Goal: Task Accomplishment & Management: Manage account settings

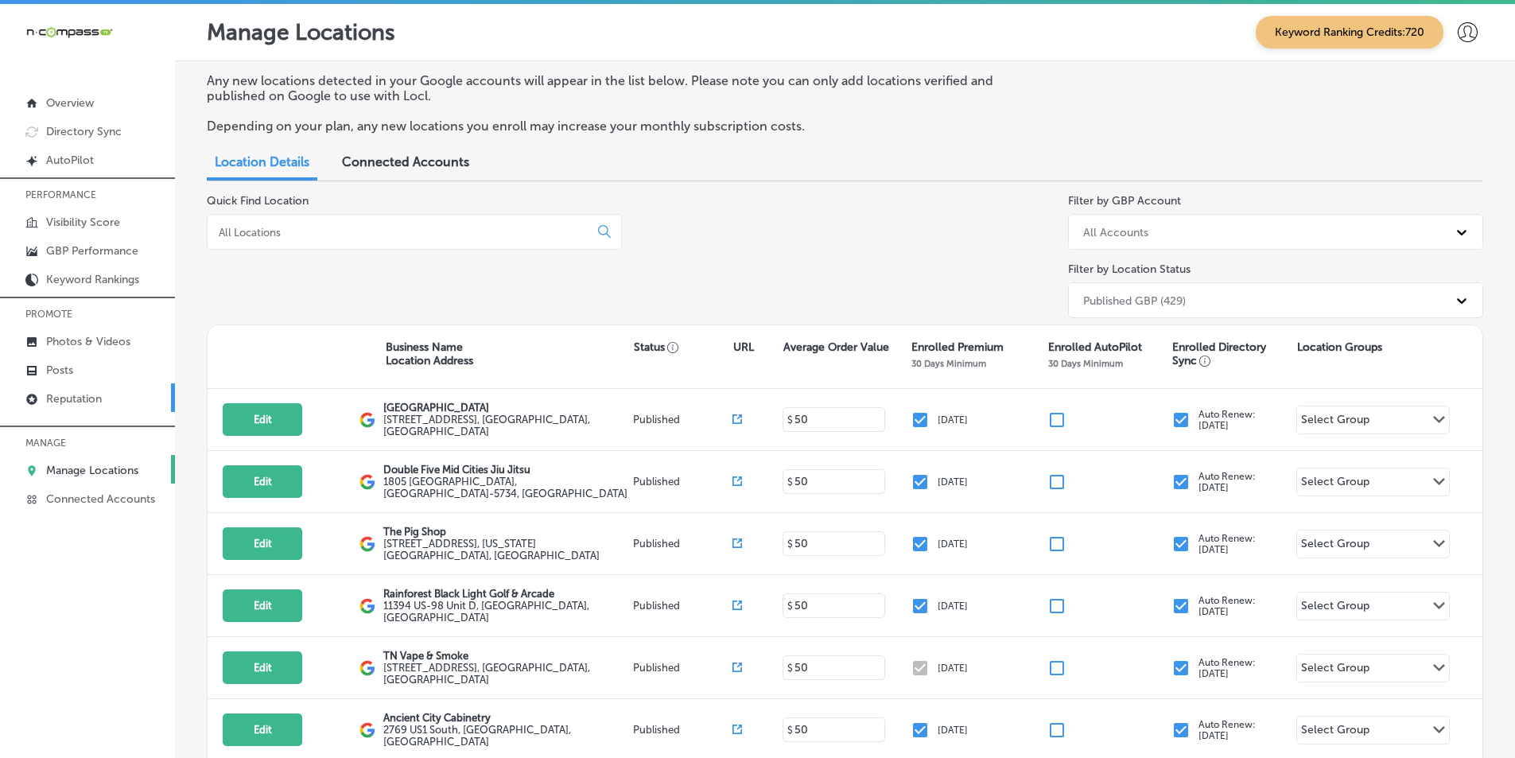
click at [77, 406] on p "Reputation" at bounding box center [74, 399] width 56 height 14
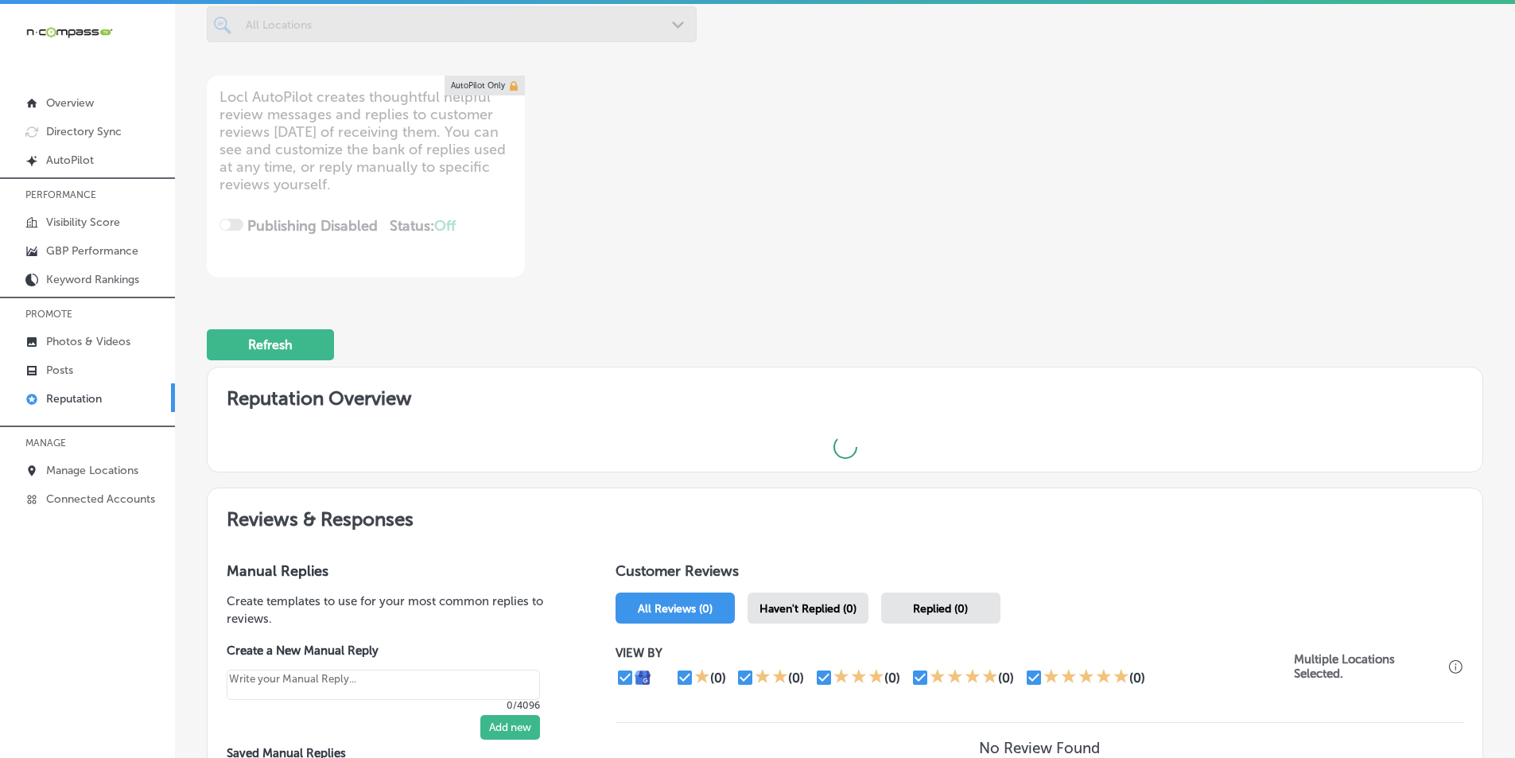
scroll to position [159, 0]
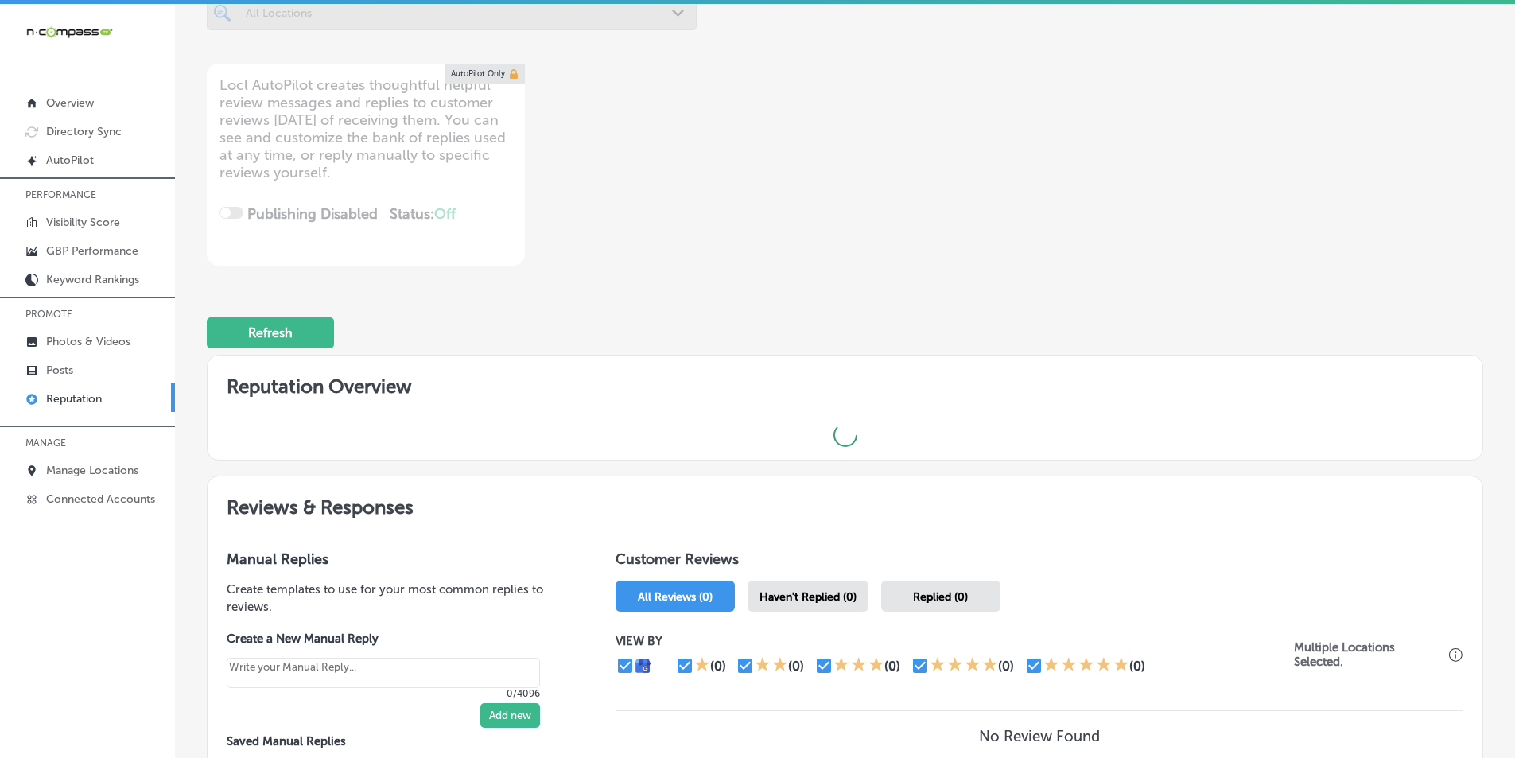
click at [818, 596] on span "Haven't Replied (0)" at bounding box center [808, 597] width 97 height 14
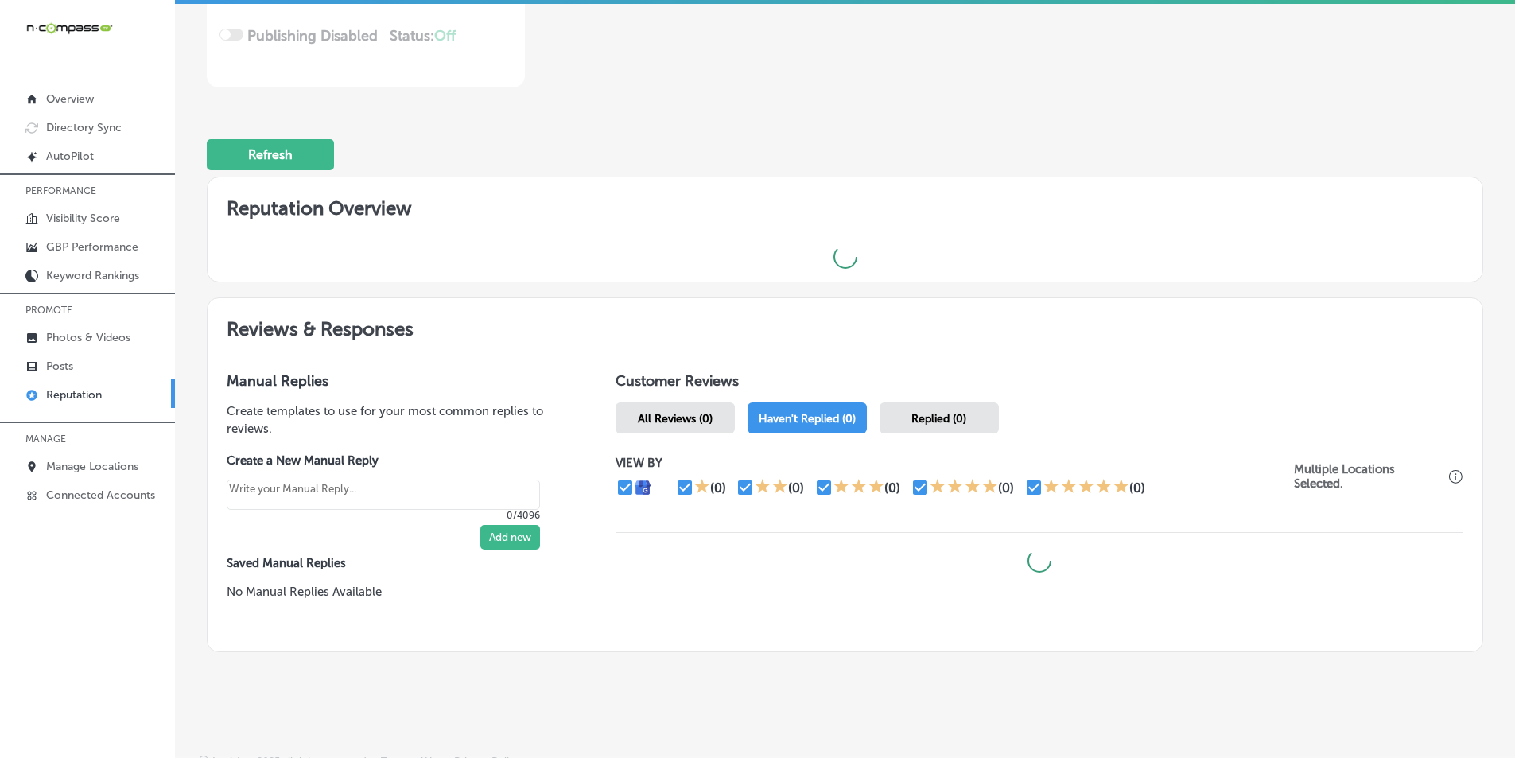
scroll to position [351, 0]
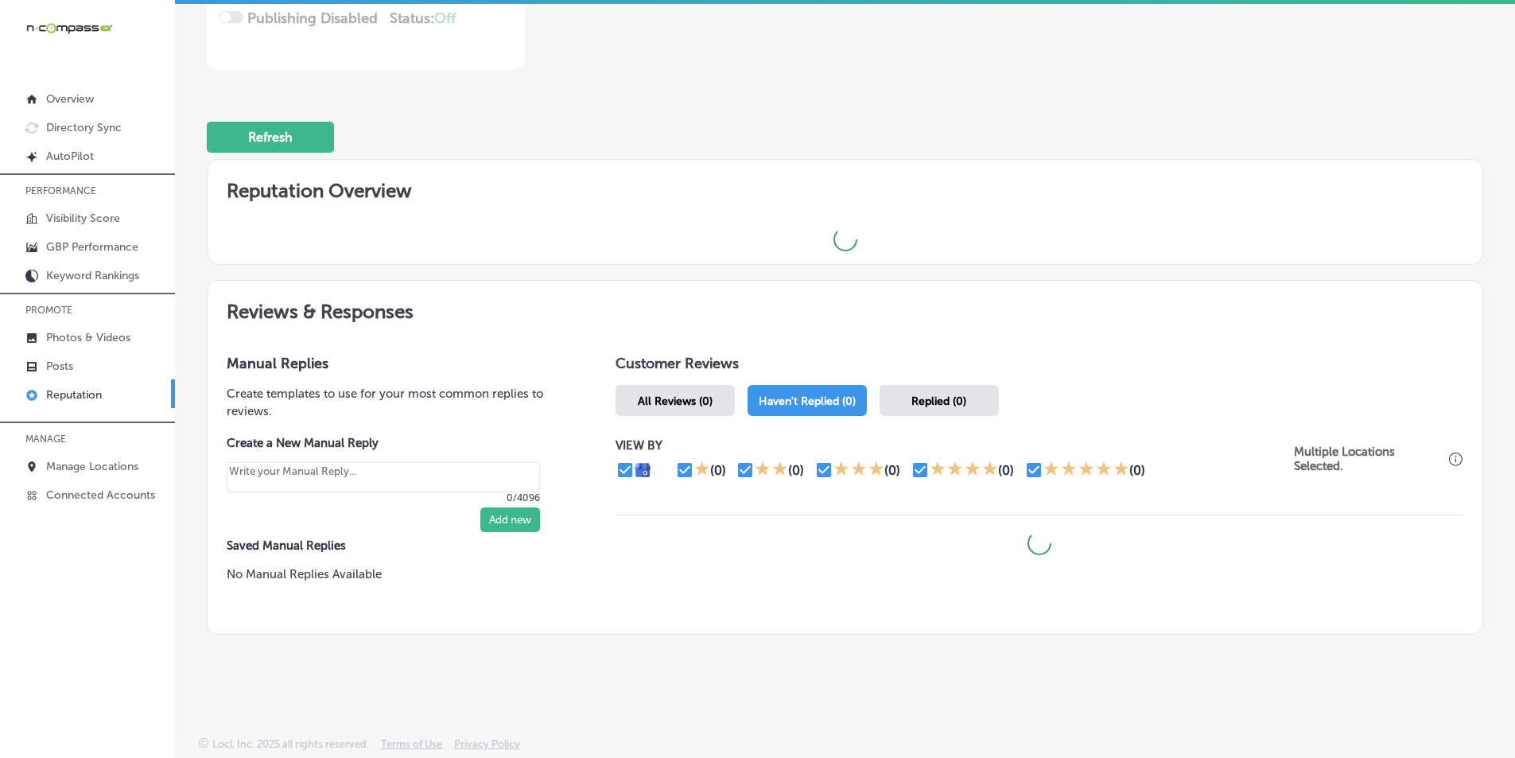
type textarea "x"
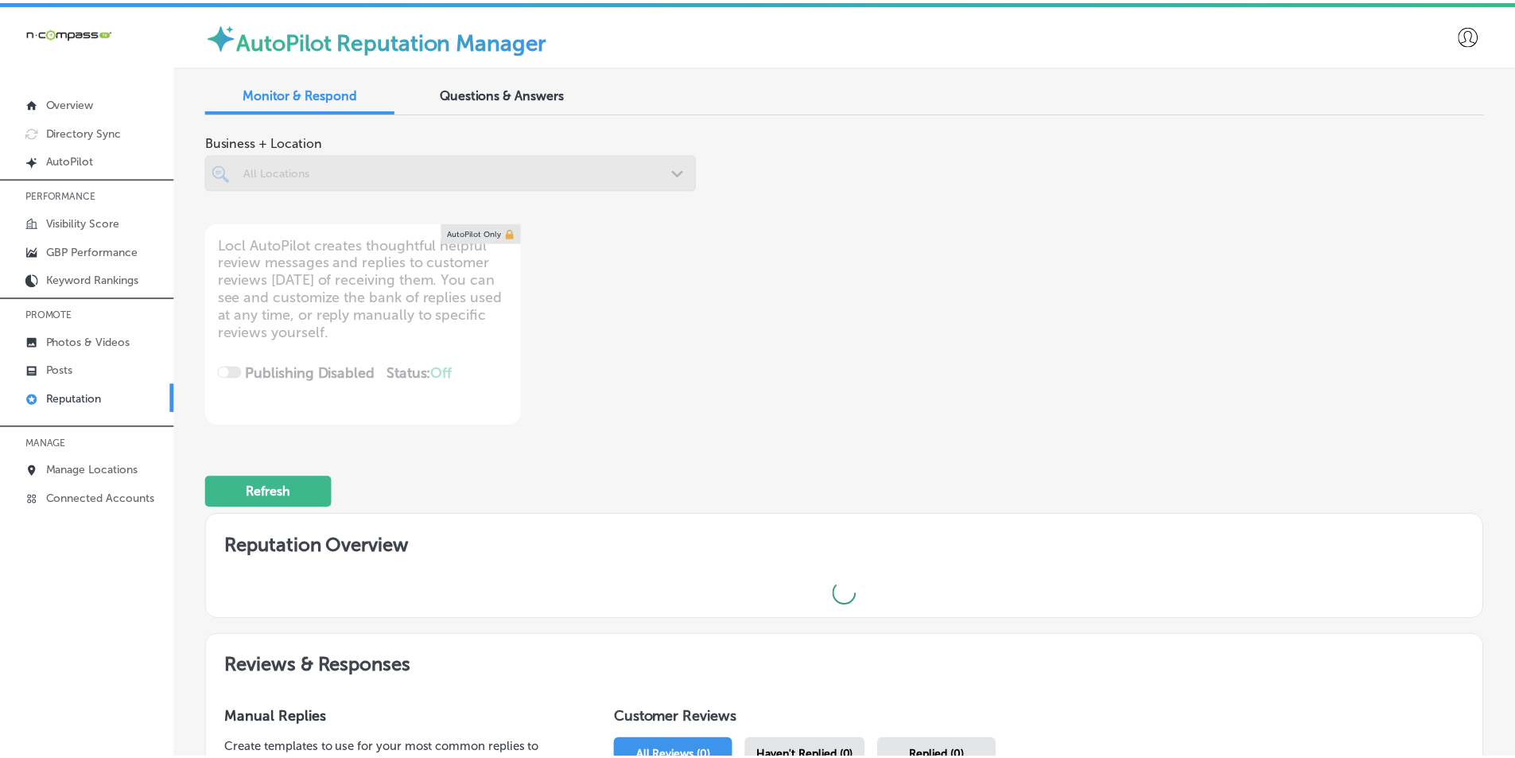
scroll to position [4, 0]
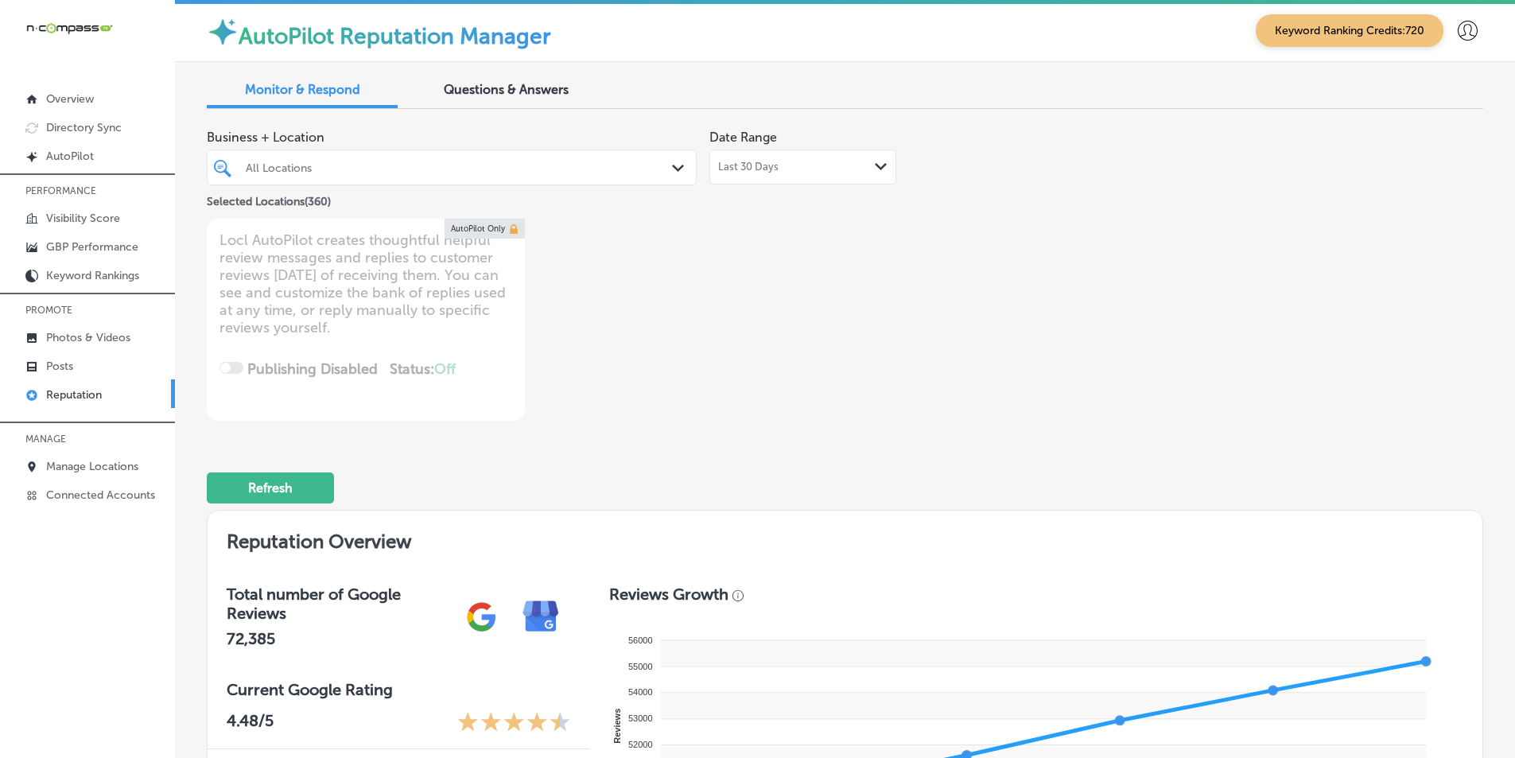
click at [55, 393] on p "Reputation" at bounding box center [74, 395] width 56 height 14
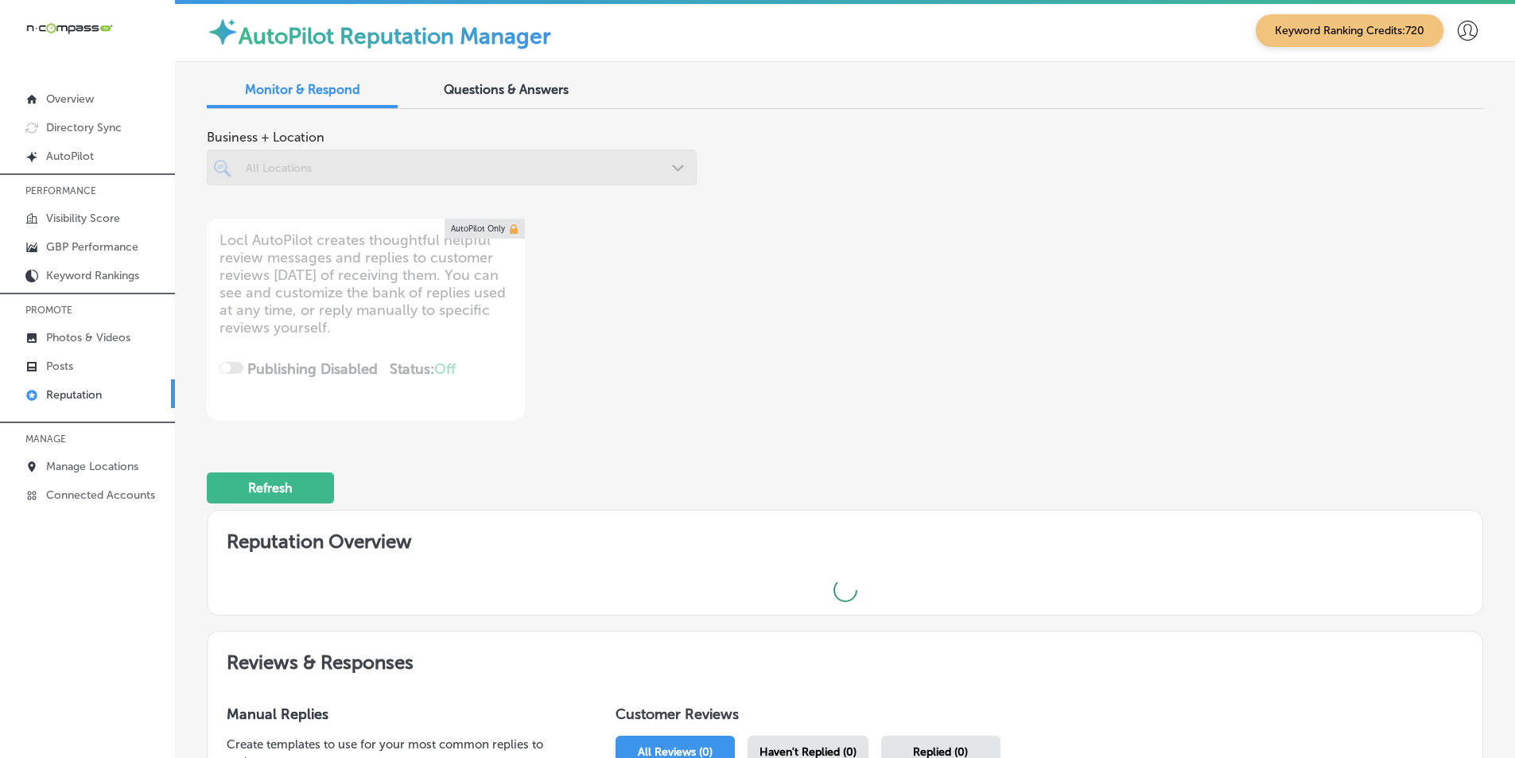
type textarea "x"
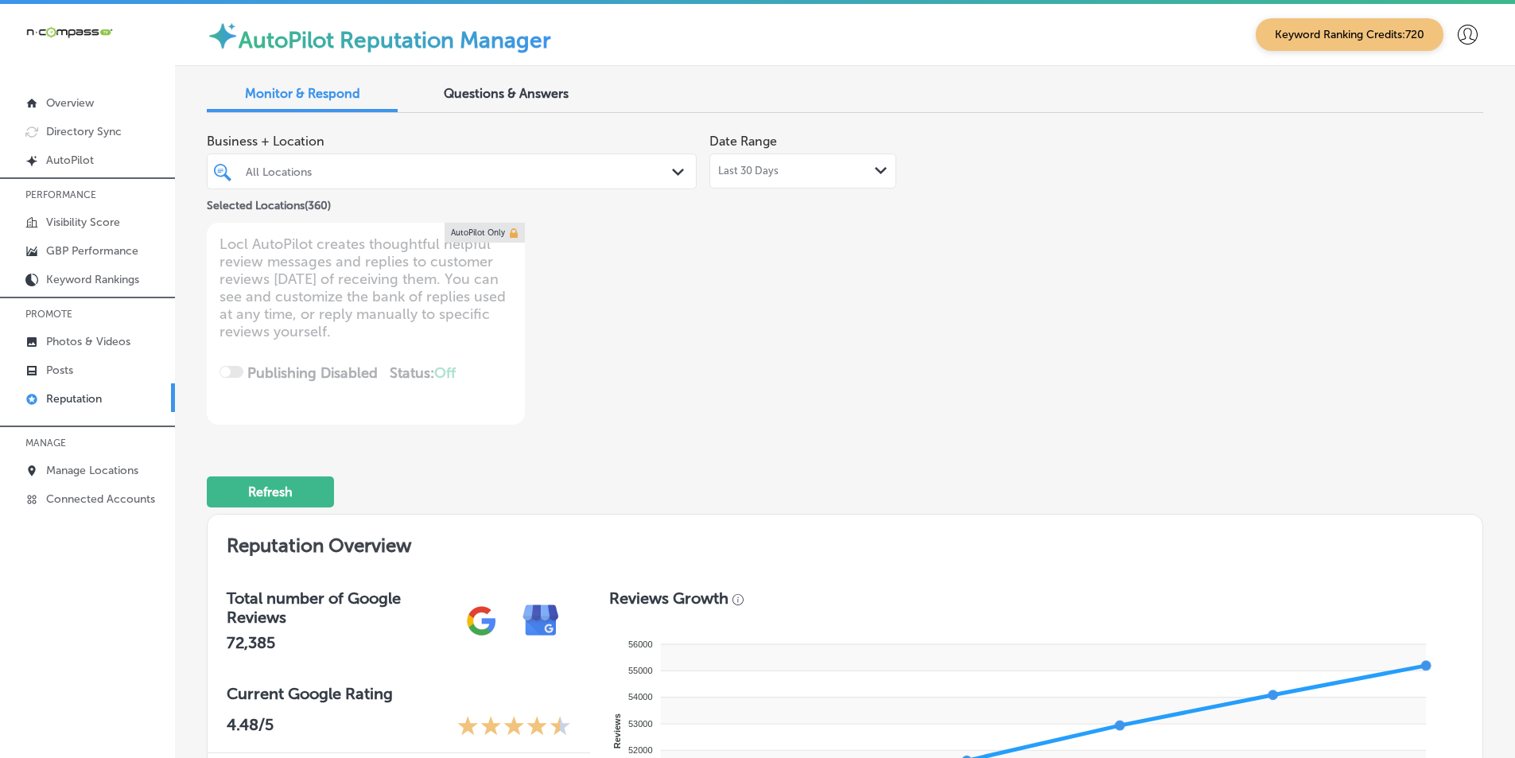
click at [75, 405] on p "Reputation" at bounding box center [74, 399] width 56 height 14
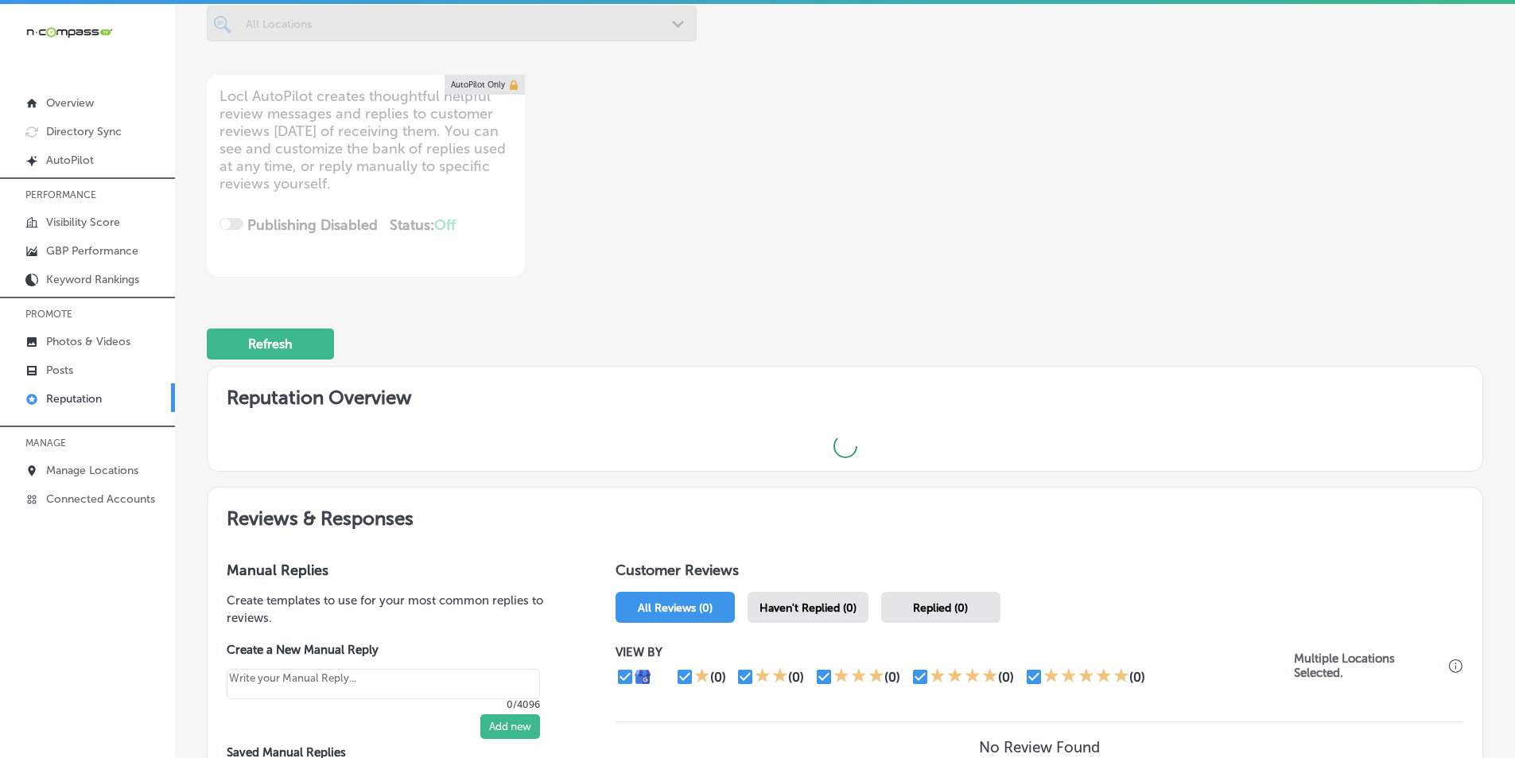
scroll to position [239, 0]
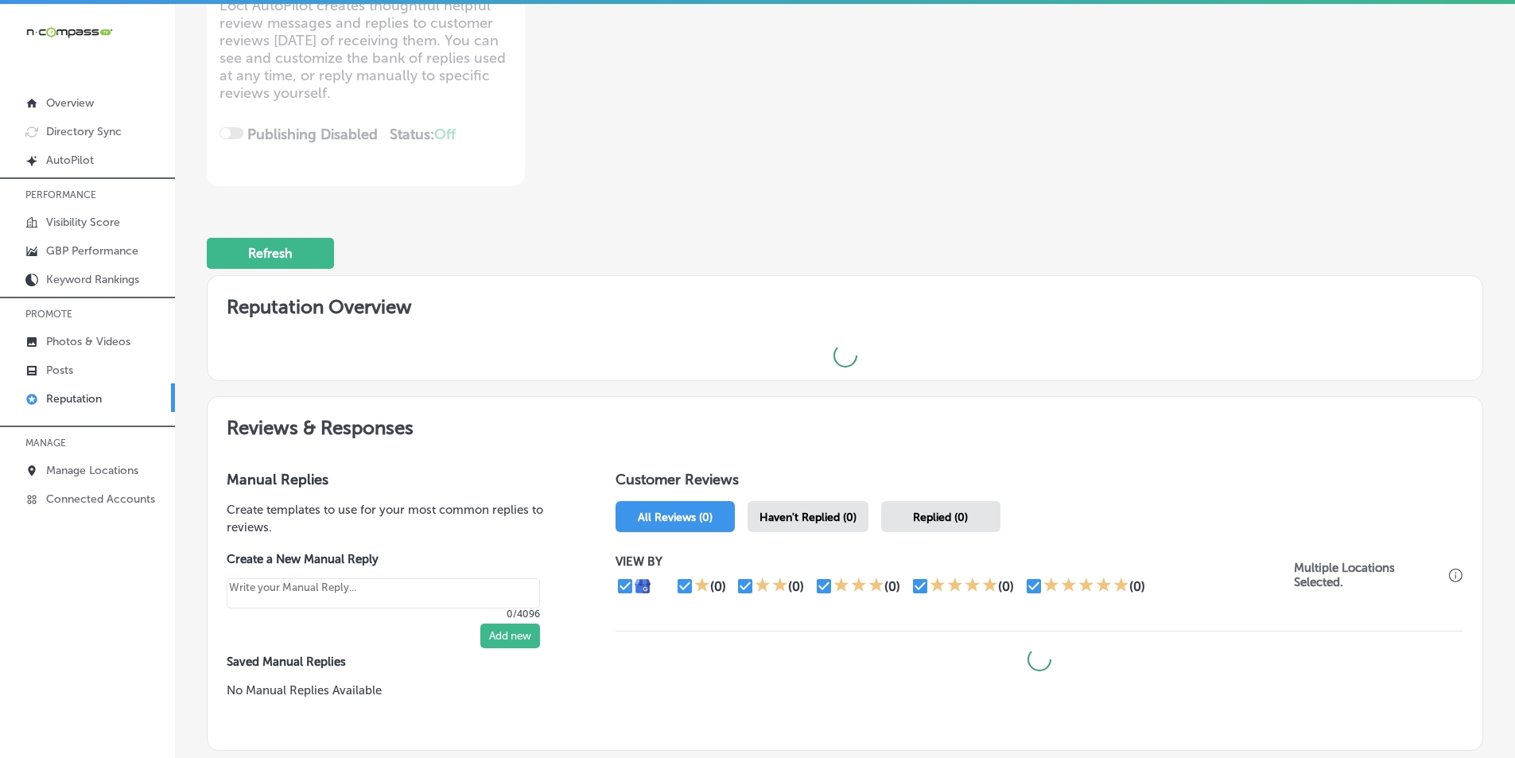
click at [808, 513] on span "Haven't Replied (0)" at bounding box center [808, 518] width 97 height 14
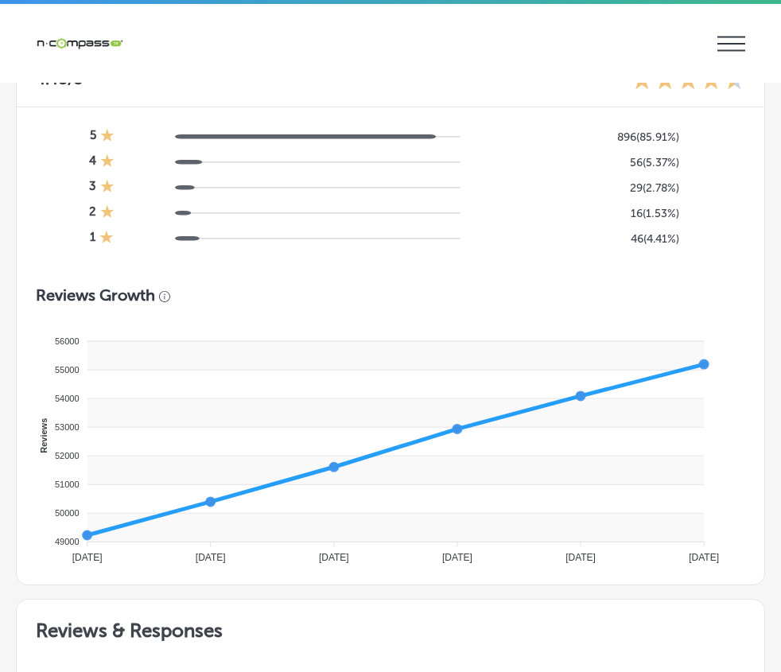
click at [0, 0] on div "PERFORMANCE Visibility Score GBP Performance Keyword Rankings PROMOTE Photos & …" at bounding box center [0, 0] width 0 height 0
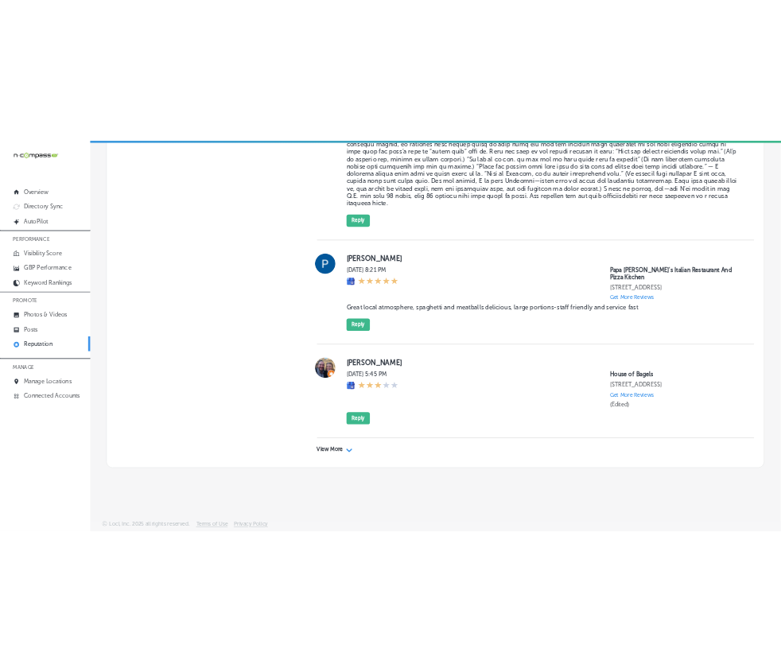
scroll to position [5071, 0]
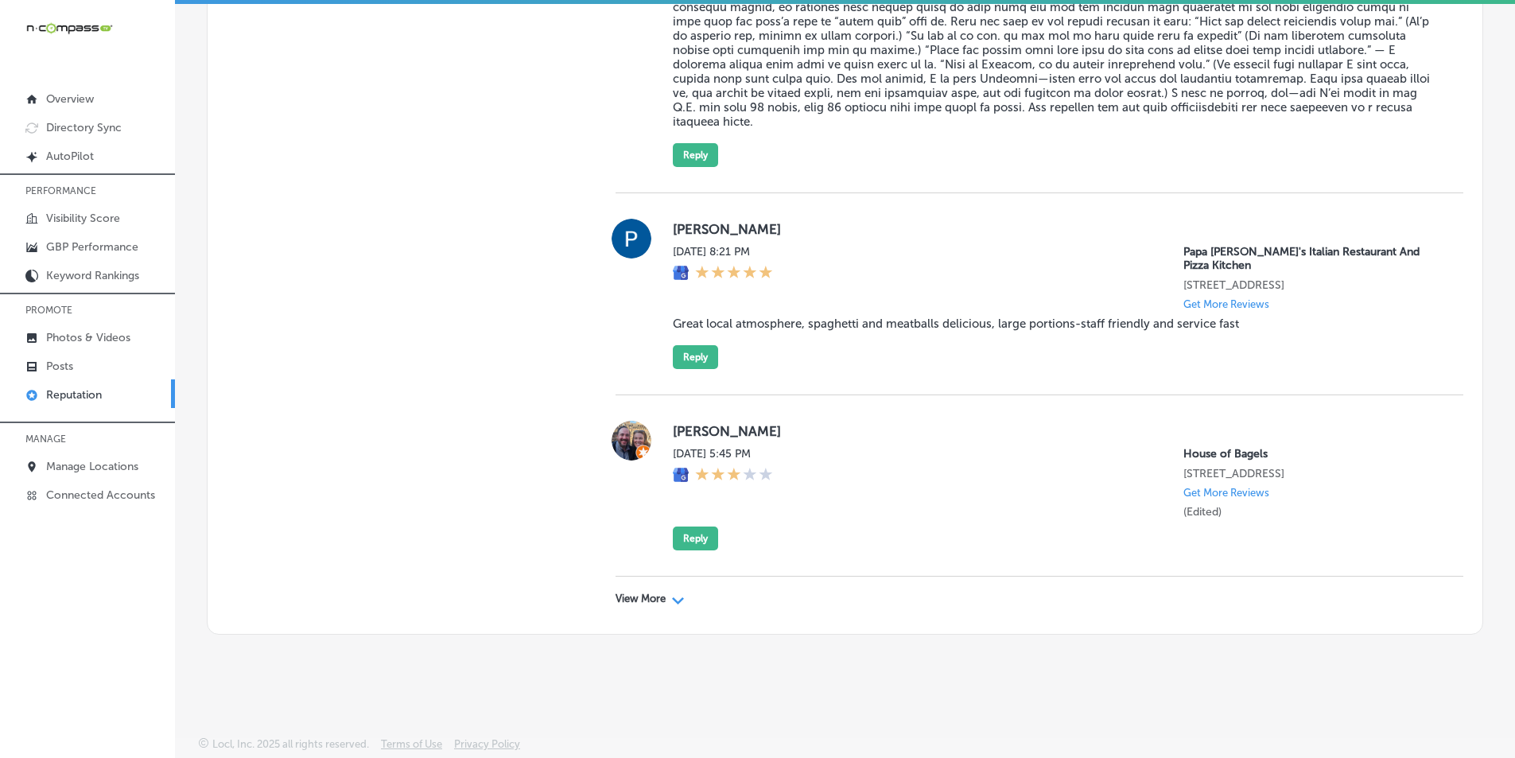
click at [672, 593] on div "Path Created with Sketch." at bounding box center [678, 599] width 13 height 13
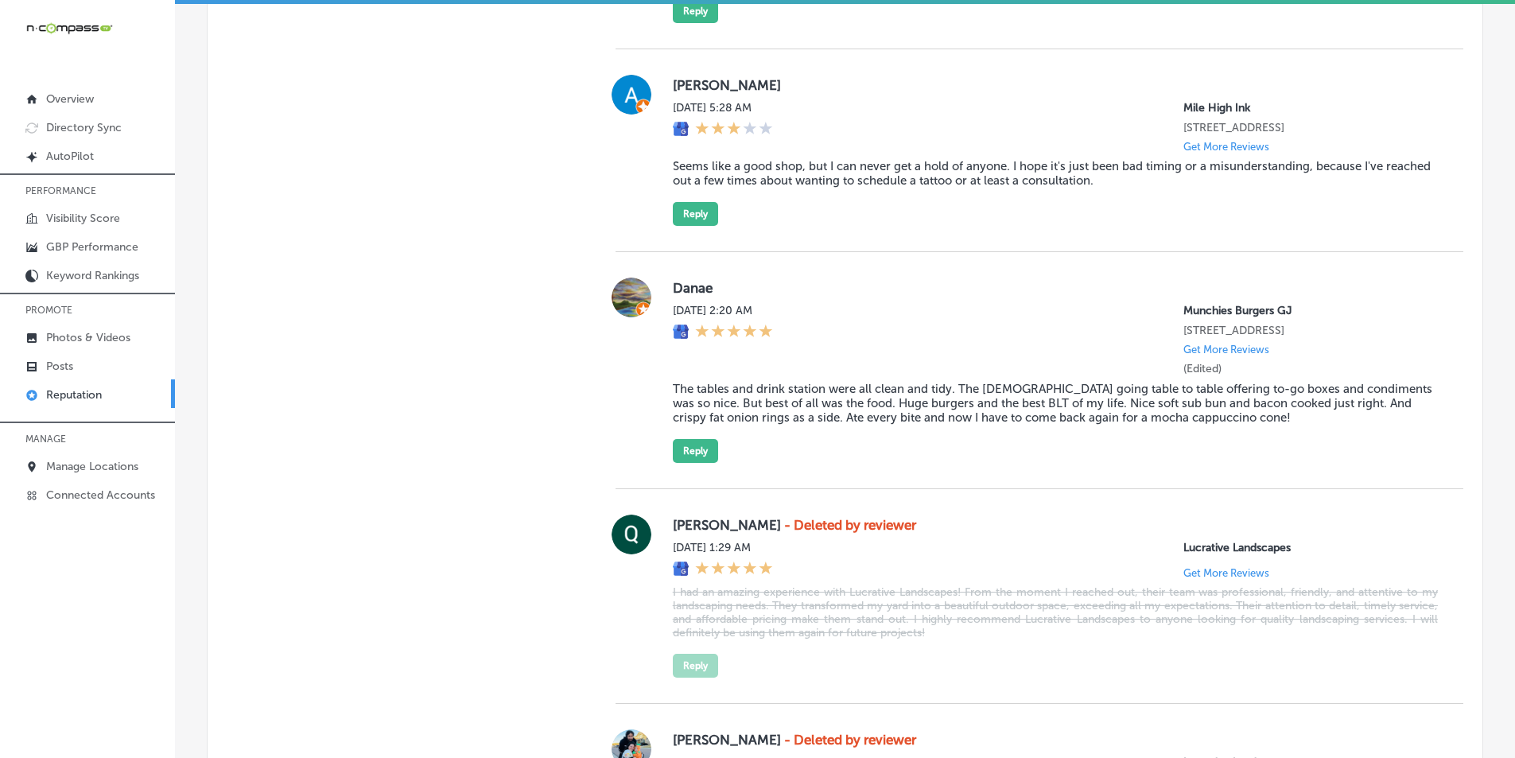
scroll to position [7665, 0]
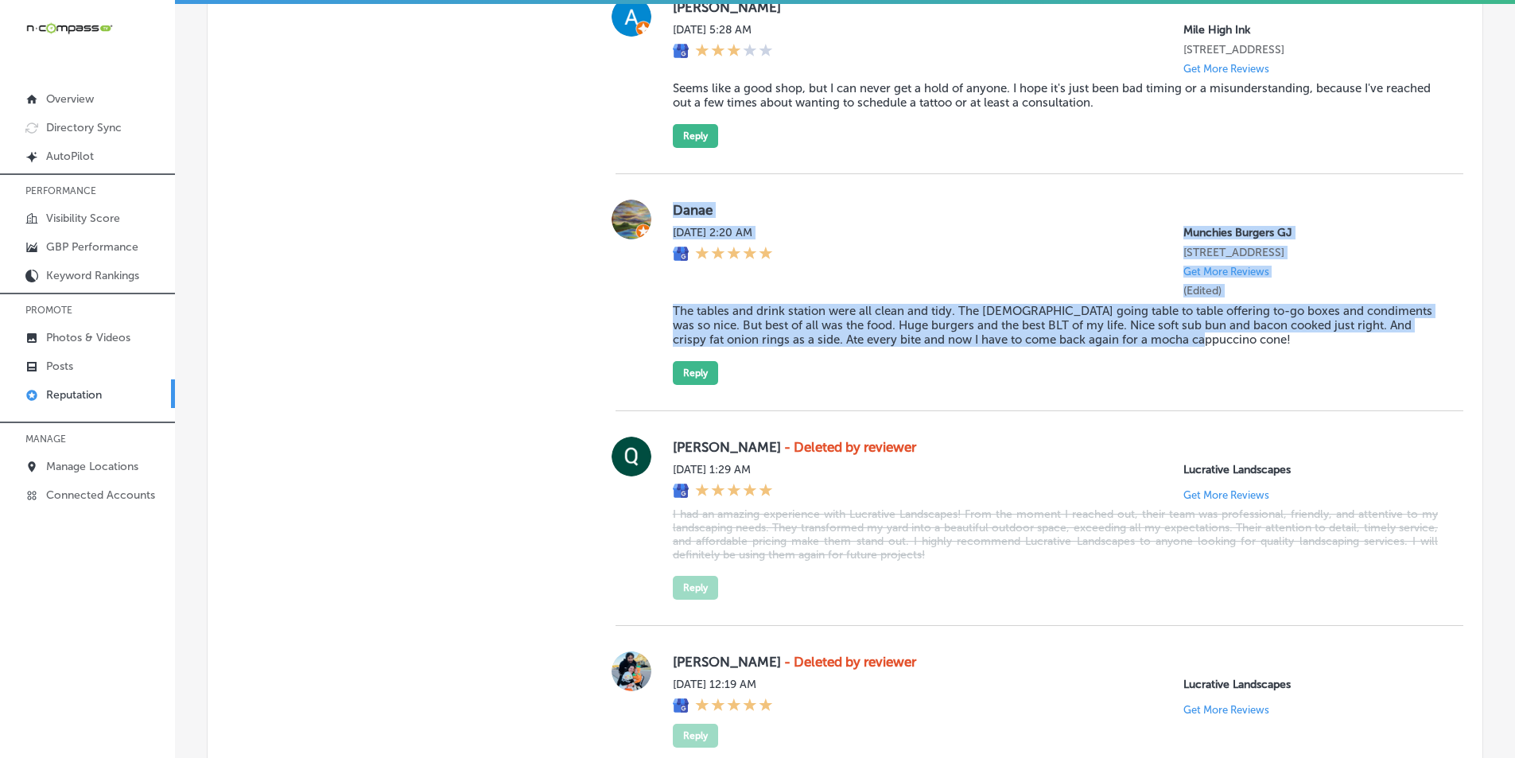
drag, startPoint x: 663, startPoint y: 261, endPoint x: 1260, endPoint y: 460, distance: 629.5
click at [1259, 411] on div "Danae Sat, Sep 27, 2025 2:20 AM Munchies Burgers GJ 383 29 Rd GRAND JUNCTION, C…" at bounding box center [1040, 292] width 848 height 237
copy div "Danae Sat, Sep 27, 2025 2:20 AM Munchies Burgers GJ 383 29 Rd GRAND JUNCTION, C…"
click at [691, 385] on button "Reply" at bounding box center [695, 373] width 45 height 24
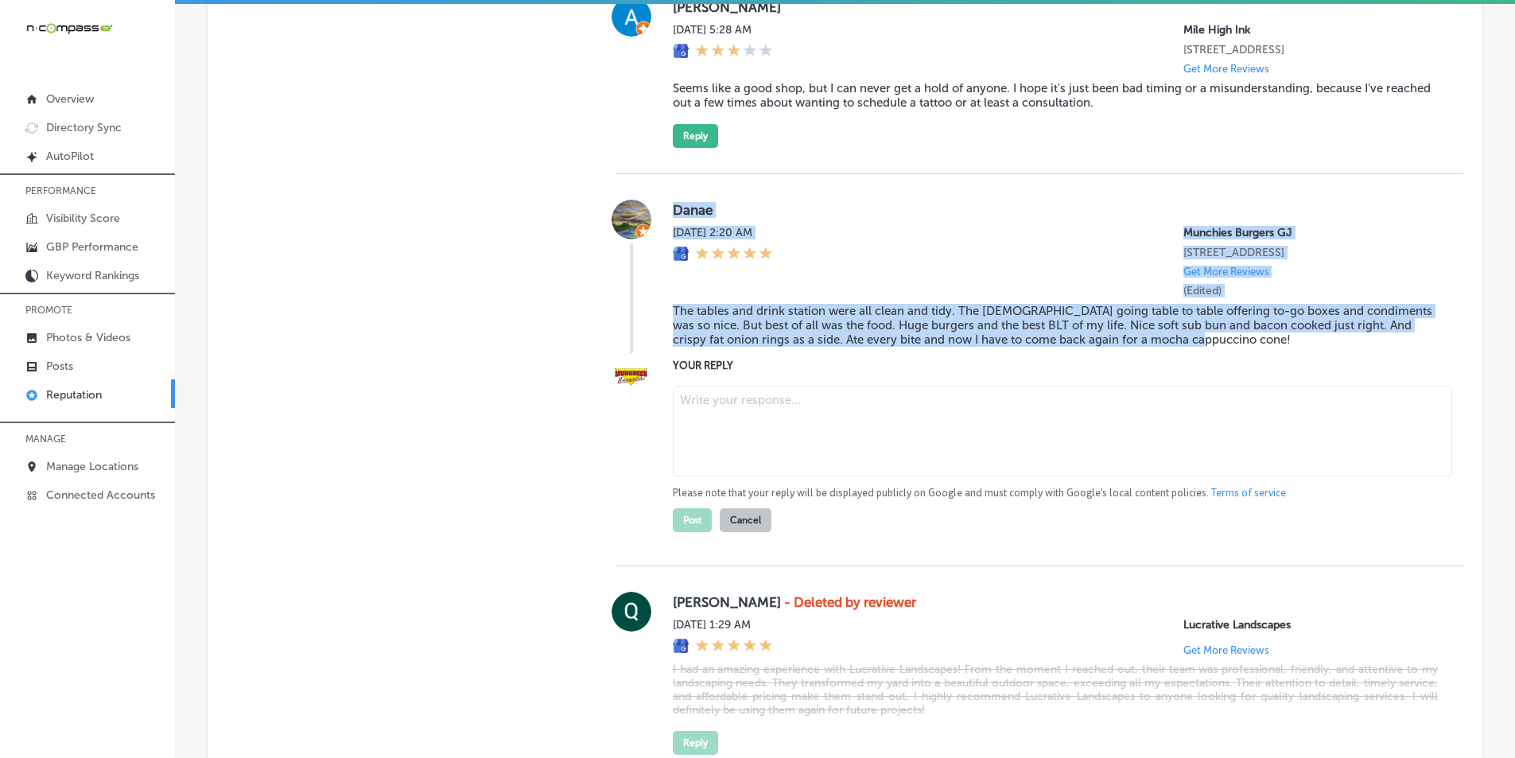
type textarea "x"
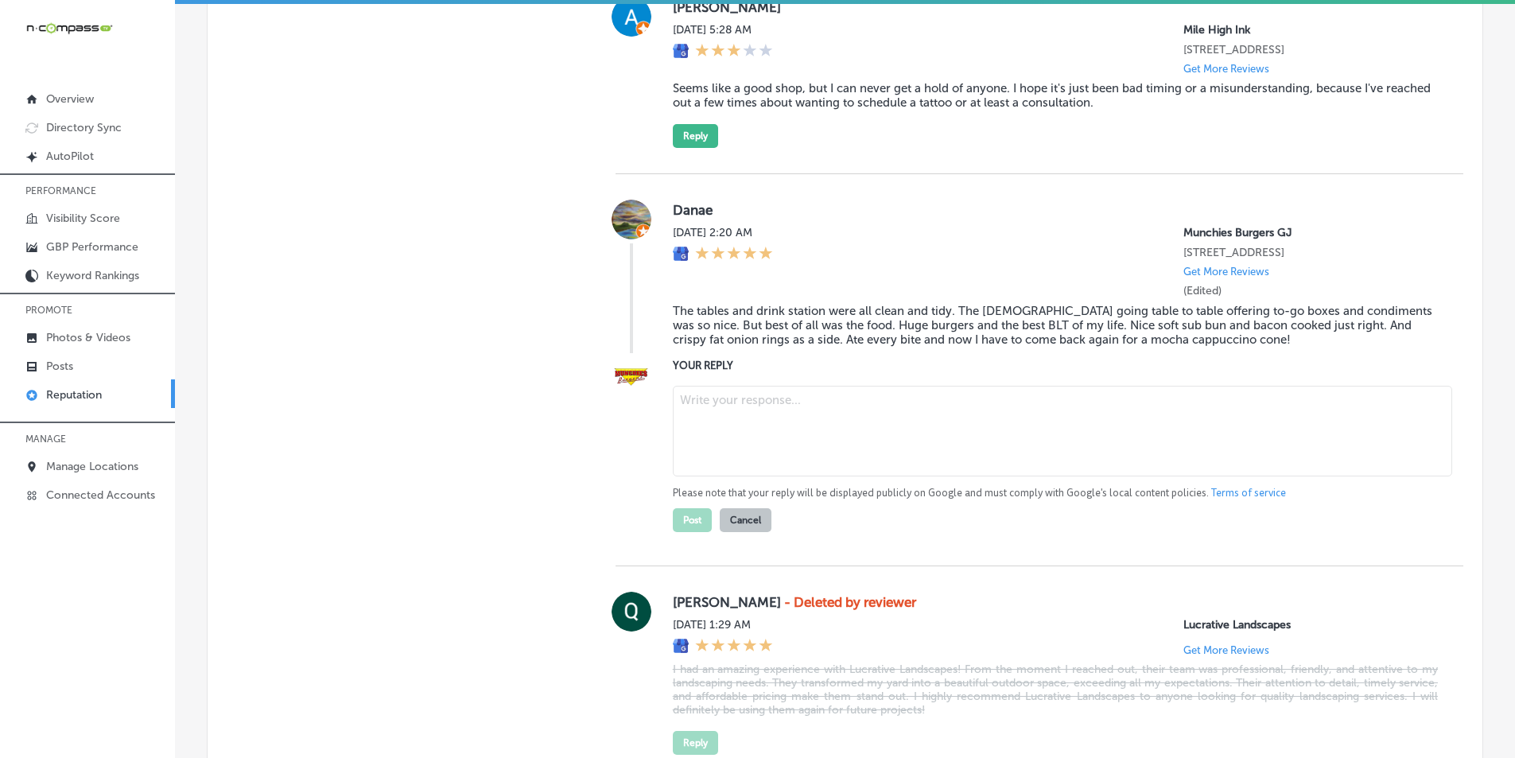
click at [753, 476] on textarea at bounding box center [1062, 431] width 779 height 91
paste textarea "Hi Danae, thank you for taking the time to share your experience! We’re so glad…"
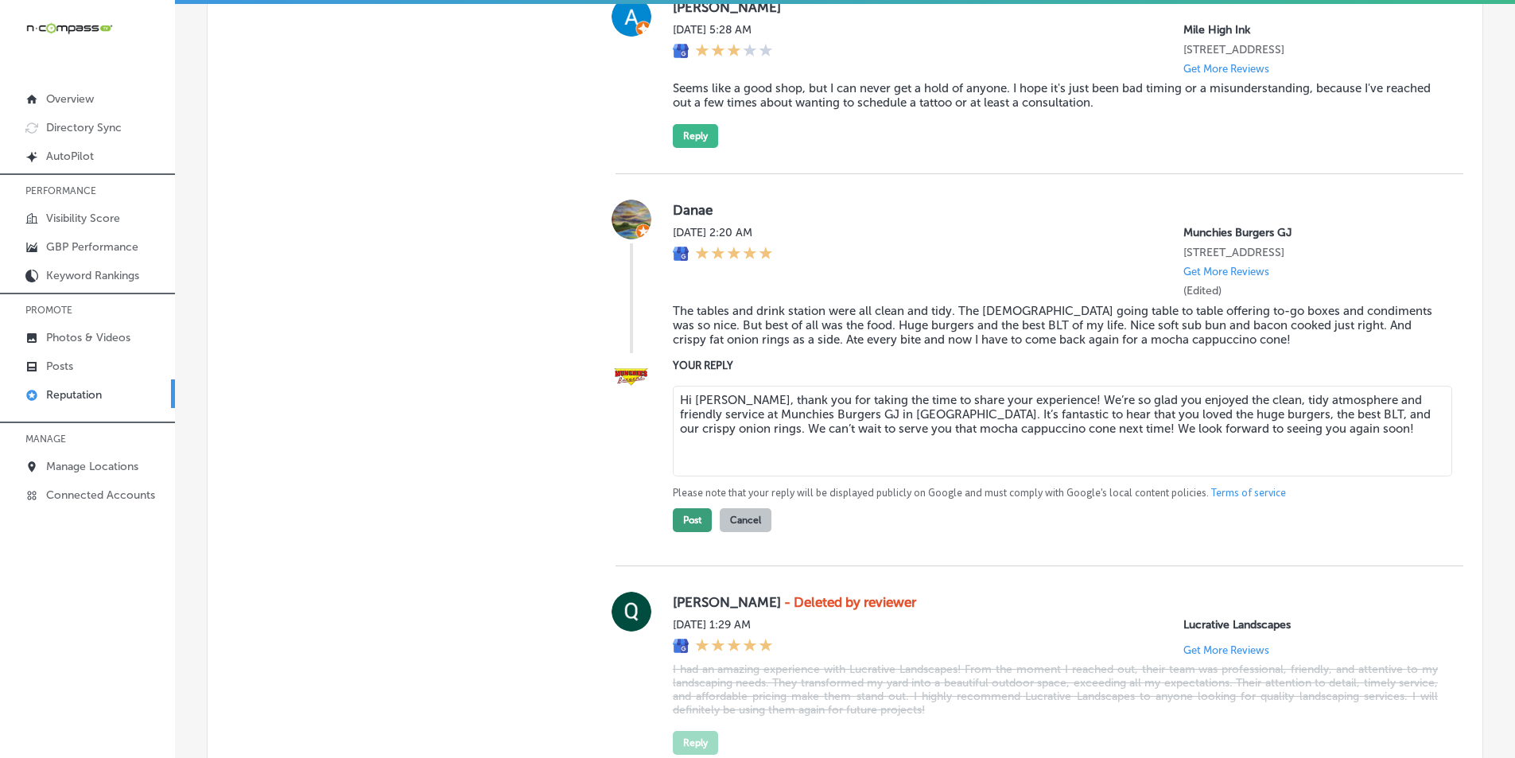
type textarea "Hi Danae, thank you for taking the time to share your experience! We’re so glad…"
click at [685, 532] on button "Post" at bounding box center [692, 520] width 39 height 24
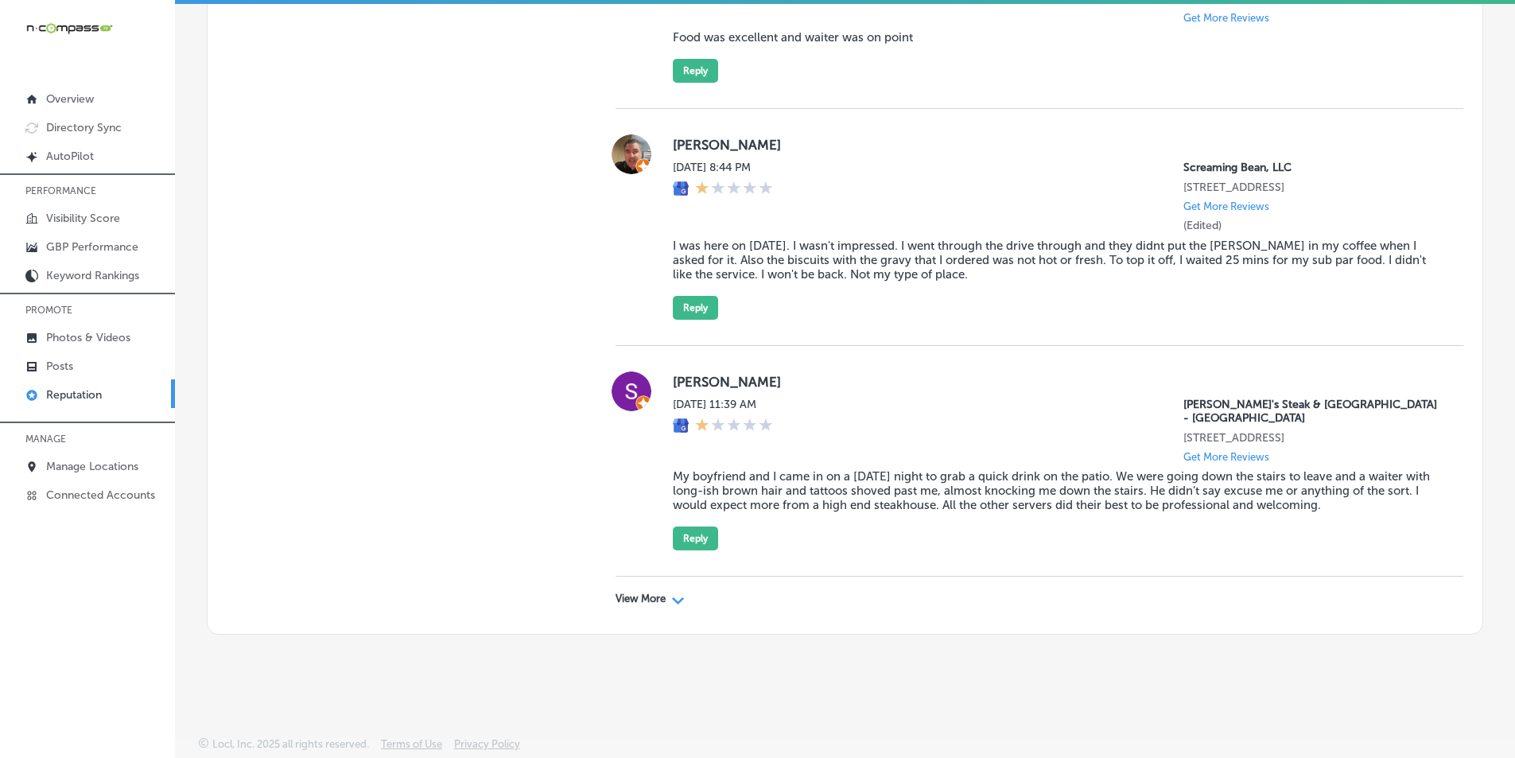
scroll to position [8903, 0]
drag, startPoint x: 669, startPoint y: 594, endPoint x: 676, endPoint y: 590, distance: 8.2
click at [672, 593] on div "Path Created with Sketch." at bounding box center [678, 599] width 13 height 13
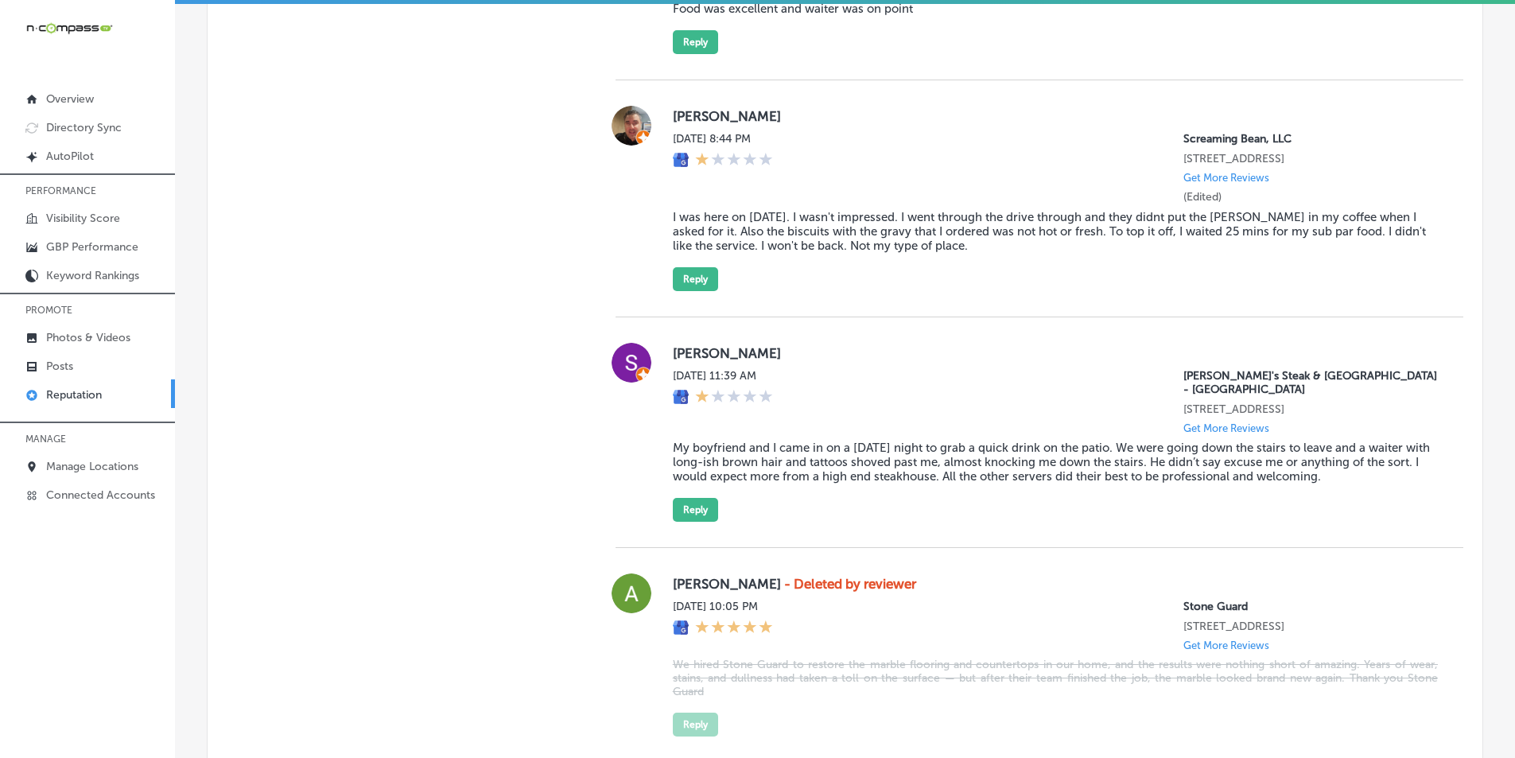
type textarea "x"
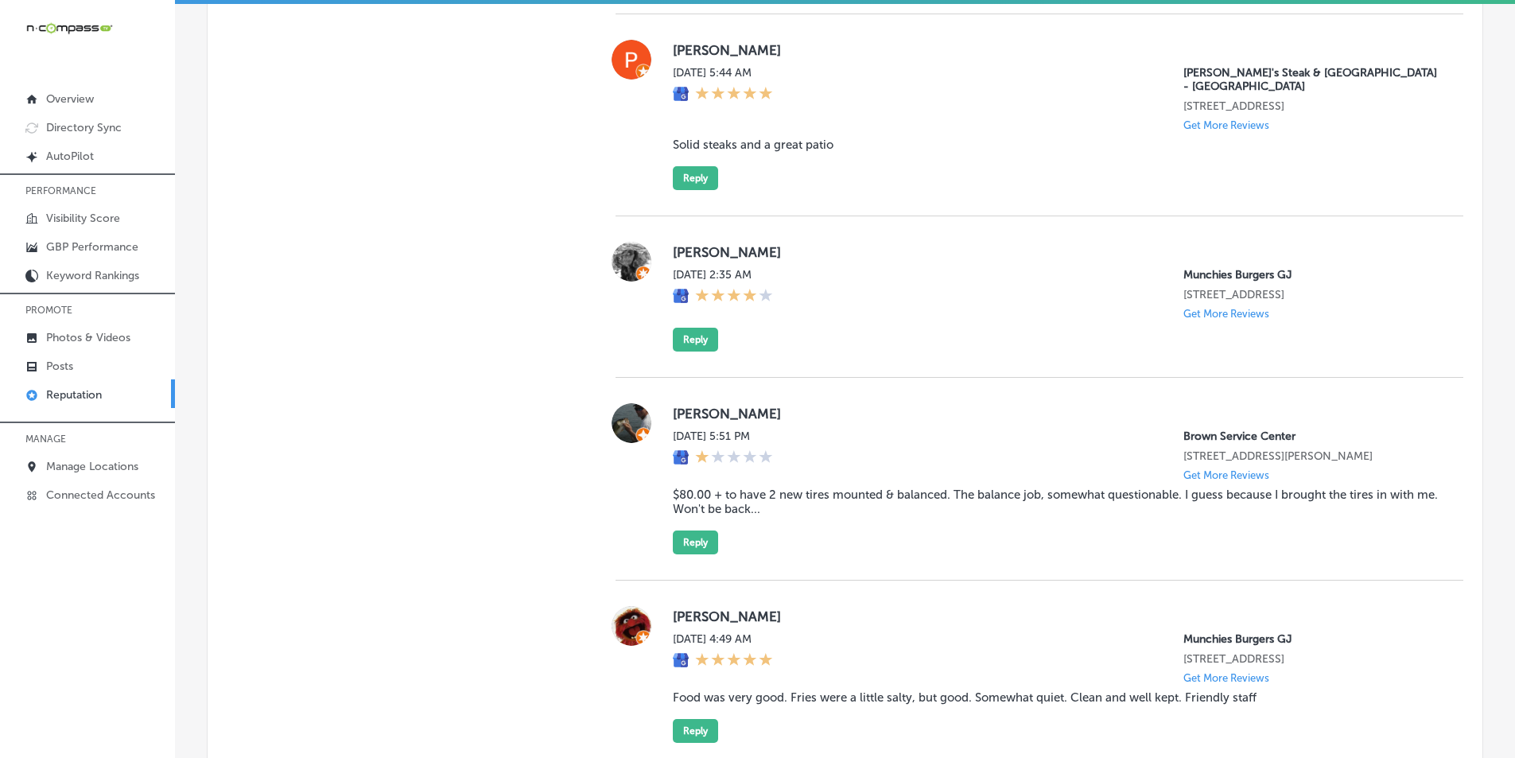
scroll to position [10494, 0]
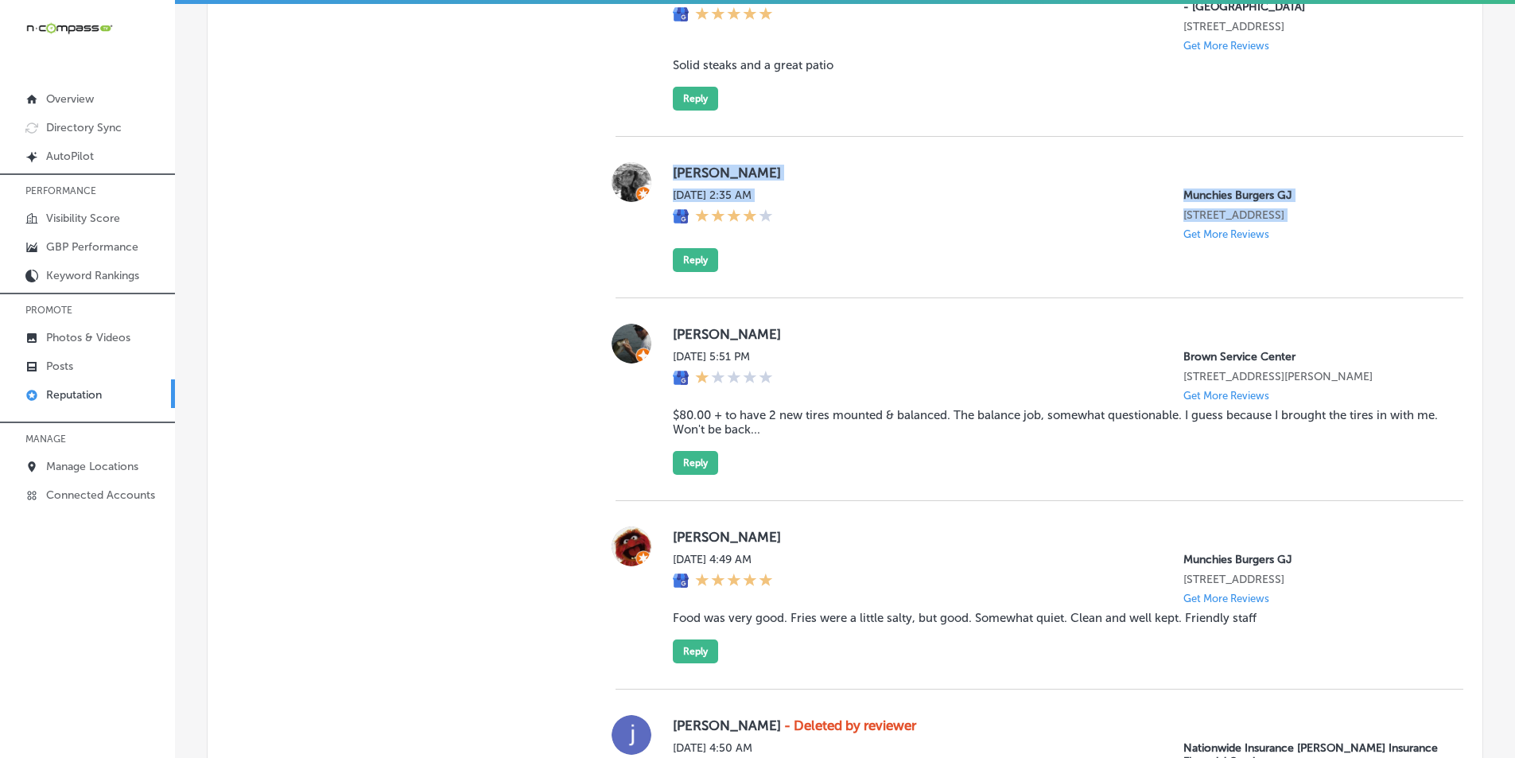
drag, startPoint x: 682, startPoint y: 201, endPoint x: 1131, endPoint y: 311, distance: 461.8
click at [1131, 298] on div "mike balharry Mon, Sep 15, 2025 2:35 AM Munchies Burgers GJ 383 29 Rd GRAND JUN…" at bounding box center [1040, 217] width 848 height 161
copy div "mike balharry Mon, Sep 15, 2025 2:35 AM Munchies Burgers GJ 383 29 Rd GRAND JUN…"
click at [686, 272] on button "Reply" at bounding box center [695, 260] width 45 height 24
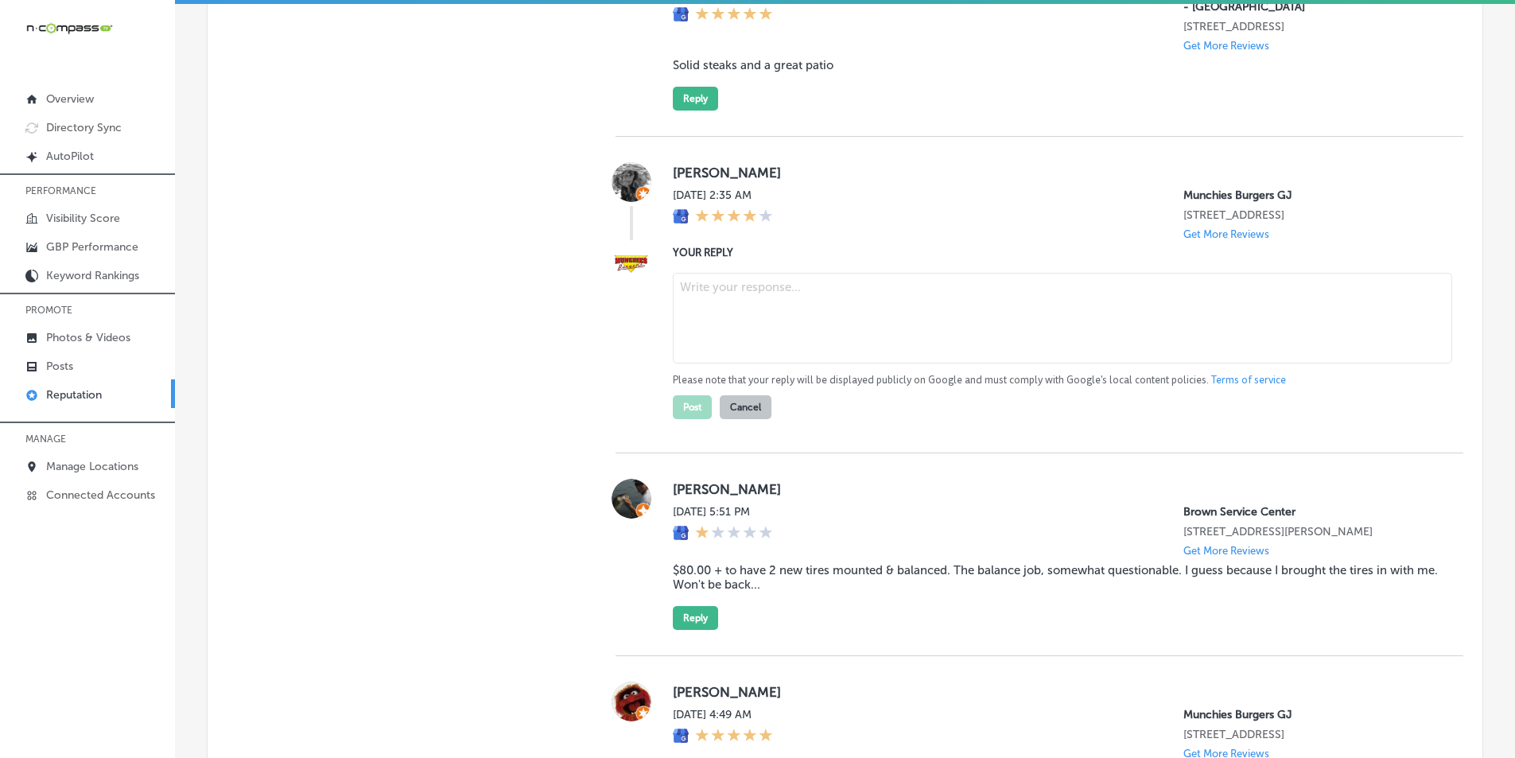
click at [731, 339] on textarea at bounding box center [1062, 318] width 779 height 91
paste textarea "Hi Mike, thank you for your review! We’re happy to hear you had a great experie…"
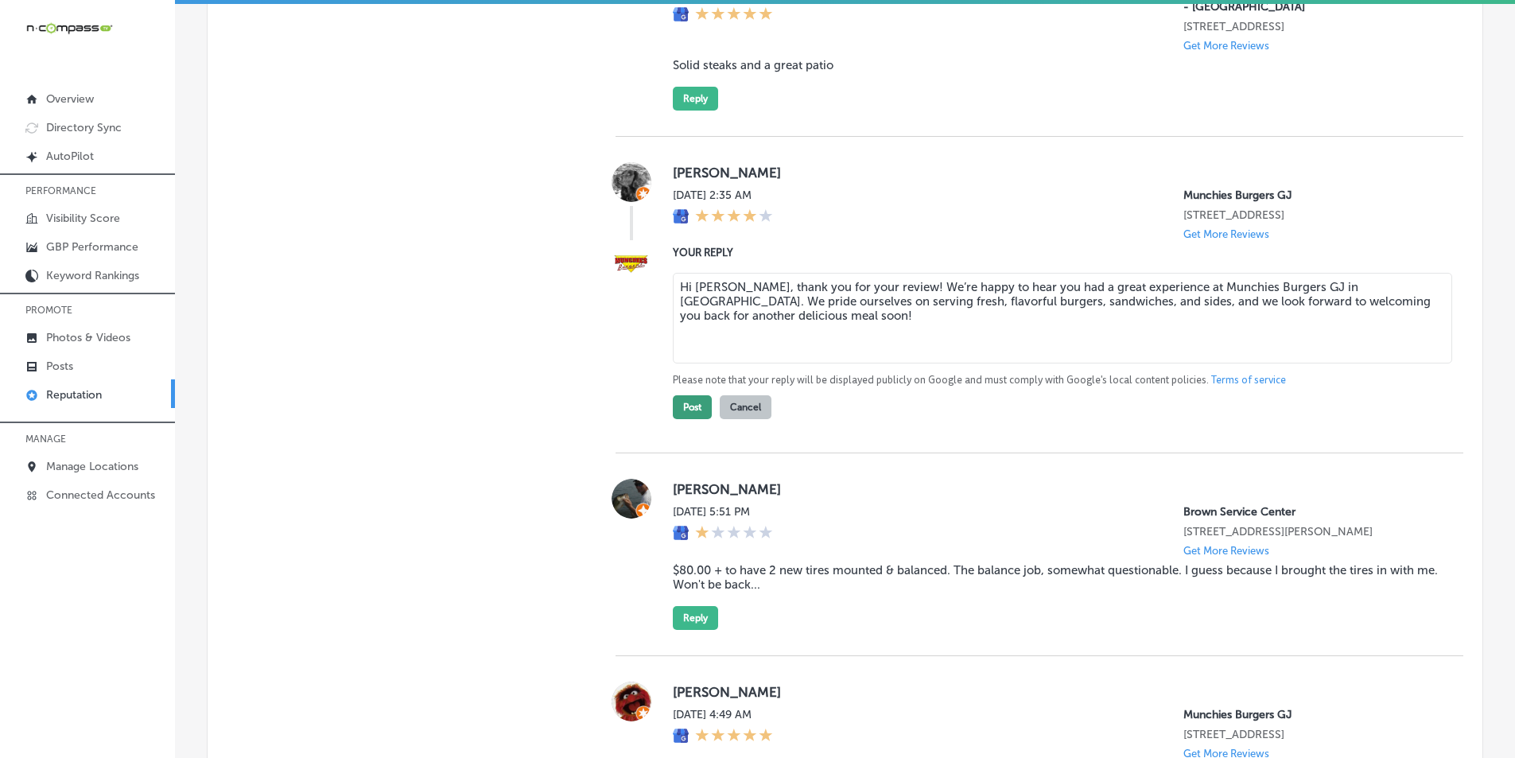
type textarea "Hi Mike, thank you for your review! We’re happy to hear you had a great experie…"
click at [688, 419] on button "Post" at bounding box center [692, 407] width 39 height 24
type textarea "x"
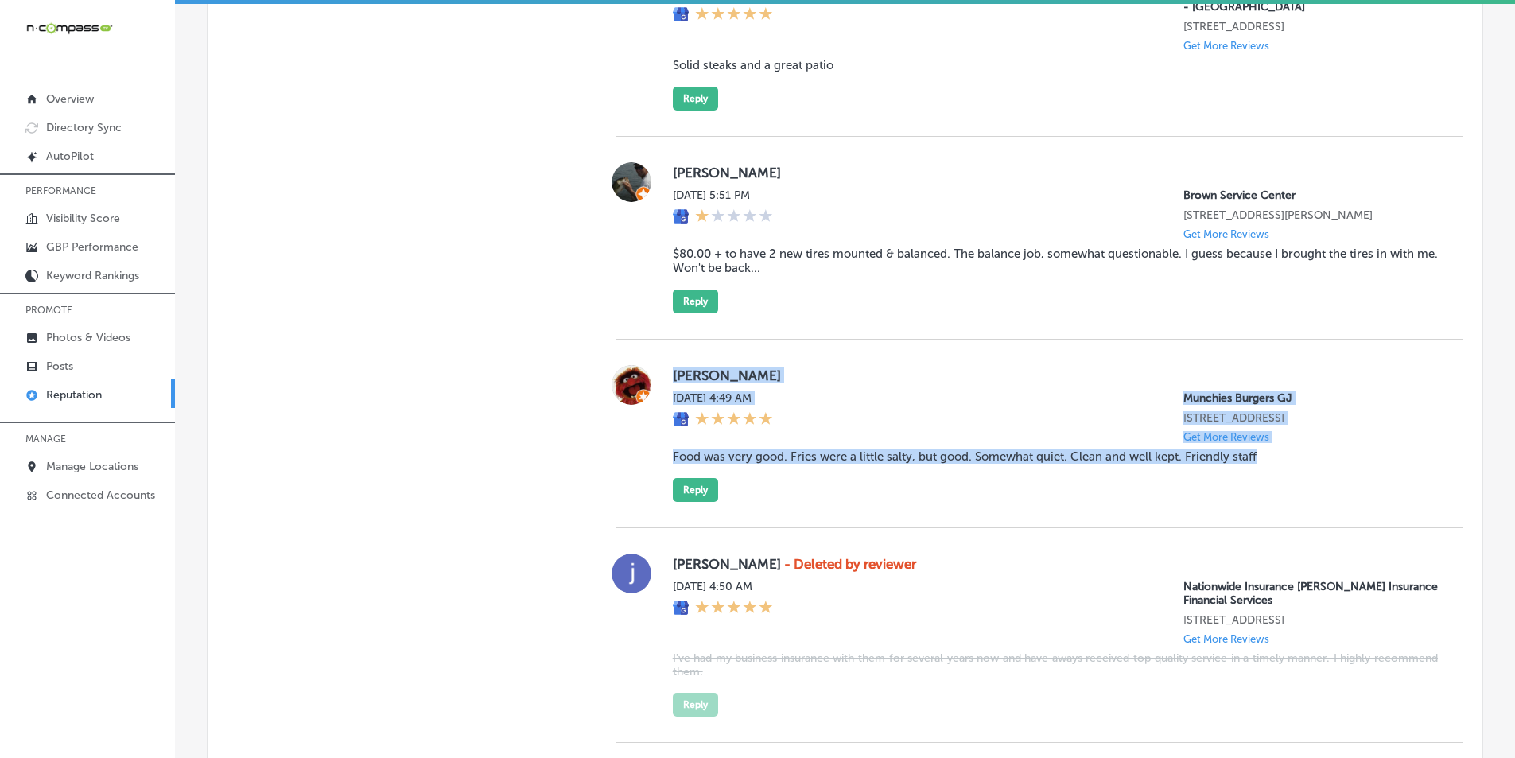
drag, startPoint x: 659, startPoint y: 391, endPoint x: 1276, endPoint y: 569, distance: 642.4
click at [1276, 528] on div "Ross Read Sun, Sep 14, 2025 4:49 AM Munchies Burgers GJ 383 29 Rd GRAND JUNCTIO…" at bounding box center [1040, 434] width 848 height 188
copy div "Ross Read Sun, Sep 14, 2025 4:49 AM Munchies Burgers GJ 383 29 Rd GRAND JUNCTIO…"
click at [701, 502] on button "Reply" at bounding box center [695, 490] width 45 height 24
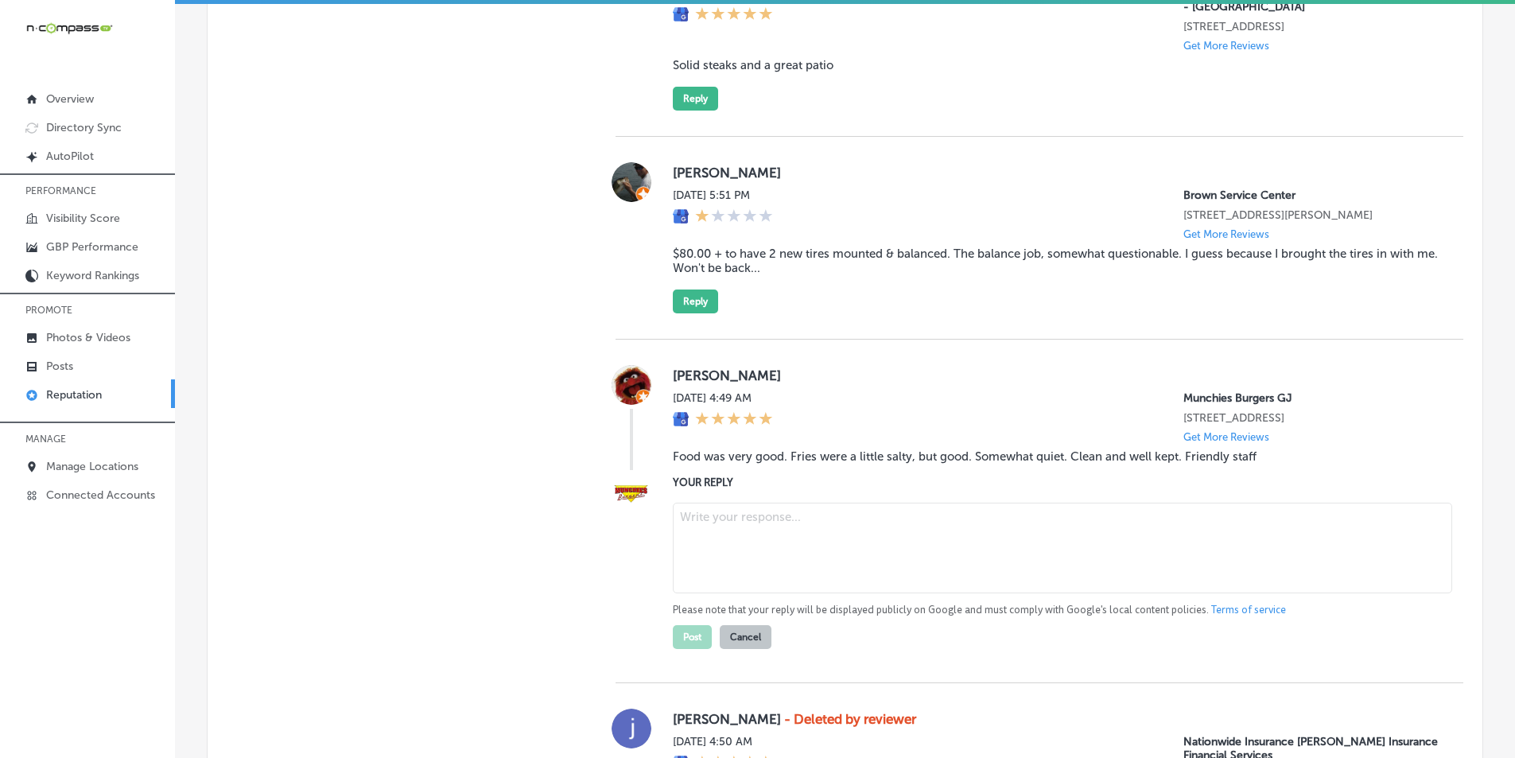
click at [739, 568] on textarea at bounding box center [1062, 548] width 779 height 91
paste textarea "Hi Ross, thank you for your review! We’re glad to hear you enjoyed the food and…"
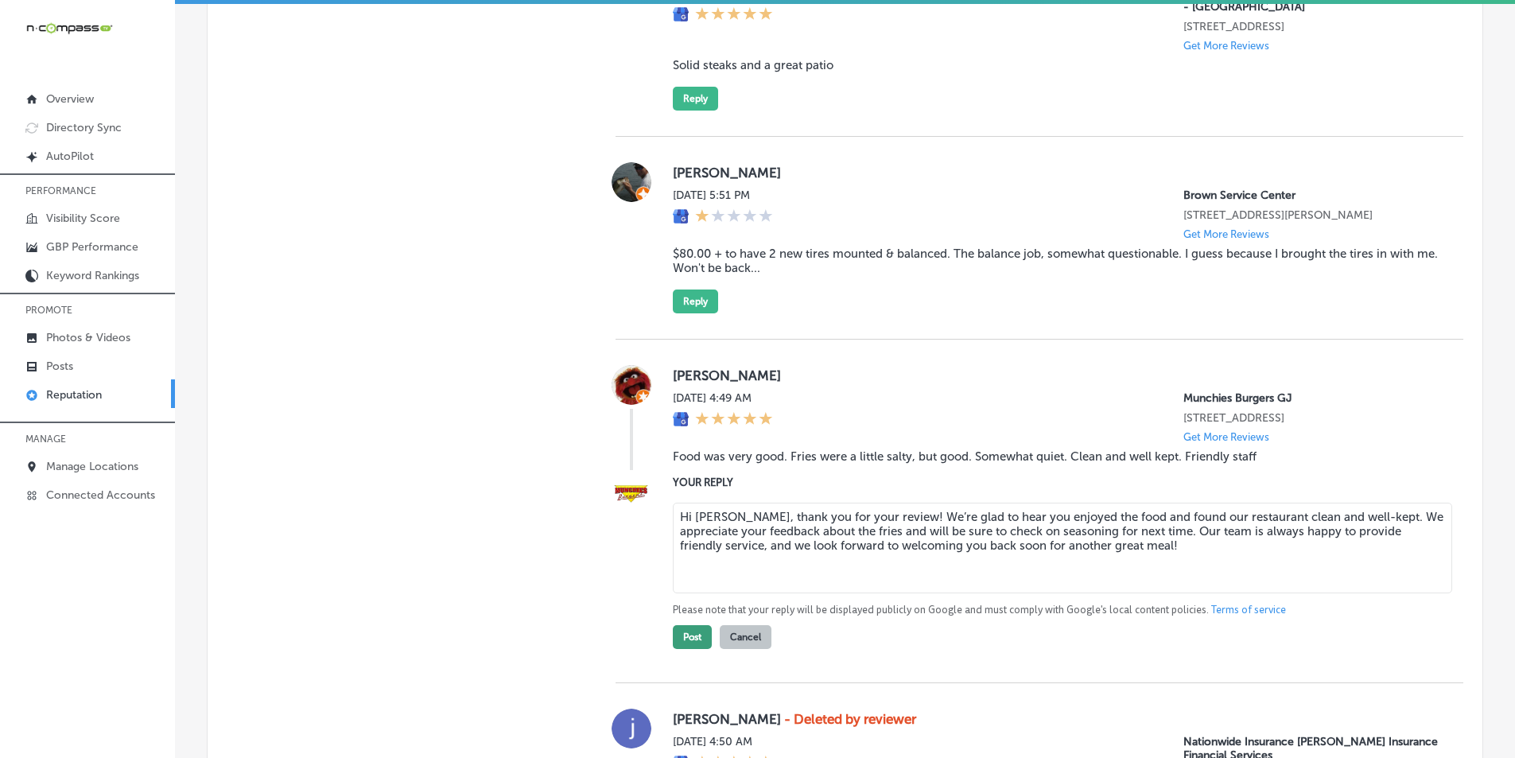
type textarea "Hi Ross, thank you for your review! We’re glad to hear you enjoyed the food and…"
click at [683, 649] on button "Post" at bounding box center [692, 637] width 39 height 24
type textarea "x"
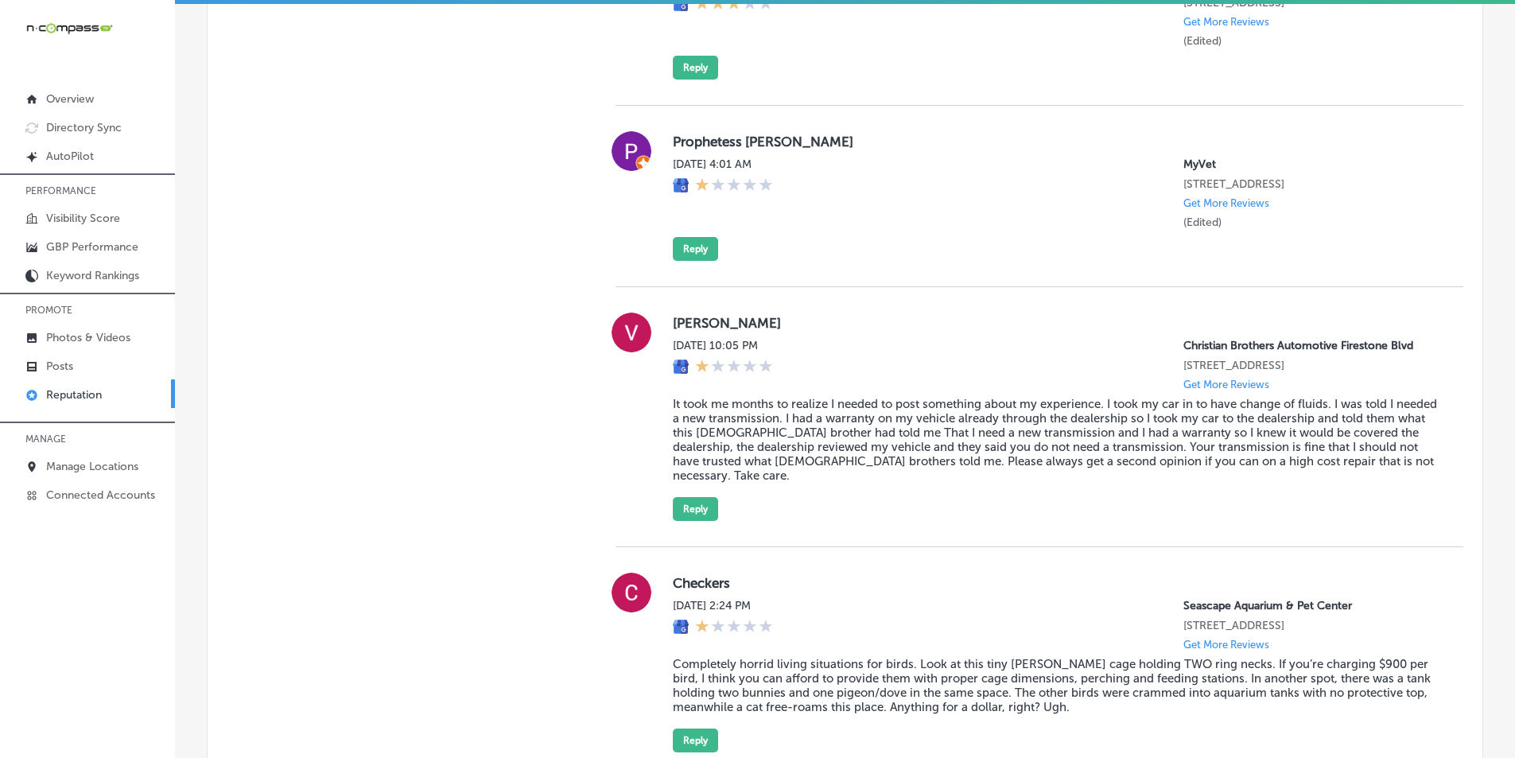
scroll to position [5507, 0]
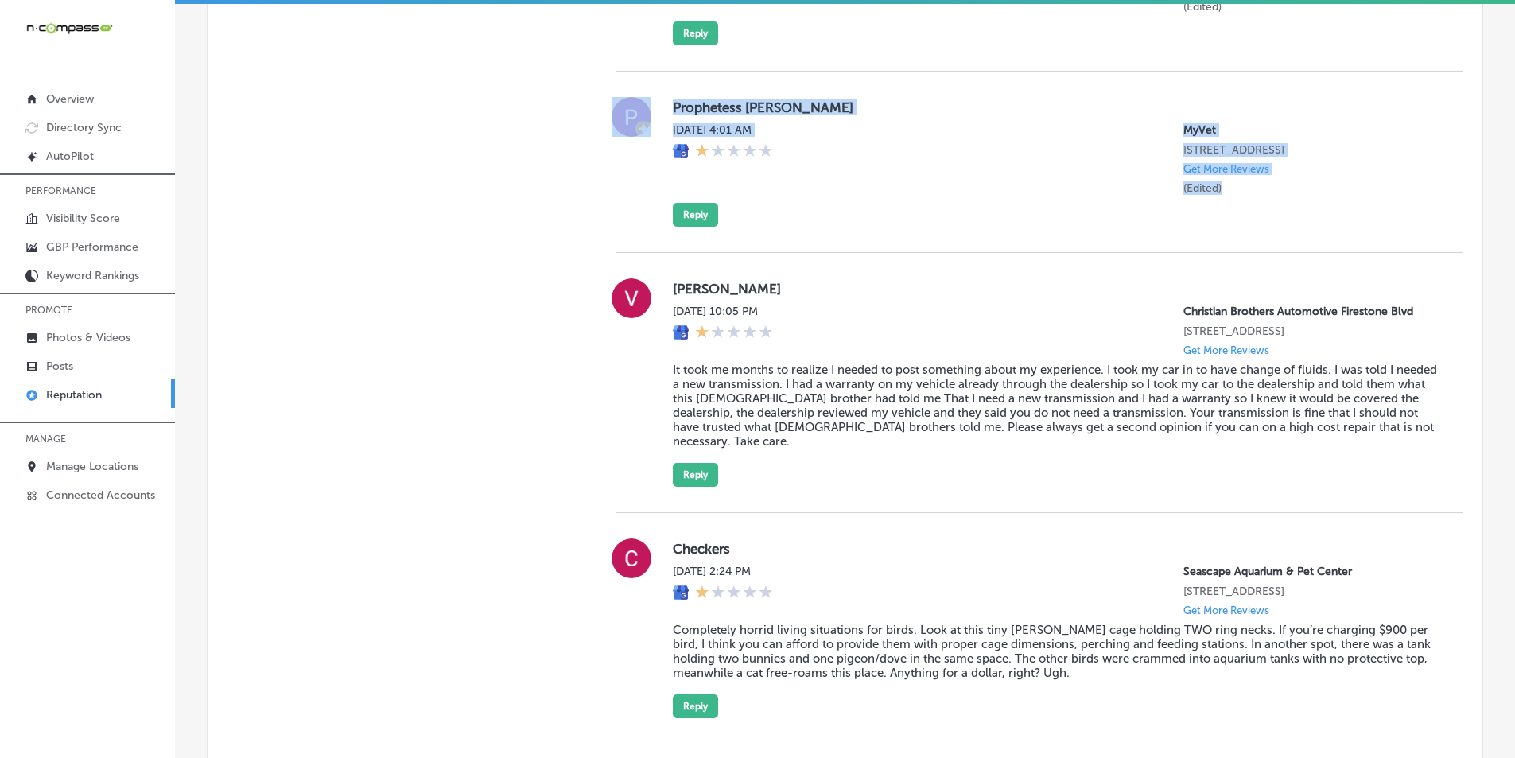
drag, startPoint x: 640, startPoint y: 150, endPoint x: 1261, endPoint y: 322, distance: 644.5
click at [1261, 253] on div "Prophetess Michelle Martin Sat, Oct 4, 2025 4:01 AM MyVet 620 Grassfield Pkwy S…" at bounding box center [1040, 162] width 848 height 181
copy div "Prophetess Michelle Martin Sat, Oct 4, 2025 4:01 AM MyVet 620 Grassfield Pkwy S…"
click at [773, 195] on div "Sat, Oct 4, 2025 4:01 AM" at bounding box center [723, 159] width 100 height 72
drag, startPoint x: 669, startPoint y: 164, endPoint x: 1231, endPoint y: 317, distance: 582.9
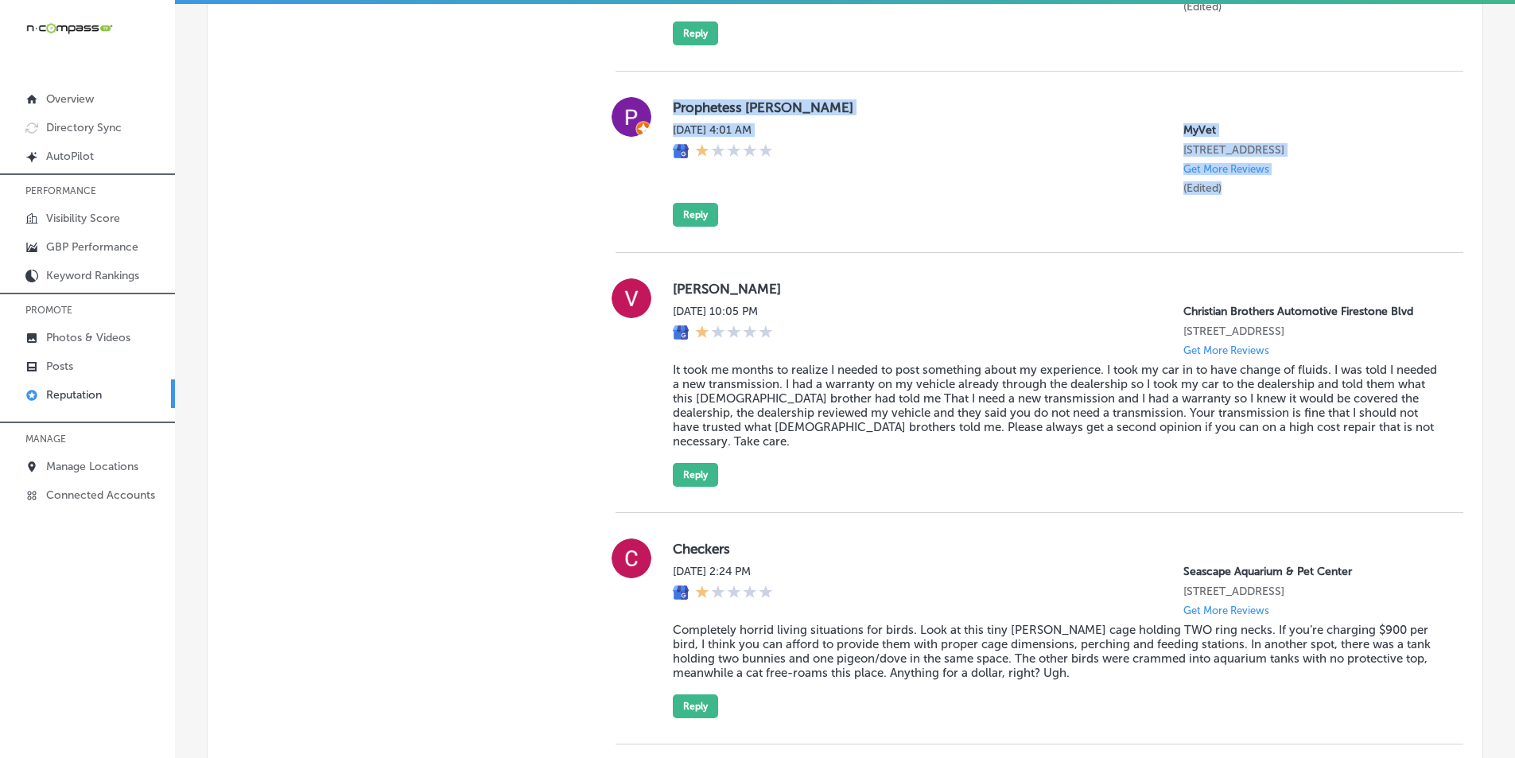
click at [1231, 253] on div "Prophetess Michelle Martin Sat, Oct 4, 2025 4:01 AM MyVet 620 Grassfield Pkwy S…" at bounding box center [1040, 162] width 848 height 181
copy div "Prophetess Michelle Martin Sat, Oct 4, 2025 4:01 AM MyVet 620 Grassfield Pkwy S…"
click at [883, 195] on div "Sat, Oct 4, 2025 4:01 AM MyVet 620 Grassfield Pkwy Suite 150 Chesapeake, VA 233…" at bounding box center [1055, 159] width 765 height 72
click at [1012, 356] on div "Fri, Oct 3, 2025 10:05 PM Christian Brothers Automotive Firestone Blvd 6179 Fir…" at bounding box center [1055, 331] width 765 height 52
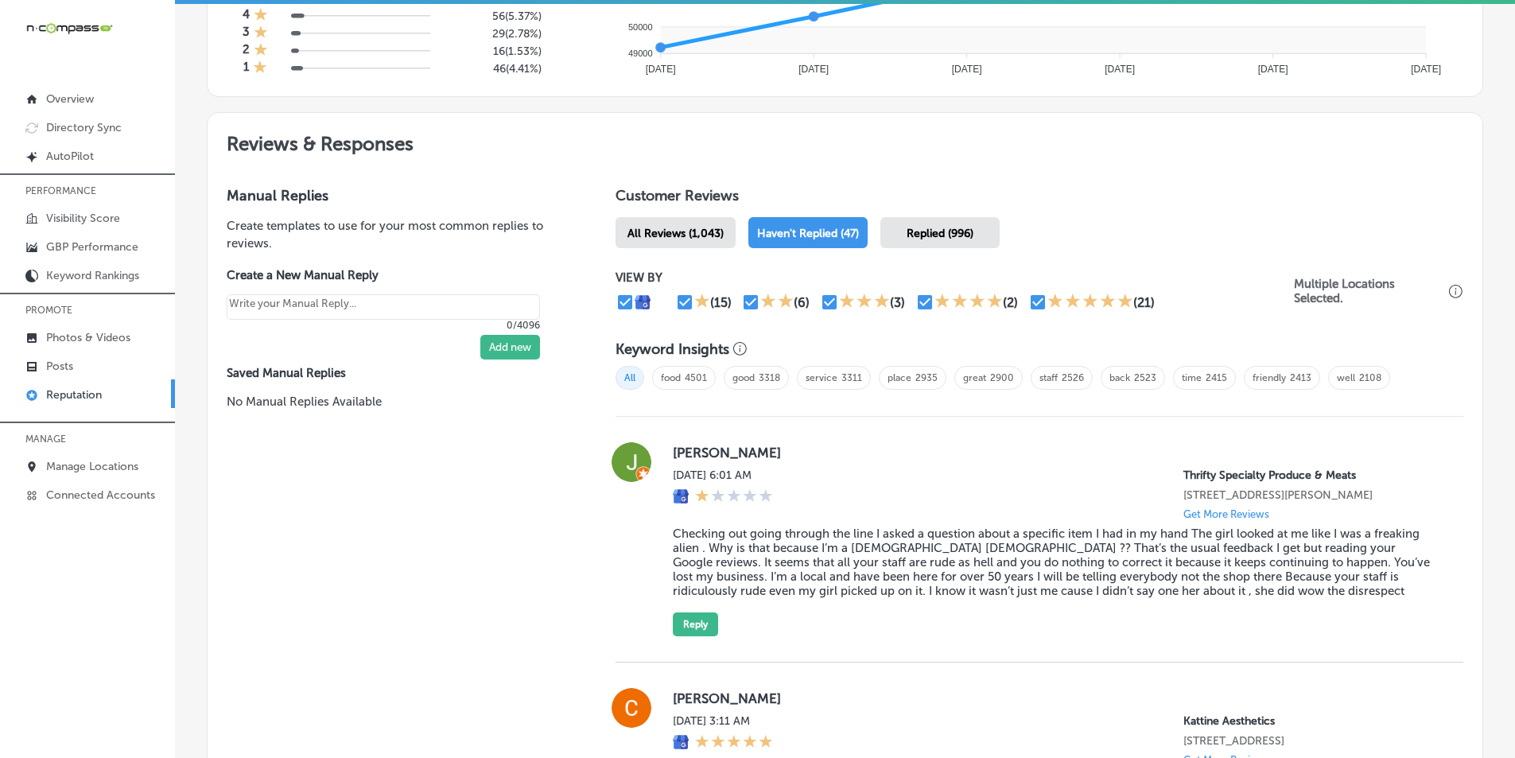
scroll to position [735, 0]
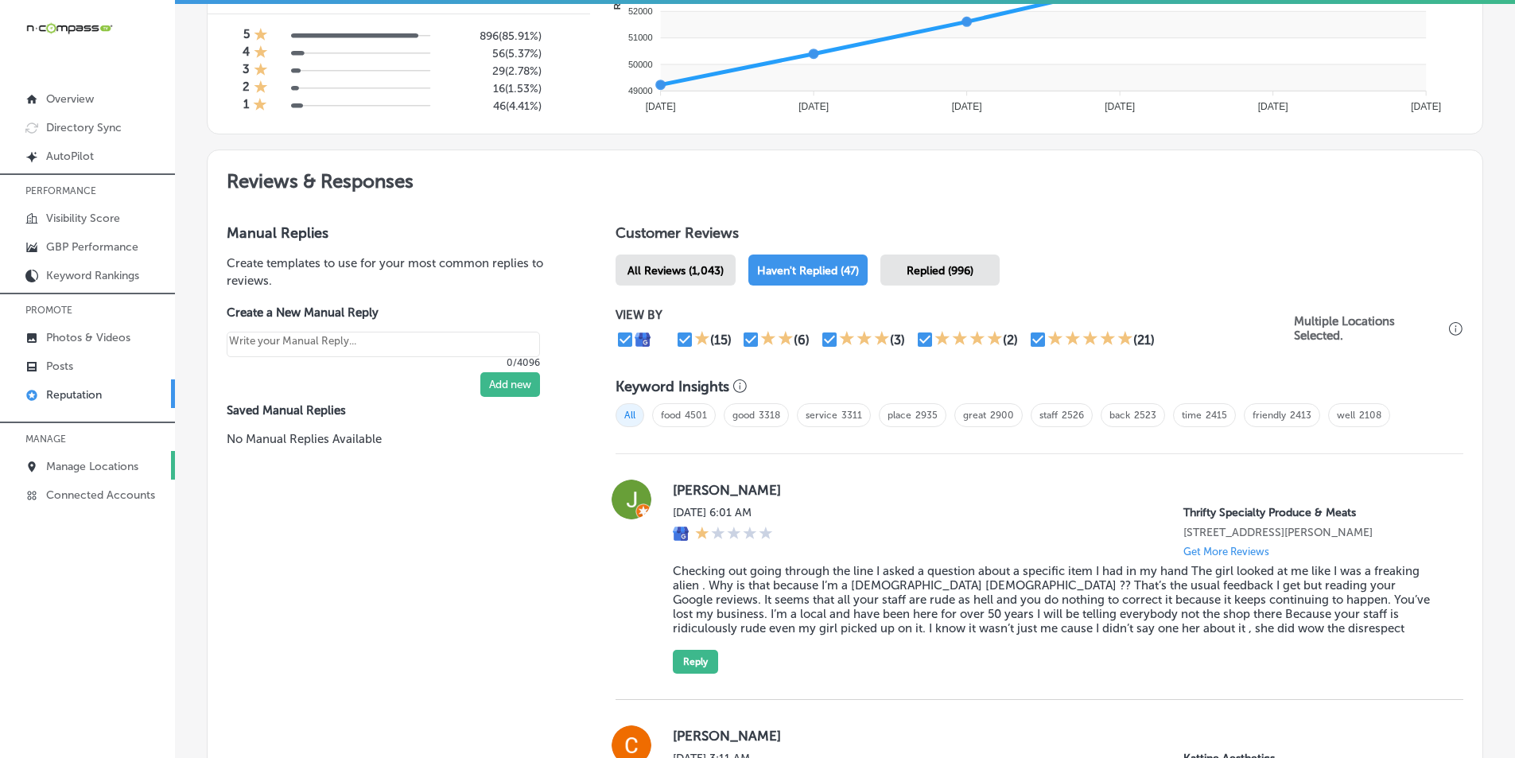
click at [128, 460] on p "Manage Locations" at bounding box center [92, 467] width 92 height 14
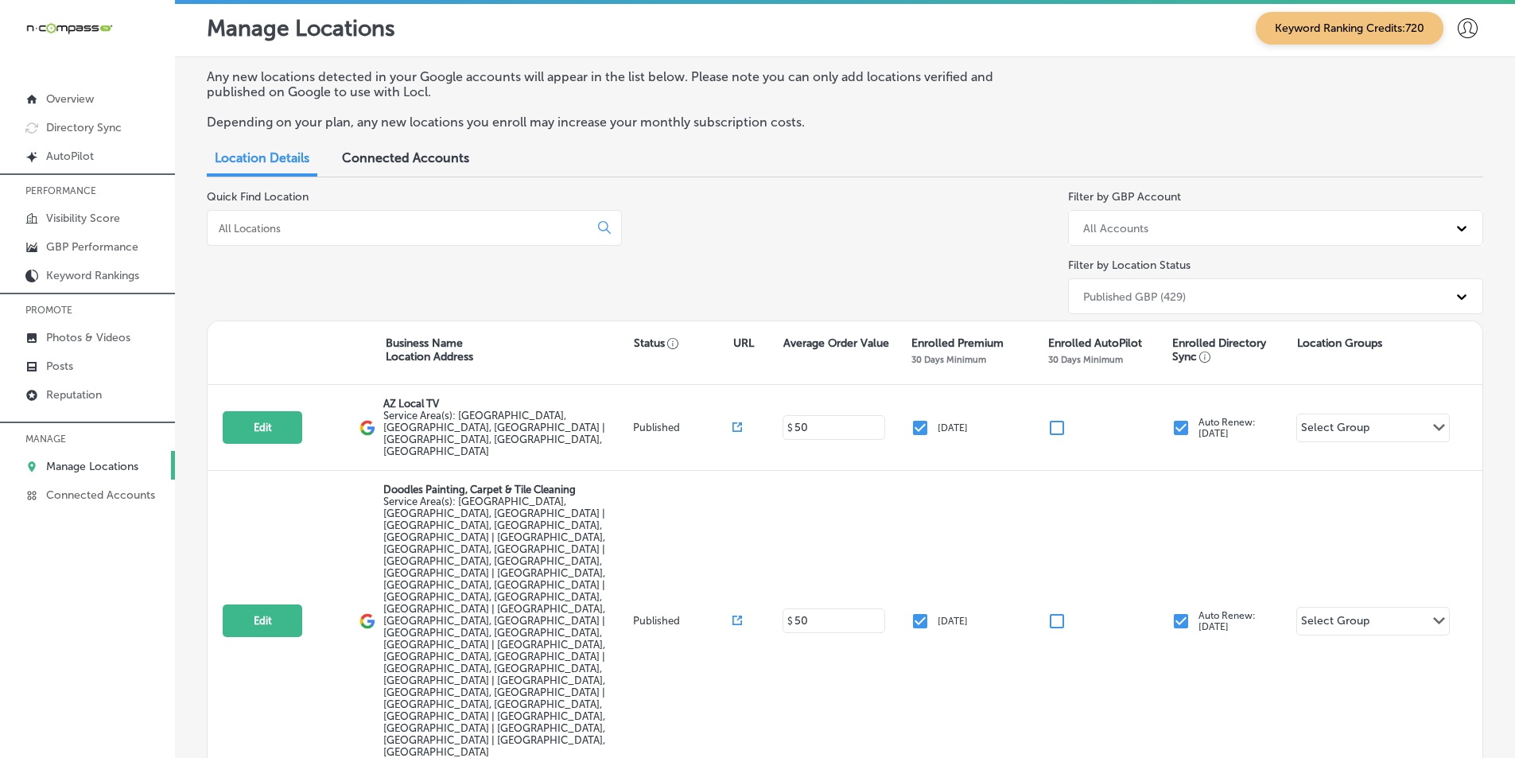
click at [339, 221] on input at bounding box center [401, 228] width 368 height 14
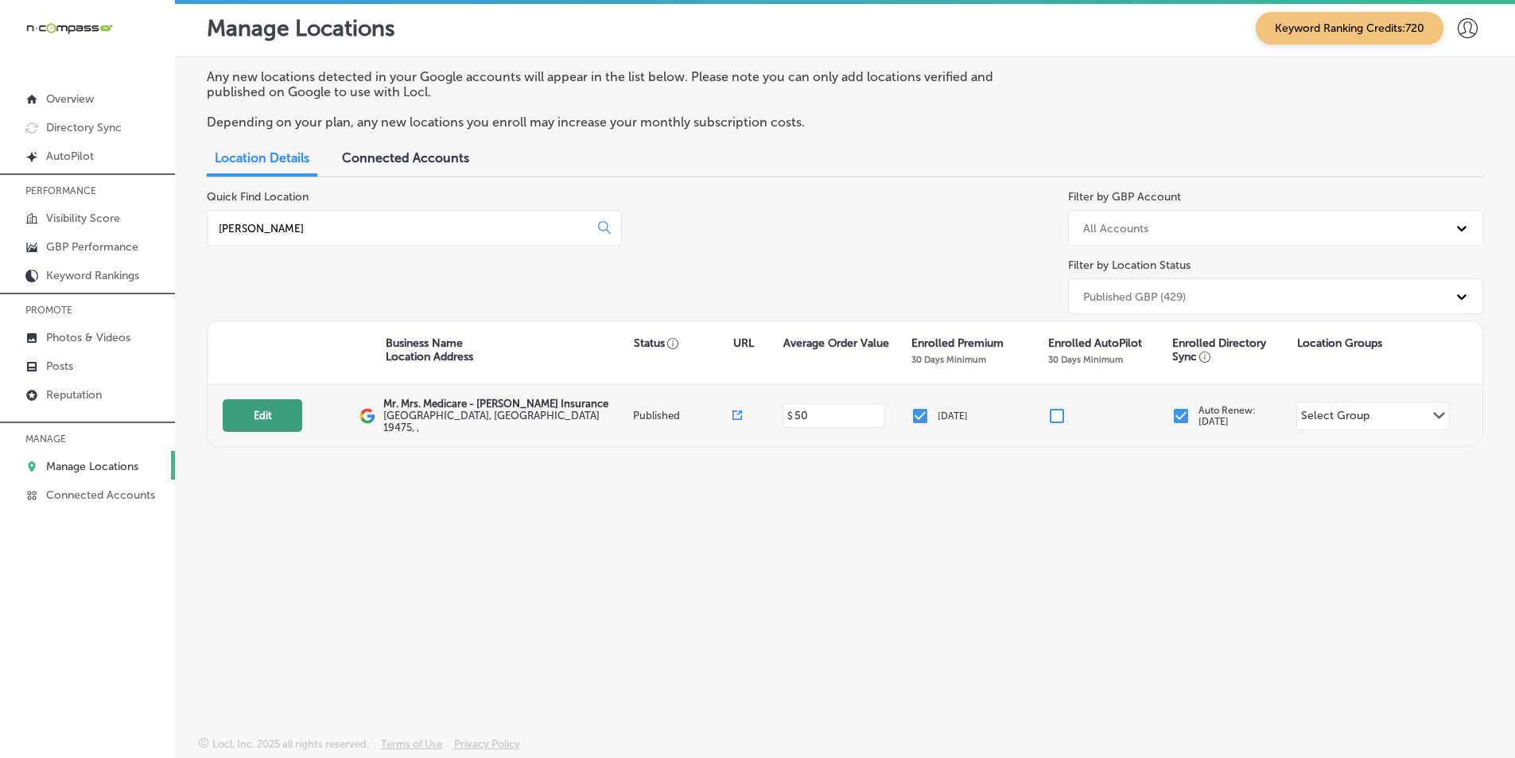
type input "Ohler"
click at [265, 408] on button "Edit" at bounding box center [263, 415] width 80 height 33
select select "US"
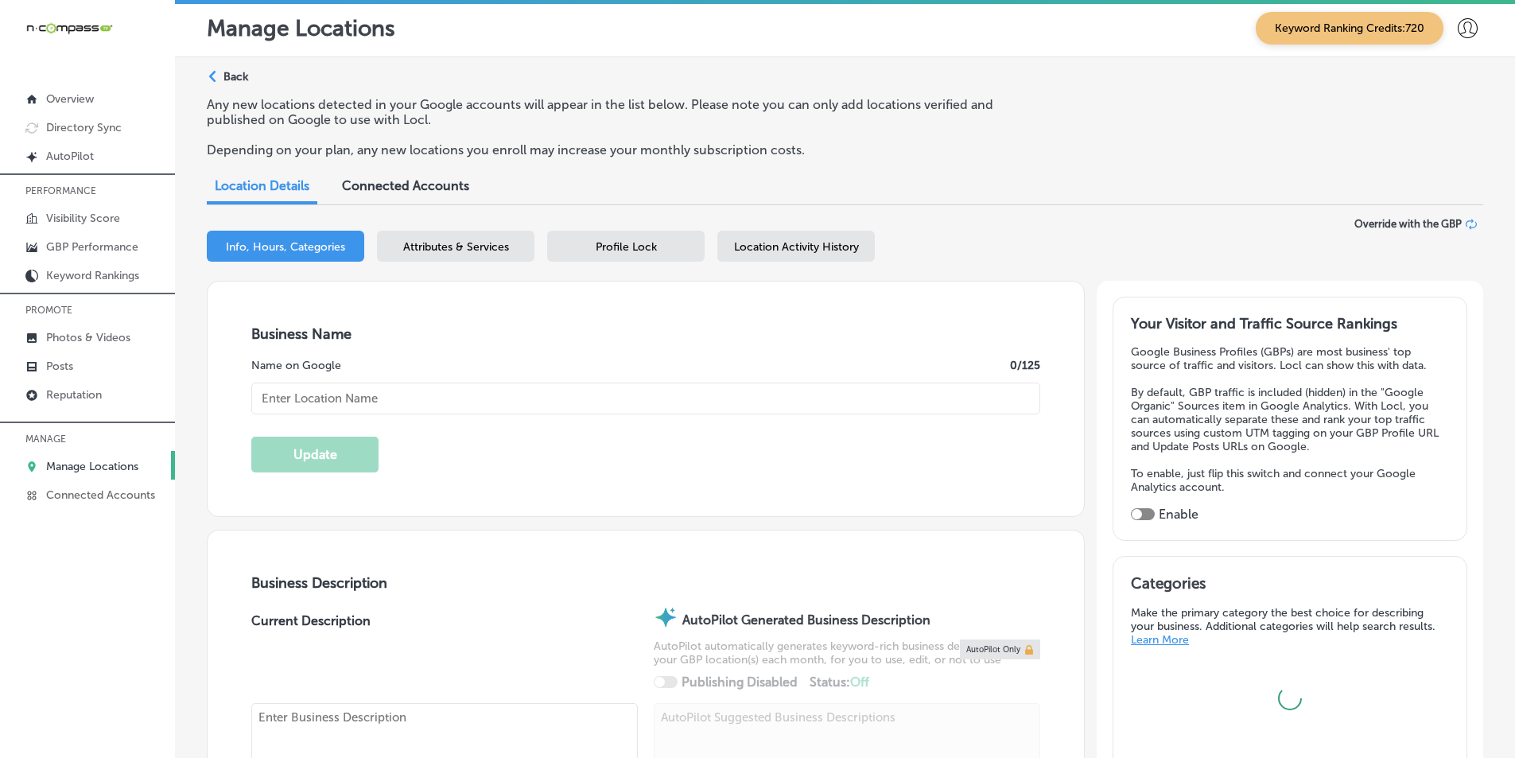
type input "Mr. Mrs. Medicare - Ohler Insurance"
type input "Spring City, PA 19475"
type input "US"
type input "http://ohlermedicareexperts.com/"
type textarea "Mr. & Mrs. Medicare - Ohler Insurance is your trusted health insurance agency i…"
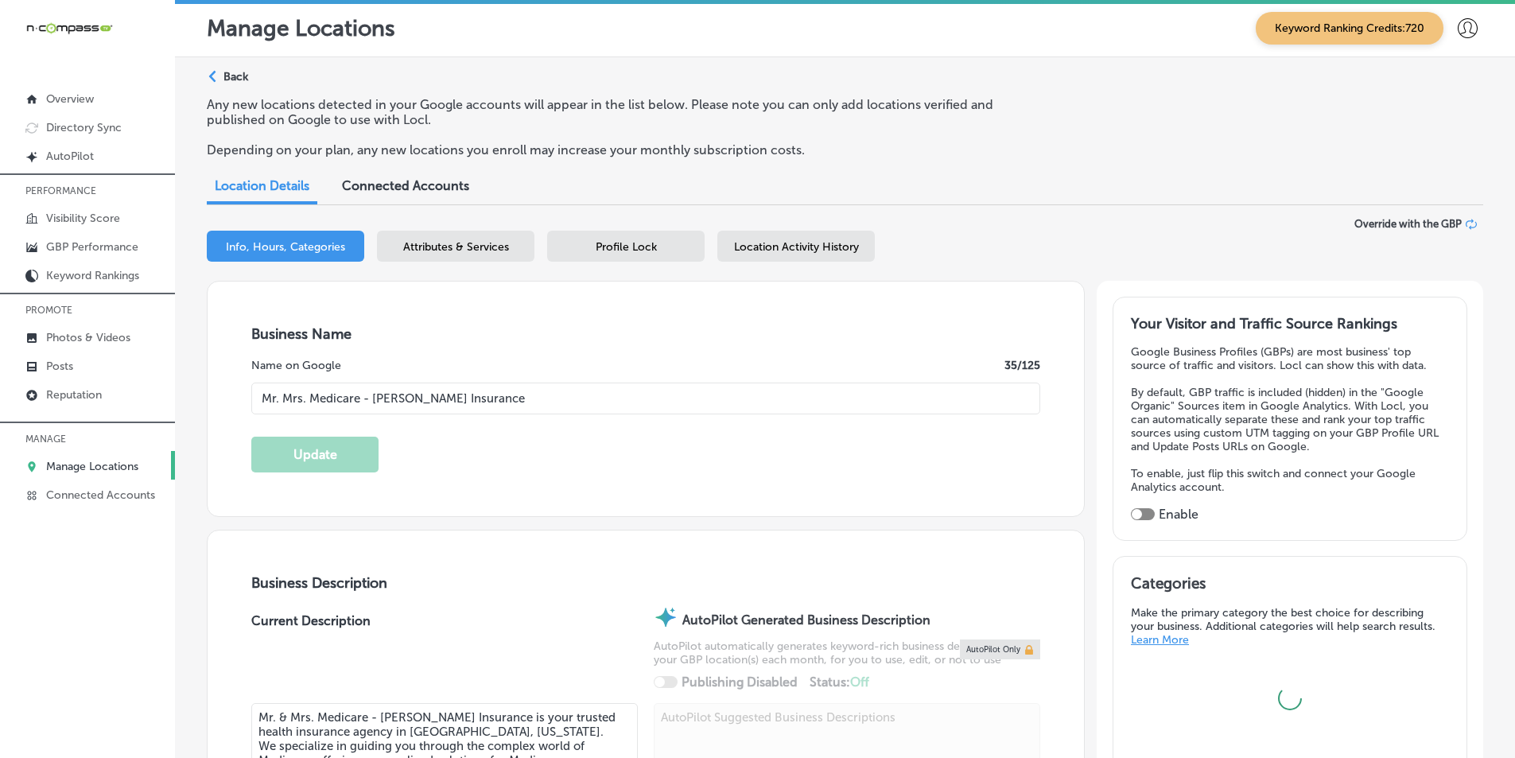
checkbox input "true"
type input "+1 484 369 9707"
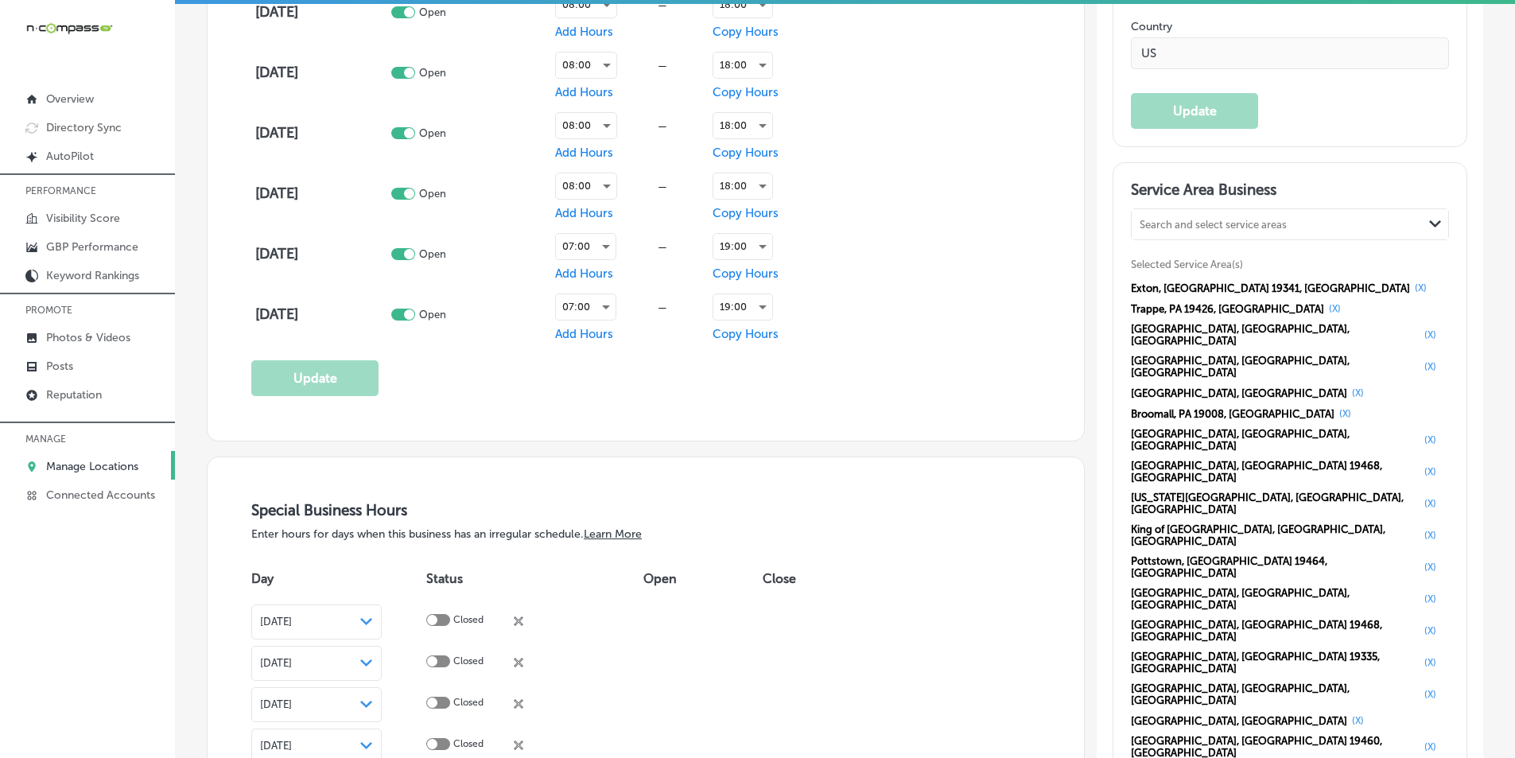
scroll to position [1352, 0]
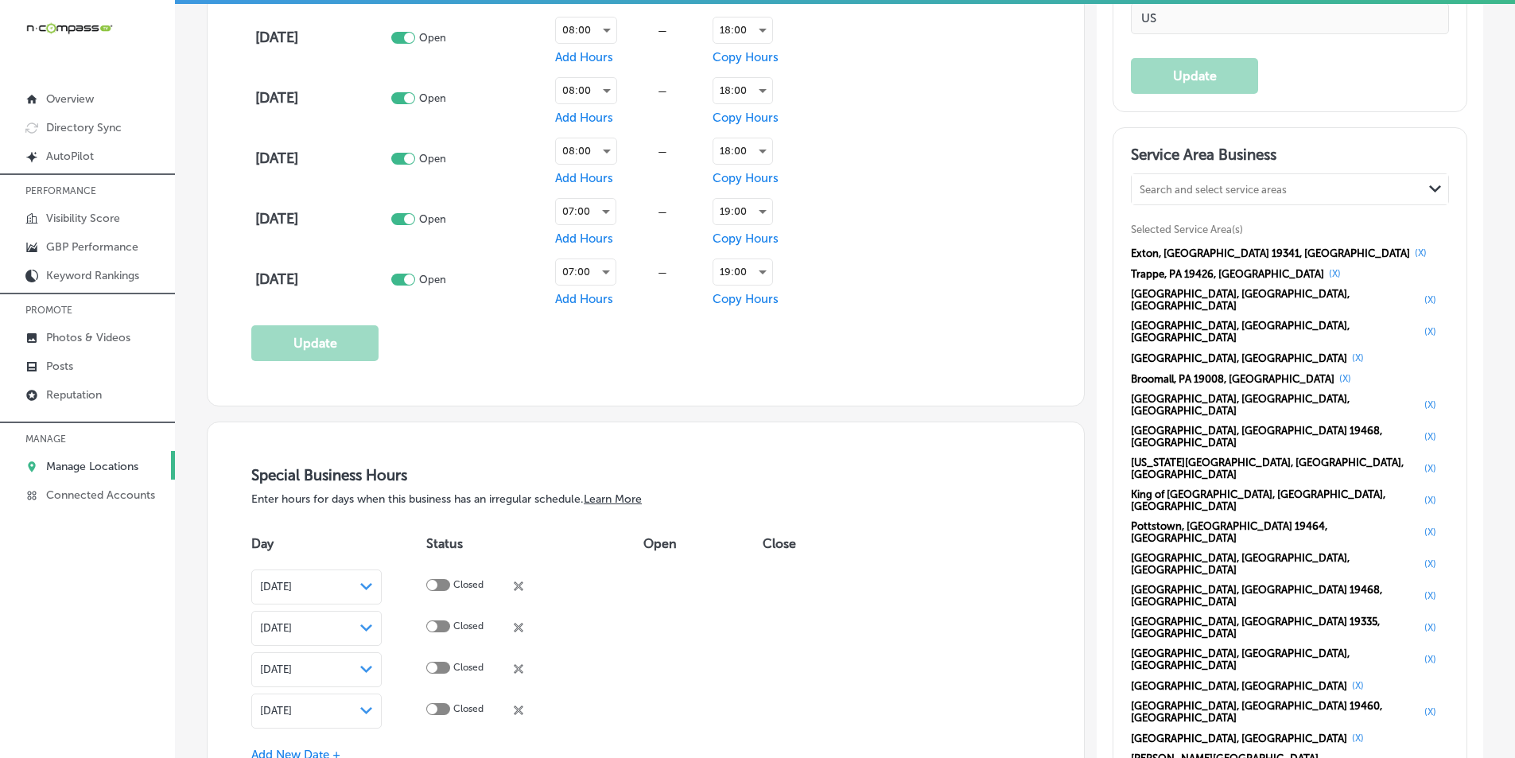
click at [111, 460] on p "Manage Locations" at bounding box center [92, 467] width 92 height 14
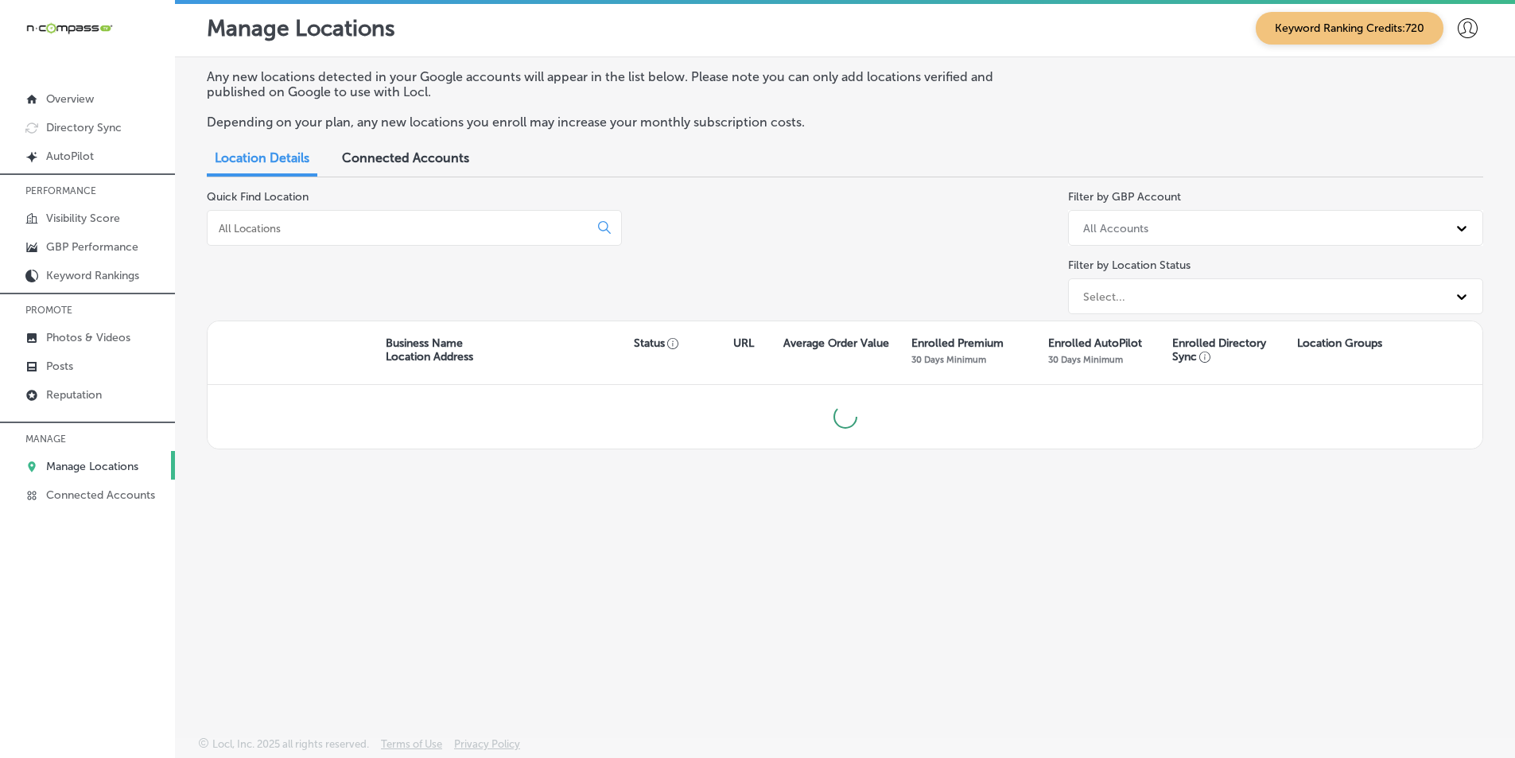
click at [1182, 542] on div "Any new locations detected in your Google accounts will appear in the list belo…" at bounding box center [845, 359] width 1340 height 604
click at [383, 227] on input at bounding box center [401, 228] width 368 height 14
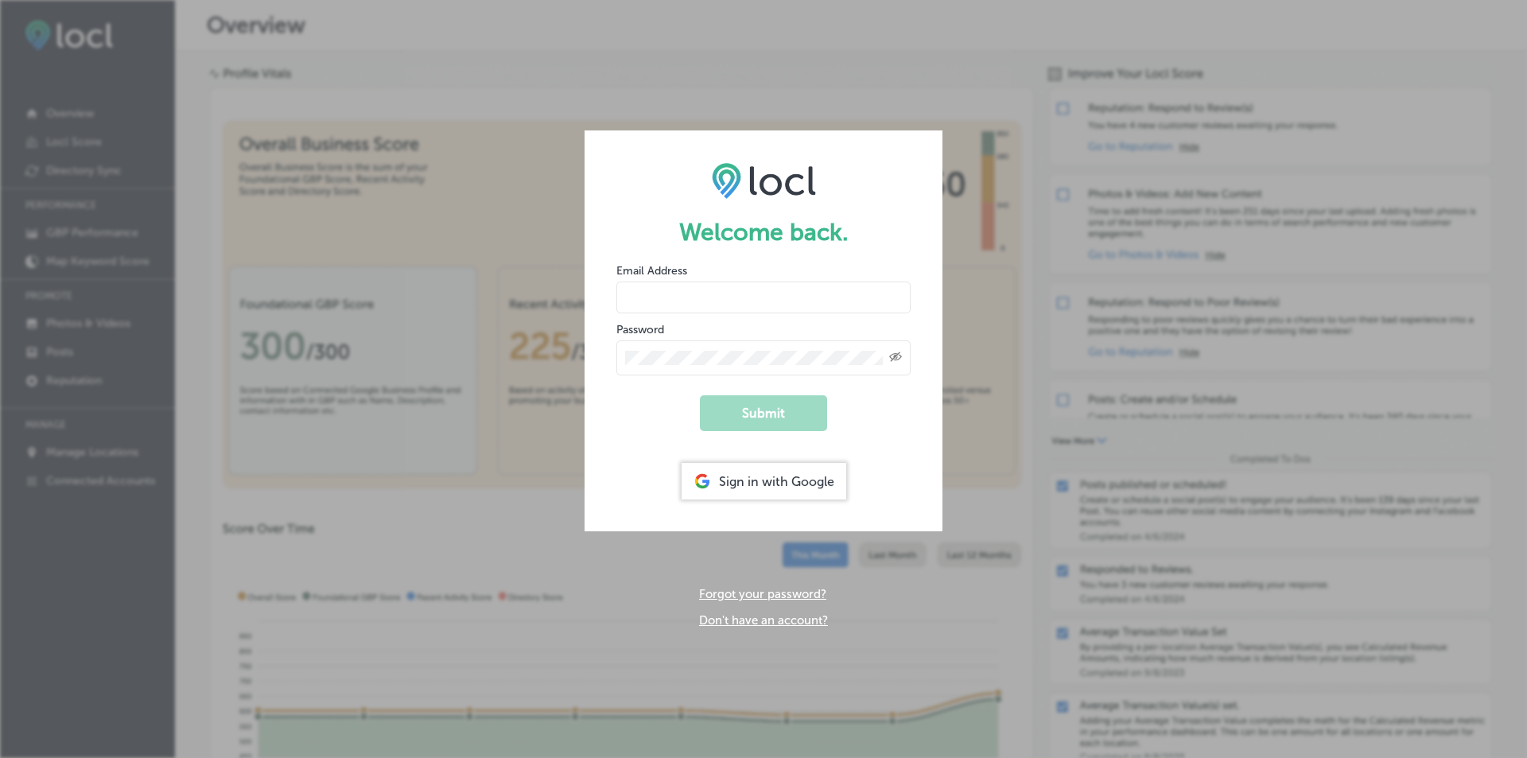
click at [780, 475] on div "Sign in with Google" at bounding box center [764, 481] width 165 height 37
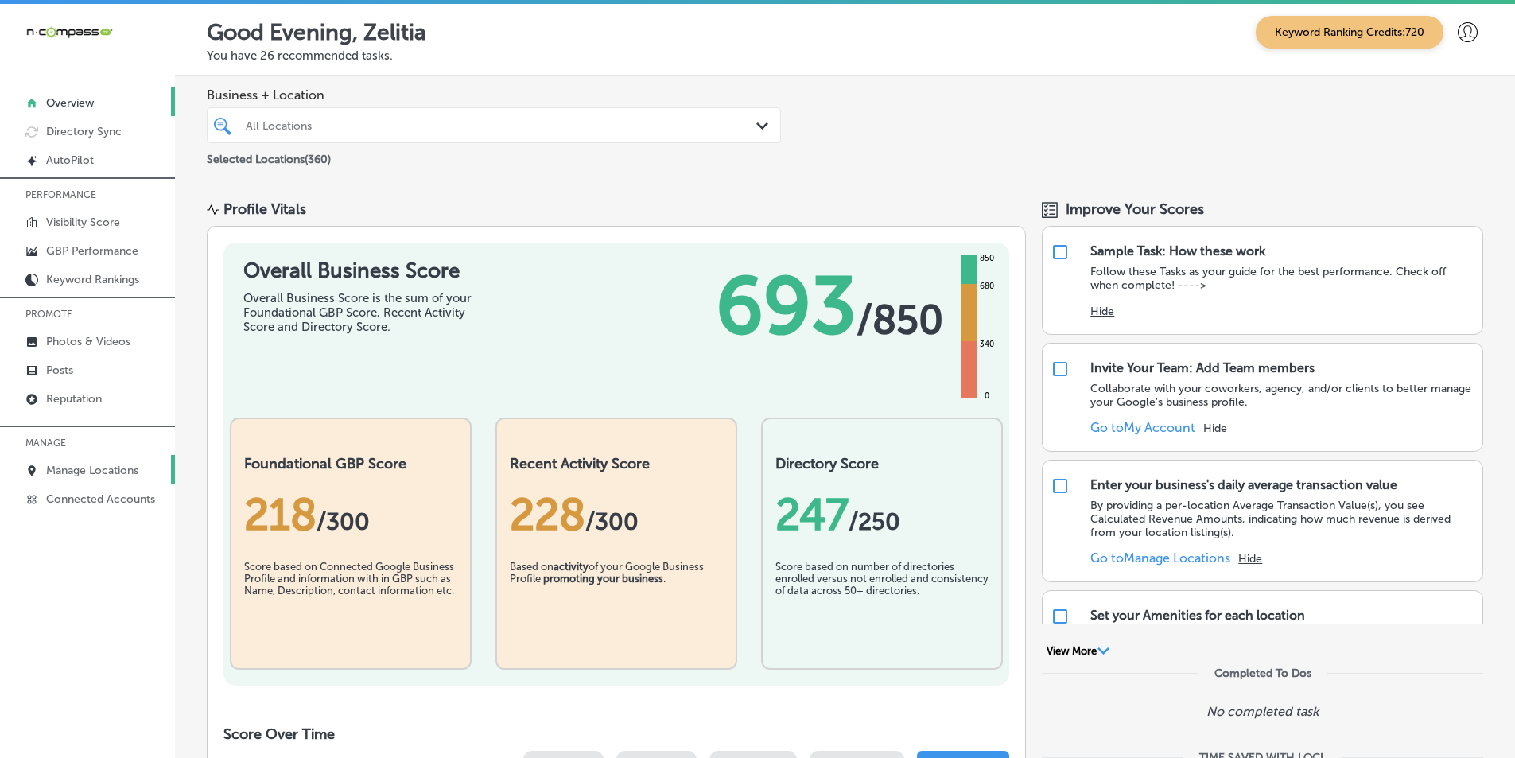
click at [80, 464] on p "Manage Locations" at bounding box center [92, 471] width 92 height 14
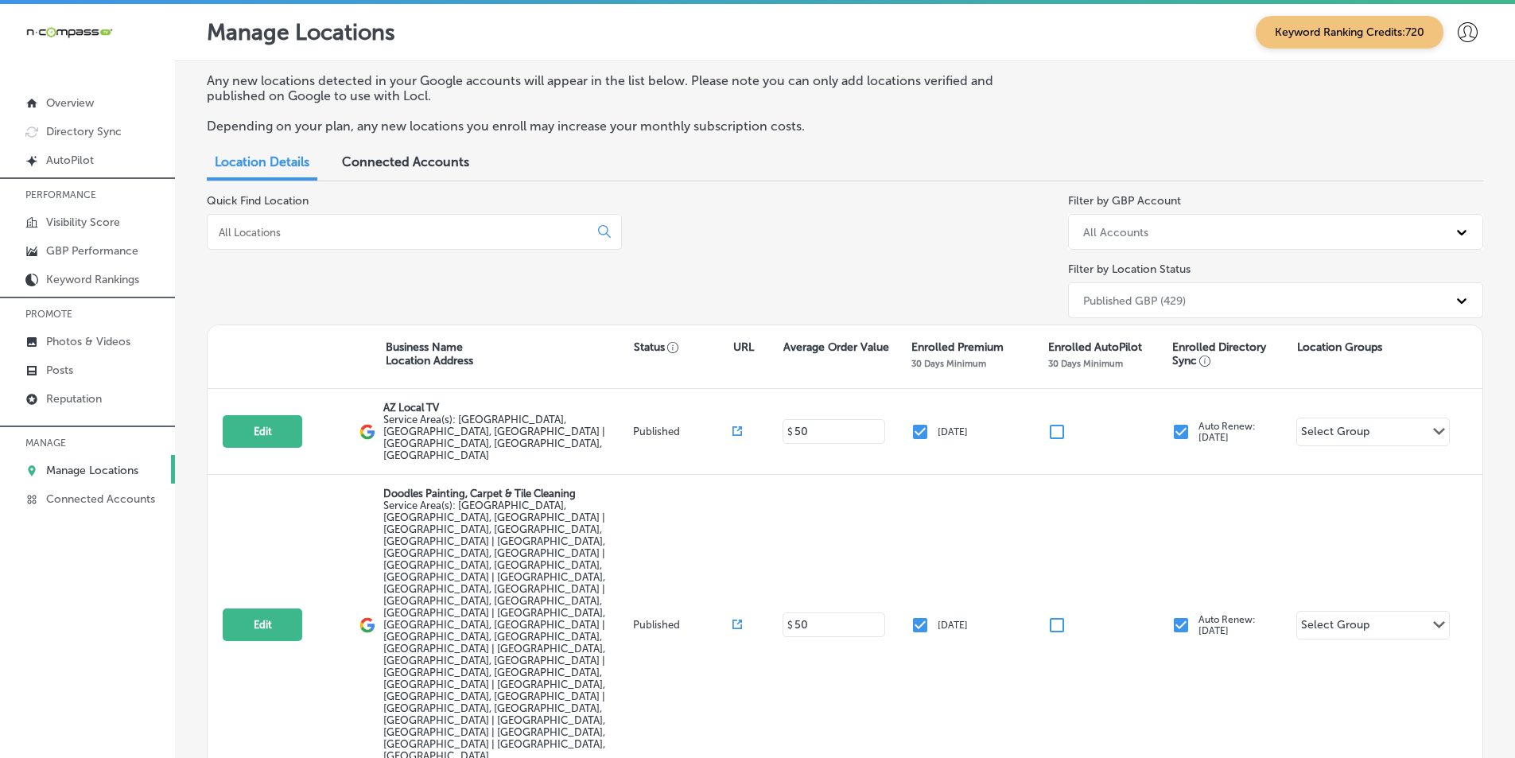
click at [335, 232] on input at bounding box center [401, 232] width 368 height 14
paste input "Munchies Grand Junction"
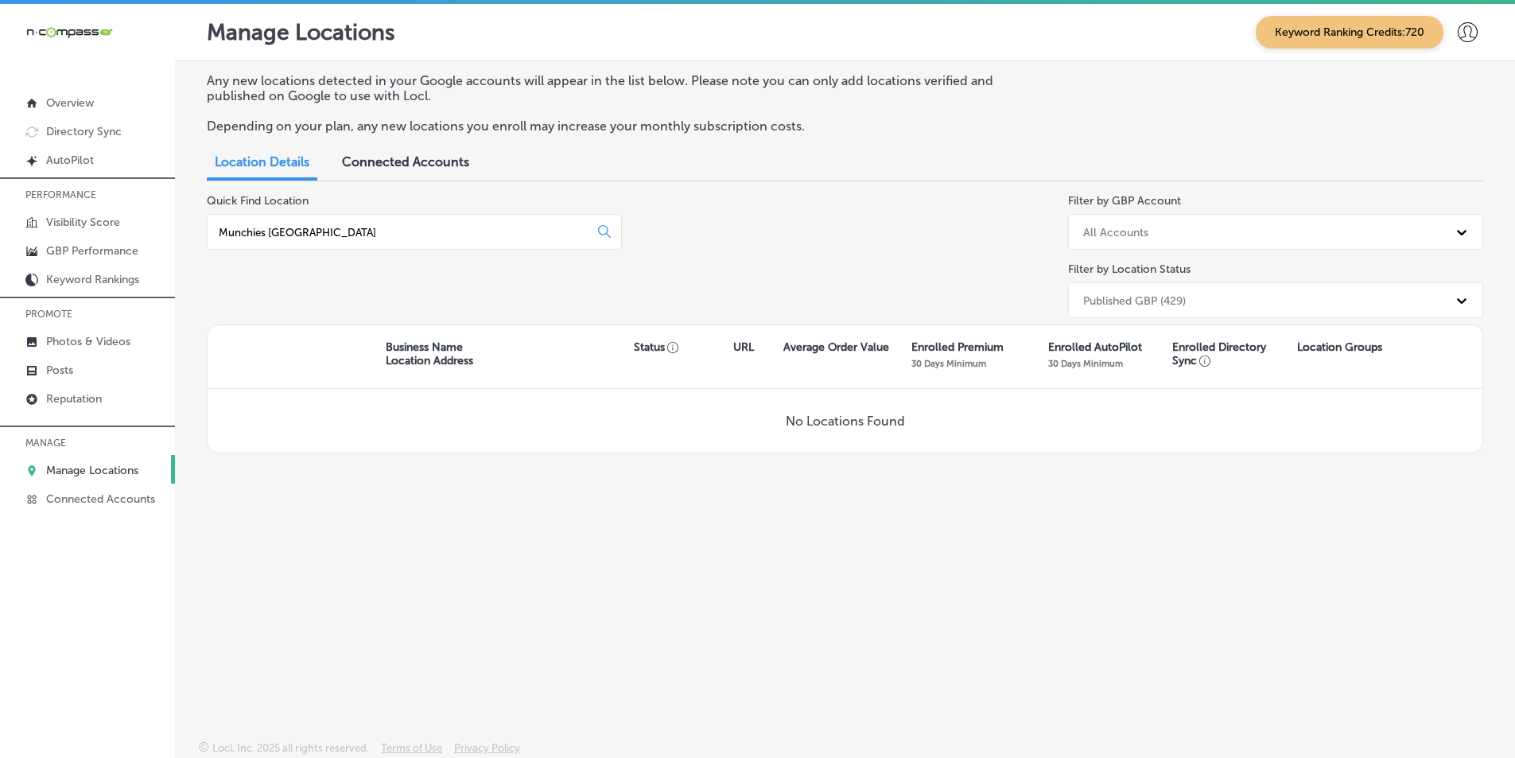
drag, startPoint x: 350, startPoint y: 227, endPoint x: 271, endPoint y: 231, distance: 78.8
click at [271, 231] on input "Munchies Grand Junction" at bounding box center [401, 232] width 368 height 14
type input "Munchies burger"
drag, startPoint x: 330, startPoint y: 225, endPoint x: 216, endPoint y: 236, distance: 115.1
click at [216, 236] on div "Munchies burger" at bounding box center [414, 232] width 415 height 36
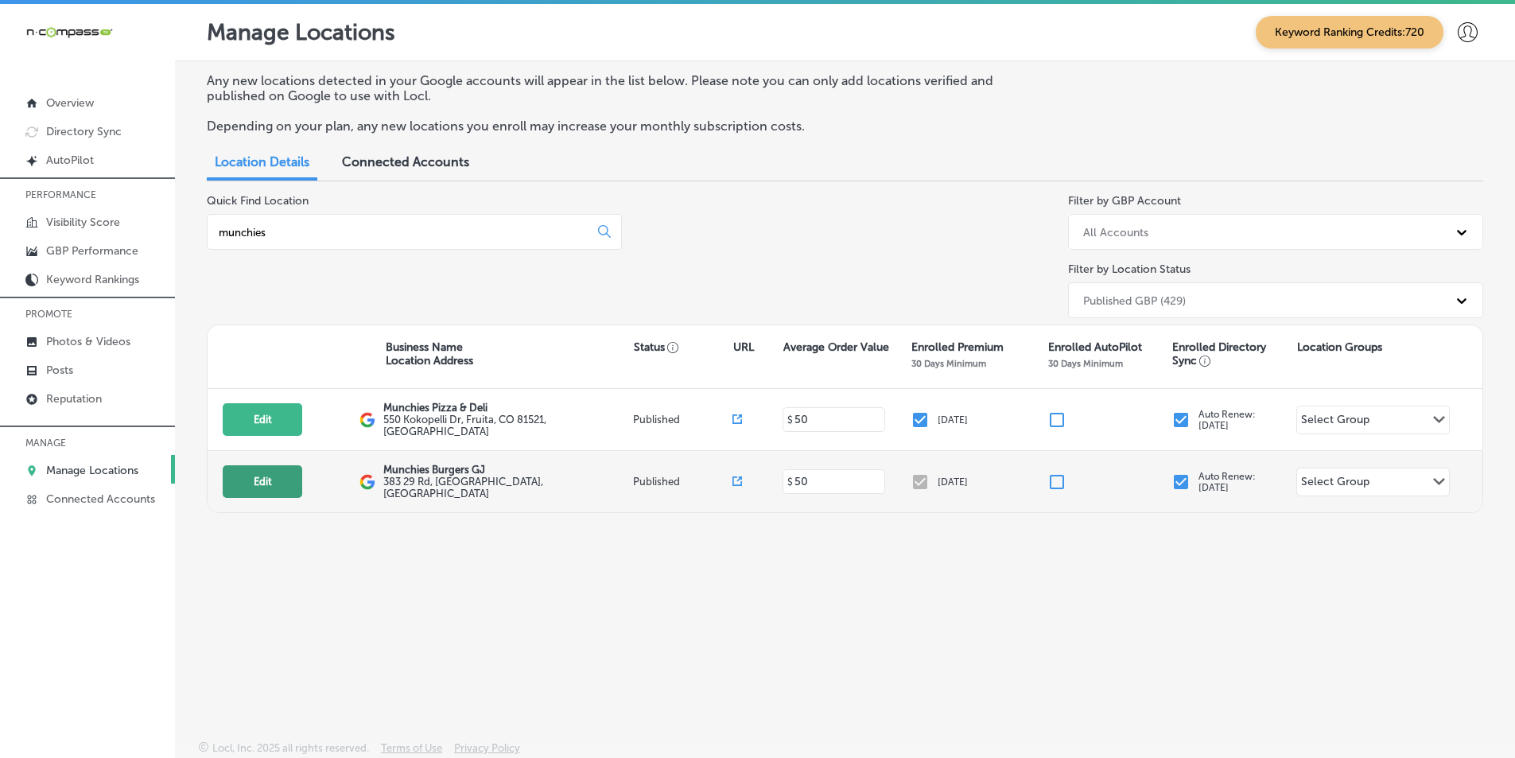
type input "munchies"
click at [262, 472] on button "Edit" at bounding box center [263, 481] width 80 height 33
select select "US"
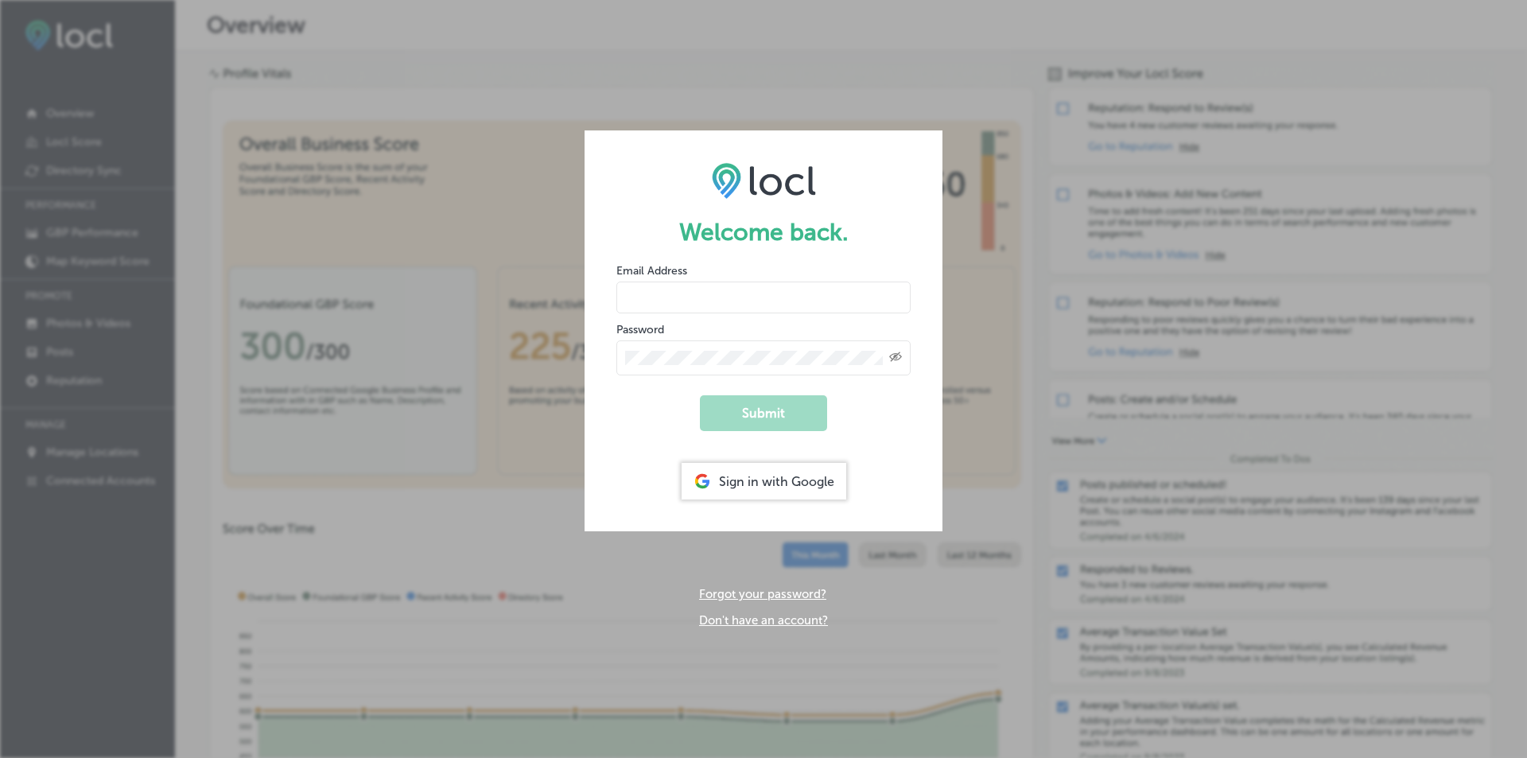
click at [774, 477] on div "Sign in with Google" at bounding box center [764, 481] width 165 height 37
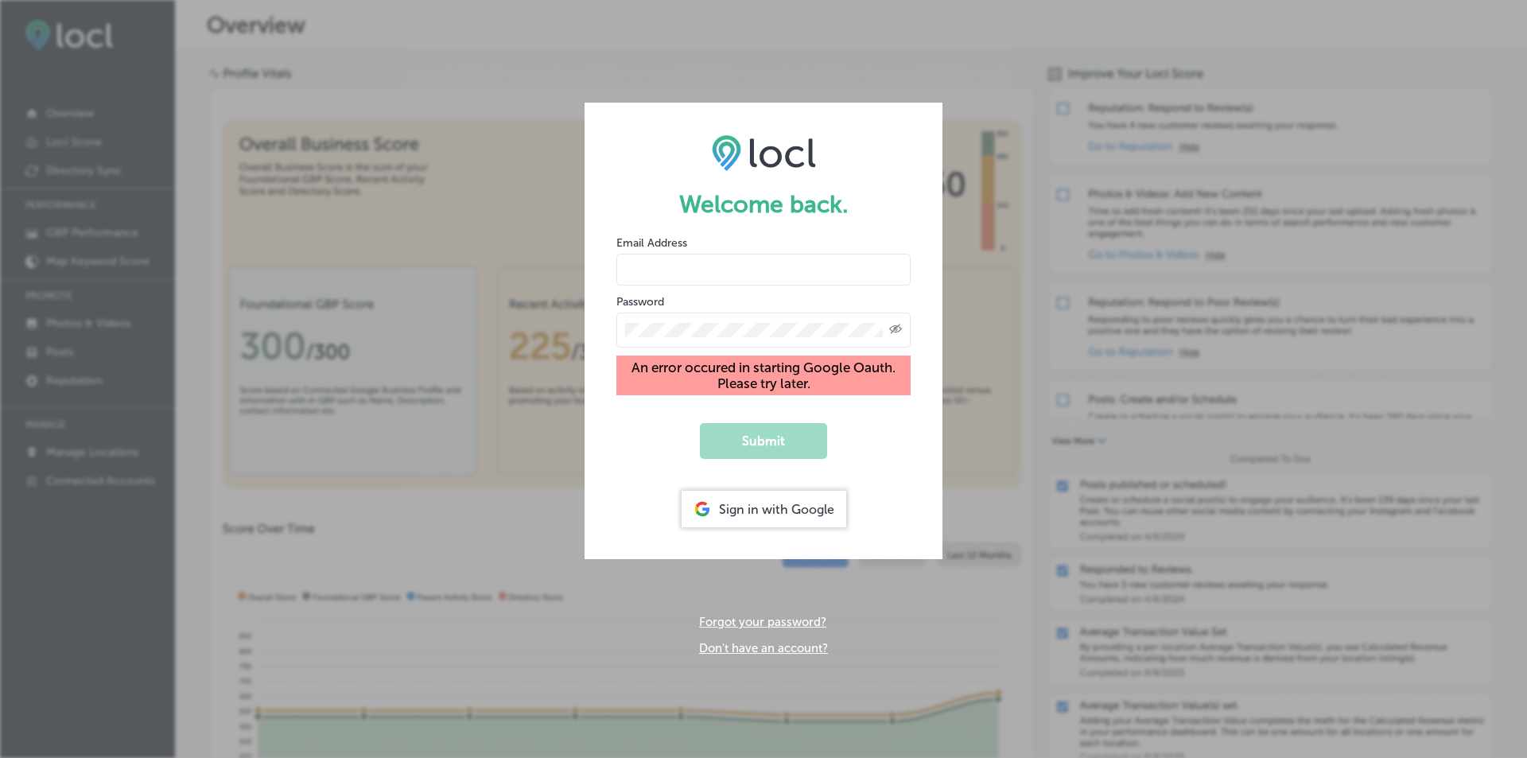
click at [741, 504] on div "Sign in with Google" at bounding box center [764, 509] width 165 height 37
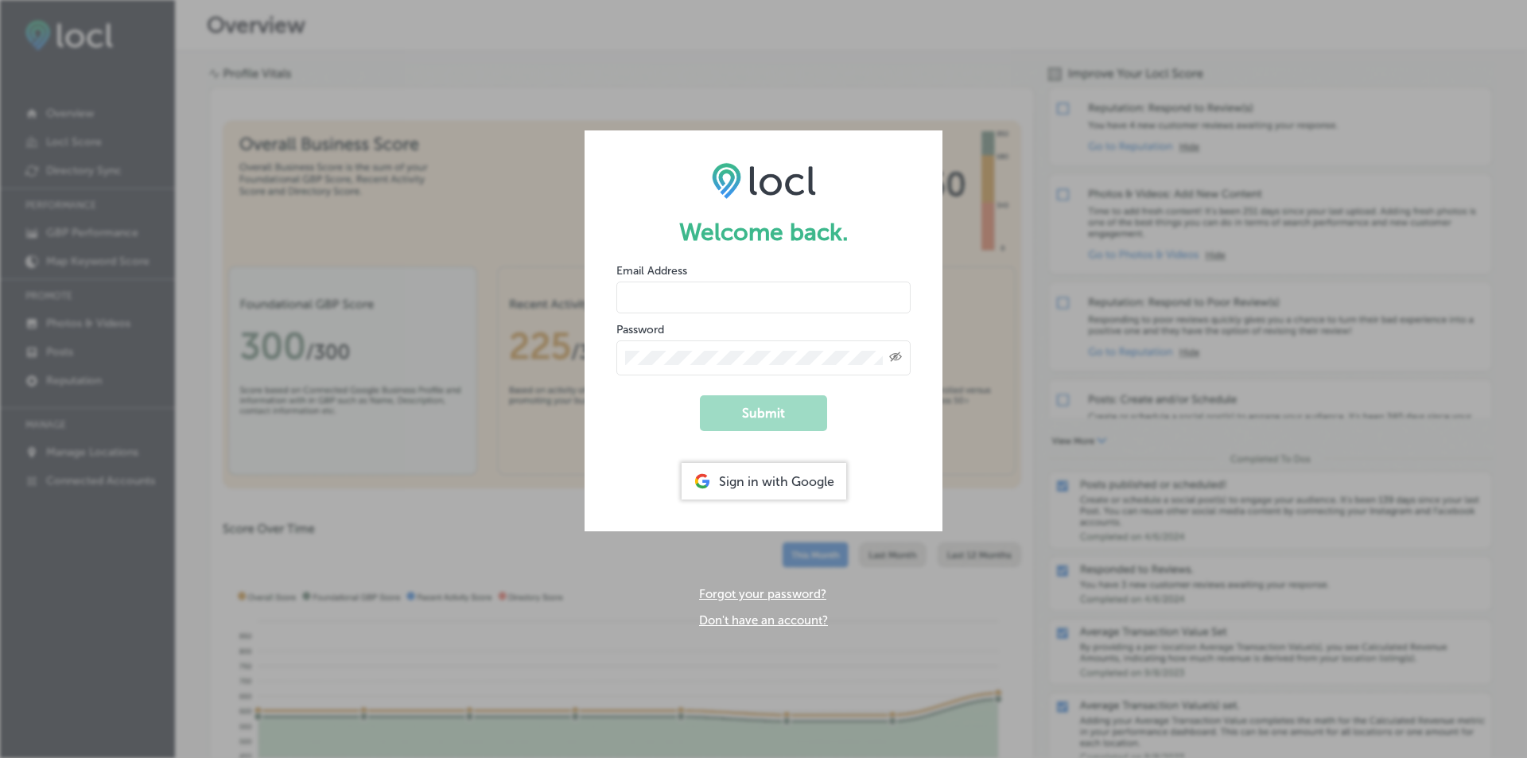
click at [805, 476] on div "Sign in with Google" at bounding box center [764, 481] width 165 height 37
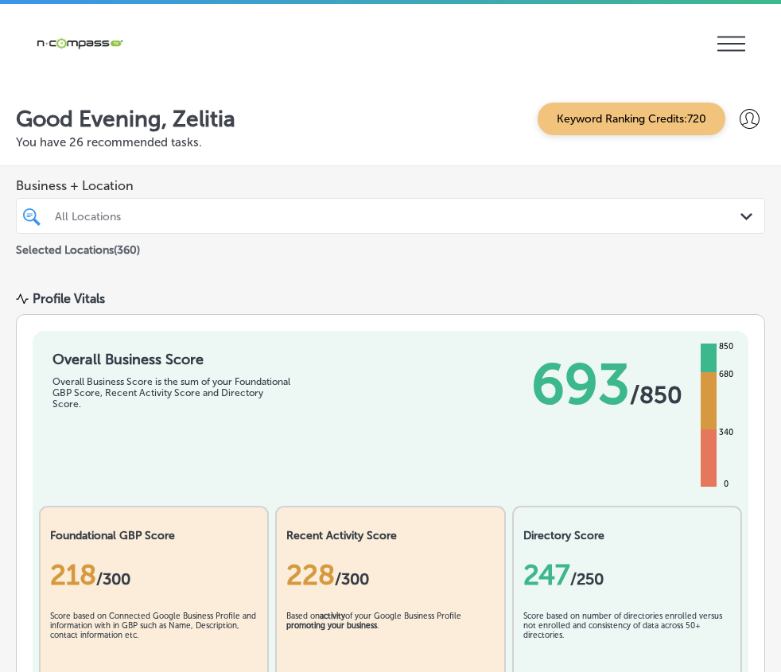
click at [0, 0] on p "Manage Locations" at bounding box center [0, 0] width 0 height 0
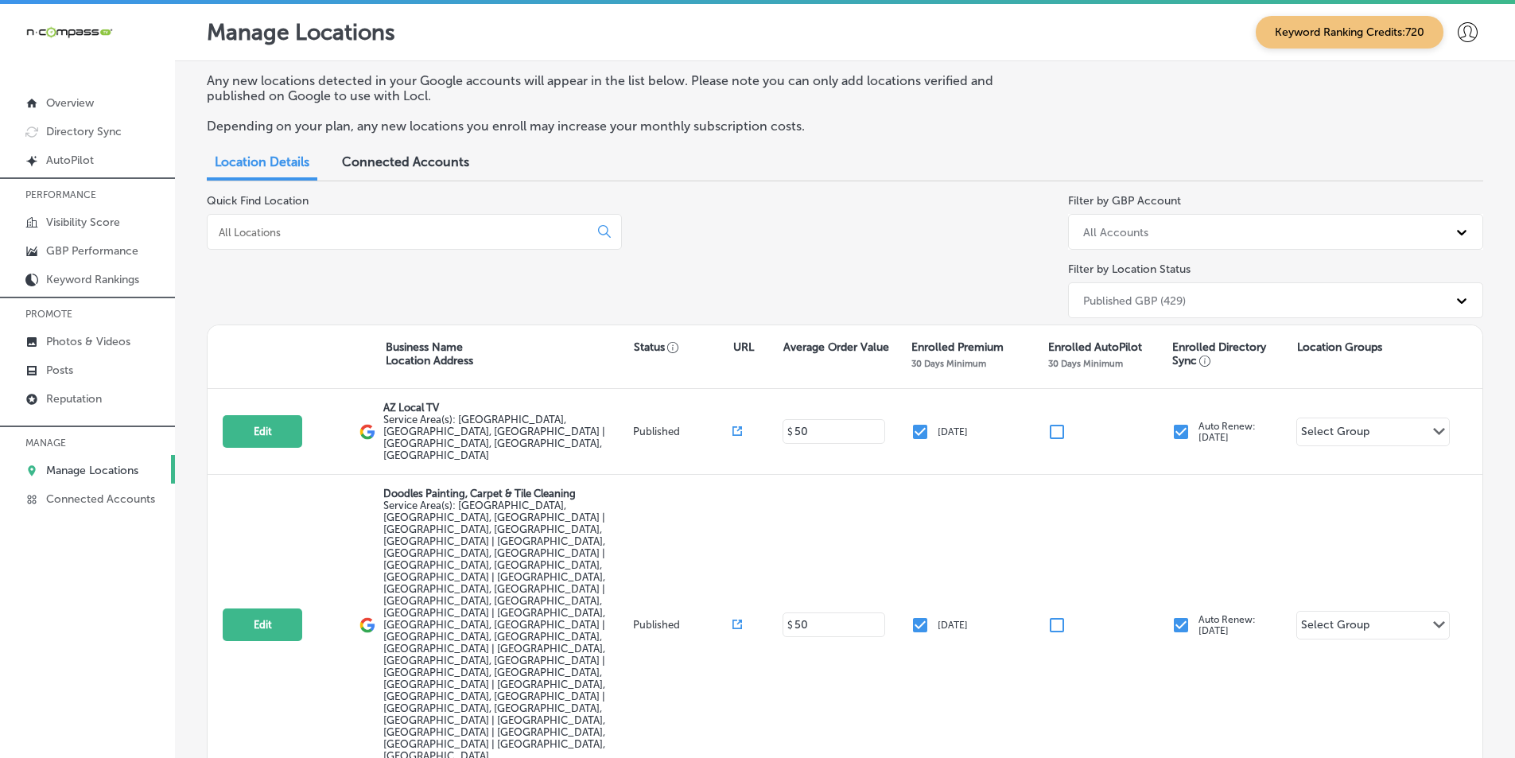
click at [301, 219] on div at bounding box center [414, 232] width 415 height 36
click at [292, 237] on input at bounding box center [401, 232] width 368 height 14
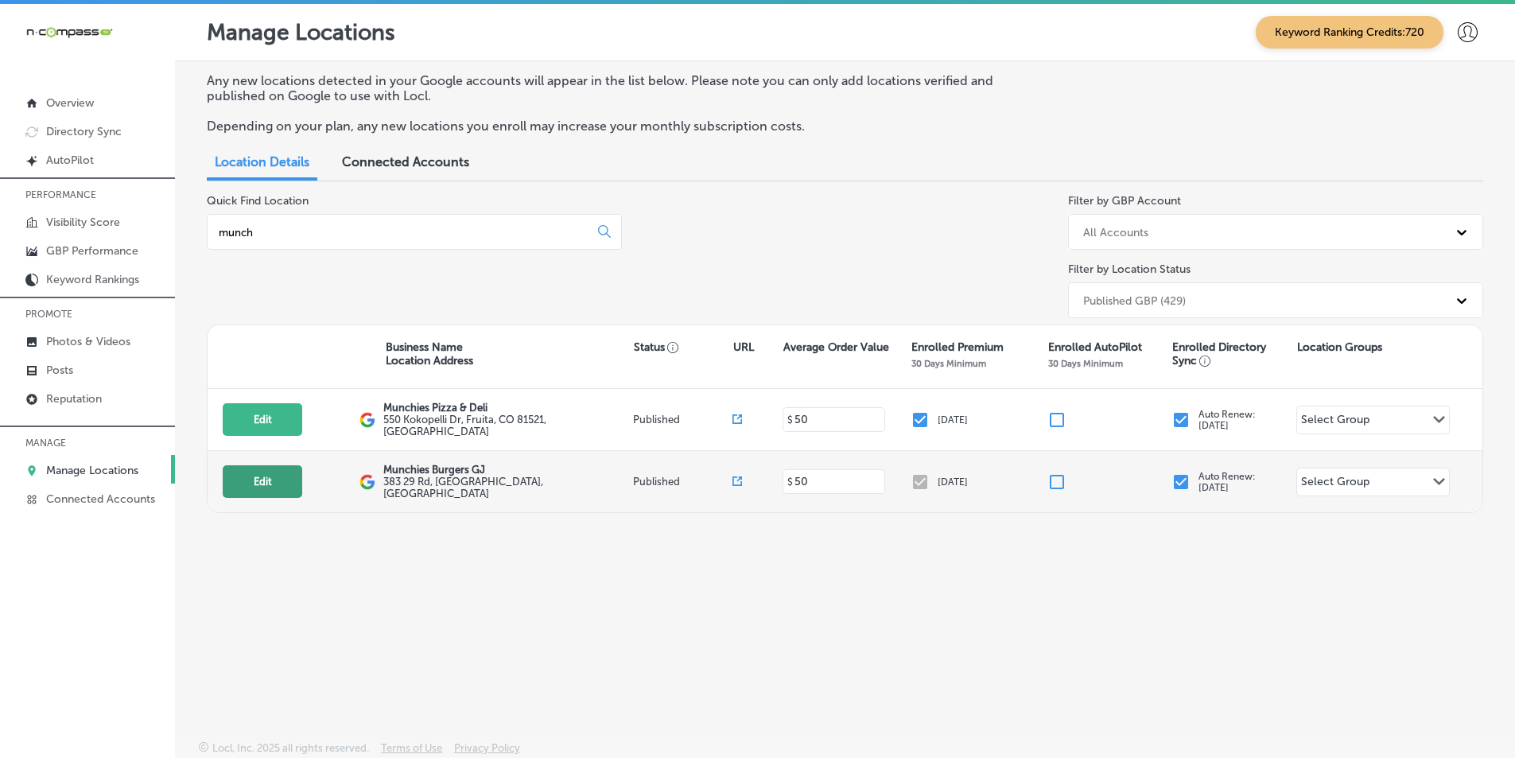
type input "munch"
click at [266, 476] on button "Edit" at bounding box center [263, 481] width 80 height 33
select select "US"
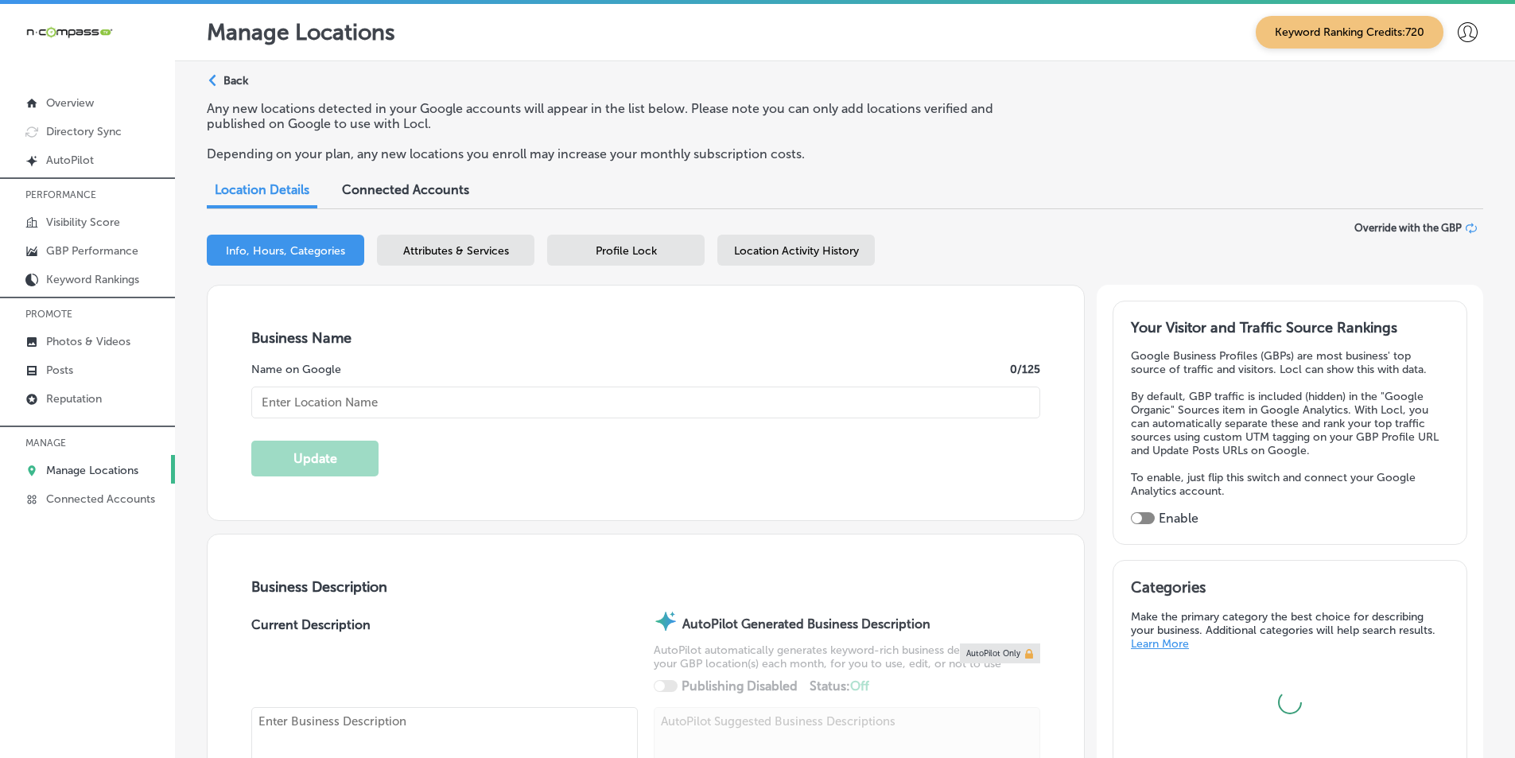
type input "Munchies Burgers GJ"
type input "https://www.munchiesburgersgj.com/"
type input "383 29 Rd"
type input "GRAND JUNCTION"
type input "81504"
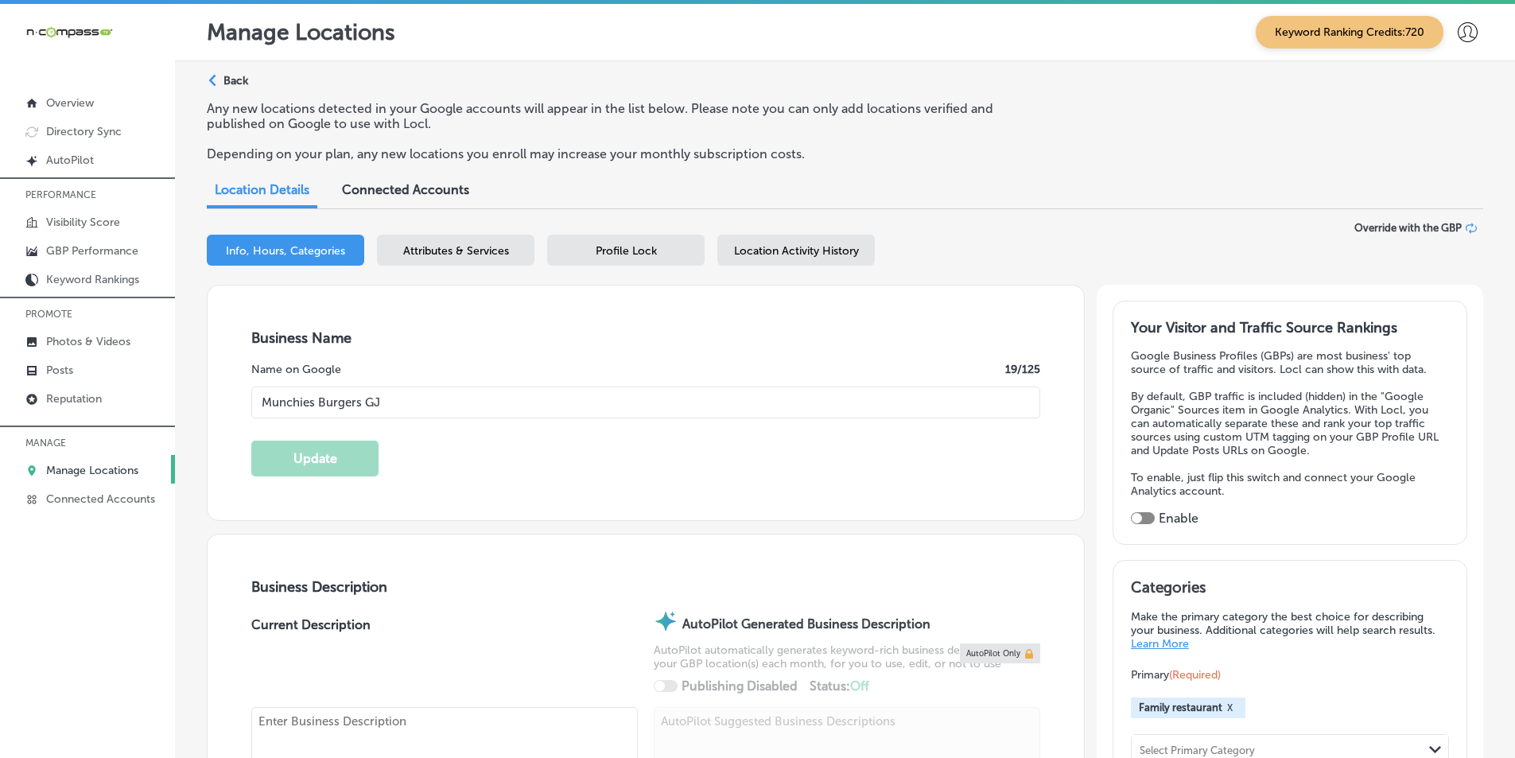
type input "US"
type textarea "Munchies Burgers GJ is a locally owned, quick-service restaurant proudly servin…"
type input "+1 970 812 5040"
select select "US"
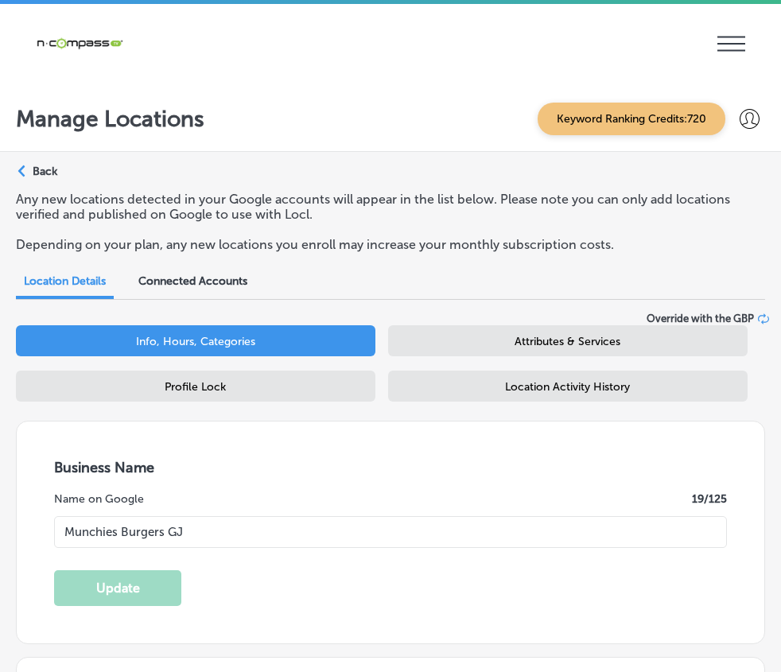
type input "383 29 Rd"
type input "[GEOGRAPHIC_DATA]"
type input "81504"
type input "US"
type input "[URL][DOMAIN_NAME]"
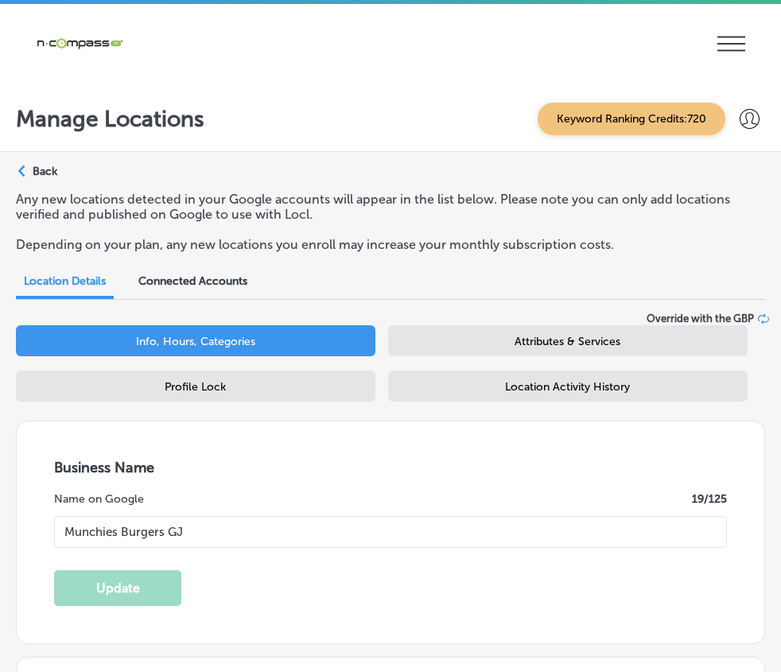
type input "[PHONE_NUMBER]"
select select "US"
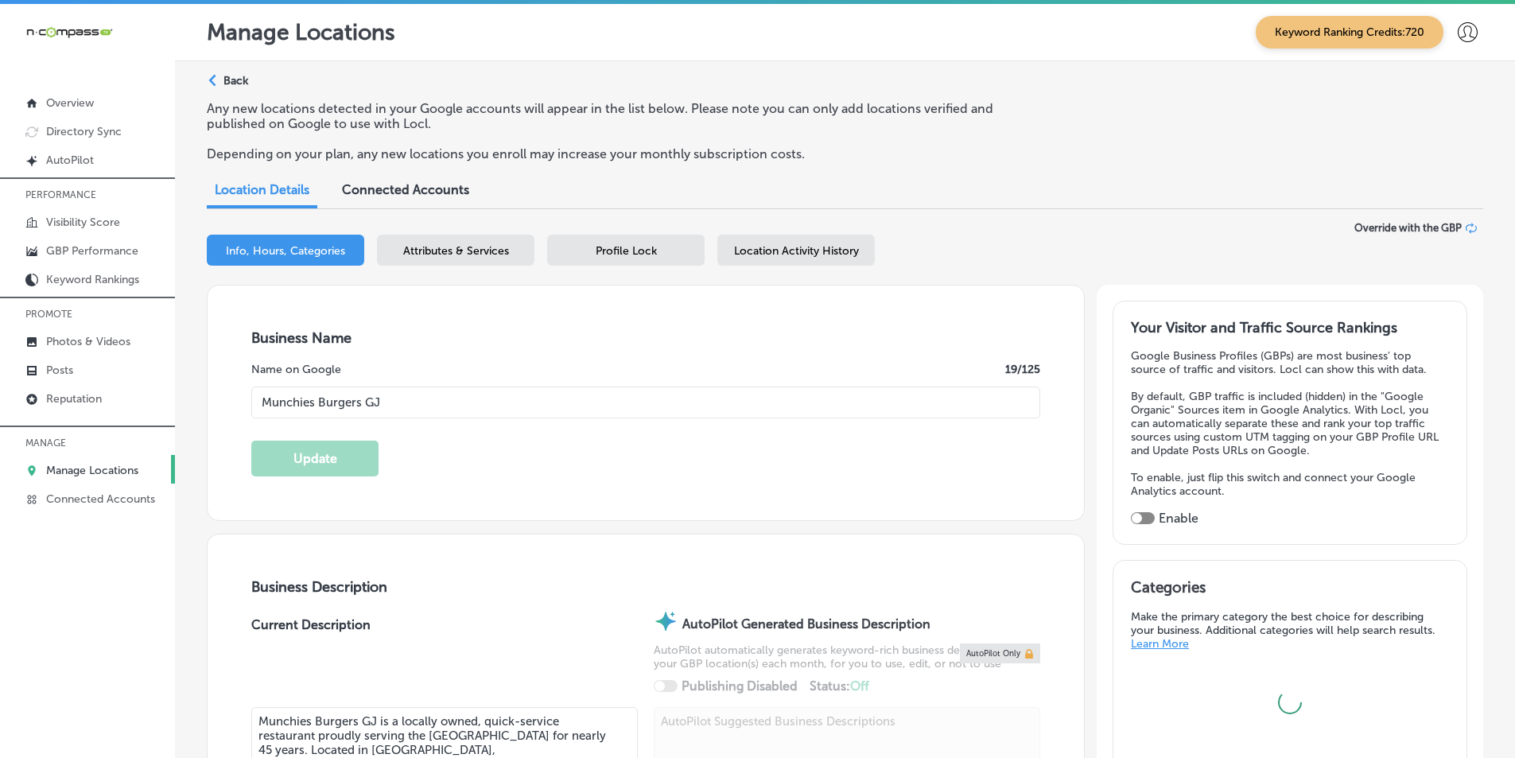
type input "383 29 Rd"
type input "[GEOGRAPHIC_DATA]"
type input "81504"
type input "US"
type input "[URL][DOMAIN_NAME]"
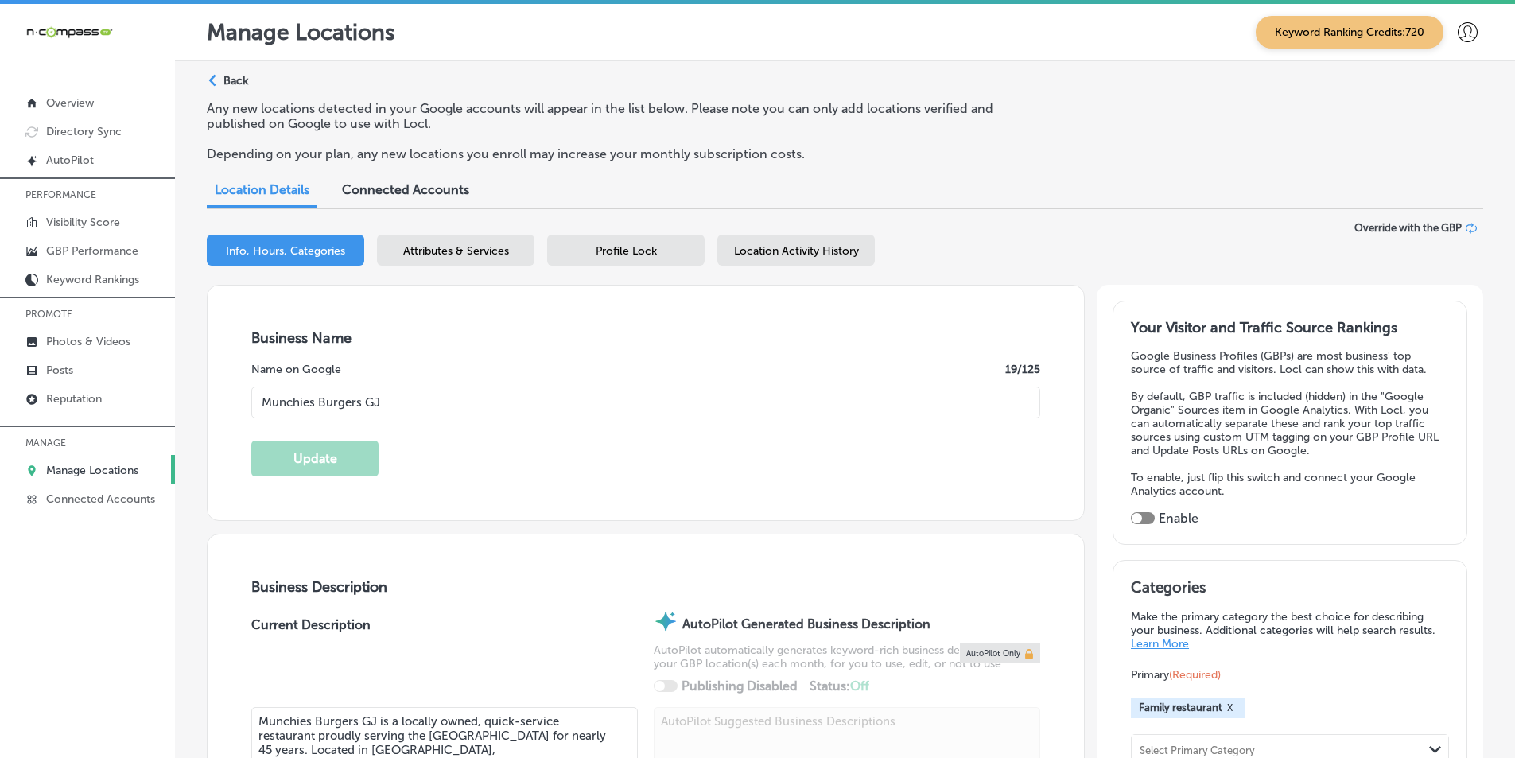
type input "[PHONE_NUMBER]"
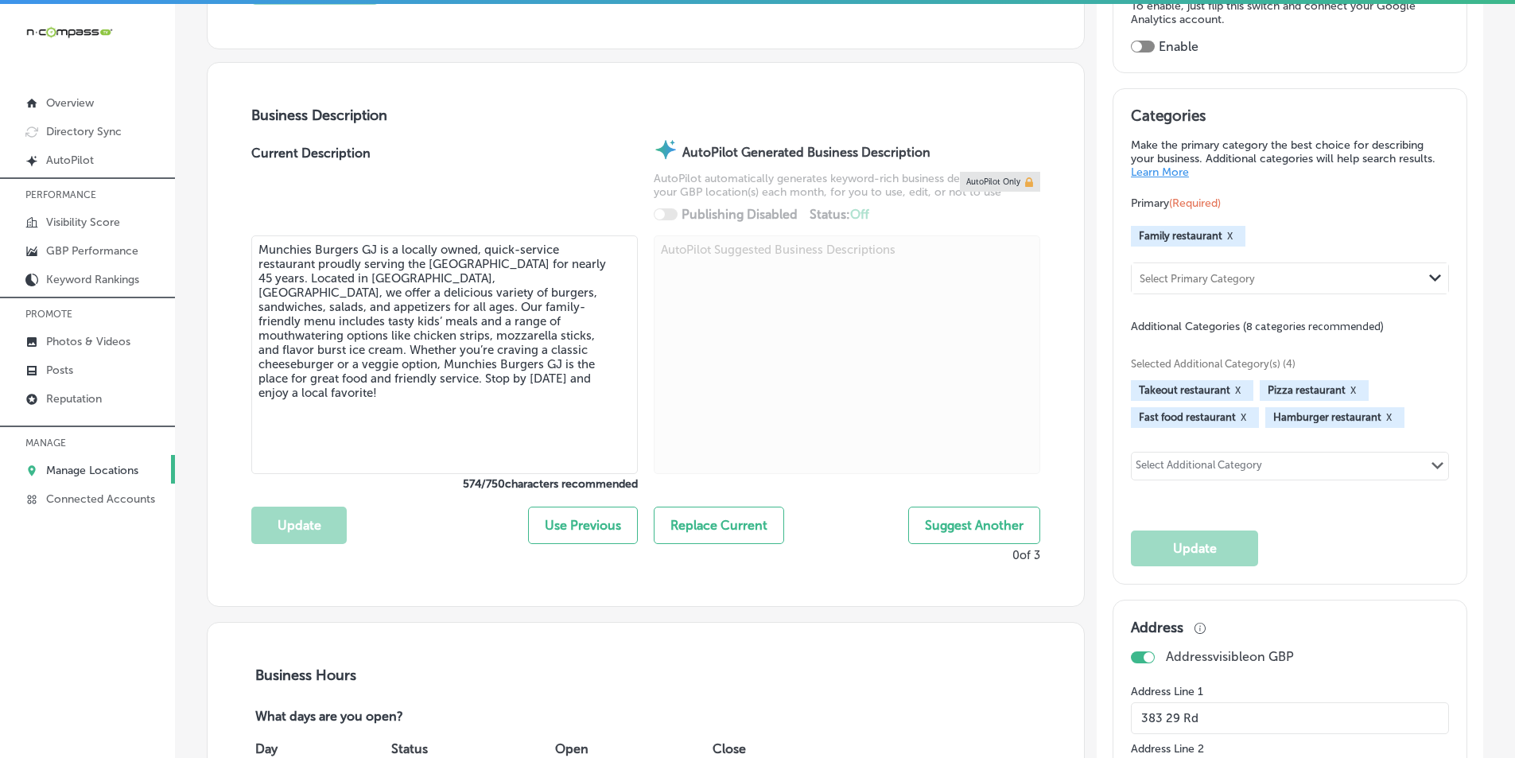
scroll to position [477, 0]
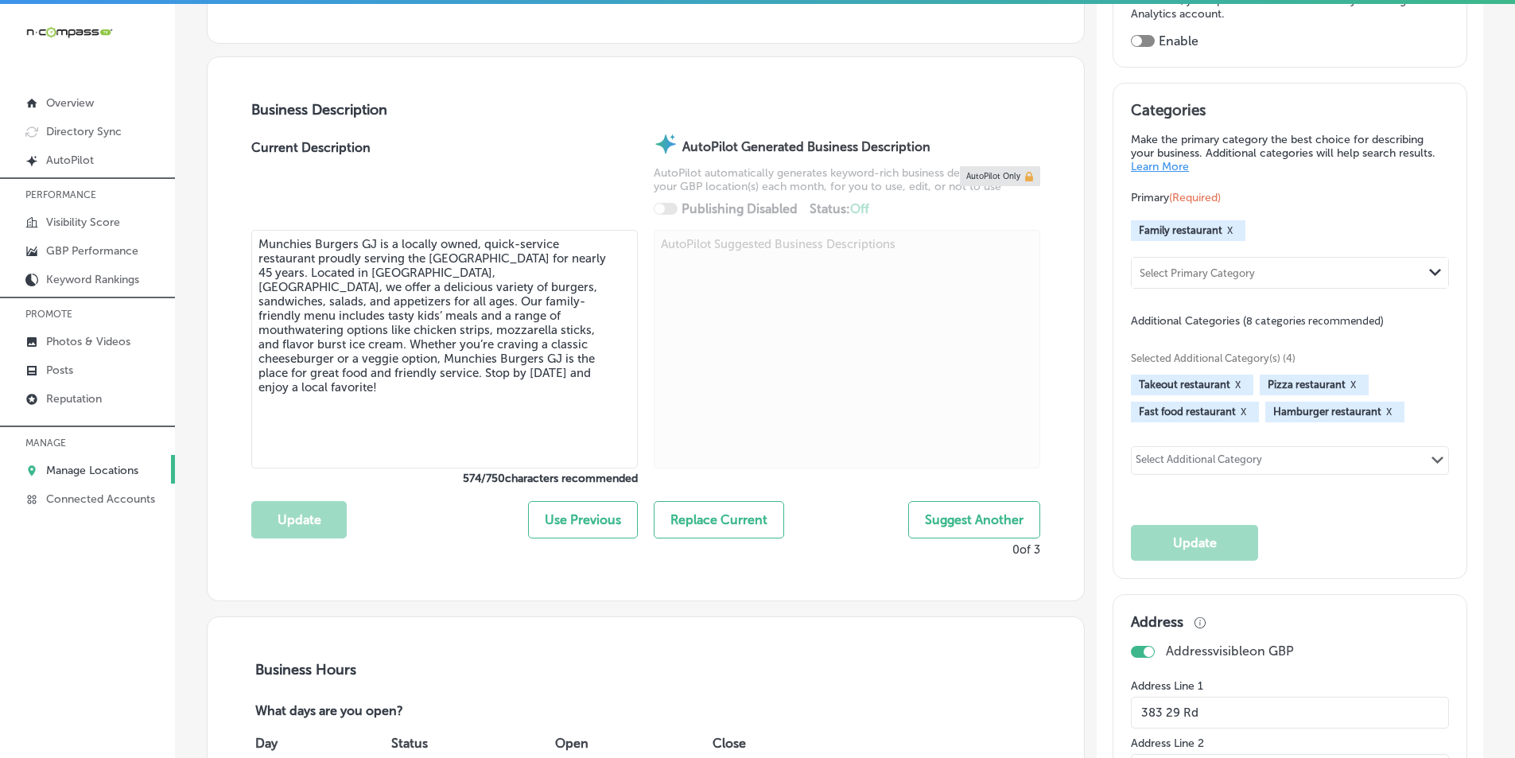
click at [1429, 272] on icon "Path Created with Sketch." at bounding box center [1435, 272] width 12 height 7
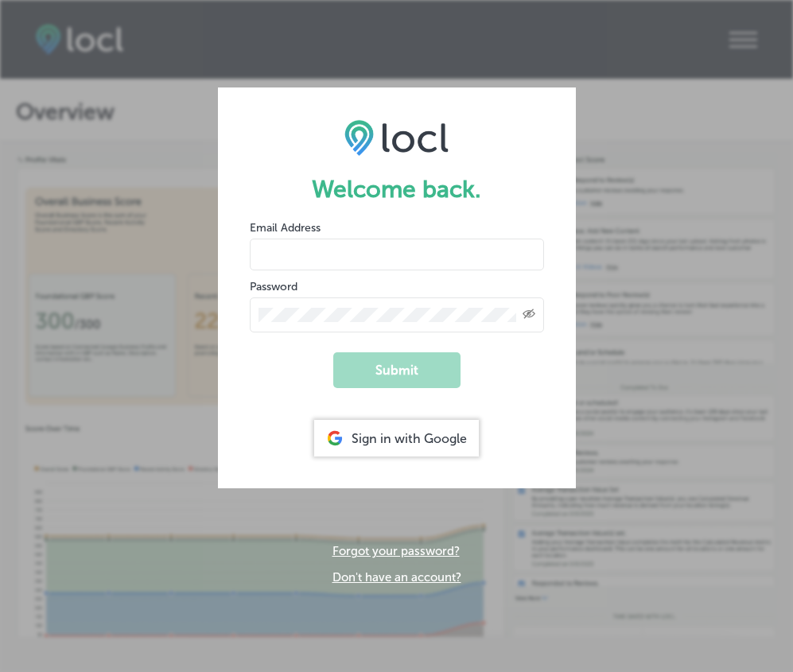
click at [379, 427] on div "Sign in with Google" at bounding box center [396, 438] width 165 height 37
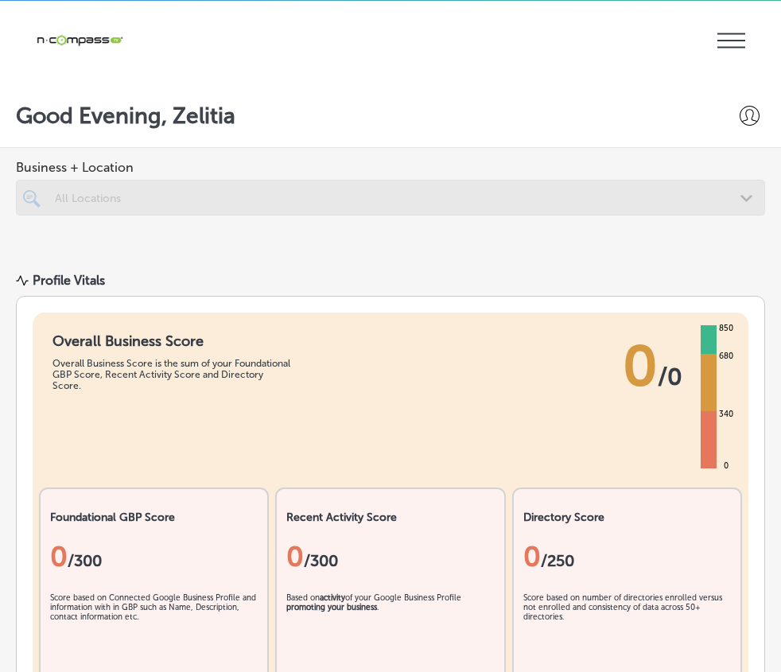
scroll to position [4, 0]
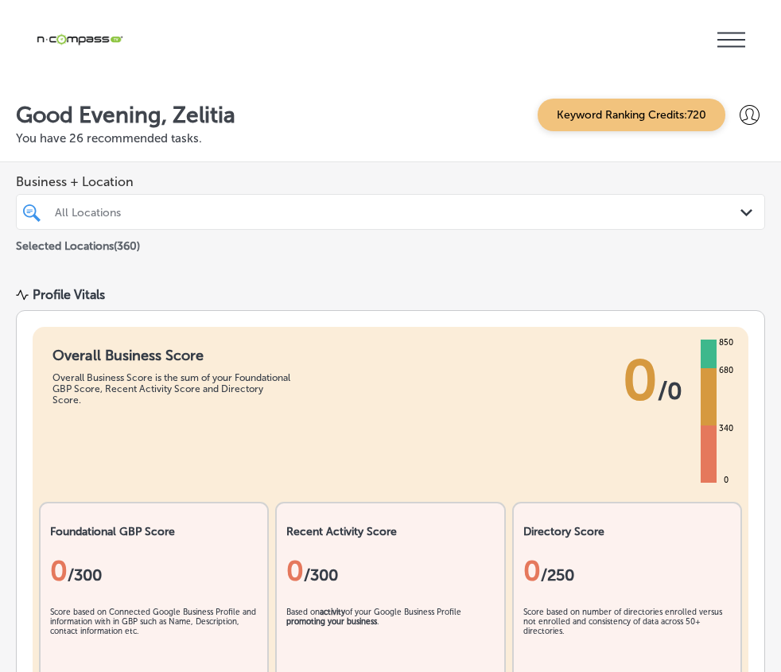
click at [0, 0] on p "Manage Locations" at bounding box center [0, 0] width 0 height 0
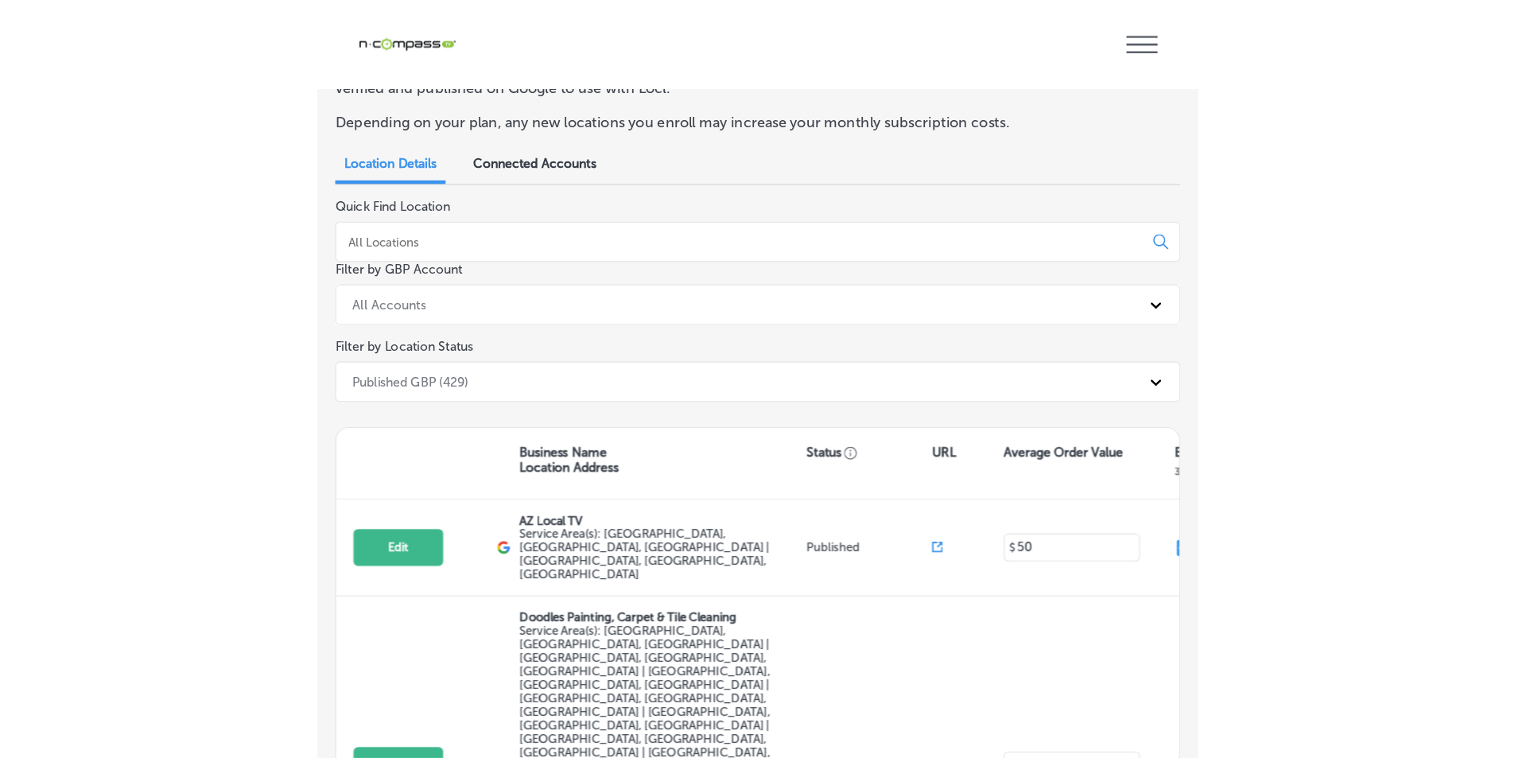
scroll to position [80, 0]
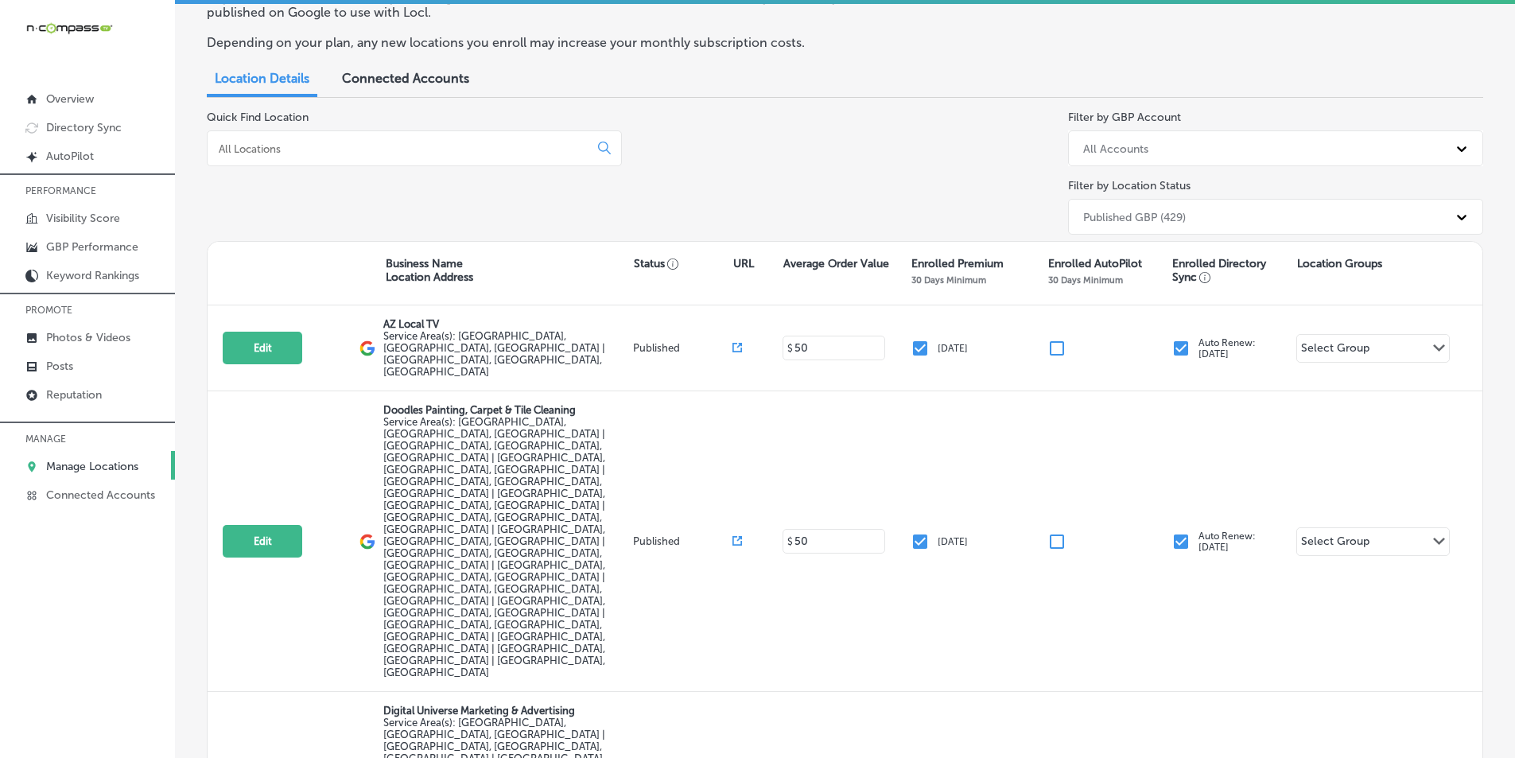
click at [503, 149] on input at bounding box center [401, 149] width 368 height 14
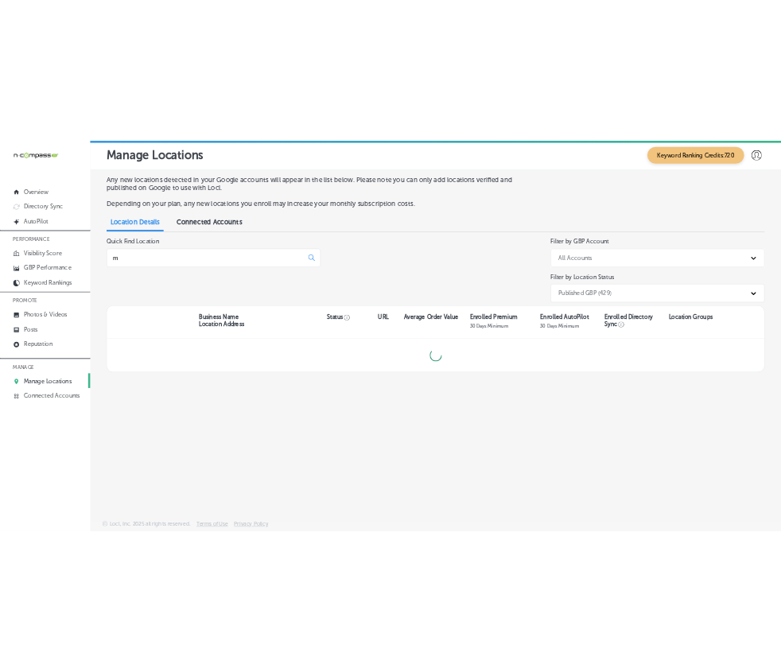
scroll to position [0, 0]
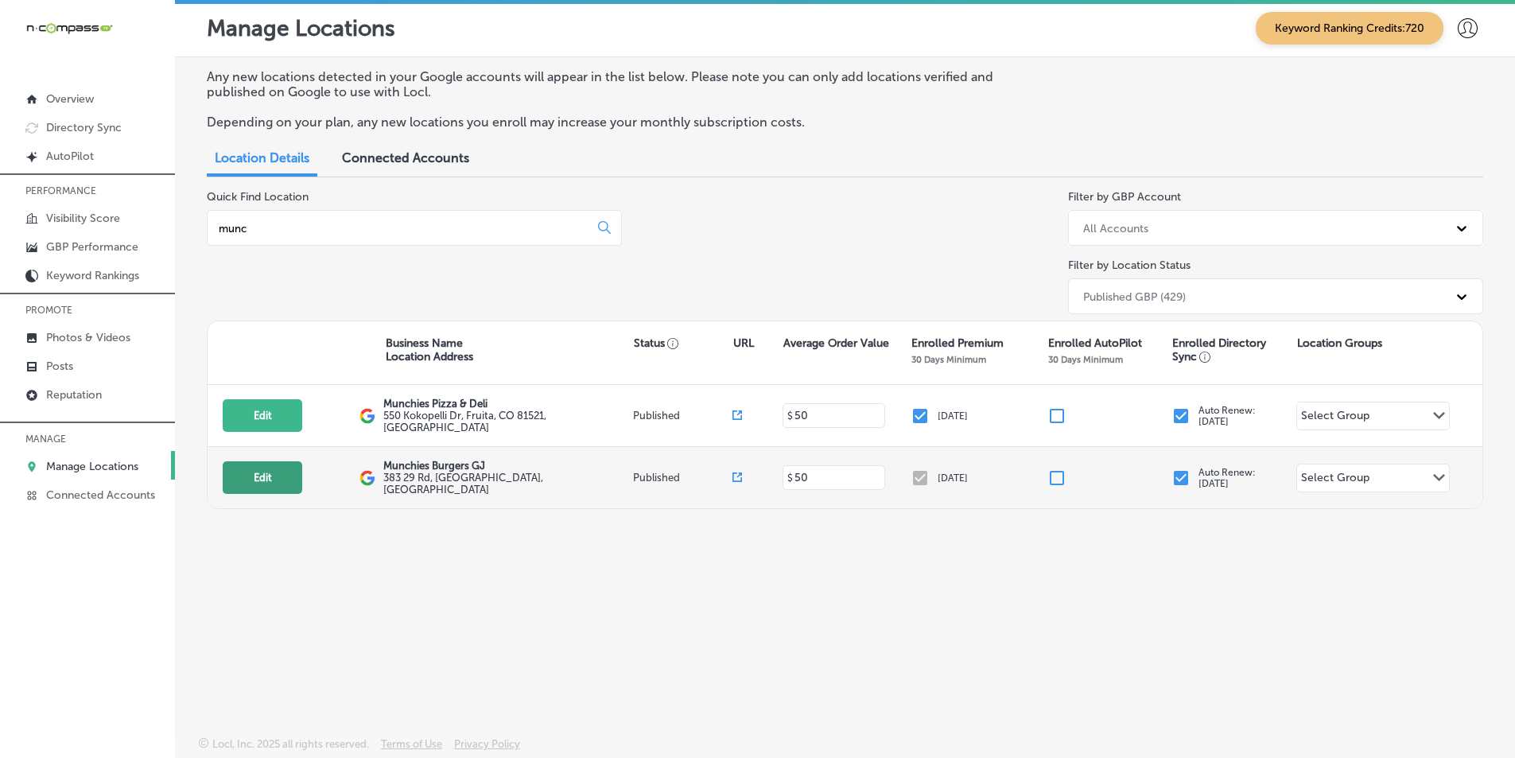
type input "munc"
click at [262, 472] on button "Edit" at bounding box center [263, 477] width 80 height 33
select select "US"
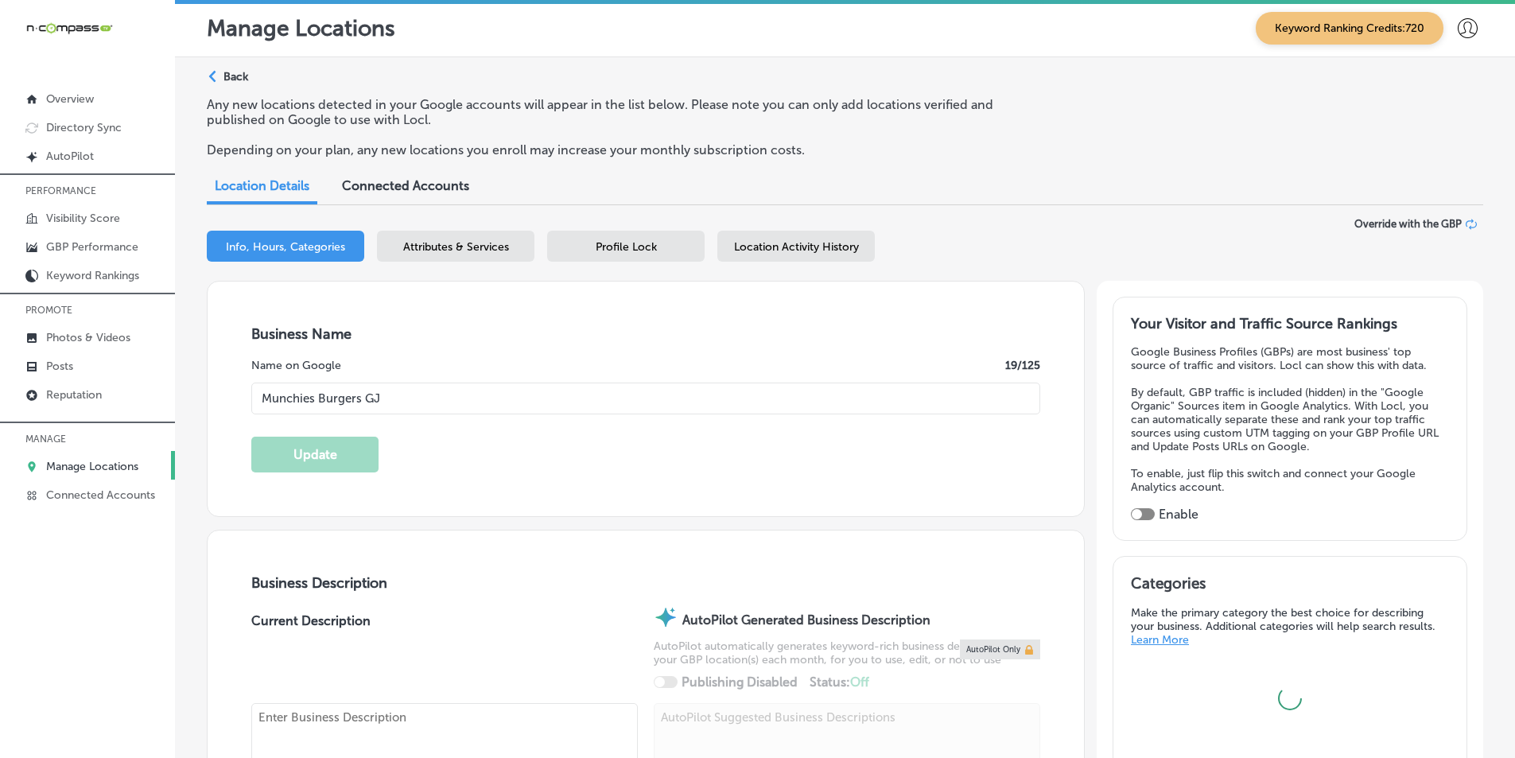
type input "Munchies Burgers GJ"
type input "383 29 Rd"
type input "[GEOGRAPHIC_DATA]"
type input "81504"
type input "US"
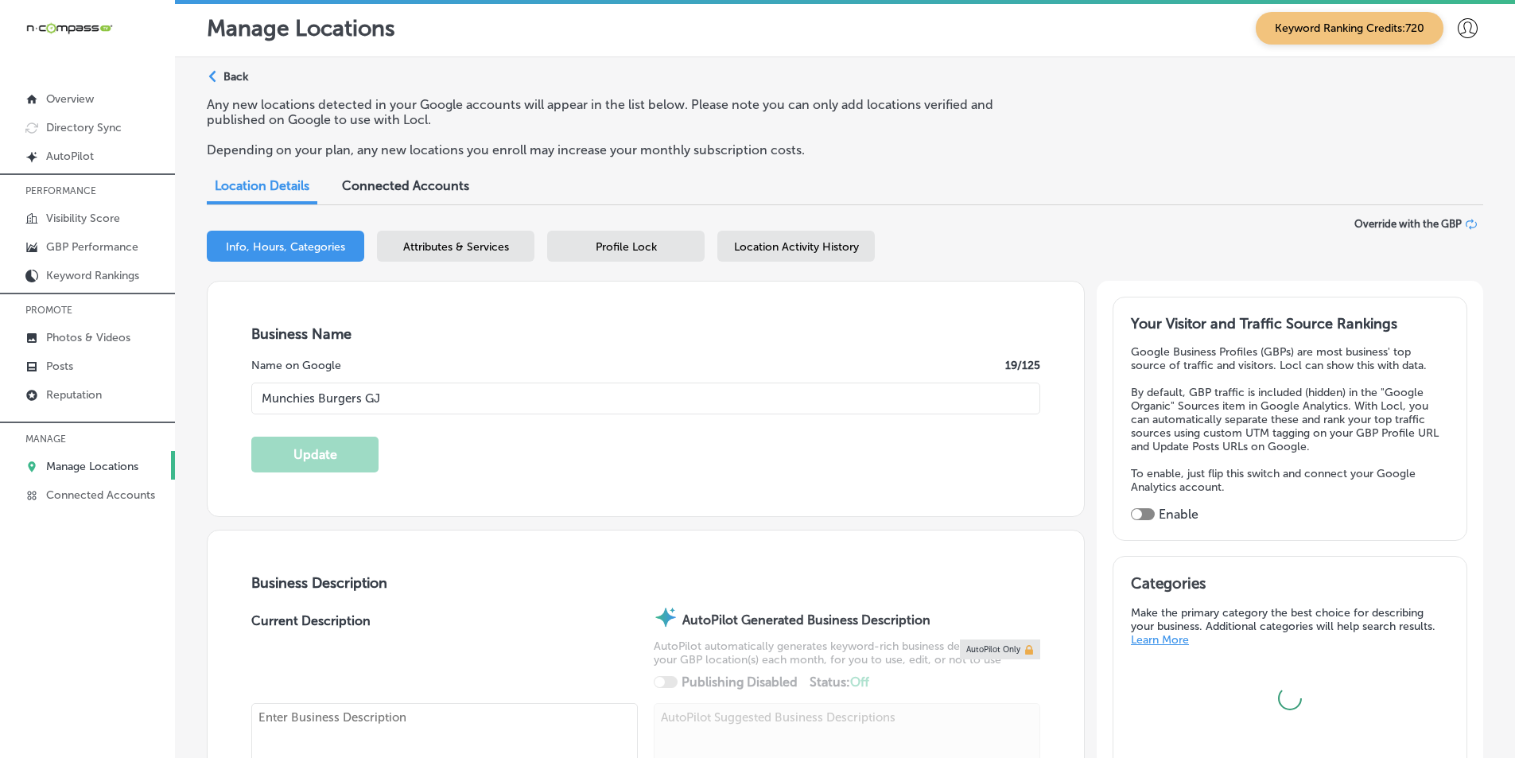
type input "[URL][DOMAIN_NAME]"
type textarea "Munchies Burgers GJ is a locally owned, quick-service restaurant proudly servin…"
type input "[PHONE_NUMBER]"
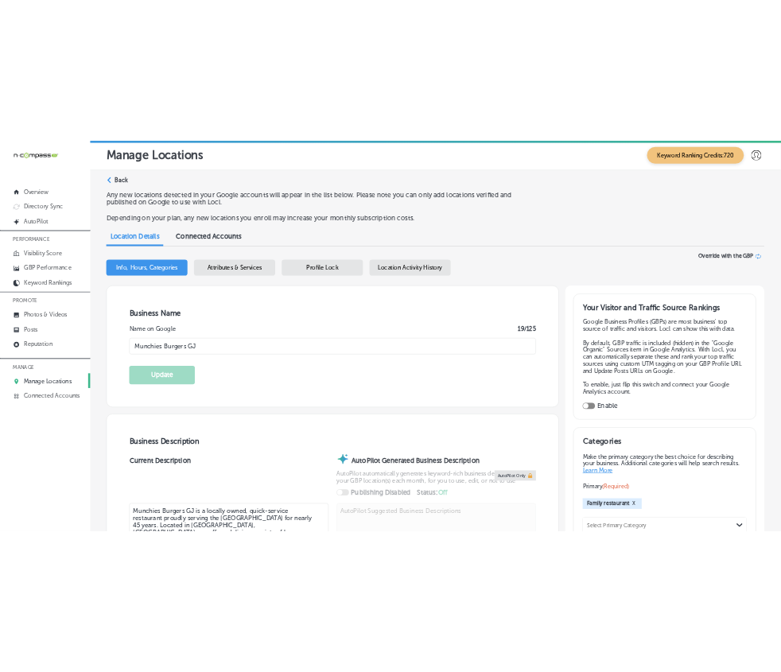
select select "US"
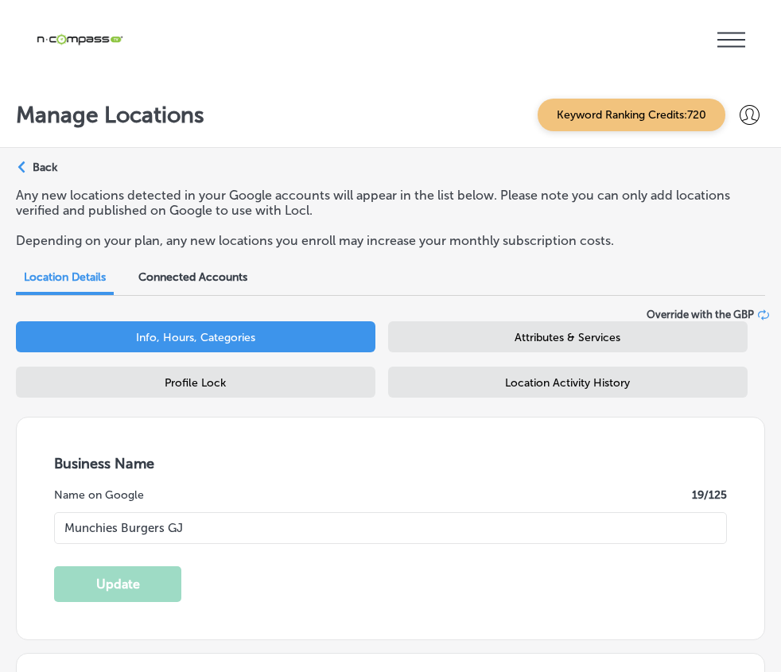
type input "383 29 Rd"
type input "[GEOGRAPHIC_DATA]"
type input "81504"
type input "US"
type input "[URL][DOMAIN_NAME]"
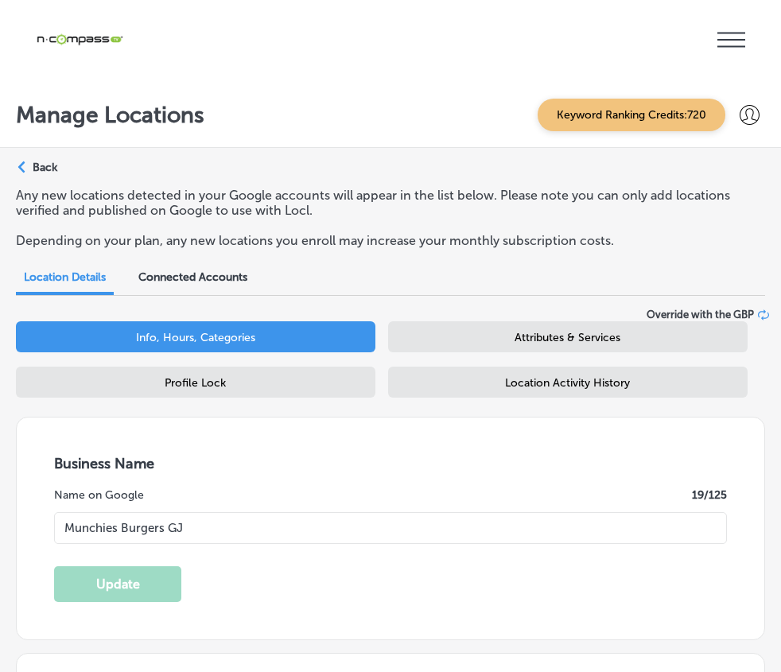
type input "[PHONE_NUMBER]"
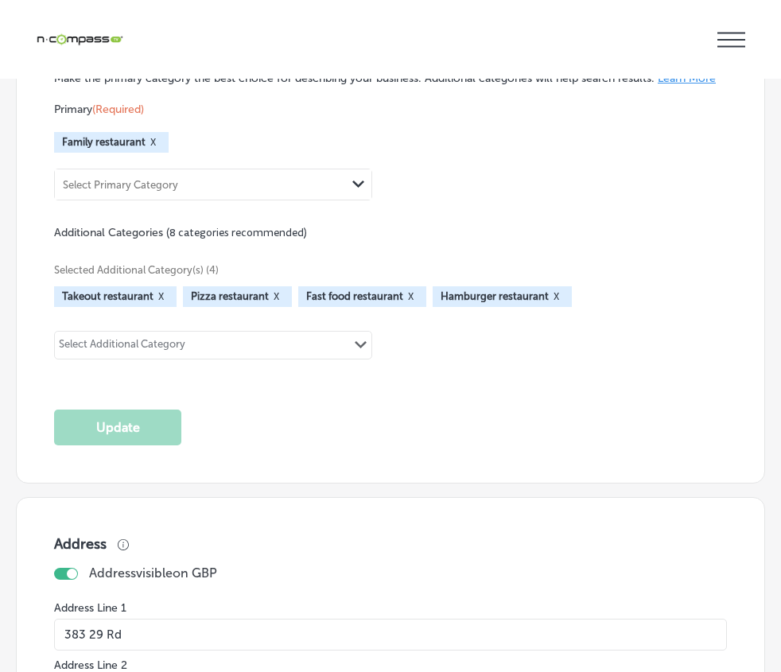
scroll to position [2625, 0]
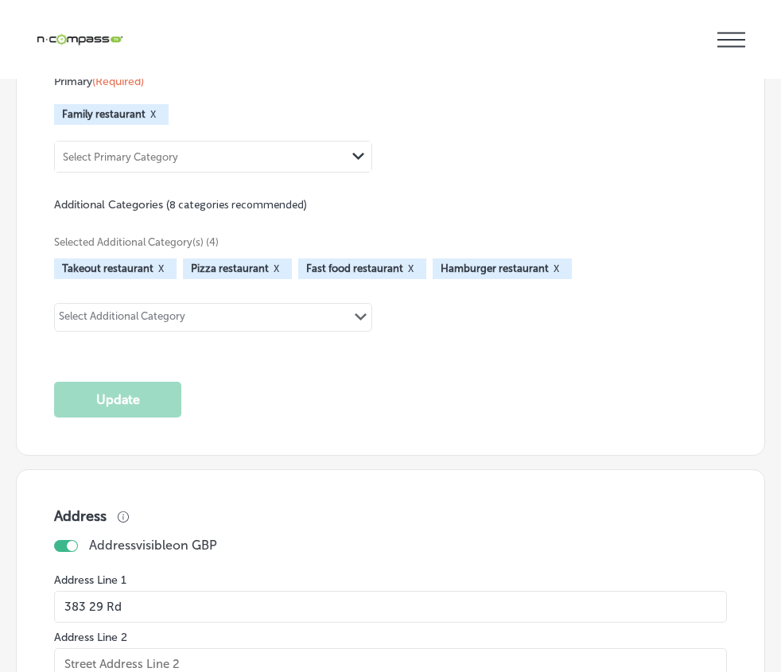
click at [262, 167] on div "Select Primary Category" at bounding box center [200, 156] width 291 height 21
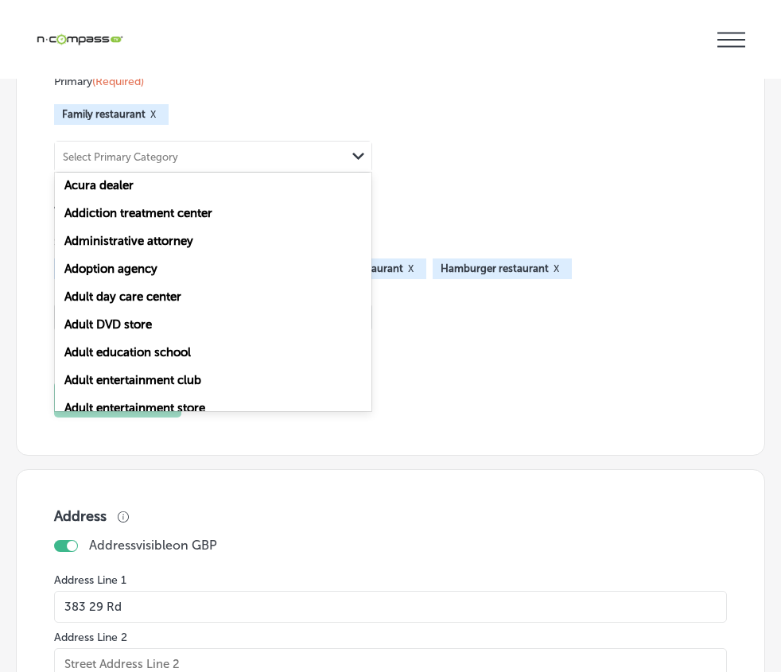
scroll to position [557, 0]
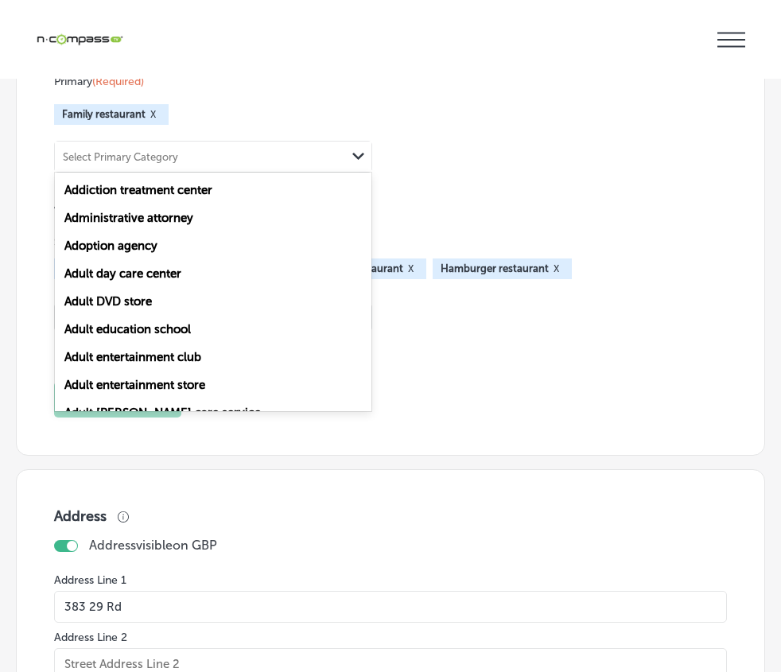
click at [162, 162] on div "Select Primary Category" at bounding box center [120, 156] width 115 height 12
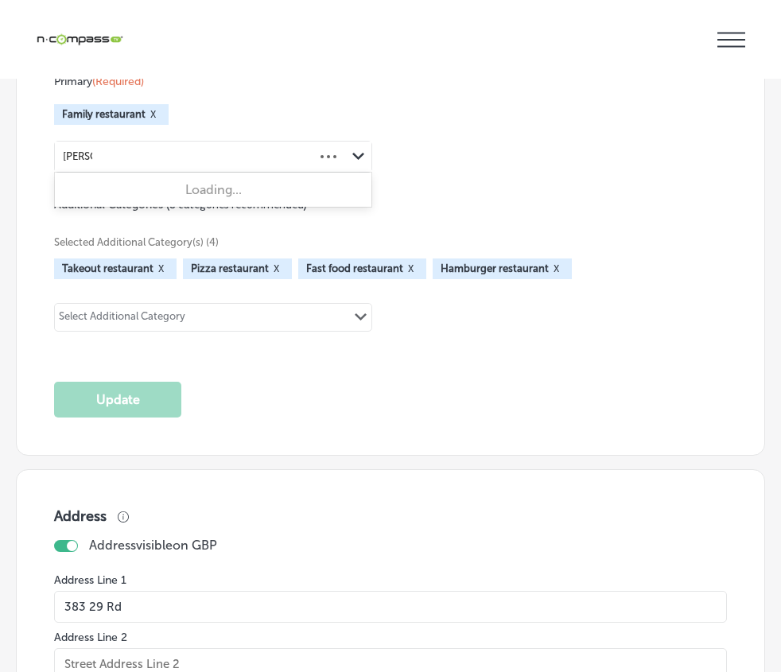
type input "burger"
click at [207, 167] on div "Select Primary Category" at bounding box center [200, 156] width 291 height 21
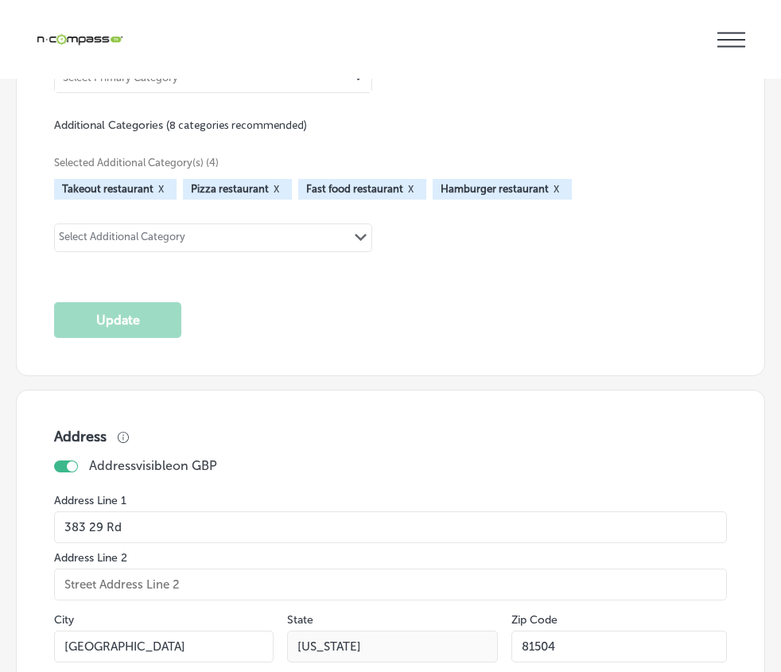
scroll to position [2625, 0]
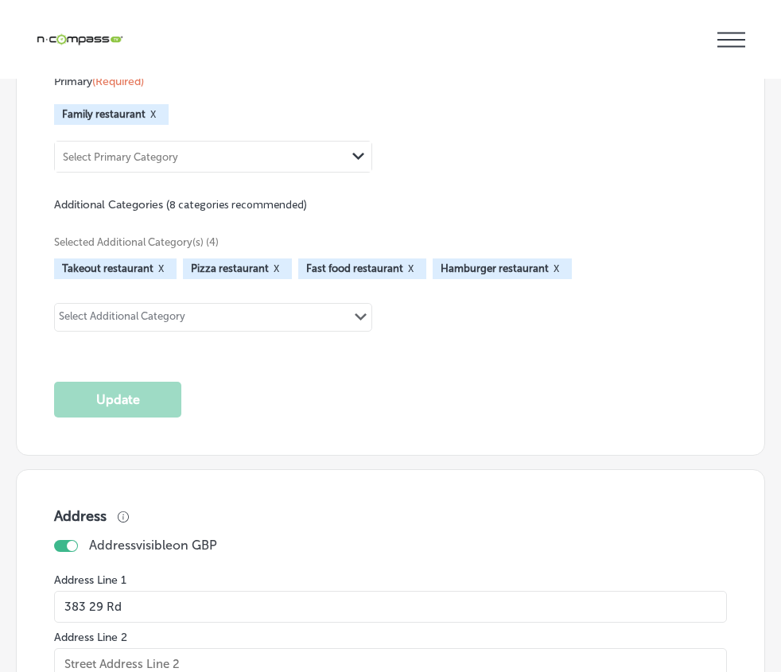
click at [339, 173] on div "0 results available. Select is focused ,type to refine list, press Down to open…" at bounding box center [213, 157] width 318 height 32
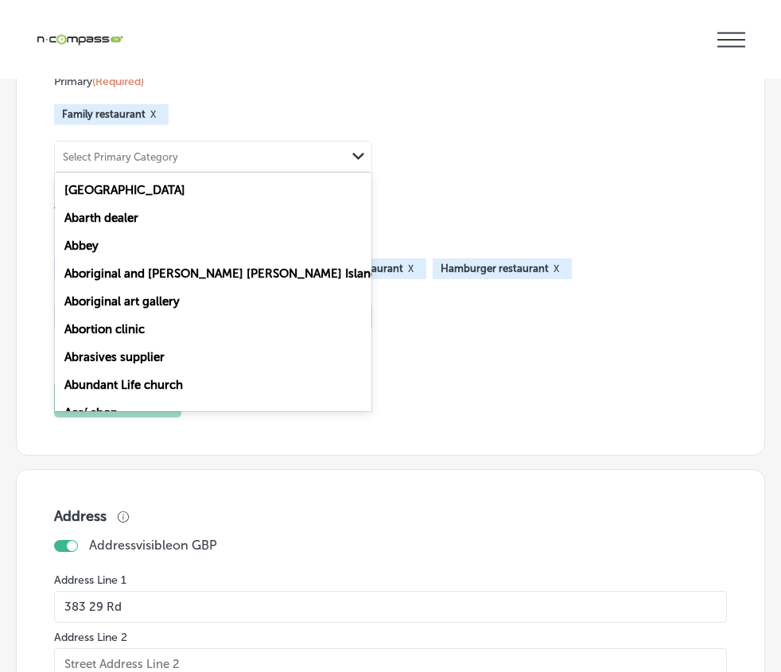
scroll to position [2810, 0]
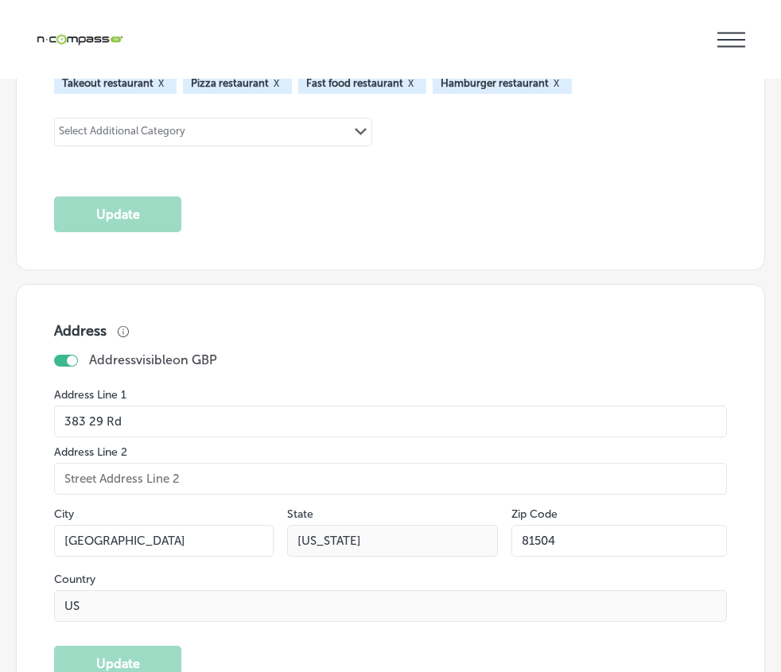
click at [466, 166] on div "Selected Additional Category(s) (4) Takeout restaurant X Pizza restaurant X Fas…" at bounding box center [390, 96] width 673 height 139
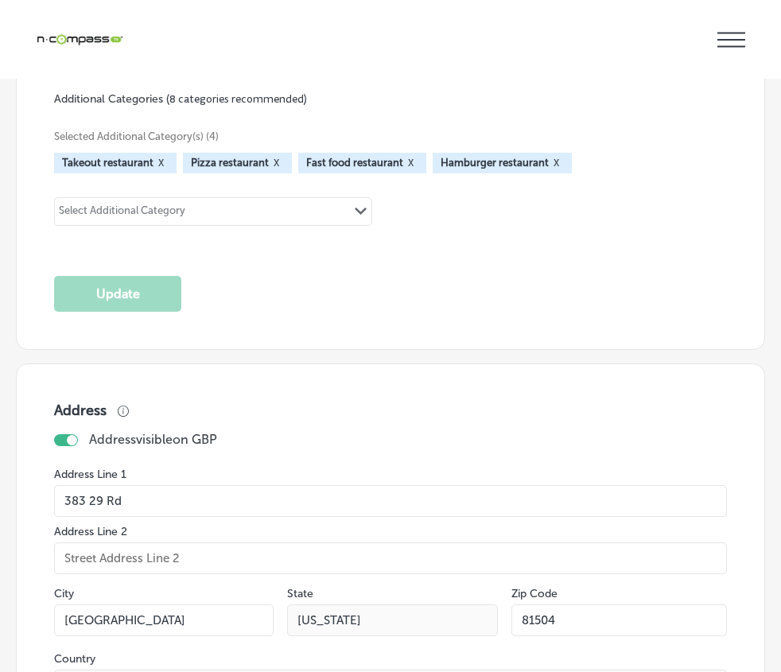
scroll to position [2651, 0]
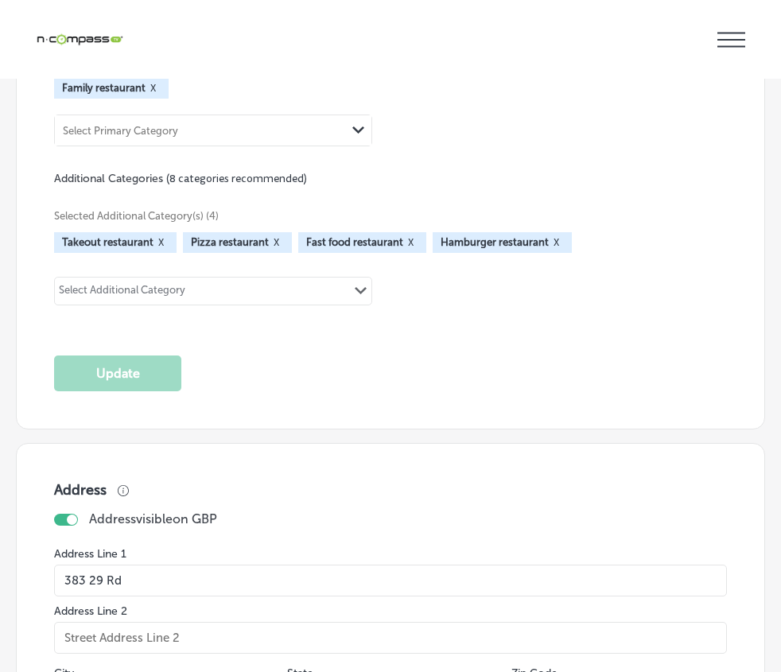
click at [243, 146] on div "Select Primary Category Path Created with Sketch." at bounding box center [213, 131] width 318 height 32
type input "p"
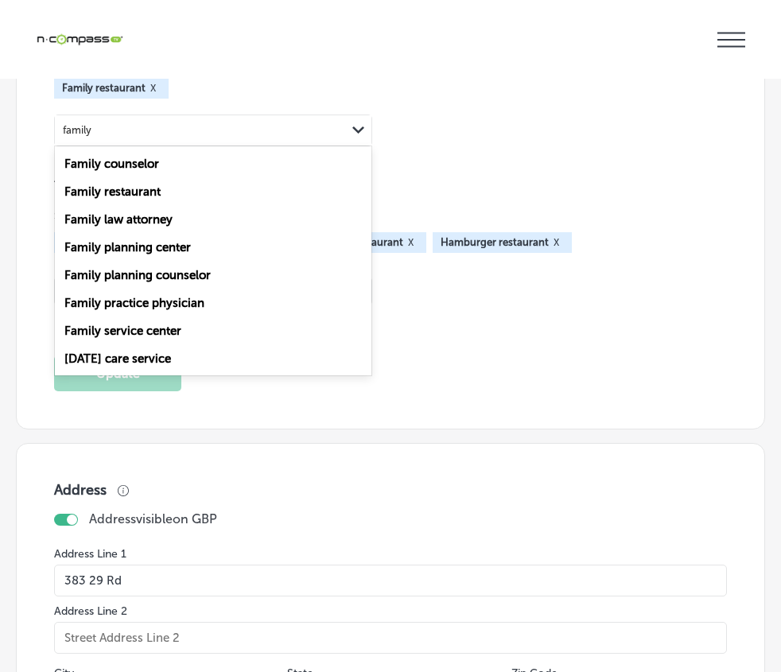
click at [130, 199] on label "Family restaurant" at bounding box center [112, 192] width 96 height 14
type input "family"
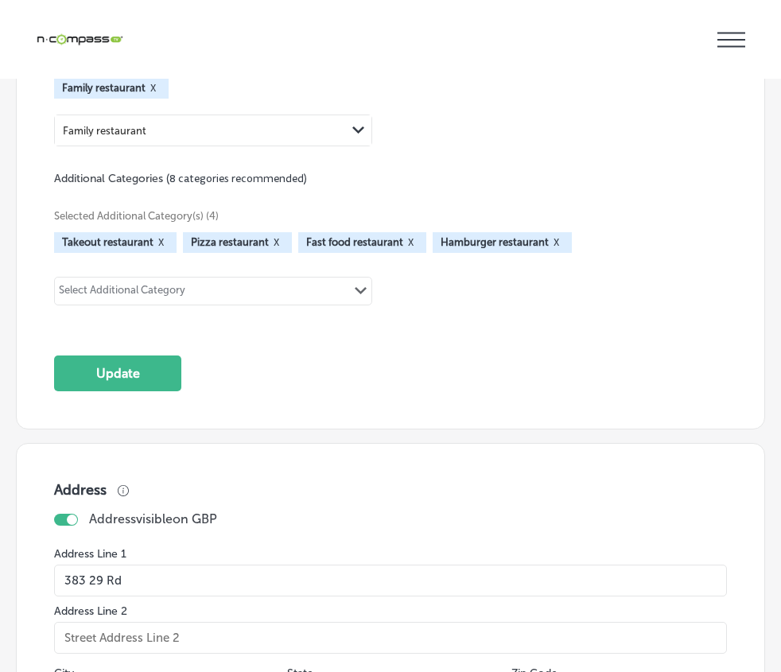
click at [293, 146] on div "Family restaurant Path Created with Sketch." at bounding box center [213, 131] width 318 height 32
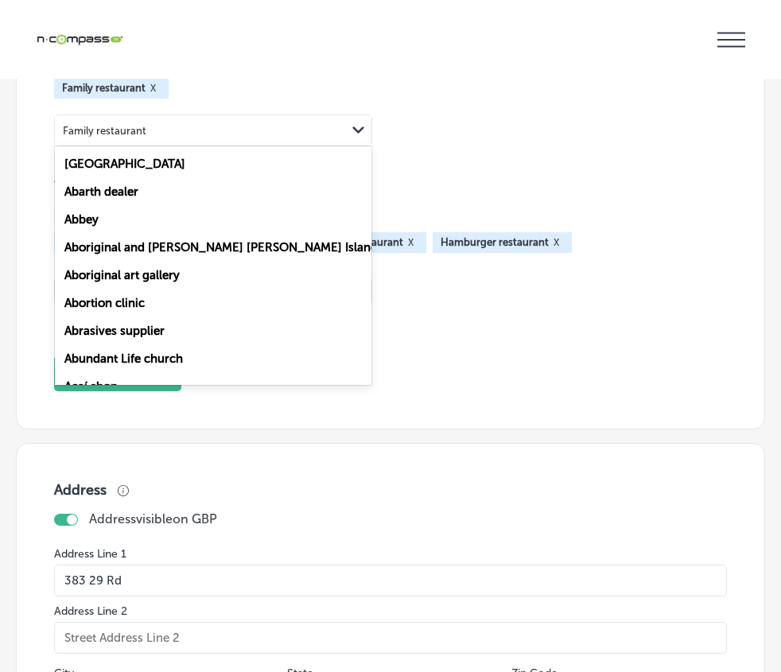
scroll to position [2810, 0]
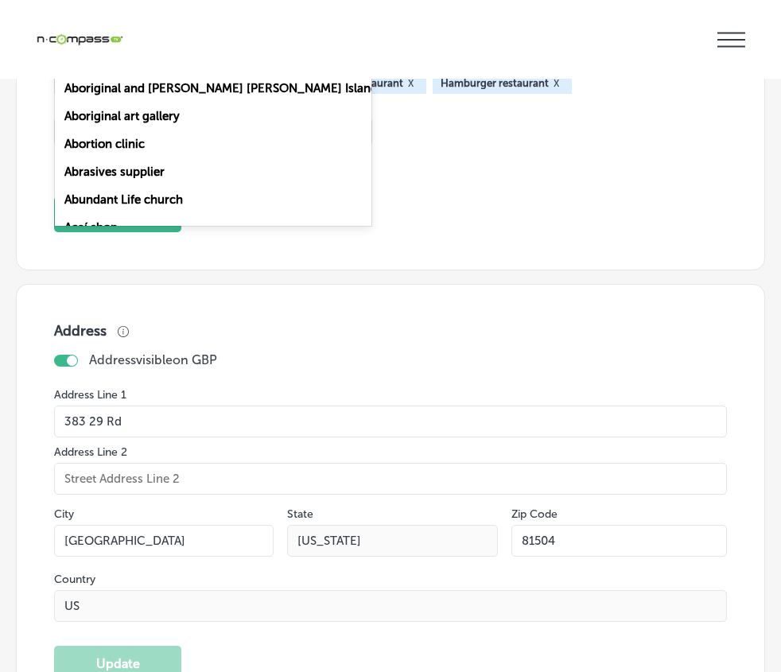
click at [416, 166] on div "Selected Additional Category(s) (4) Takeout restaurant X Pizza restaurant X Fas…" at bounding box center [390, 96] width 673 height 139
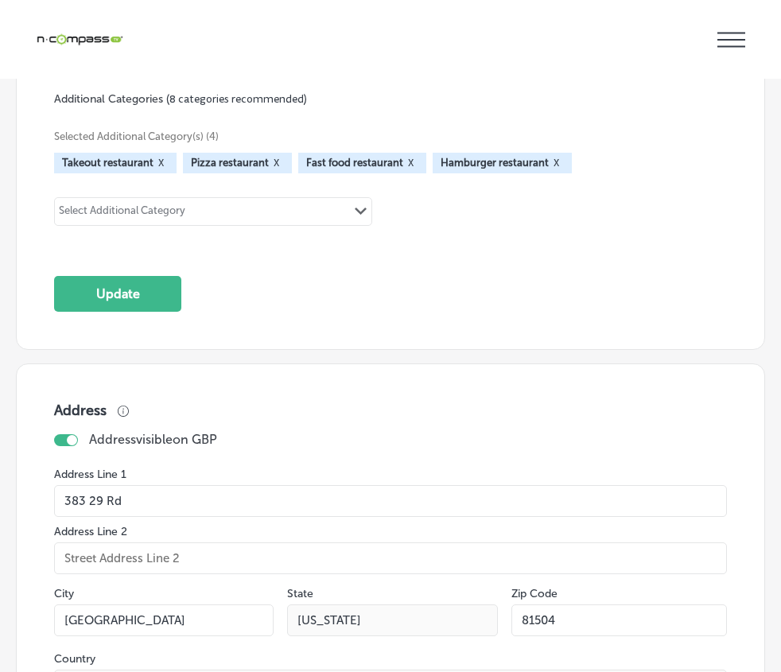
scroll to position [2651, 0]
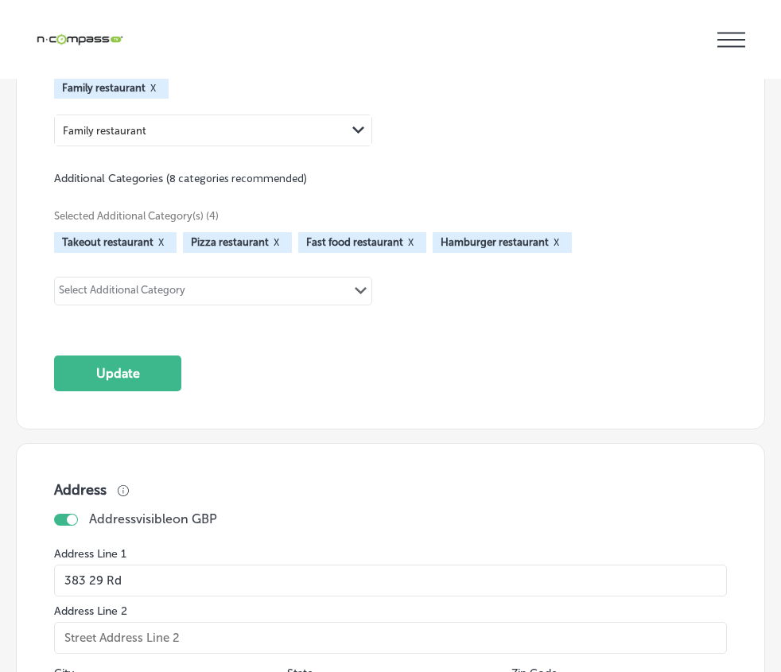
click at [223, 146] on div "Family restaurant Path Created with Sketch." at bounding box center [213, 131] width 318 height 32
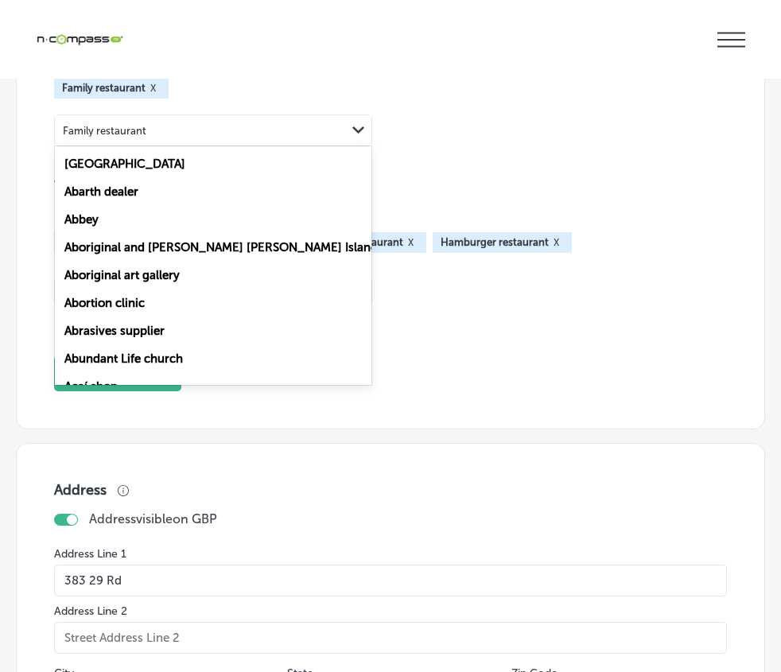
scroll to position [2810, 0]
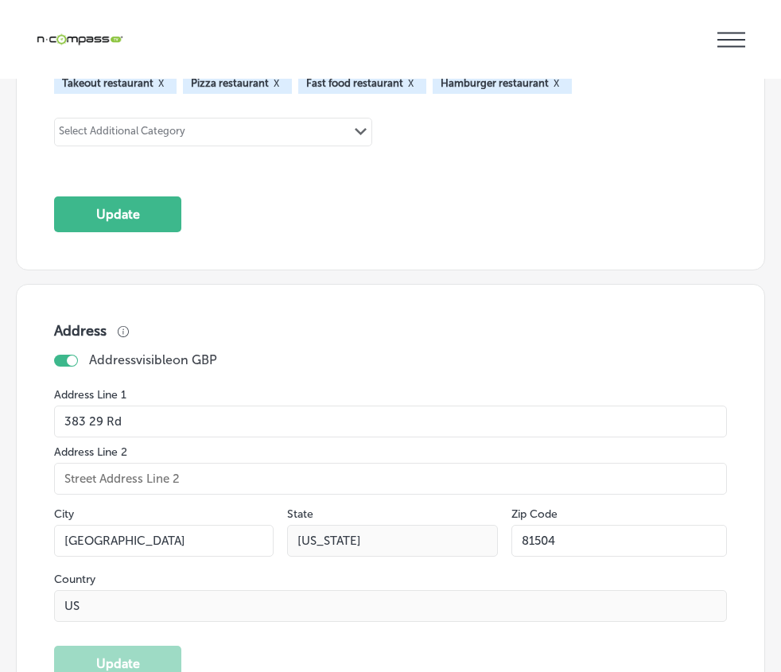
click at [462, 166] on div "Selected Additional Category(s) (4) Takeout restaurant X Pizza restaurant X Fas…" at bounding box center [390, 96] width 673 height 139
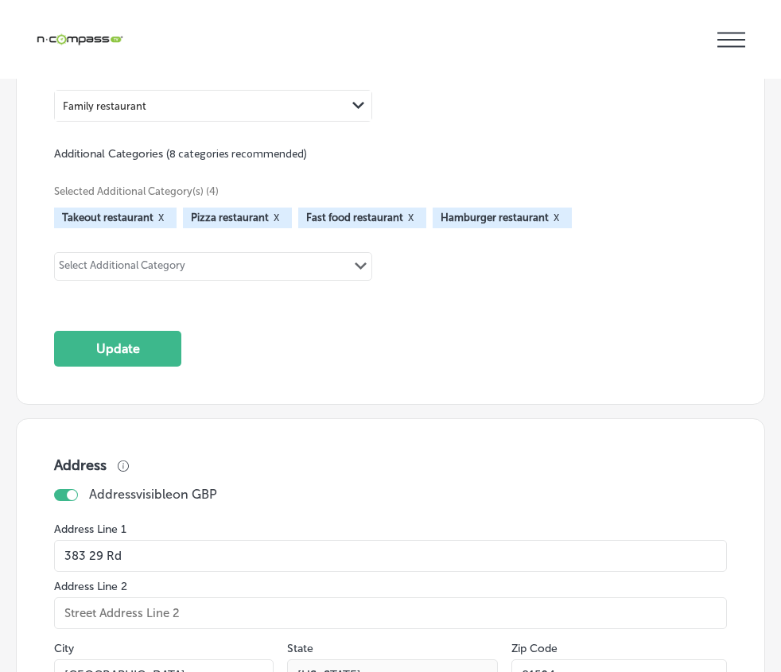
scroll to position [2651, 0]
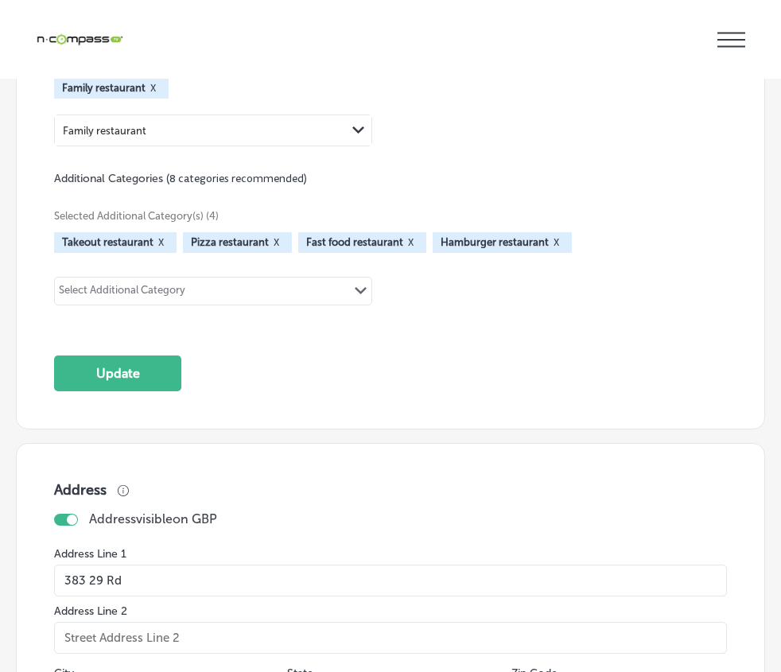
click at [146, 146] on div "Family restaurant Path Created with Sketch." at bounding box center [213, 131] width 318 height 32
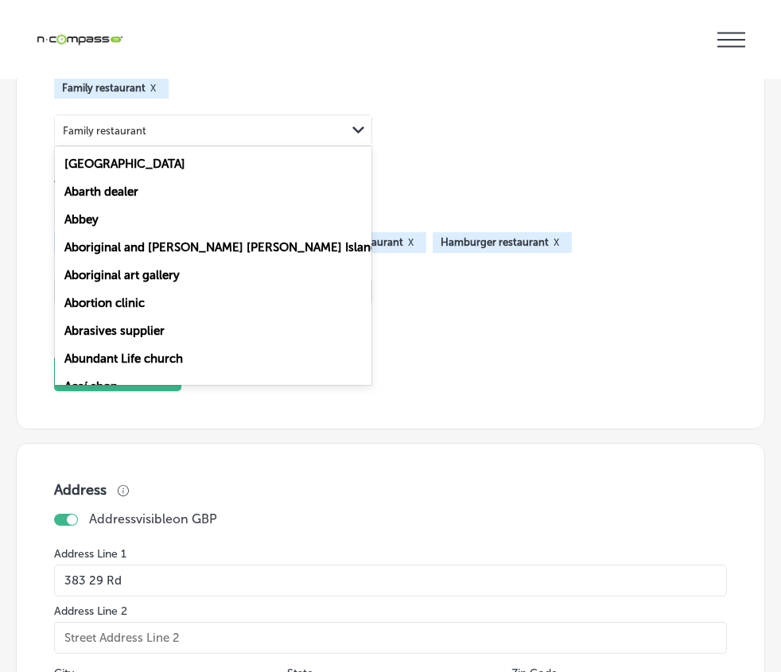
scroll to position [2810, 0]
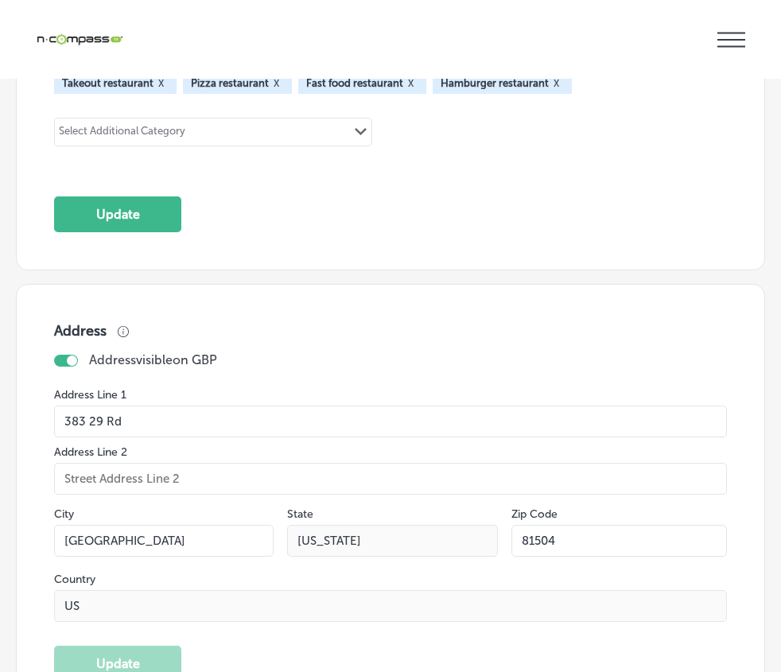
click at [418, 232] on div "Categories Make the primary category the best choice for describing your busine…" at bounding box center [390, 30] width 673 height 406
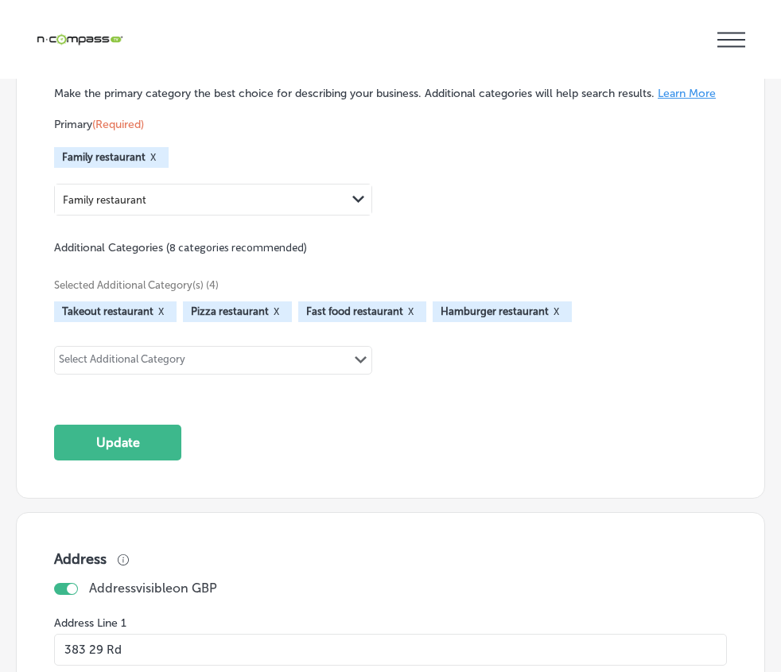
scroll to position [2571, 0]
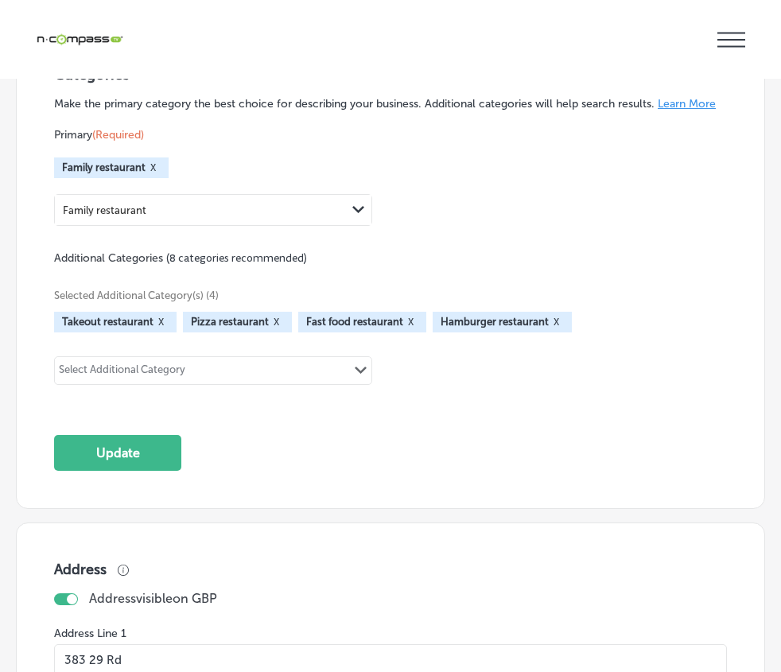
click at [176, 226] on div "Family restaurant Path Created with Sketch." at bounding box center [213, 210] width 318 height 32
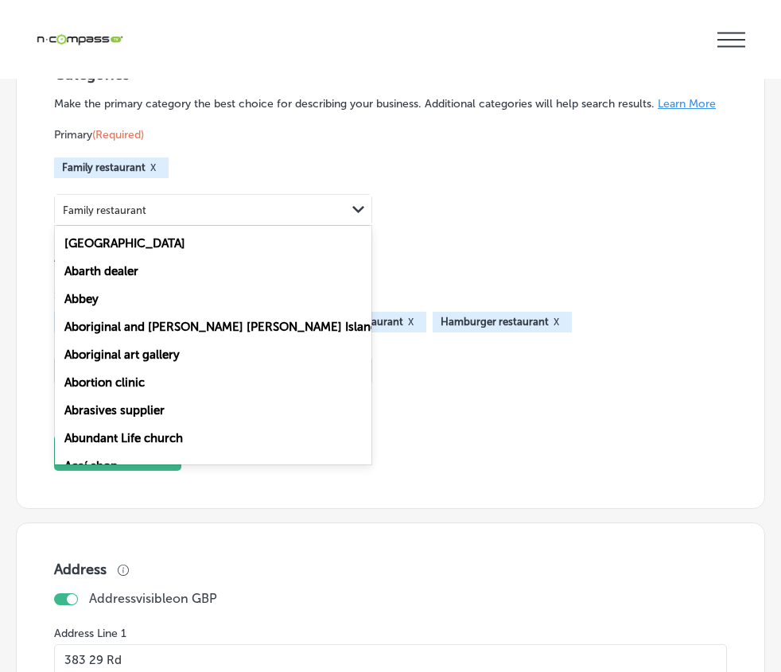
scroll to position [2651, 0]
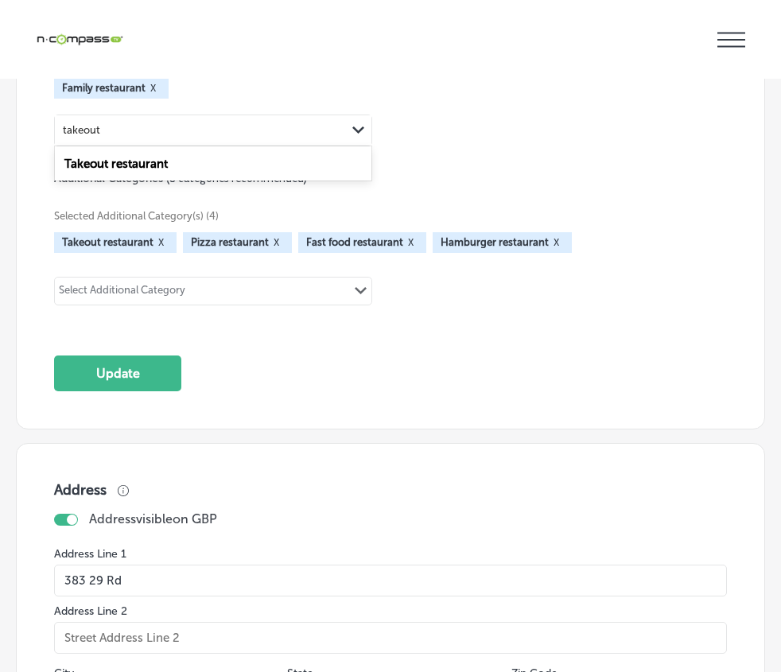
click at [214, 177] on div "Takeout restaurant" at bounding box center [213, 164] width 317 height 28
type input "takeout"
click at [169, 146] on div "Takeout restaurant Path Created with Sketch." at bounding box center [213, 131] width 318 height 32
click at [148, 171] on label "Fast food restaurant" at bounding box center [119, 164] width 111 height 14
type input "fast food"
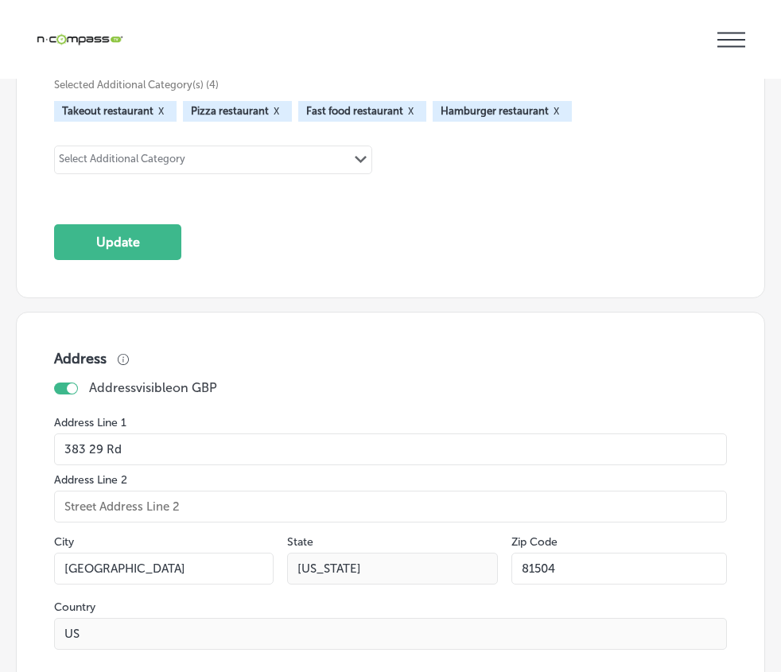
scroll to position [2810, 0]
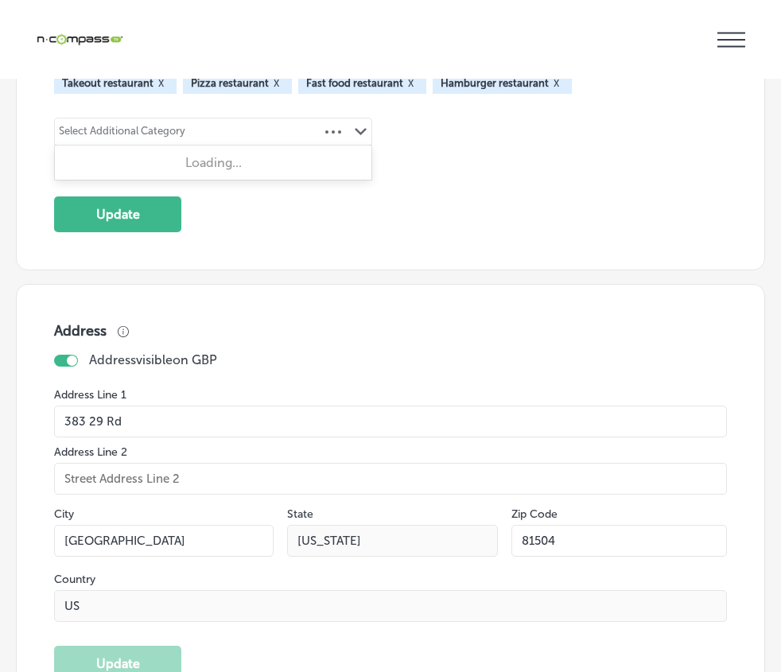
click at [355, 135] on polygon at bounding box center [361, 131] width 12 height 7
click at [444, 166] on div "Selected Additional Category(s) (4) Takeout restaurant X Pizza restaurant X Fas…" at bounding box center [390, 96] width 673 height 139
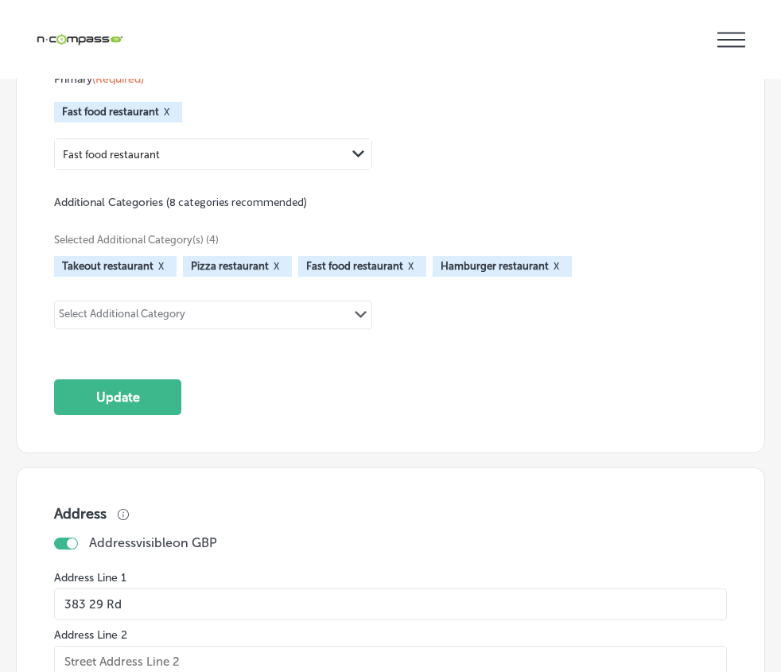
scroll to position [2651, 0]
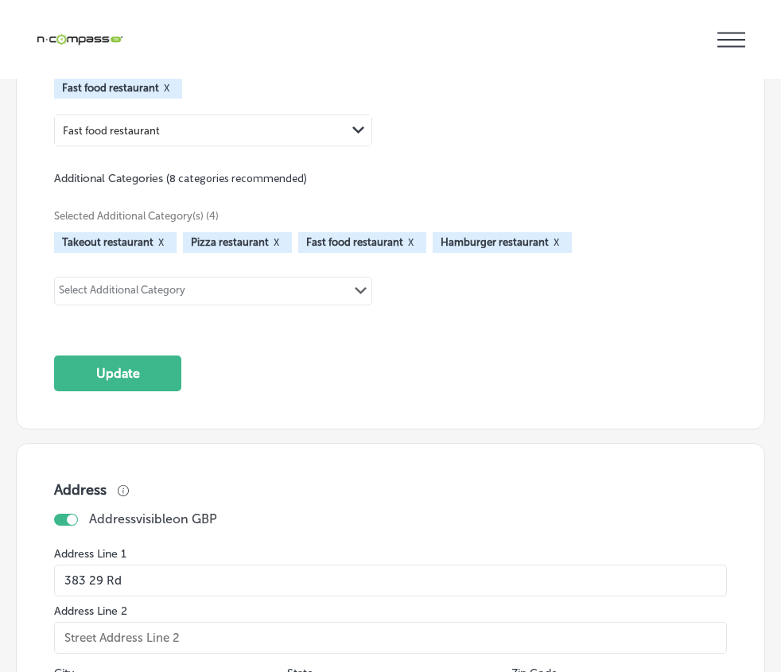
click at [164, 95] on button "X" at bounding box center [166, 88] width 15 height 13
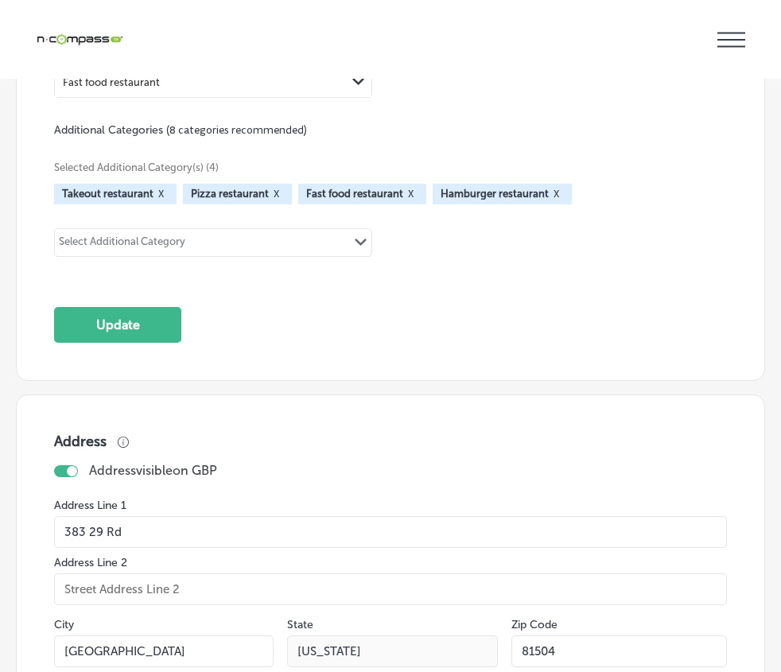
scroll to position [2602, 0]
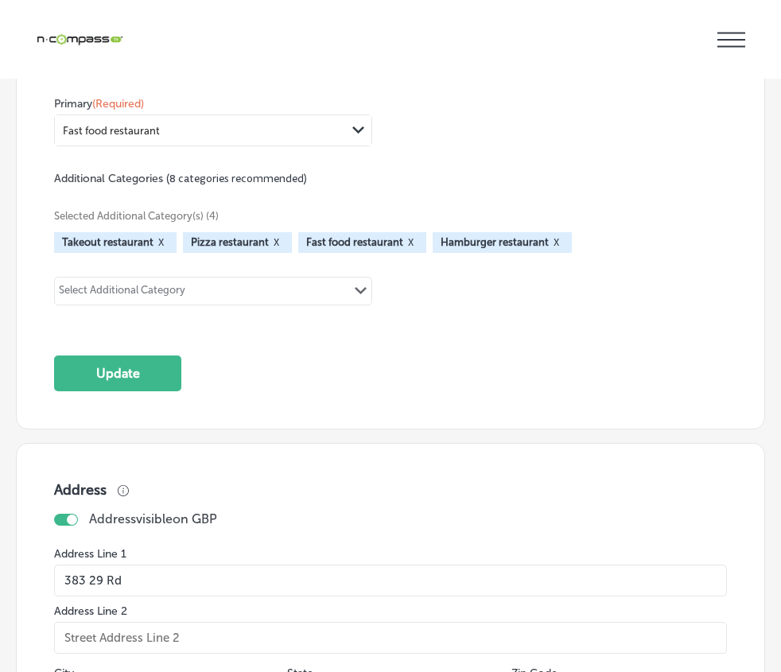
click at [146, 146] on div "Fast food restaurant Path Created with Sketch." at bounding box center [213, 131] width 318 height 32
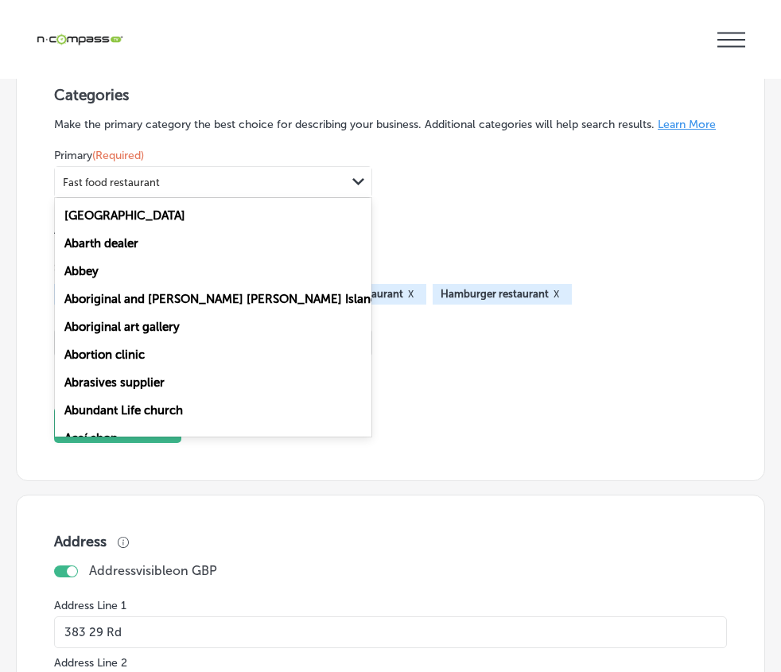
scroll to position [2523, 0]
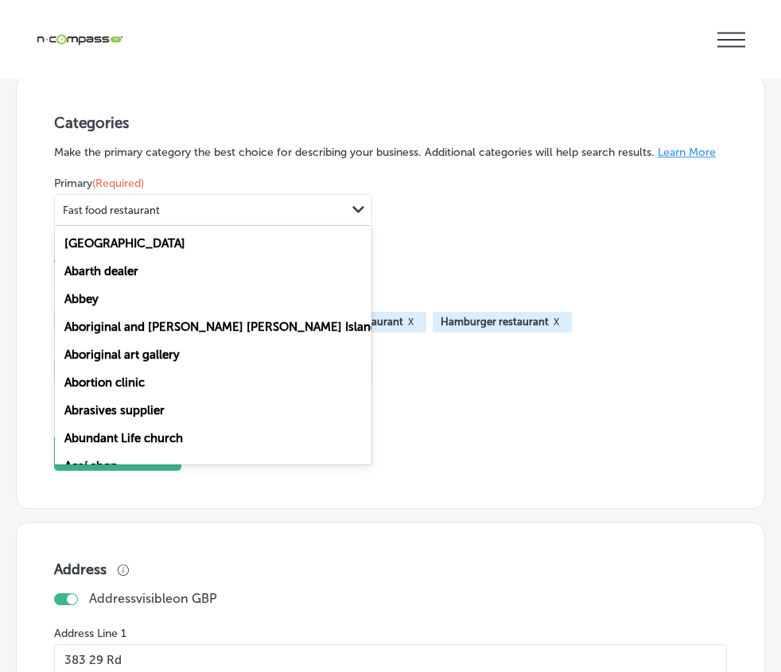
click at [138, 216] on div "Fast food restaurant" at bounding box center [111, 210] width 97 height 12
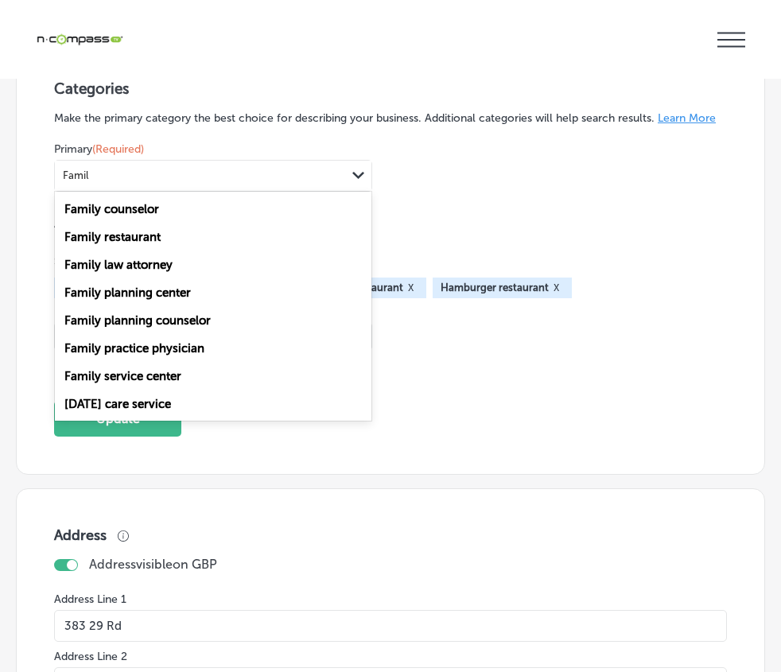
scroll to position [2637, 0]
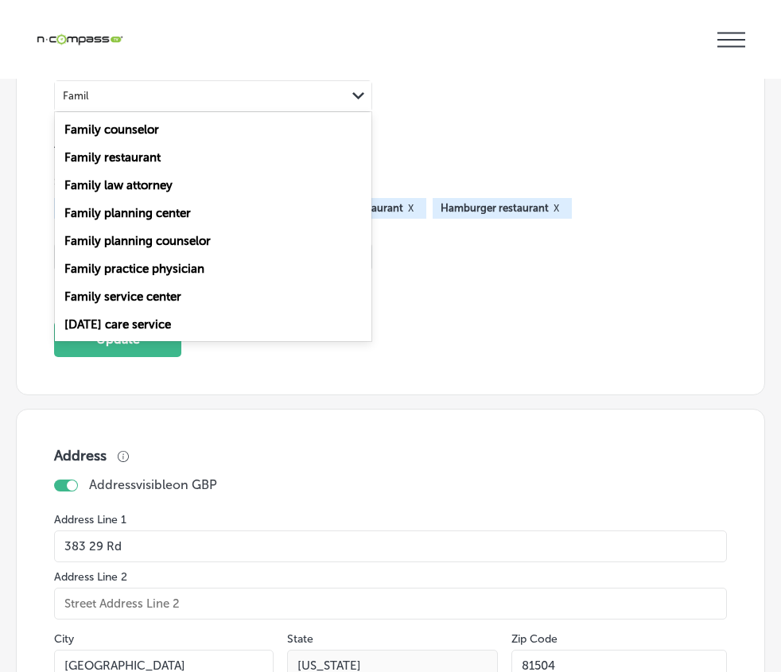
click at [140, 165] on label "Family restaurant" at bounding box center [112, 157] width 96 height 14
type input "Famil"
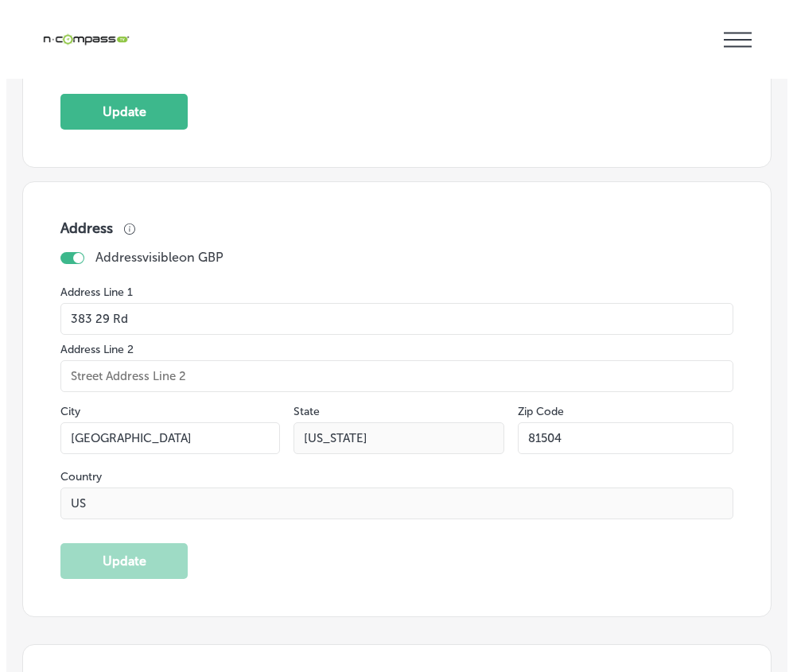
scroll to position [2875, 0]
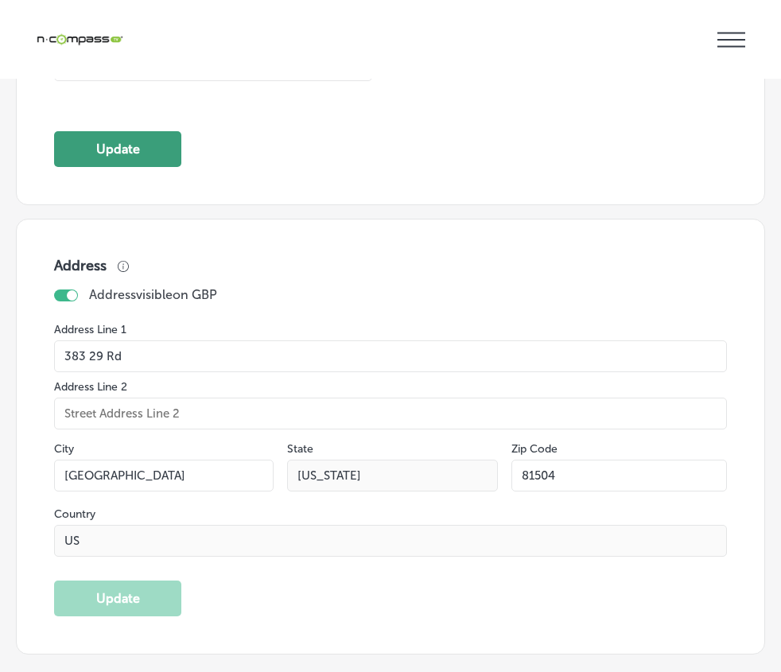
click at [119, 167] on button "Update" at bounding box center [117, 149] width 127 height 36
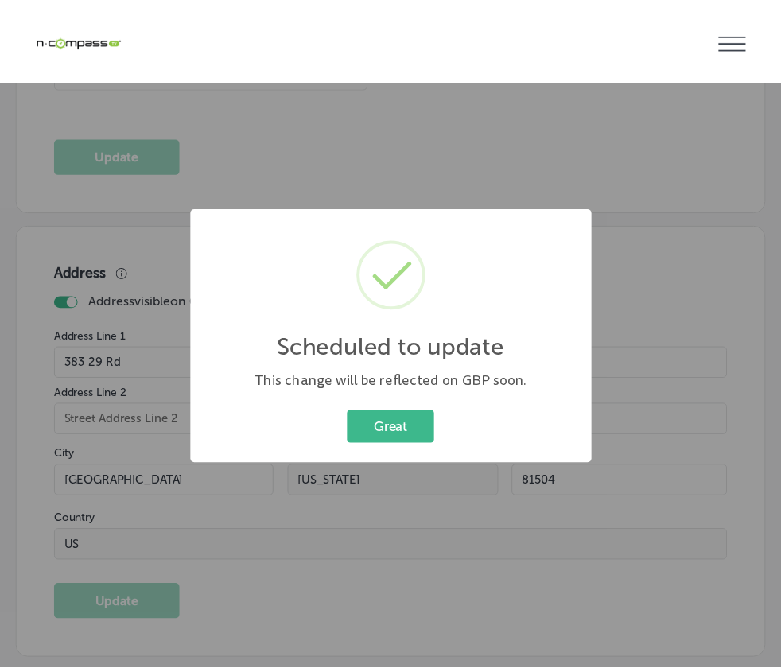
scroll to position [2867, 0]
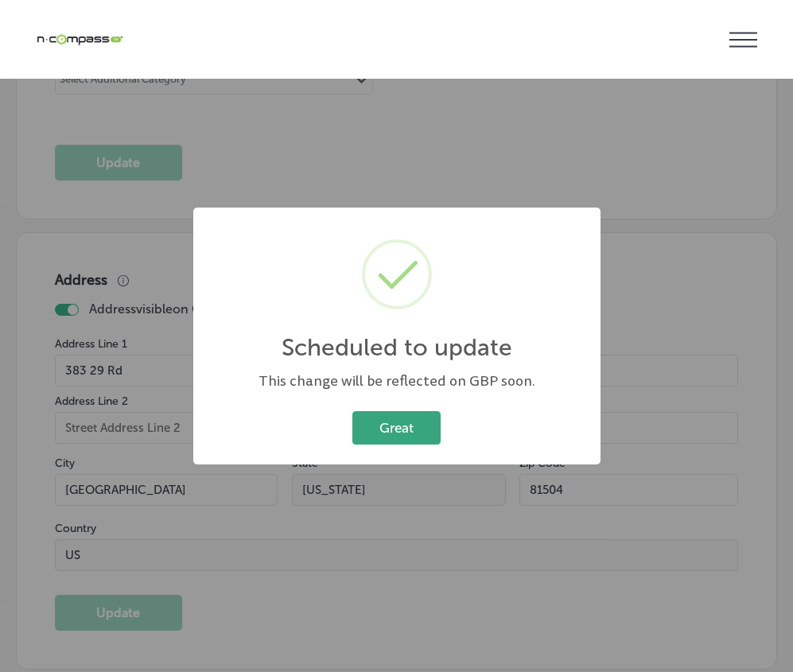
click at [379, 418] on button "Great" at bounding box center [396, 427] width 88 height 33
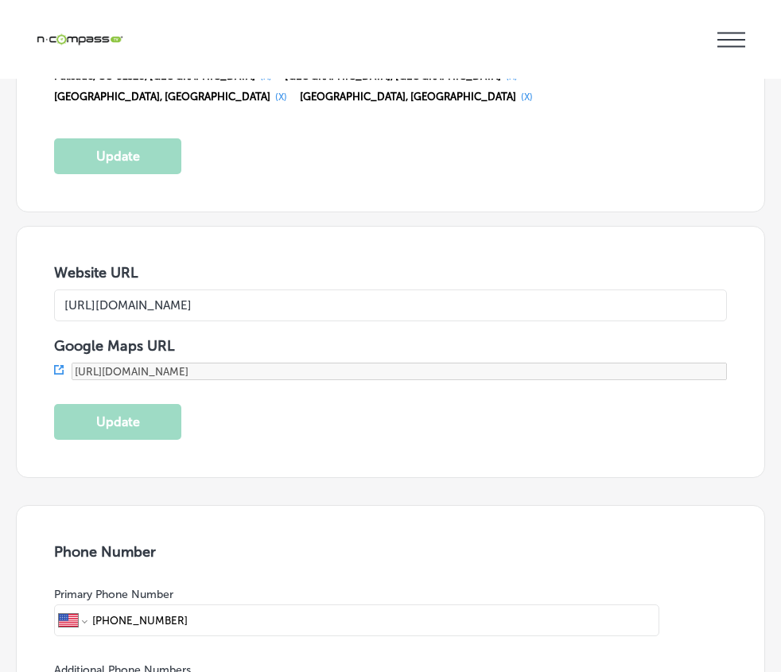
scroll to position [3830, 0]
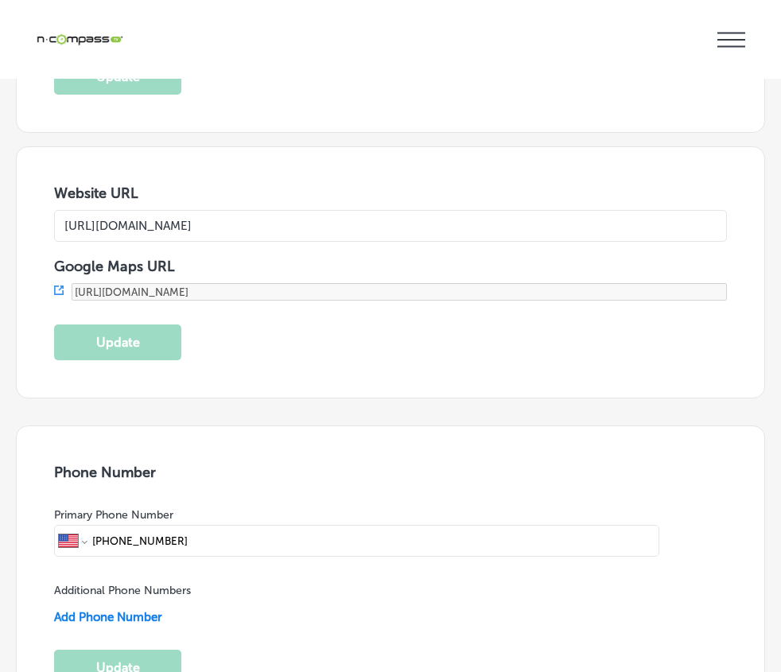
click at [0, 0] on p "Keyword Rankings" at bounding box center [0, 0] width 0 height 0
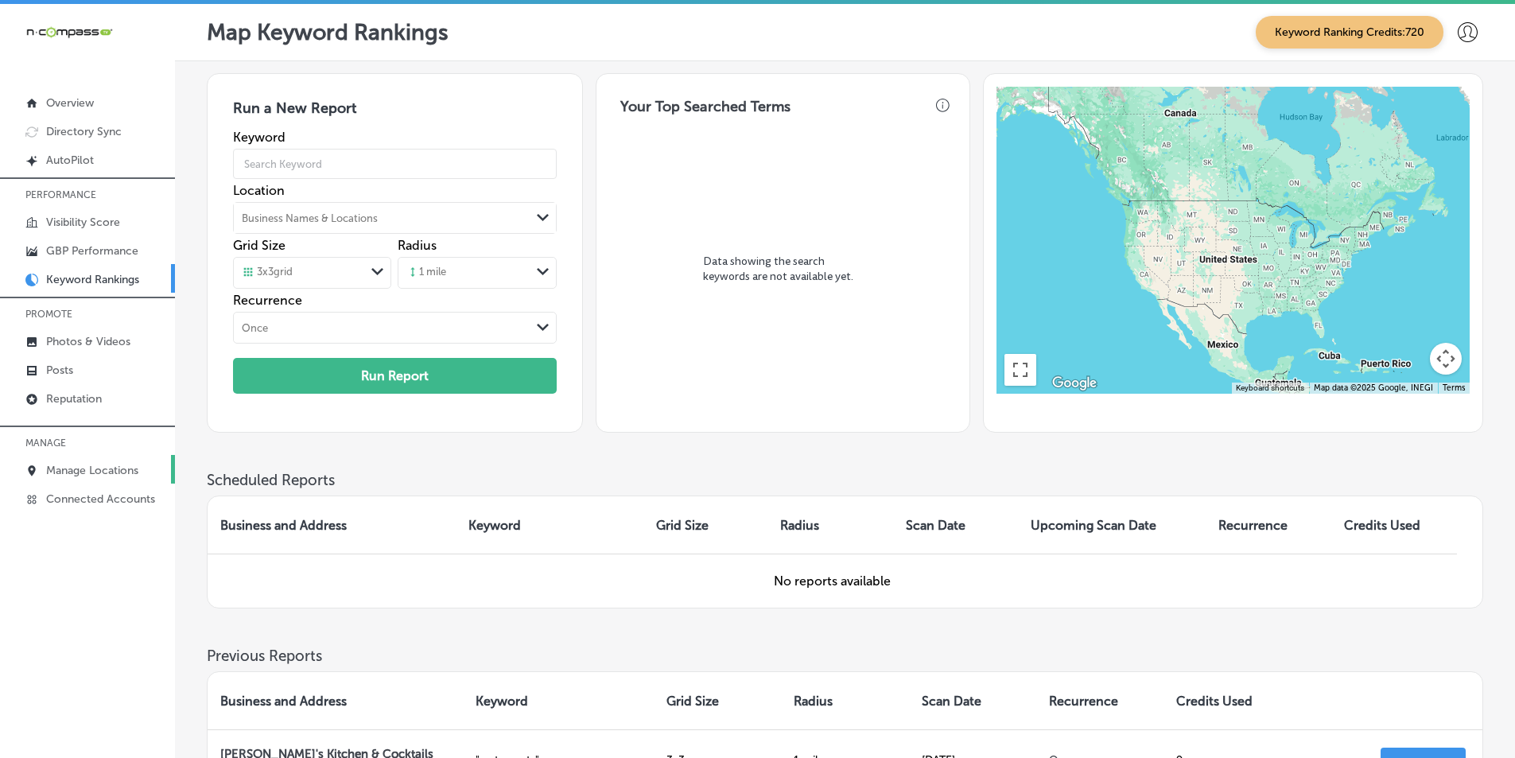
click at [87, 464] on p "Manage Locations" at bounding box center [92, 471] width 92 height 14
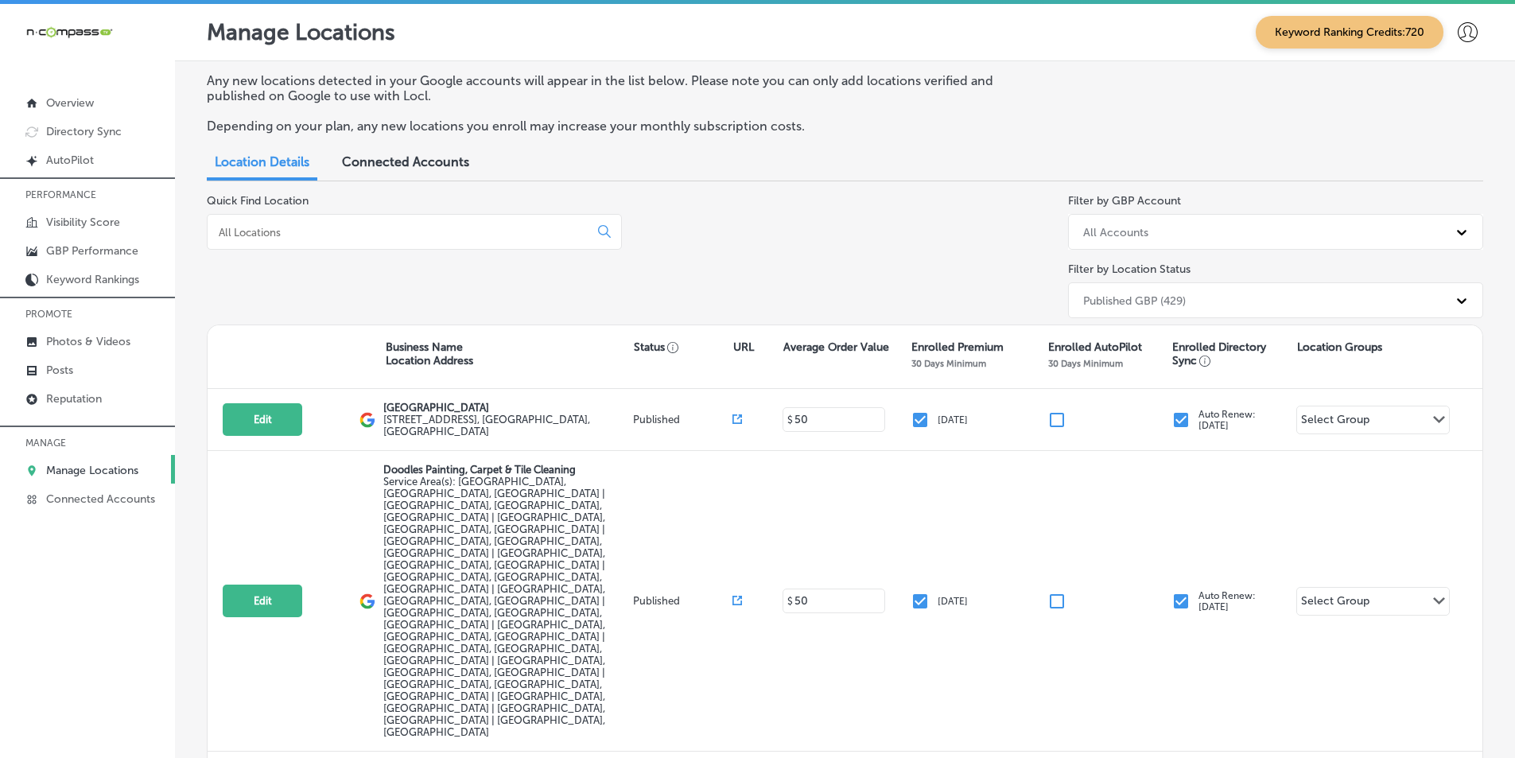
click at [391, 226] on input at bounding box center [401, 232] width 368 height 14
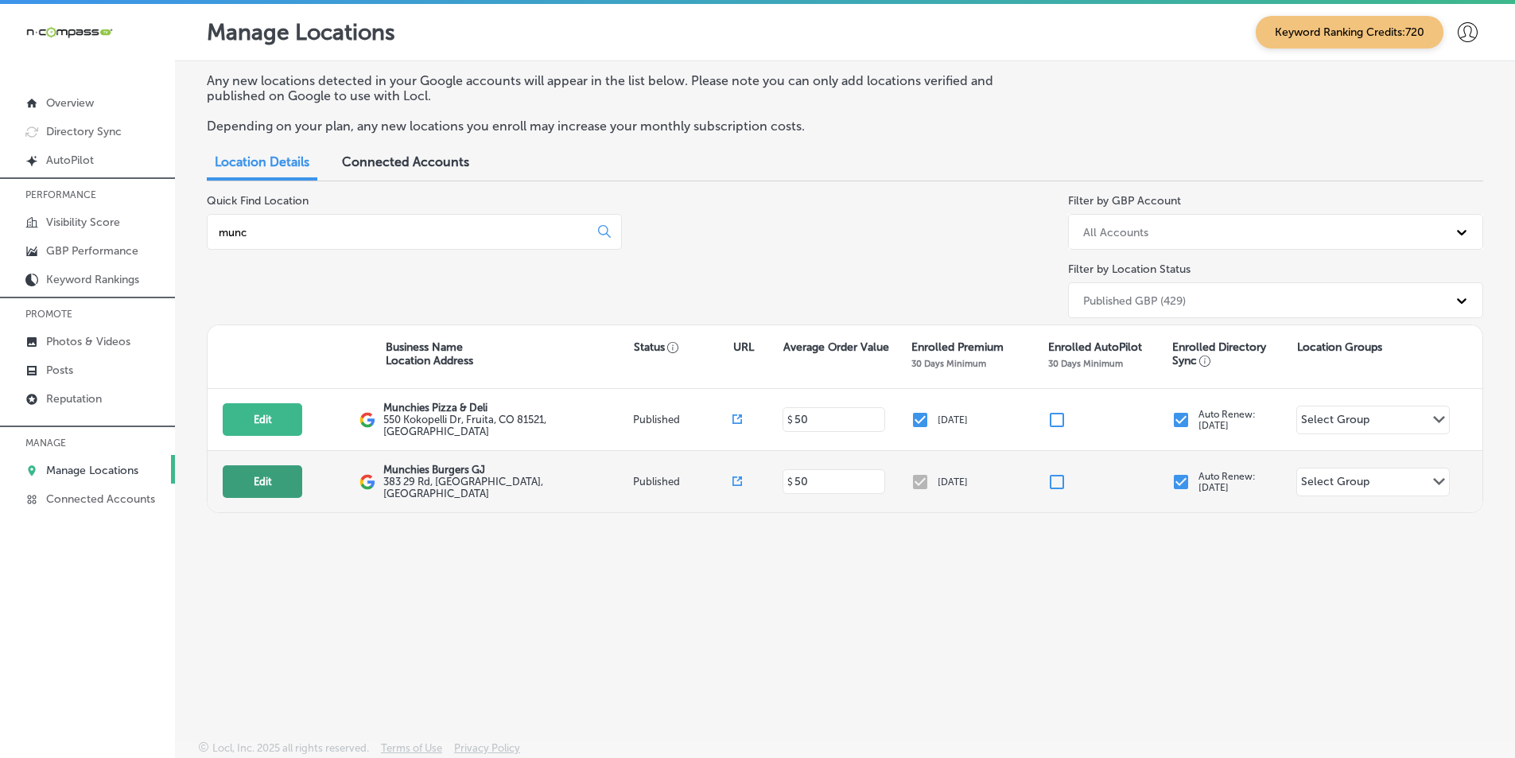
type input "munc"
click at [256, 473] on button "Edit" at bounding box center [263, 481] width 80 height 33
select select "US"
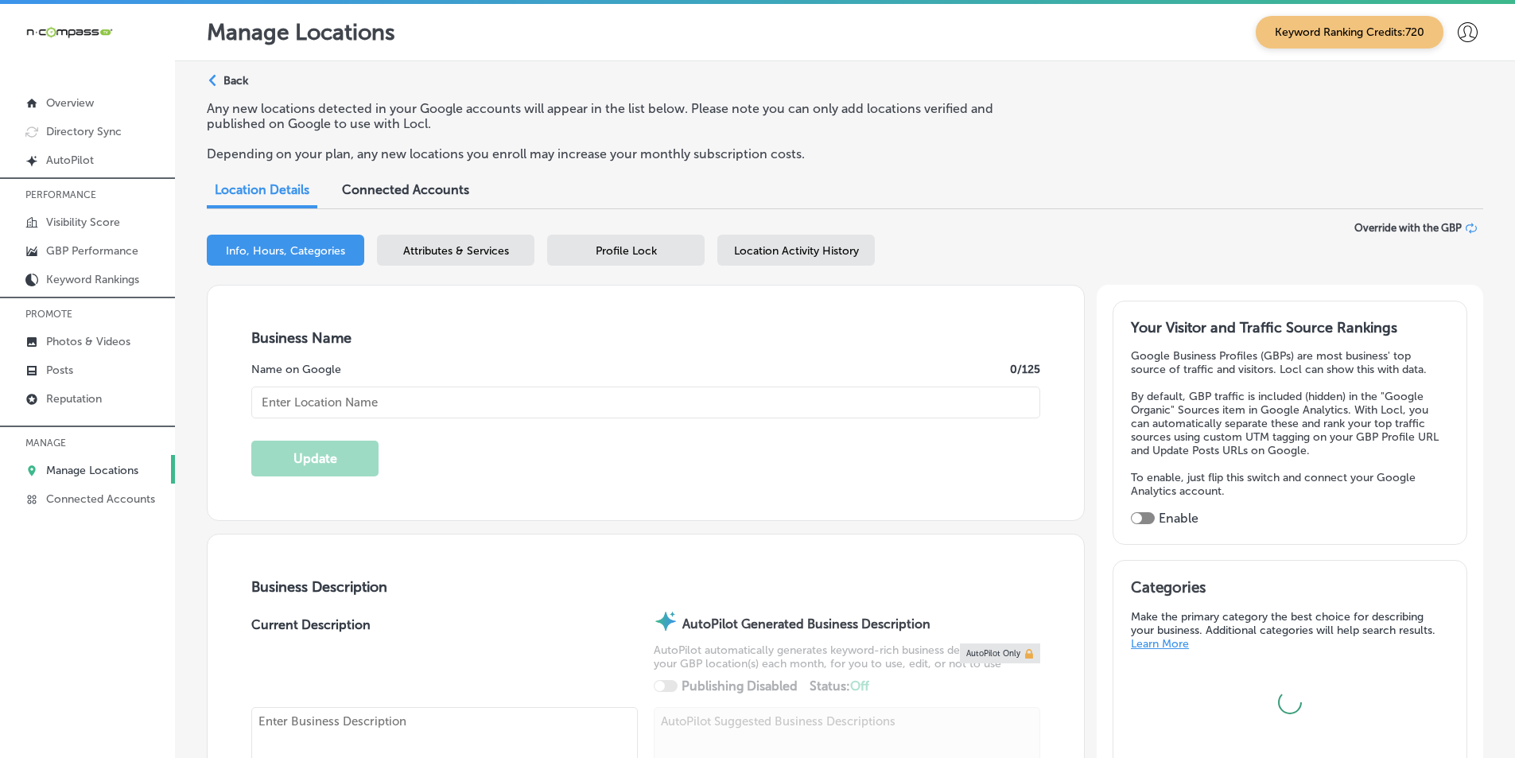
type input "Munchies Burgers GJ"
type input "383 29 Rd"
type input "[GEOGRAPHIC_DATA]"
type input "81504"
type input "US"
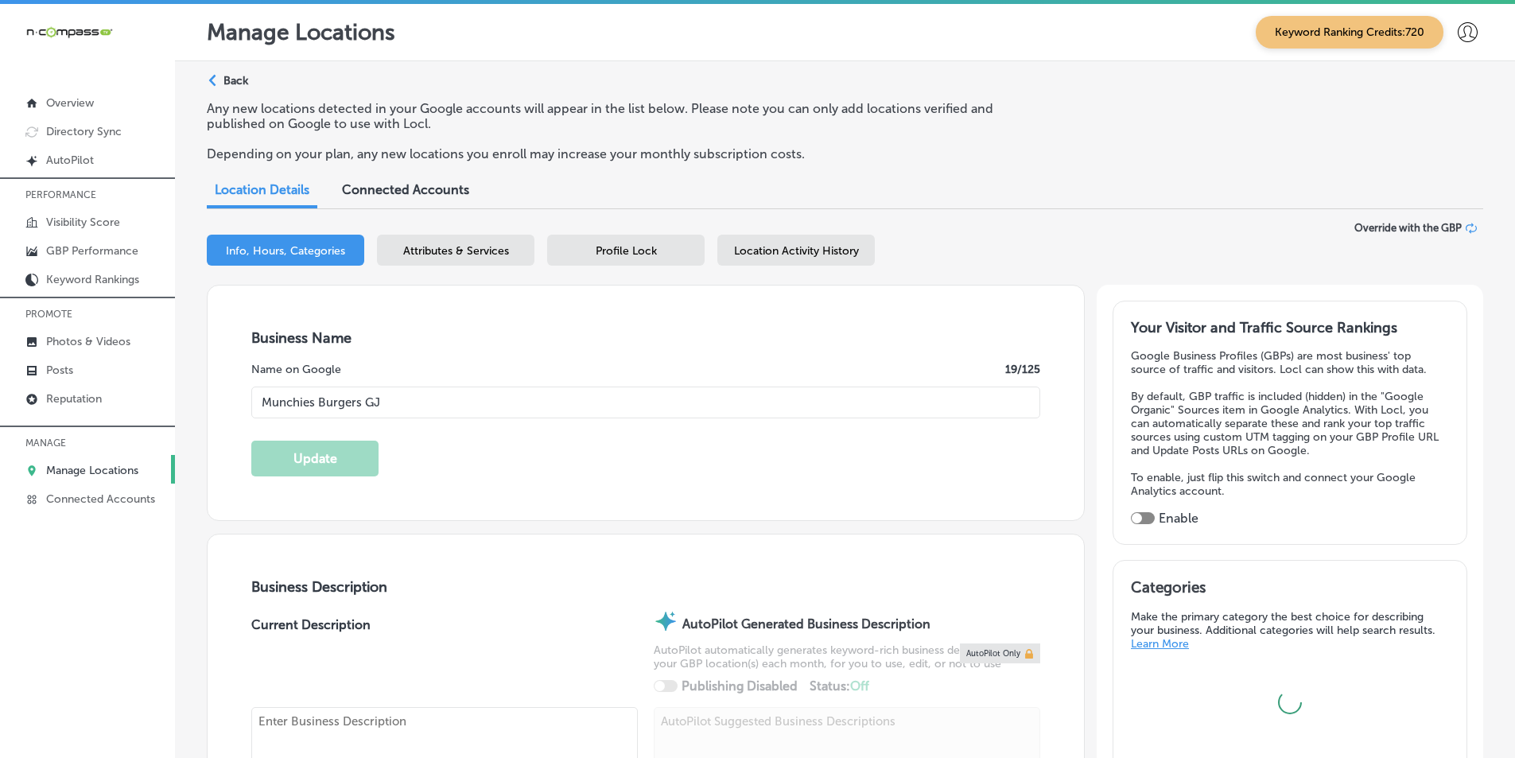
type input "[URL][DOMAIN_NAME]"
type textarea "Munchies Burgers GJ is a locally owned, quick-service restaurant proudly servin…"
type input "[PHONE_NUMBER]"
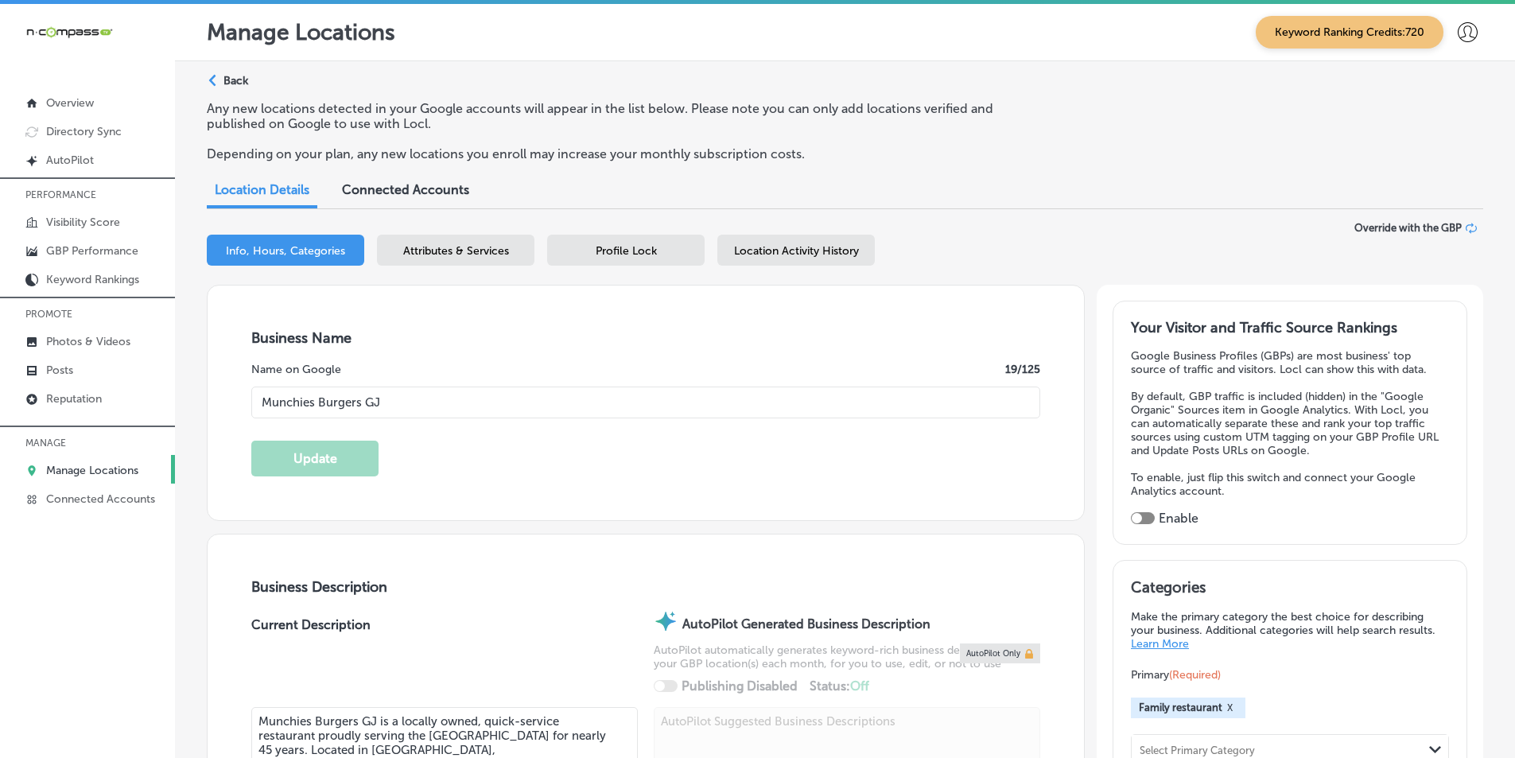
select select "US"
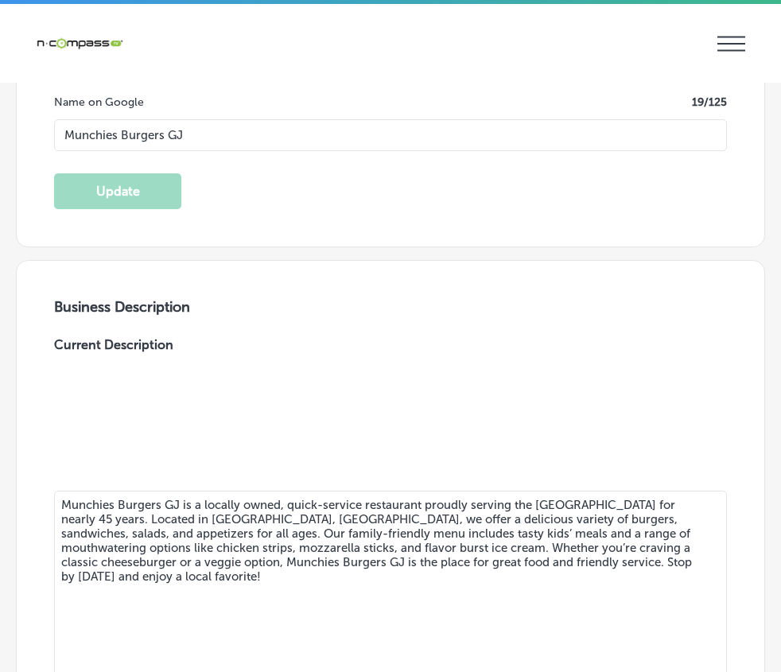
scroll to position [398, 0]
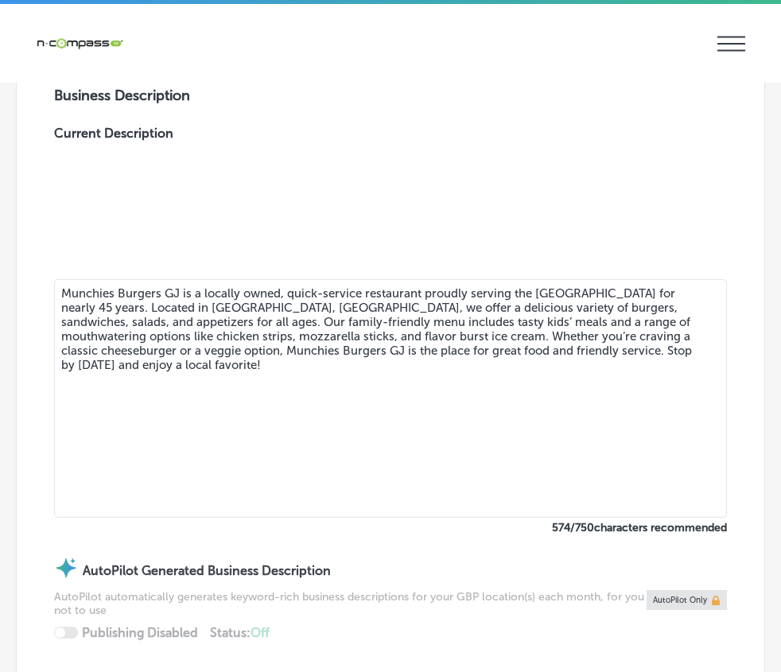
type input "383 29 Rd"
type input "[GEOGRAPHIC_DATA]"
type input "81504"
type input "US"
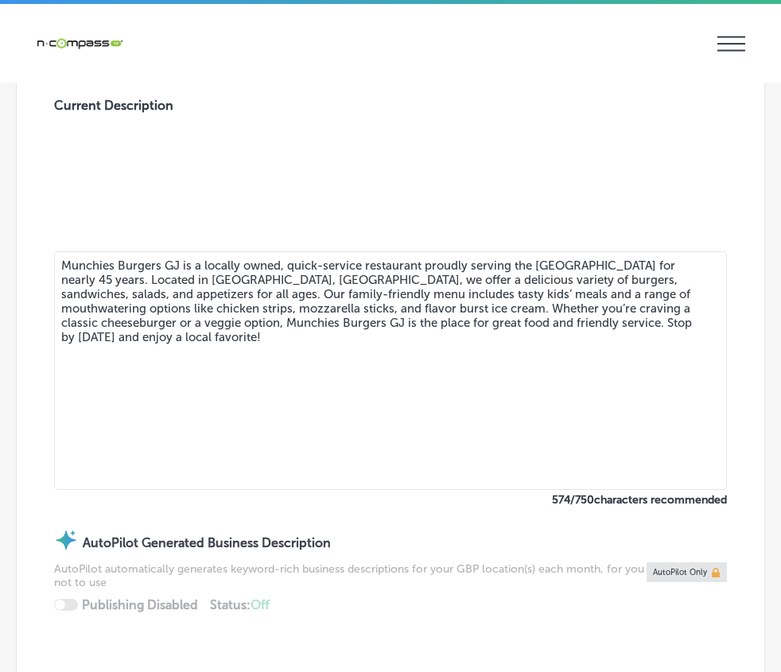
type input "[URL][DOMAIN_NAME]"
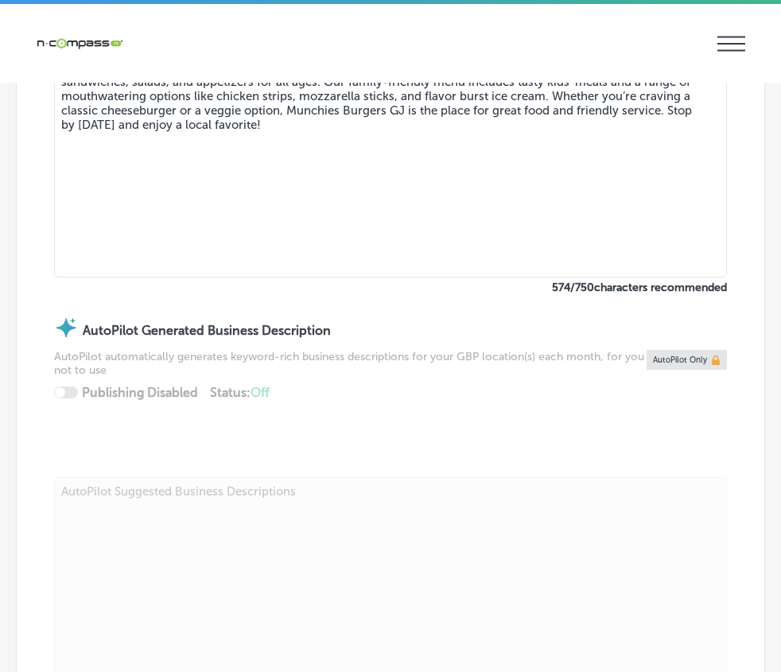
type input "[PHONE_NUMBER]"
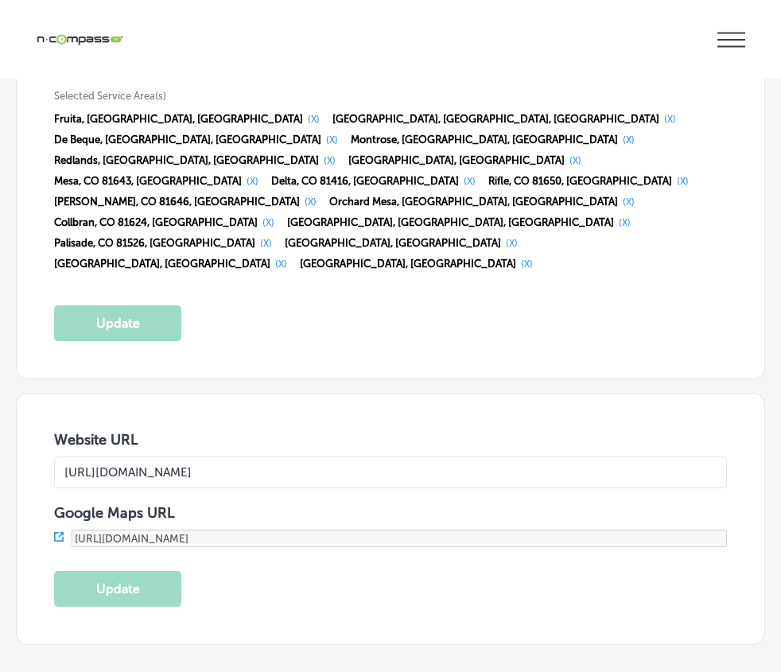
scroll to position [3558, 0]
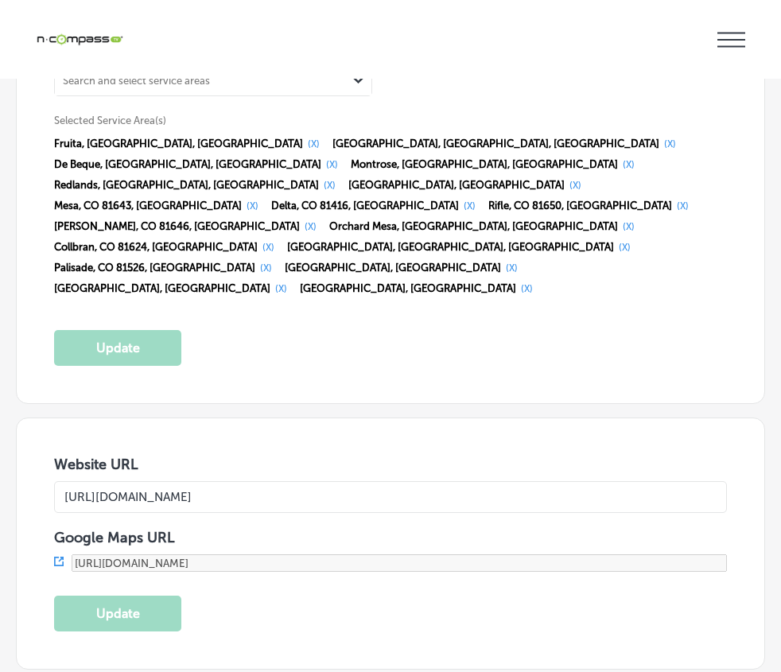
click at [0, 0] on div "PERFORMANCE Visibility Score GBP Performance Keyword Rankings PROMOTE Photos & …" at bounding box center [0, 0] width 0 height 0
click at [341, 91] on div "Search and select service areas" at bounding box center [200, 79] width 291 height 21
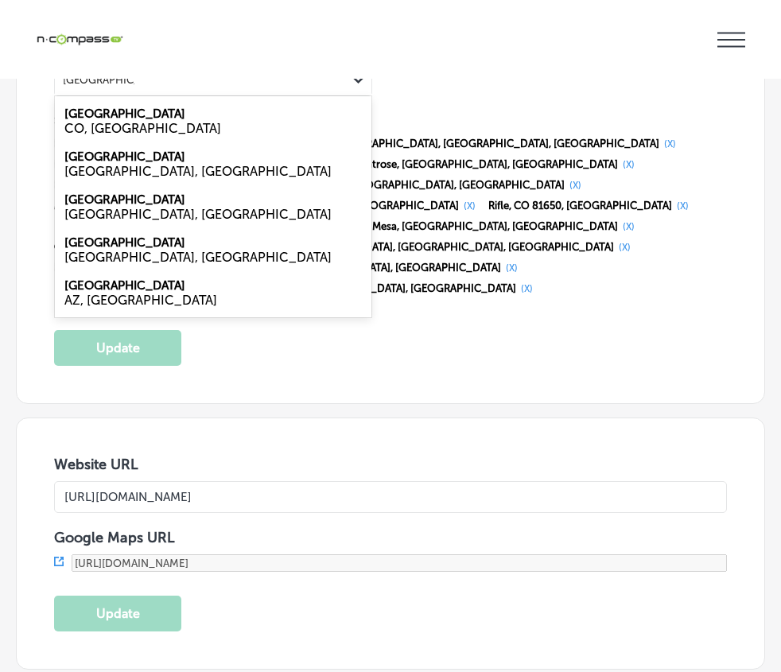
click at [137, 121] on label "Grand Junction" at bounding box center [124, 114] width 121 height 14
type input "grand junction"
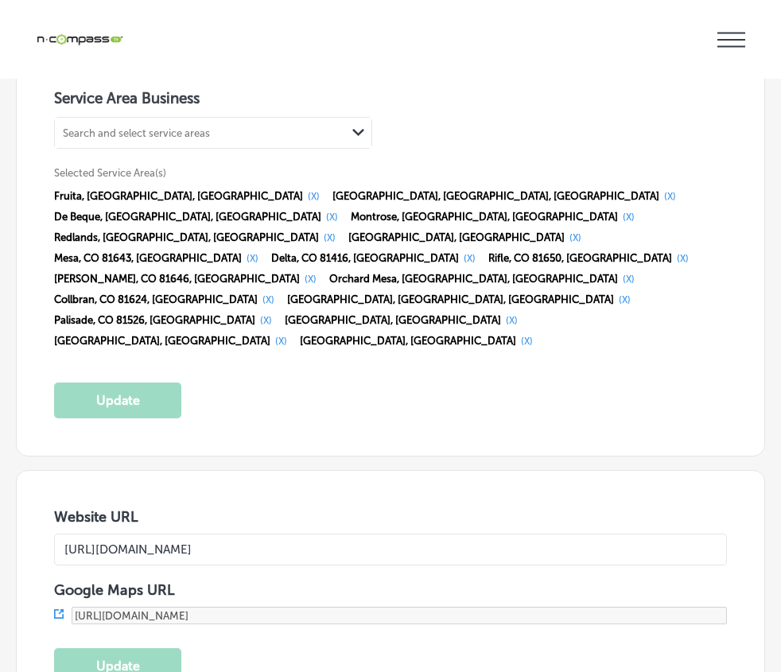
scroll to position [3479, 0]
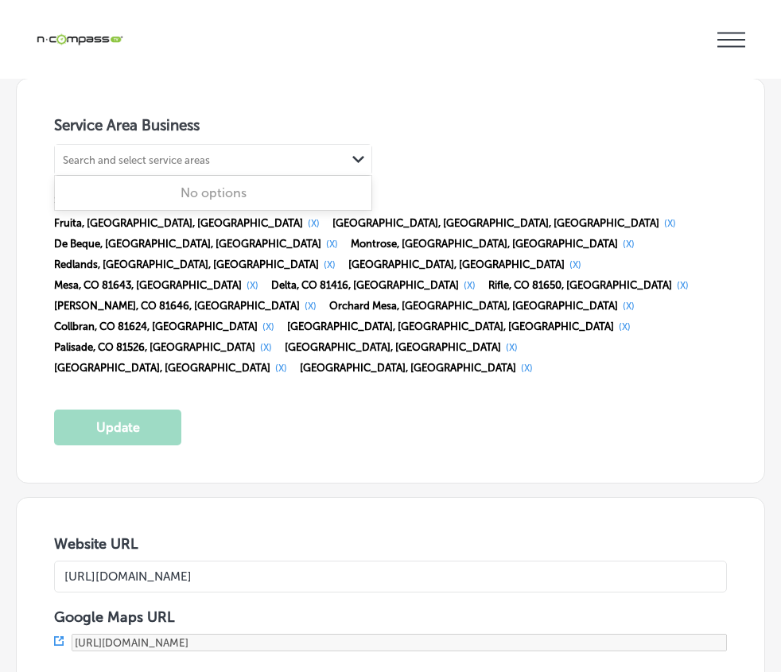
click at [179, 165] on div "Search and select service areas" at bounding box center [136, 159] width 147 height 12
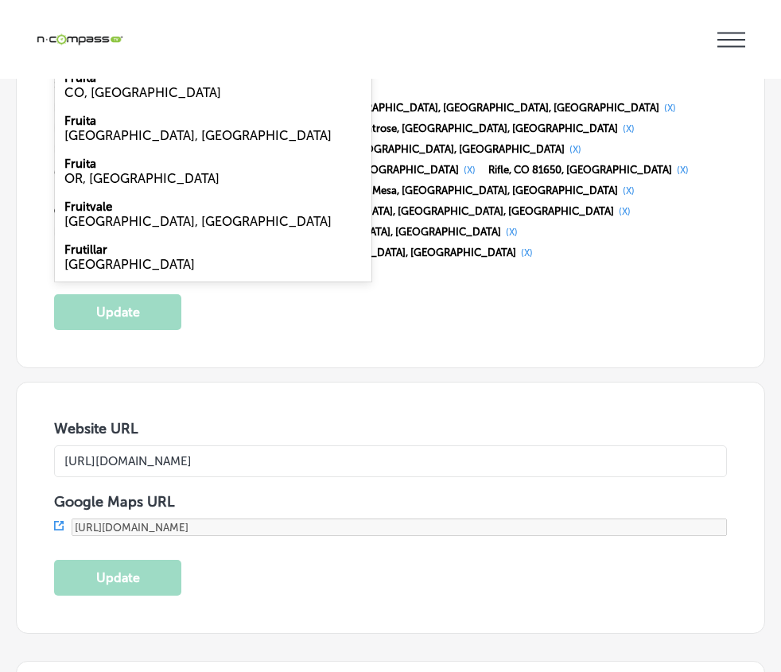
scroll to position [3558, 0]
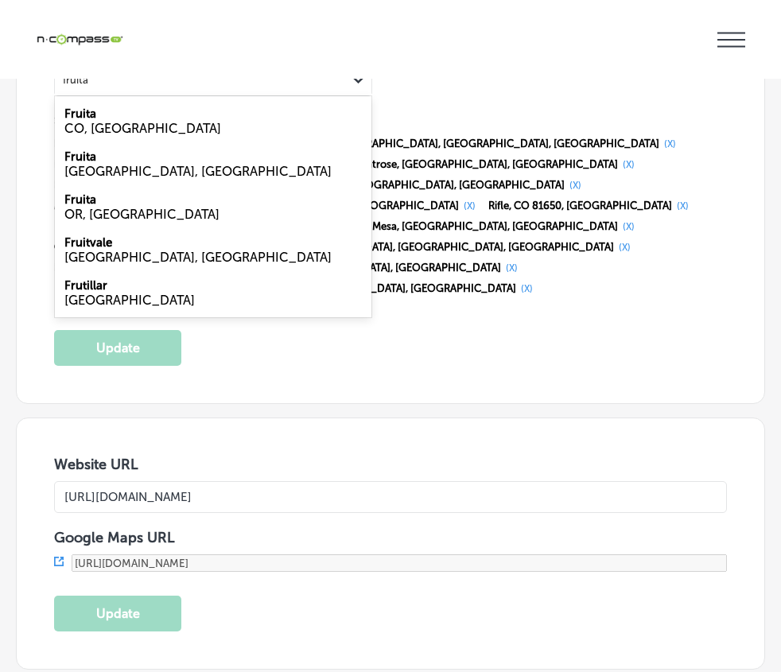
type input "fruita"
click at [427, 299] on div "option [object Object], selected. option [object Object] focused, 1 of 5. 5 res…" at bounding box center [390, 181] width 673 height 235
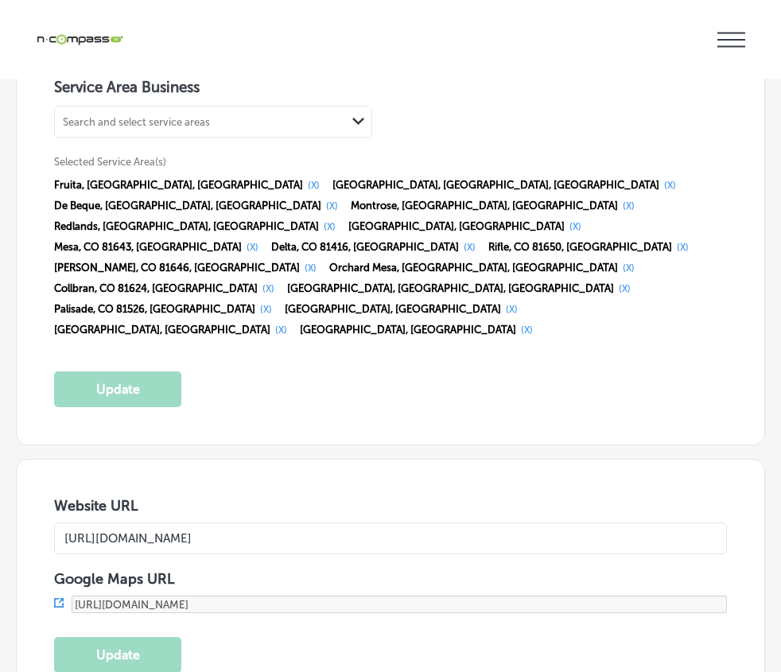
scroll to position [3479, 0]
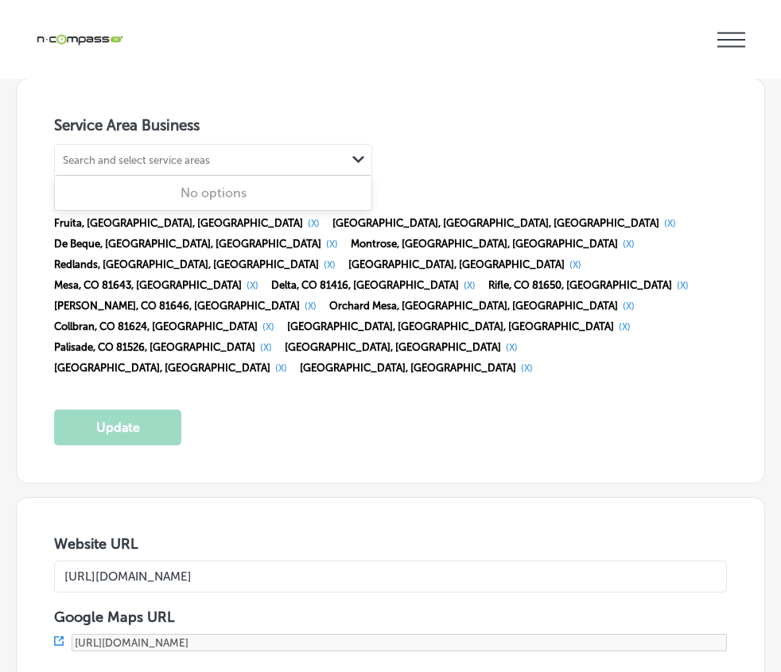
click at [208, 170] on div "Search and select service areas" at bounding box center [200, 159] width 291 height 21
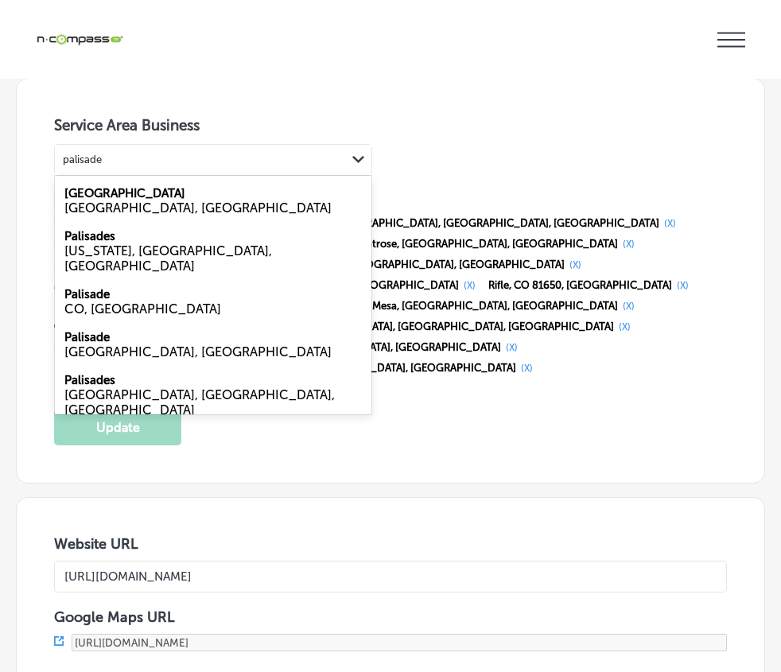
type input "palisade"
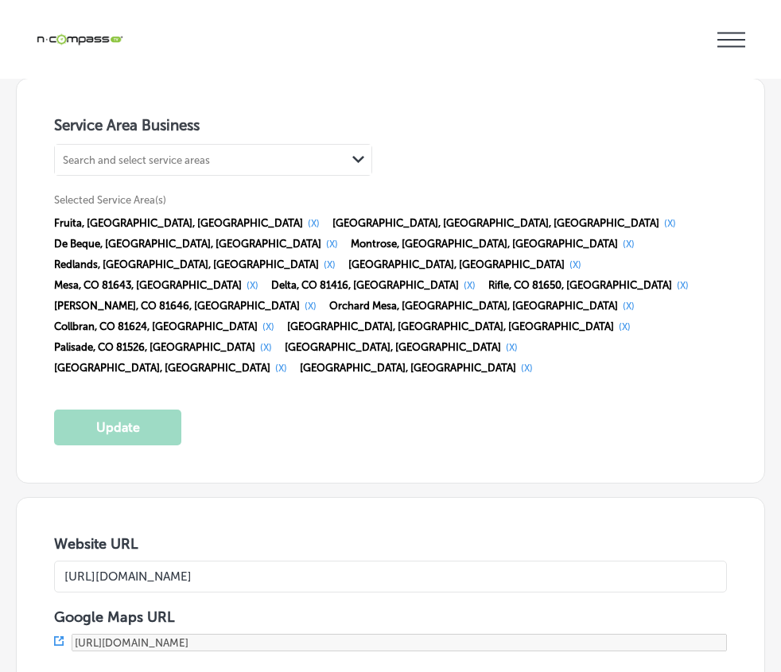
click at [446, 140] on h3 "Service Area Business" at bounding box center [390, 128] width 673 height 24
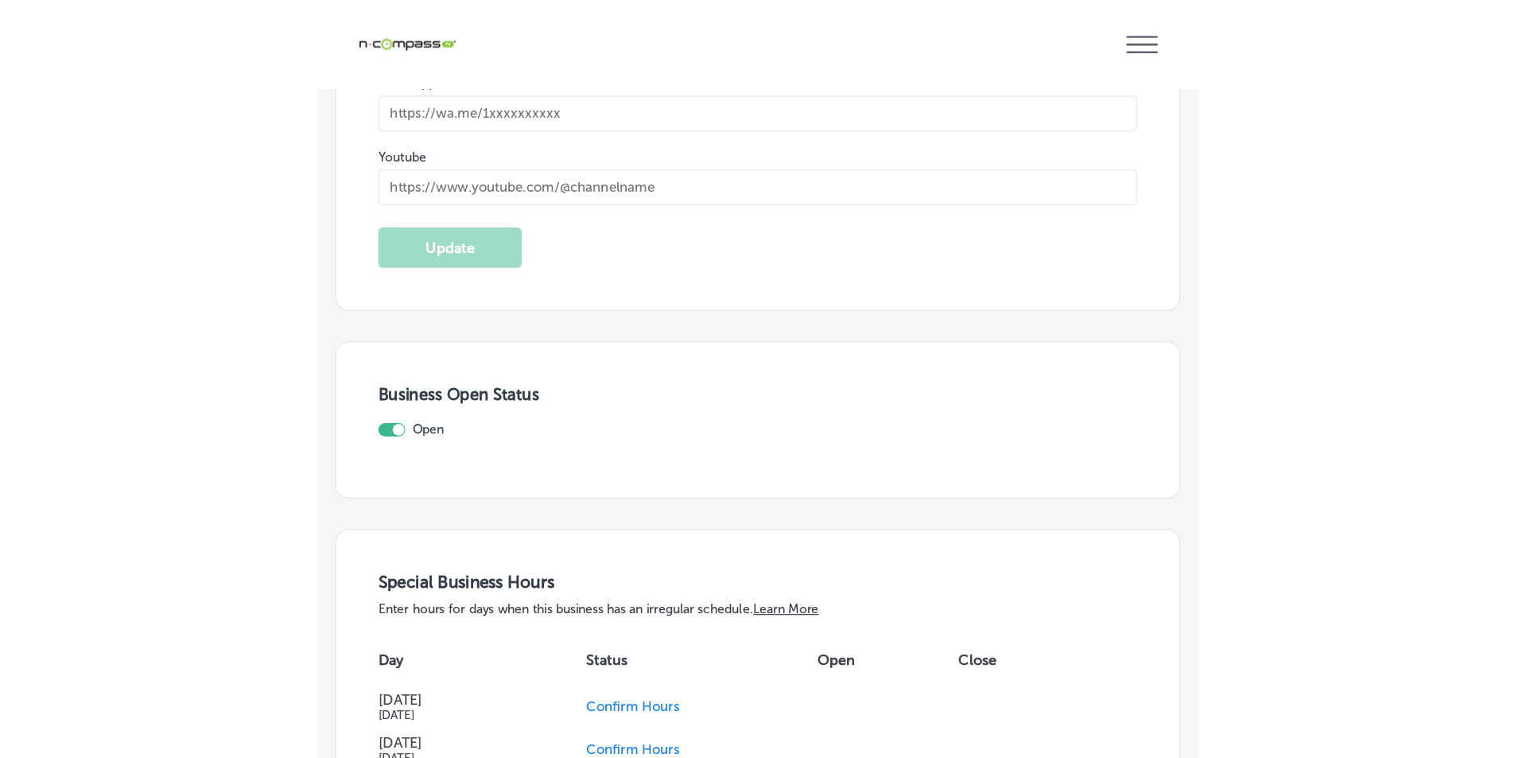
scroll to position [5308, 0]
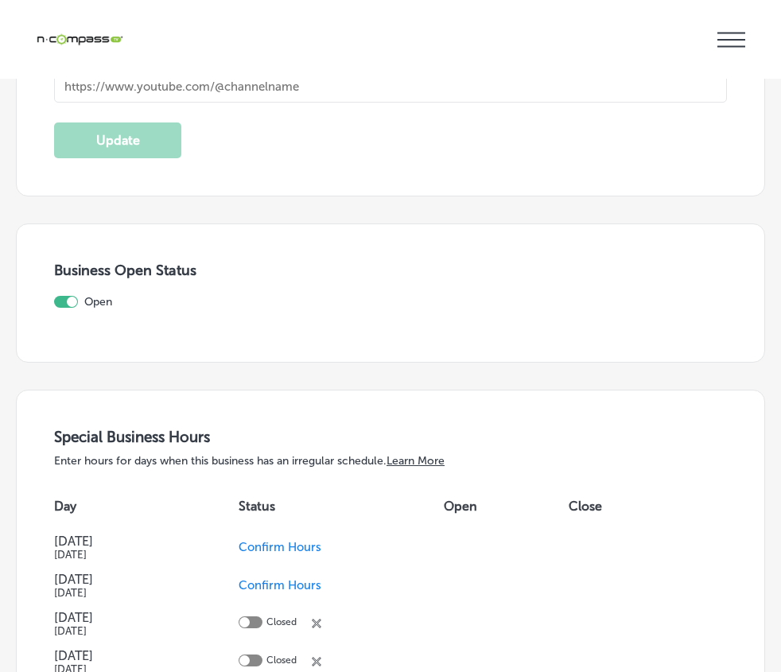
select select "US"
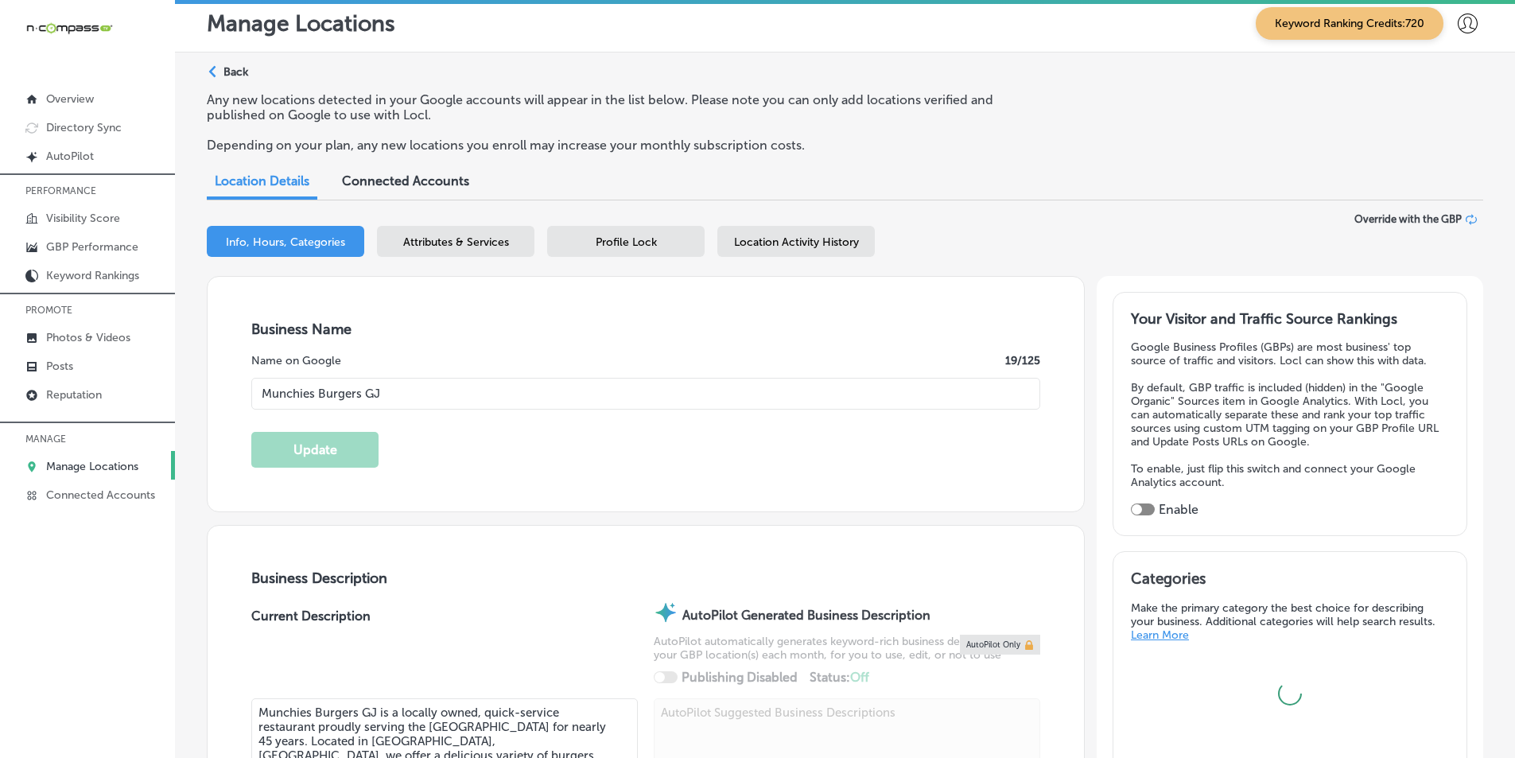
scroll to position [0, 0]
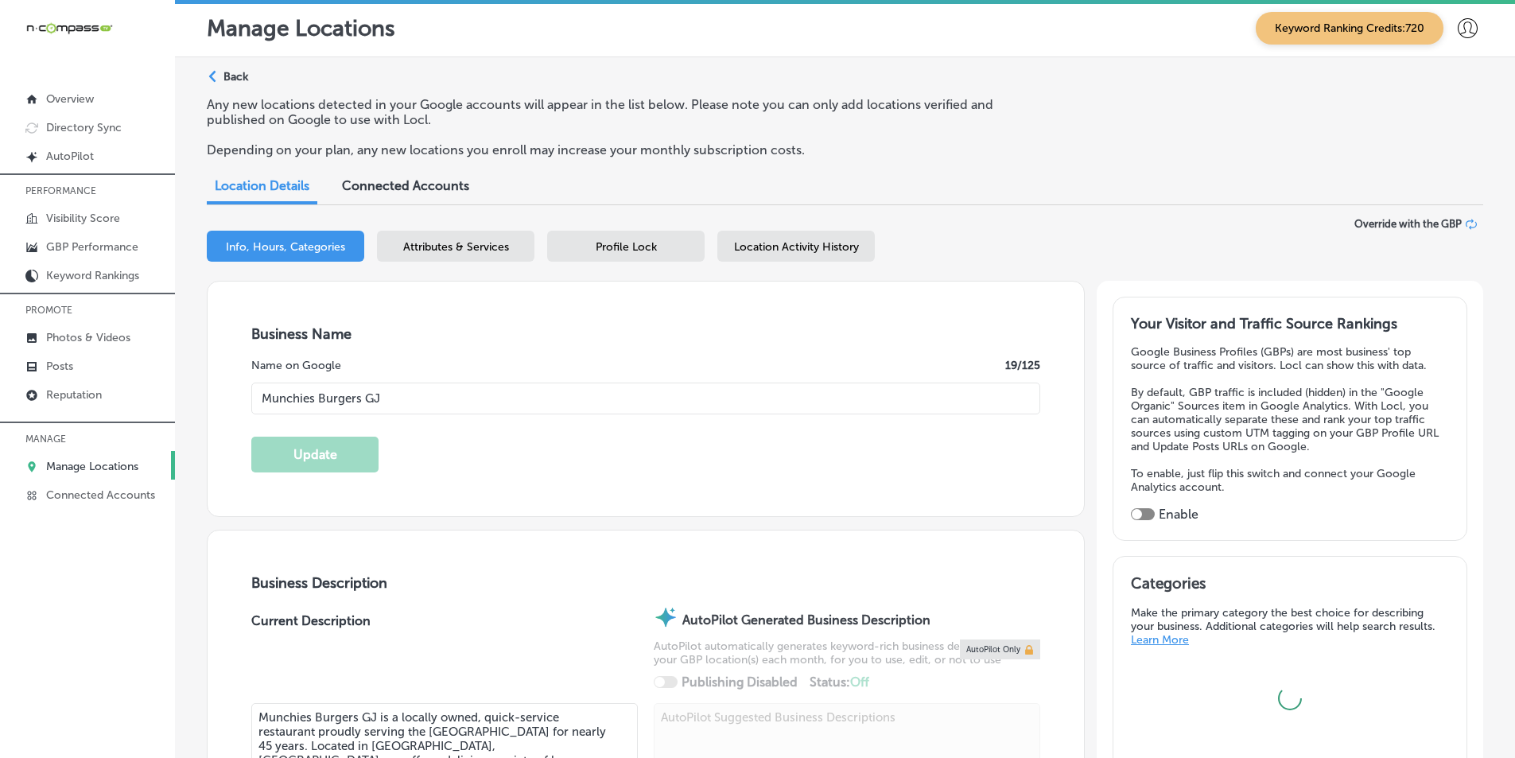
click at [506, 242] on span "Attributes & Services" at bounding box center [456, 247] width 106 height 14
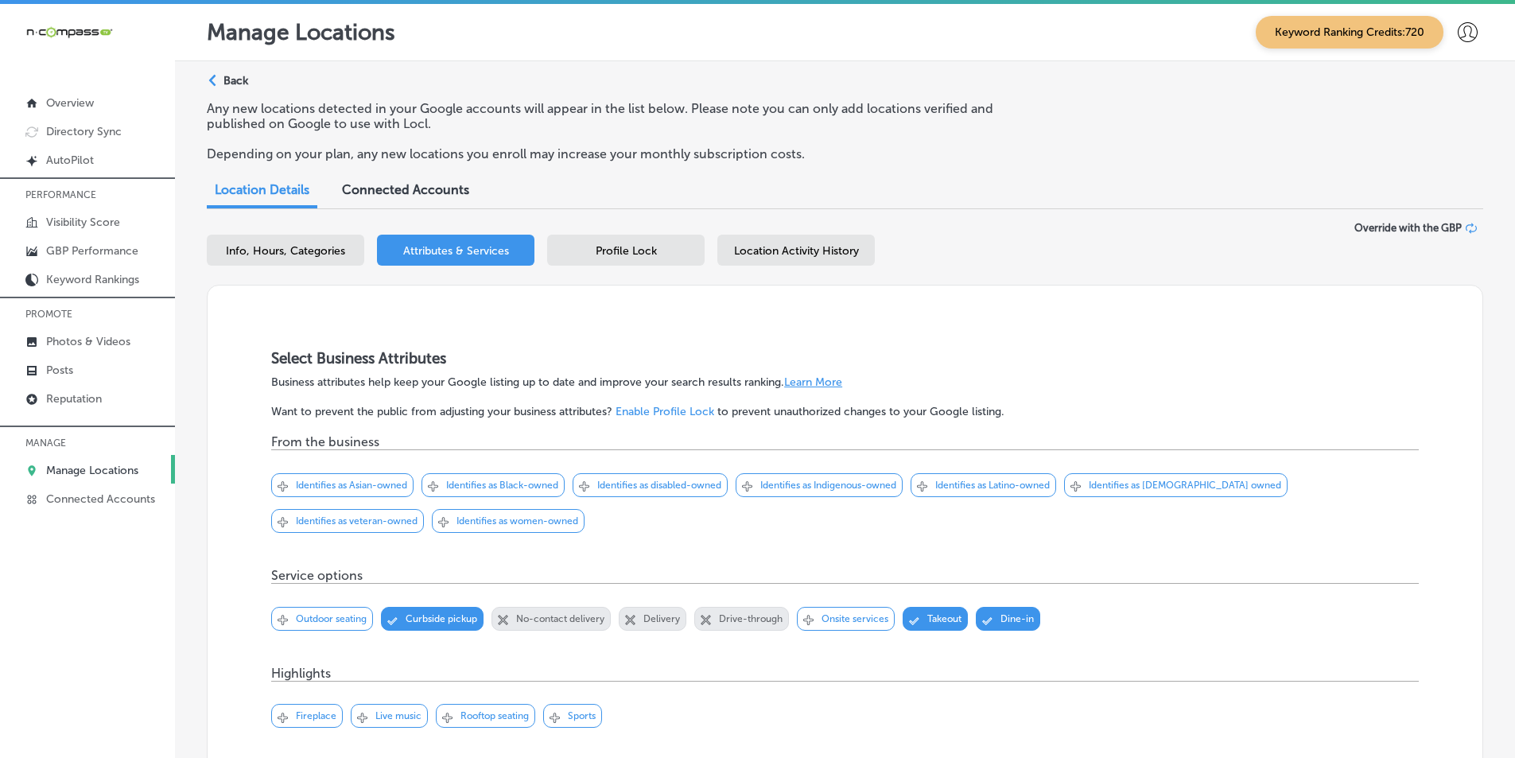
click at [295, 243] on div "Info, Hours, Categories" at bounding box center [285, 250] width 157 height 31
select select "US"
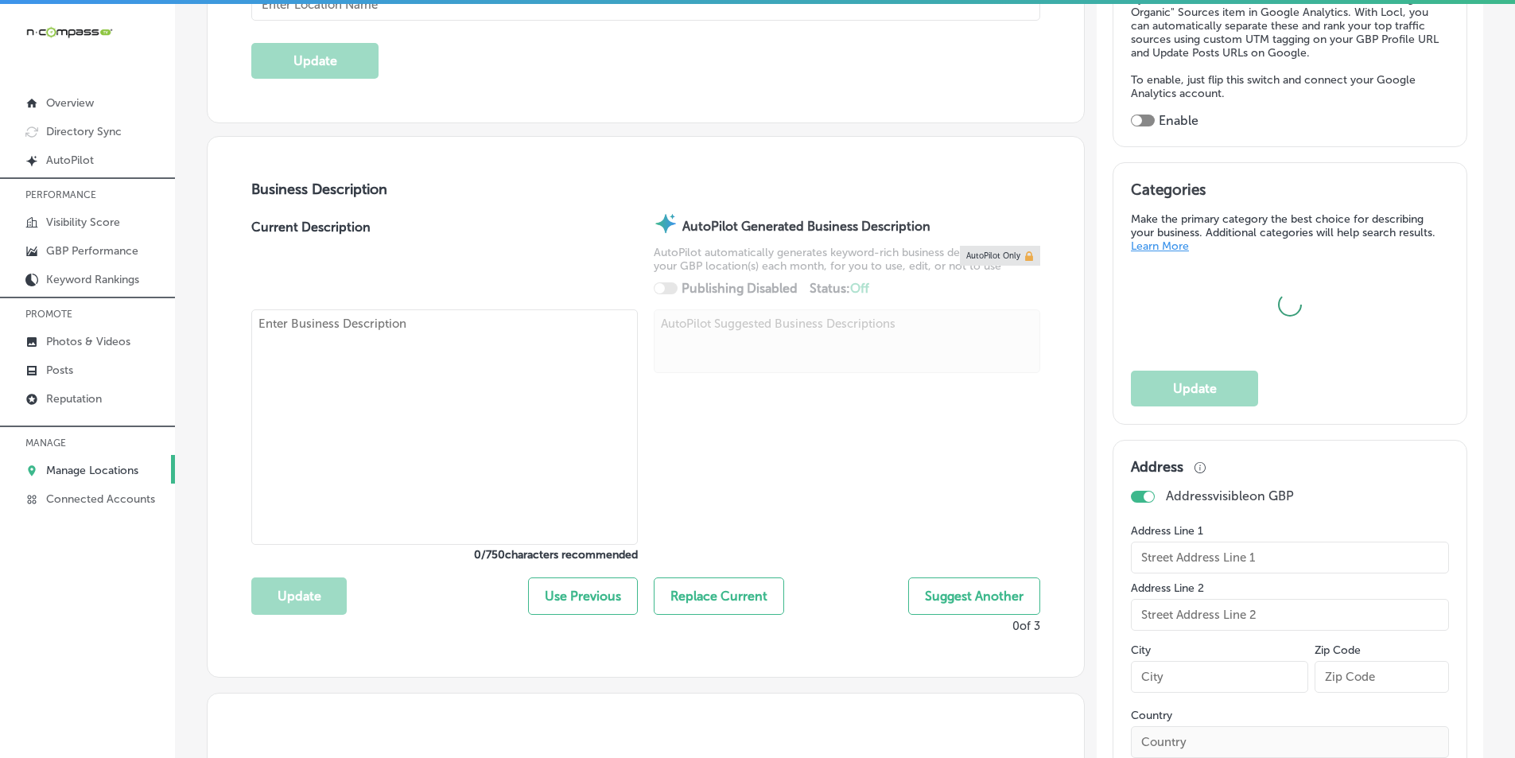
scroll to position [620, 0]
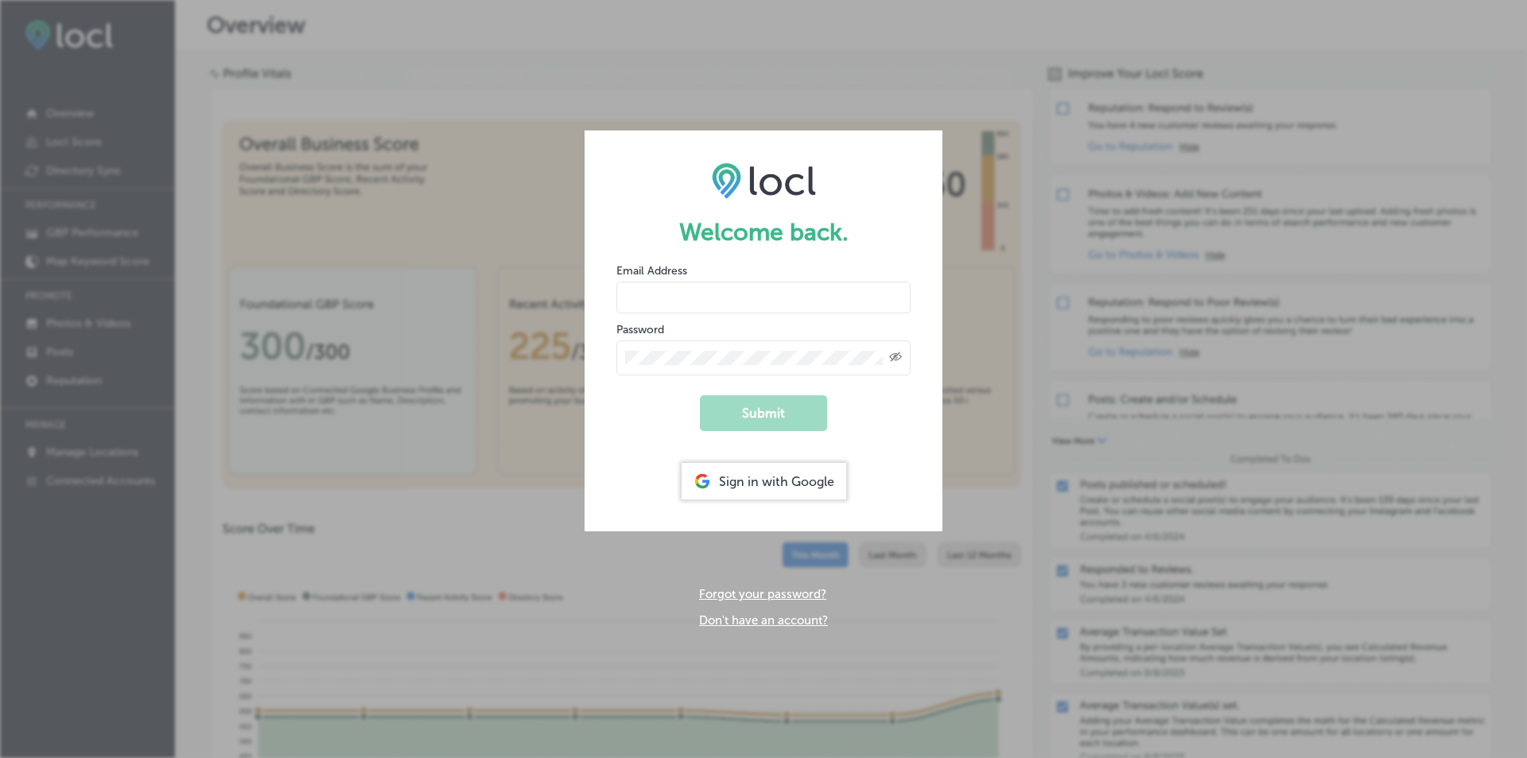
click at [786, 467] on div "Sign in with Google" at bounding box center [764, 481] width 165 height 37
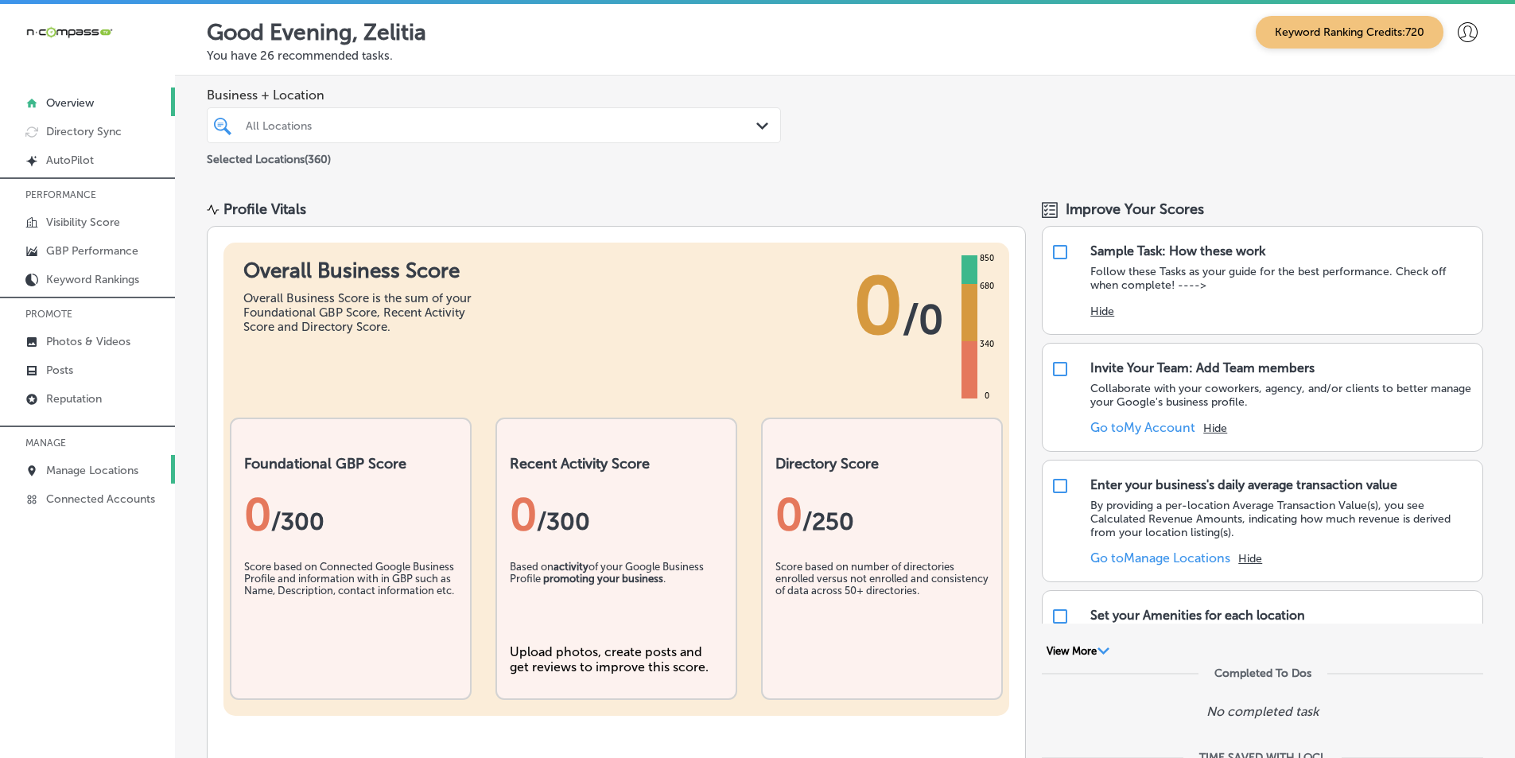
click at [103, 464] on p "Manage Locations" at bounding box center [92, 471] width 92 height 14
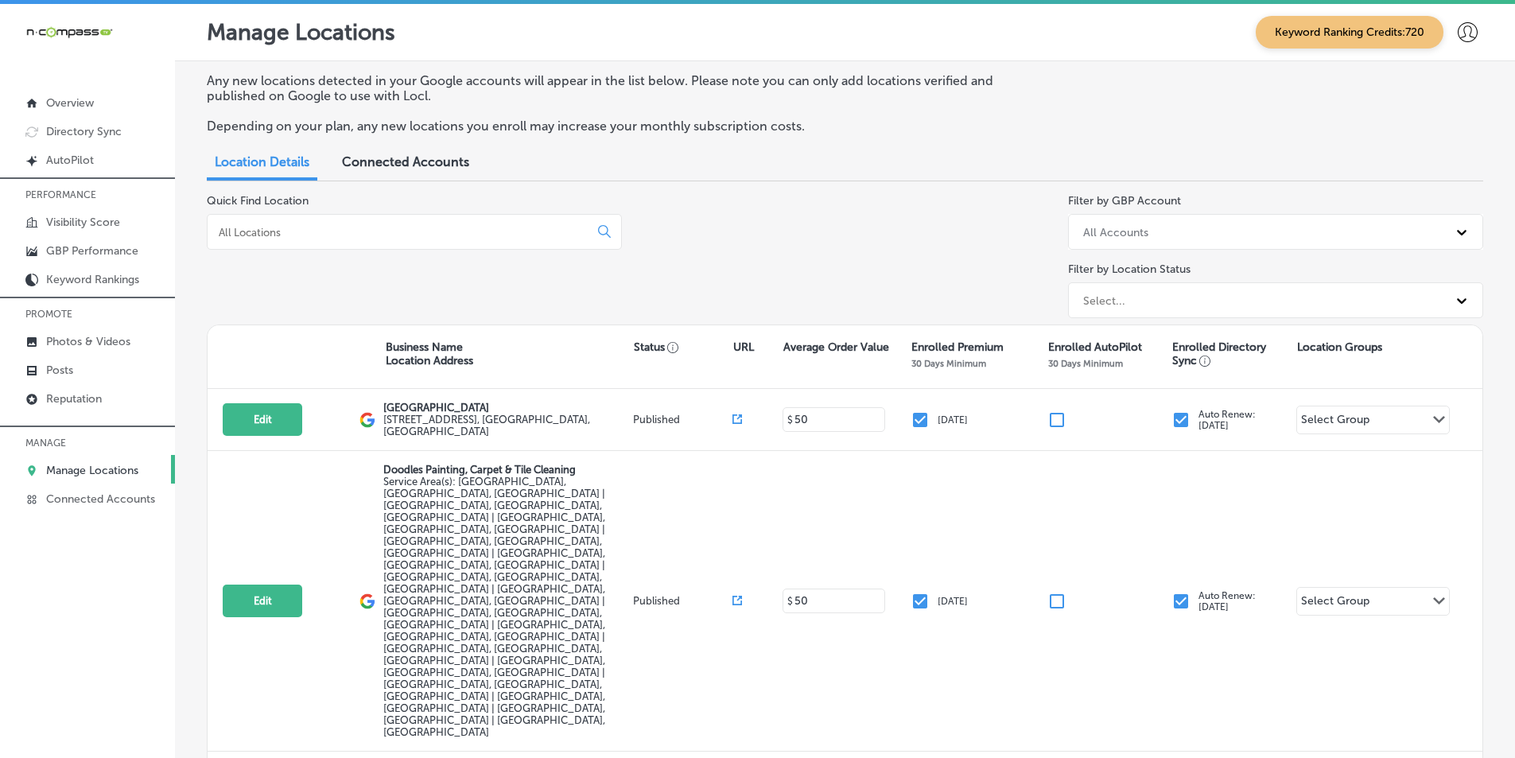
click at [288, 235] on input at bounding box center [401, 232] width 368 height 14
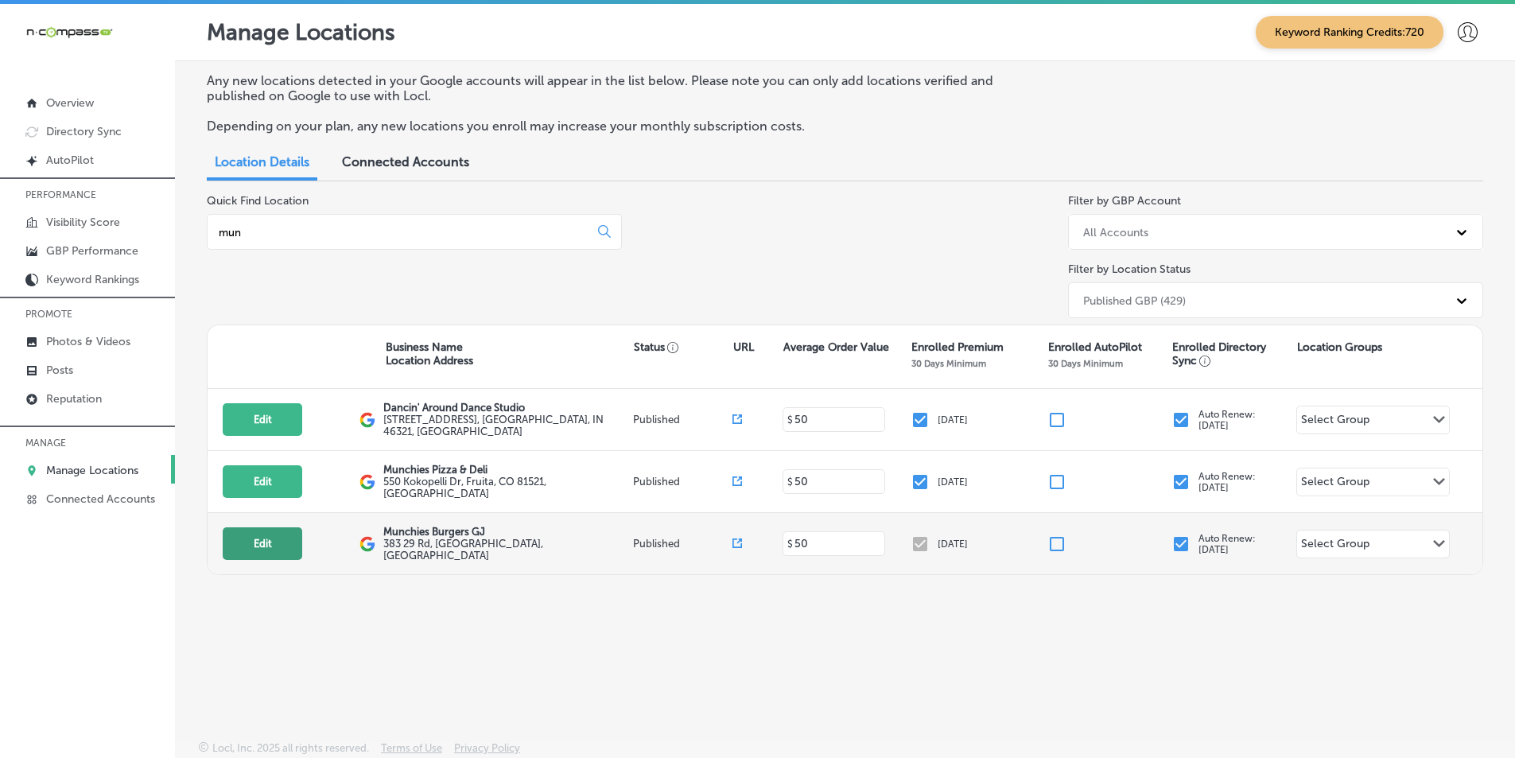
type input "mun"
click at [268, 534] on button "Edit" at bounding box center [263, 543] width 80 height 33
select select "US"
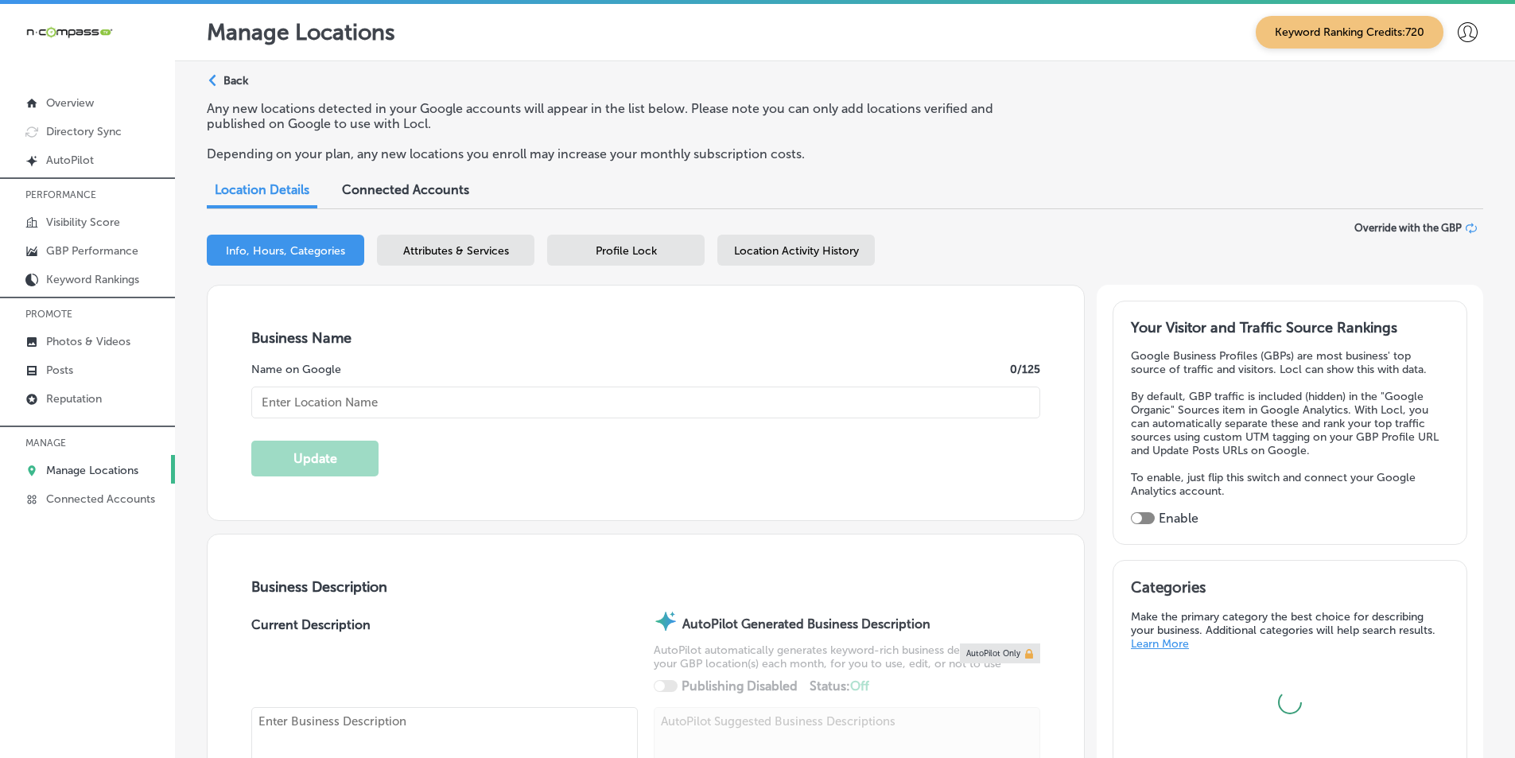
type input "383 29 Rd"
type input "[GEOGRAPHIC_DATA]"
type input "81504"
type input "US"
type input "[PHONE_NUMBER]"
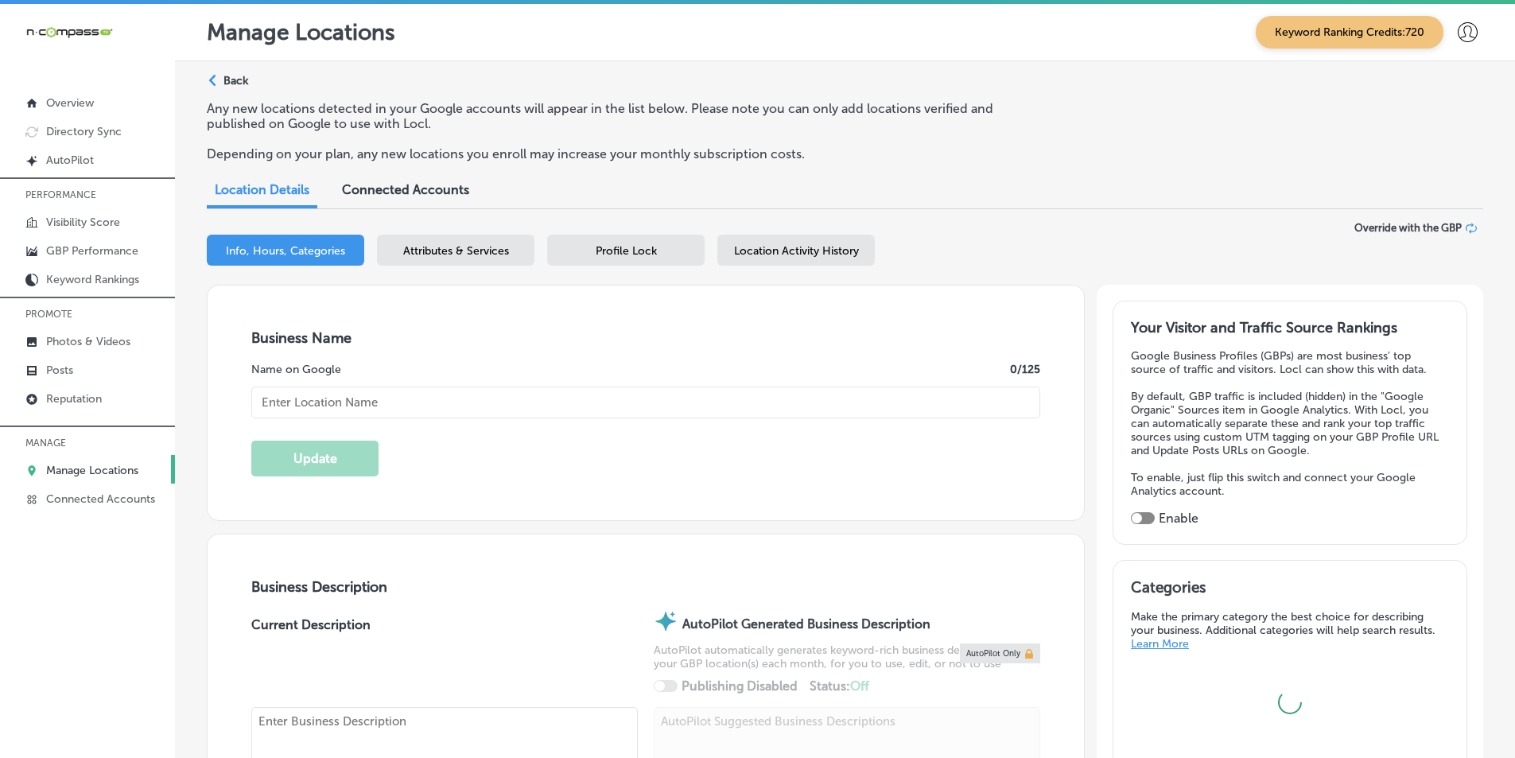
type input "Munchies Burgers GJ"
type input "[URL][DOMAIN_NAME]"
type textarea "Munchies Burgers GJ is a locally owned, quick-service restaurant proudly servin…"
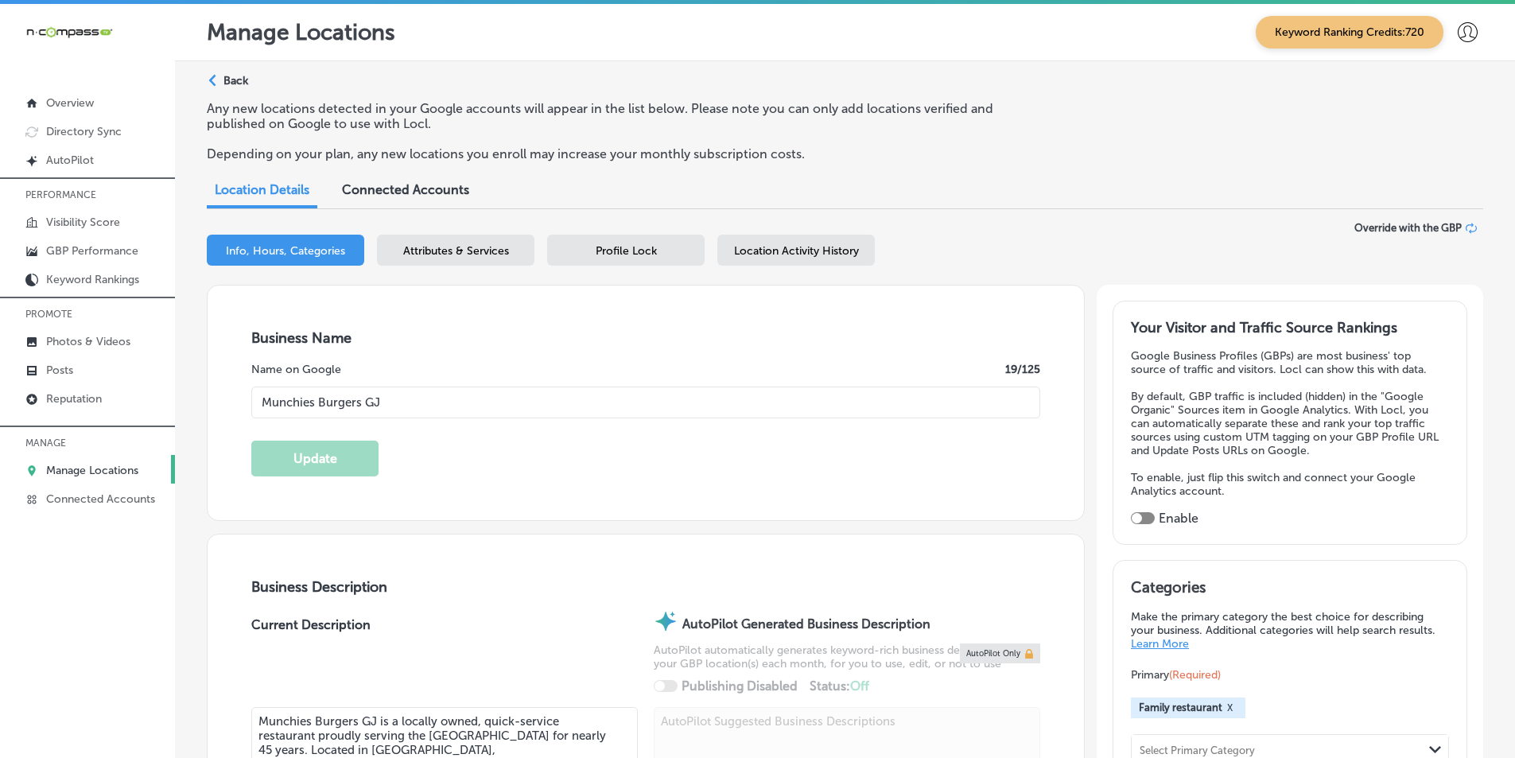
click at [460, 243] on div "Attributes & Services" at bounding box center [455, 250] width 157 height 31
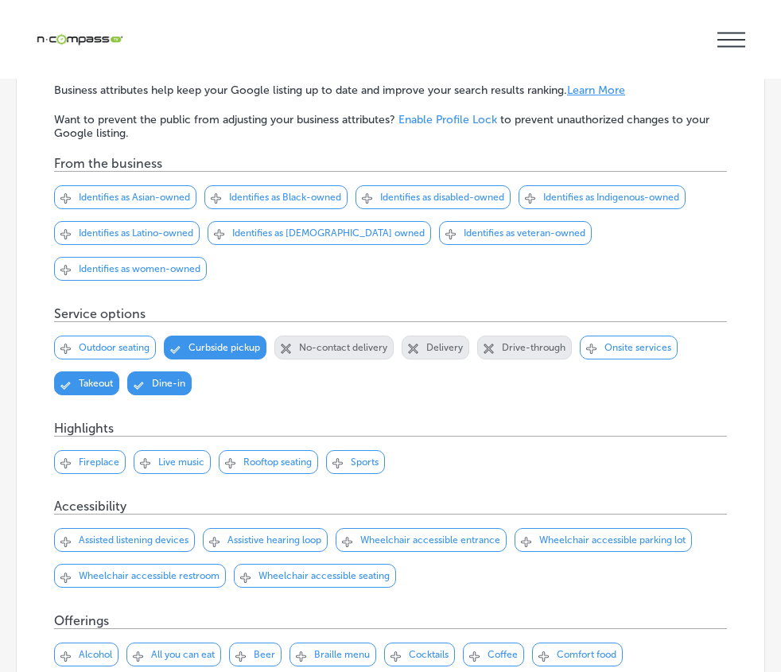
scroll to position [477, 0]
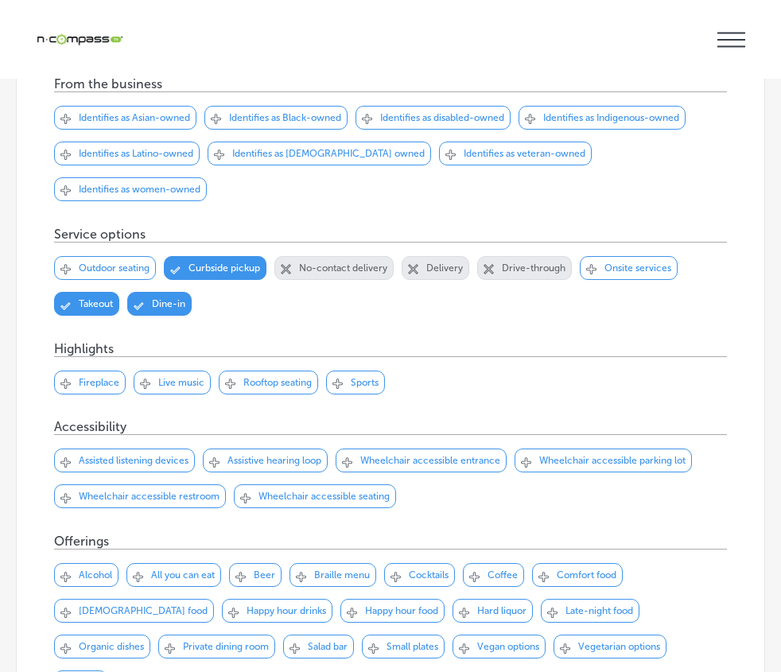
click at [157, 123] on p "Identifies as Asian-owned" at bounding box center [134, 117] width 111 height 11
click at [123, 123] on p "Identifies as Asian-owned" at bounding box center [134, 117] width 111 height 11
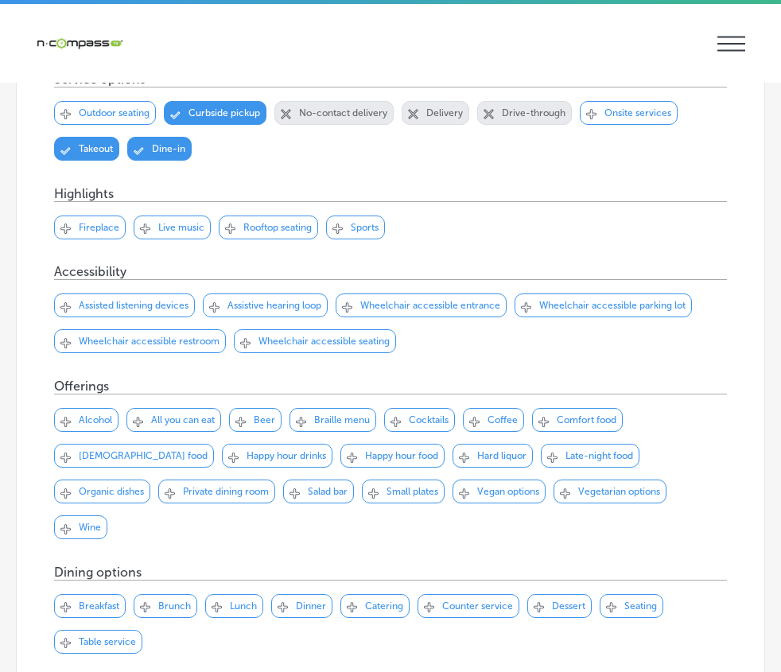
scroll to position [557, 0]
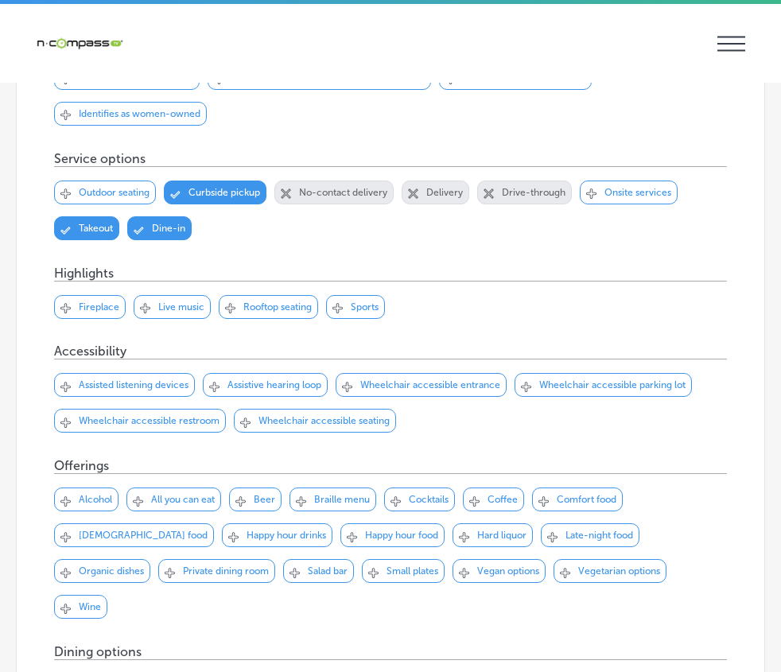
click at [168, 234] on p "Dine-in" at bounding box center [168, 228] width 33 height 11
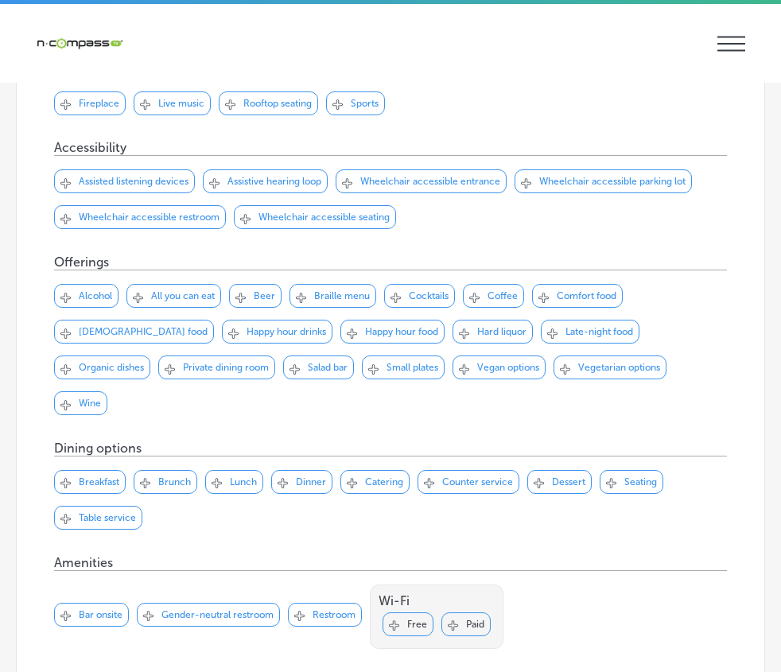
scroll to position [795, 0]
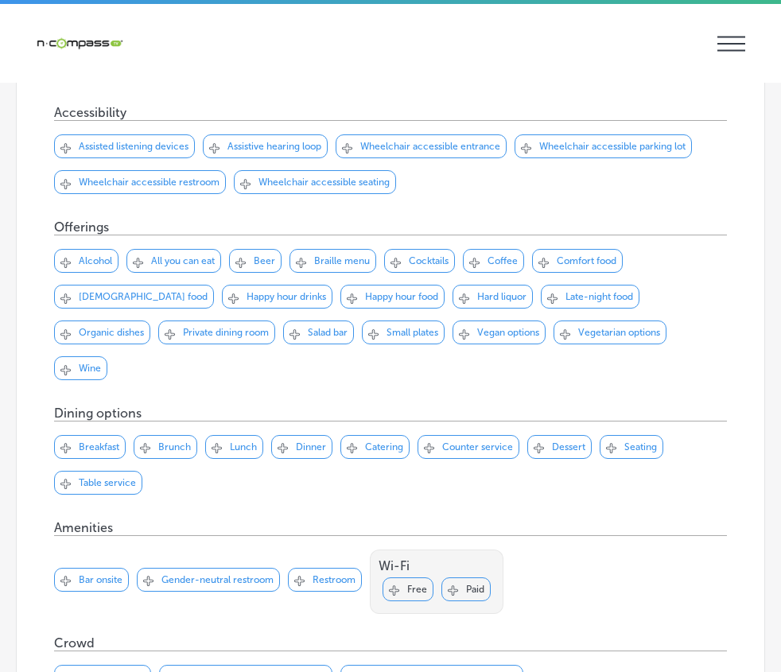
click at [429, 152] on p "Wheelchair accessible entrance" at bounding box center [430, 146] width 140 height 11
click at [563, 152] on p "Wheelchair accessible parking lot" at bounding box center [612, 146] width 146 height 11
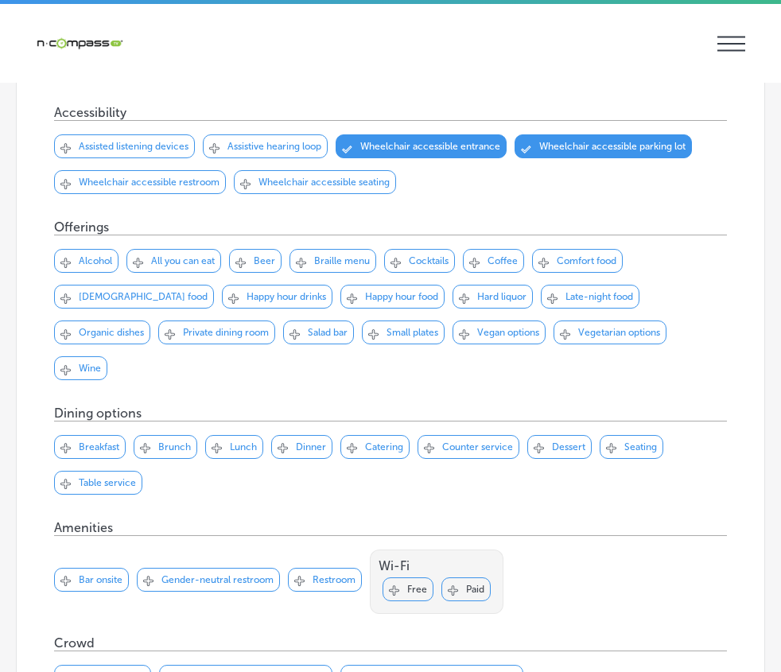
click at [166, 188] on p "Wheelchair accessible restroom" at bounding box center [149, 182] width 141 height 11
click at [291, 188] on p "Wheelchair accessible seating" at bounding box center [323, 182] width 131 height 11
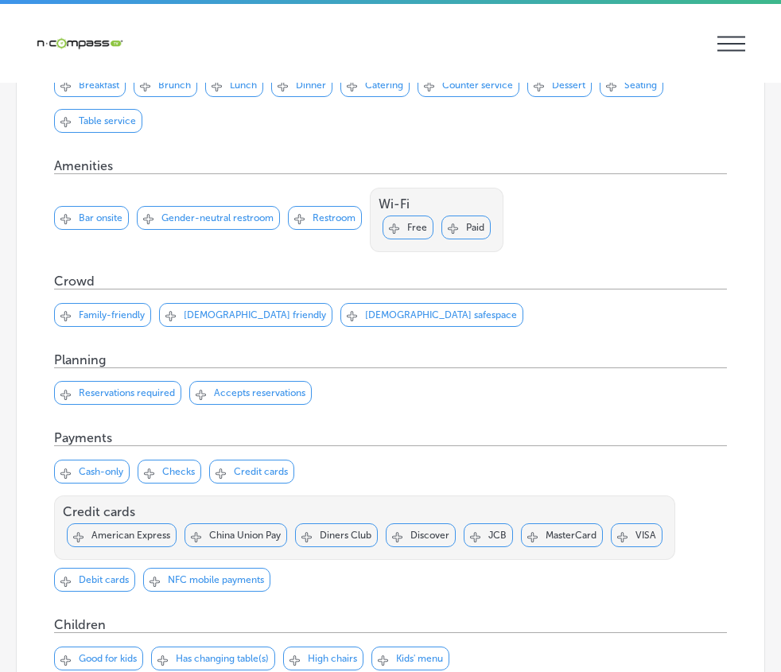
scroll to position [1193, 0]
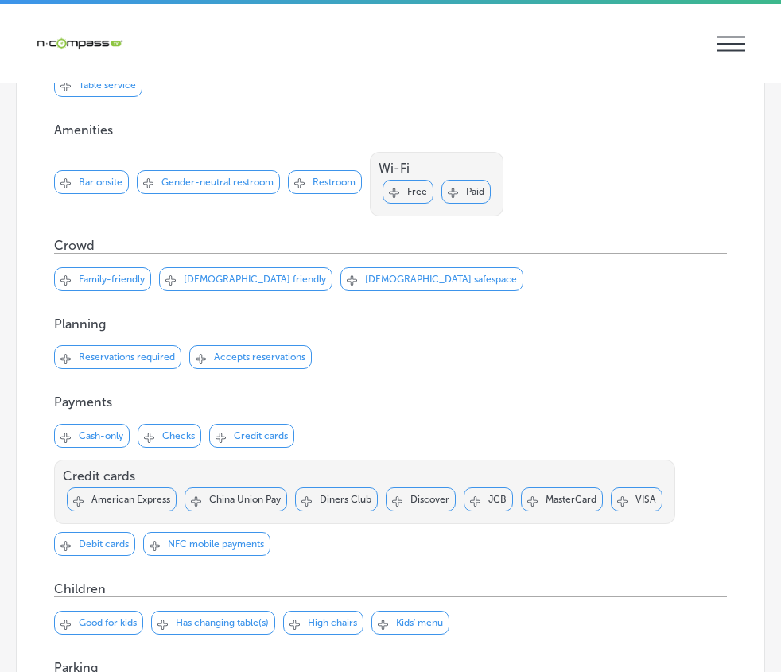
click at [410, 197] on p "Free" at bounding box center [417, 191] width 20 height 11
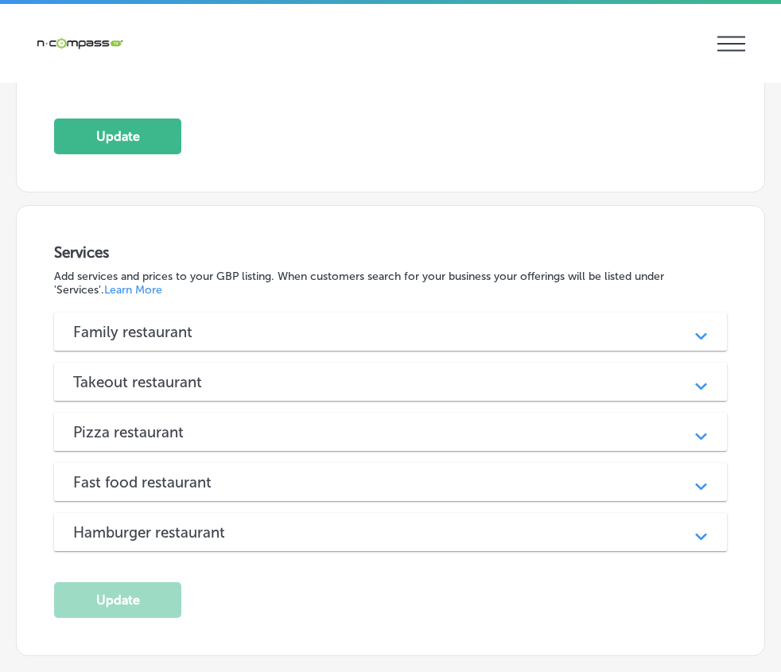
scroll to position [1909, 0]
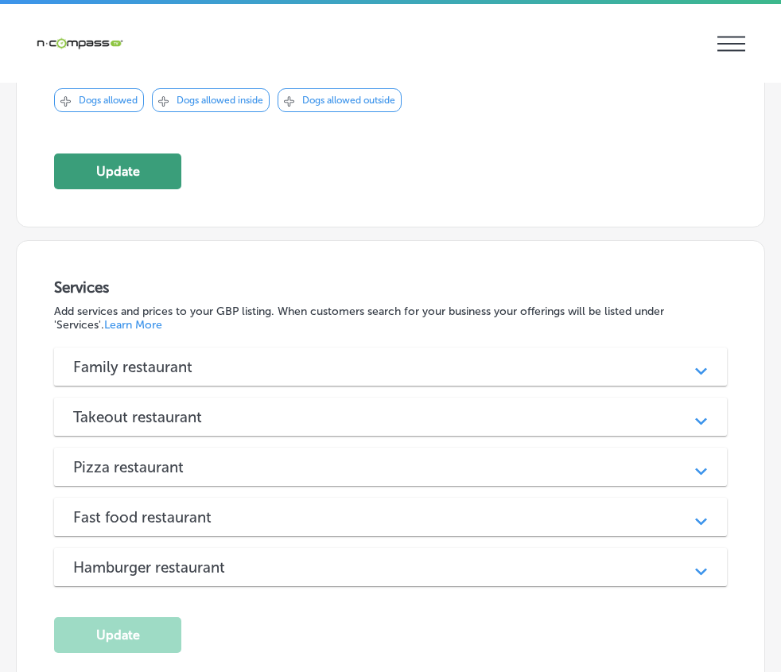
click at [110, 189] on button "Update" at bounding box center [117, 171] width 127 height 36
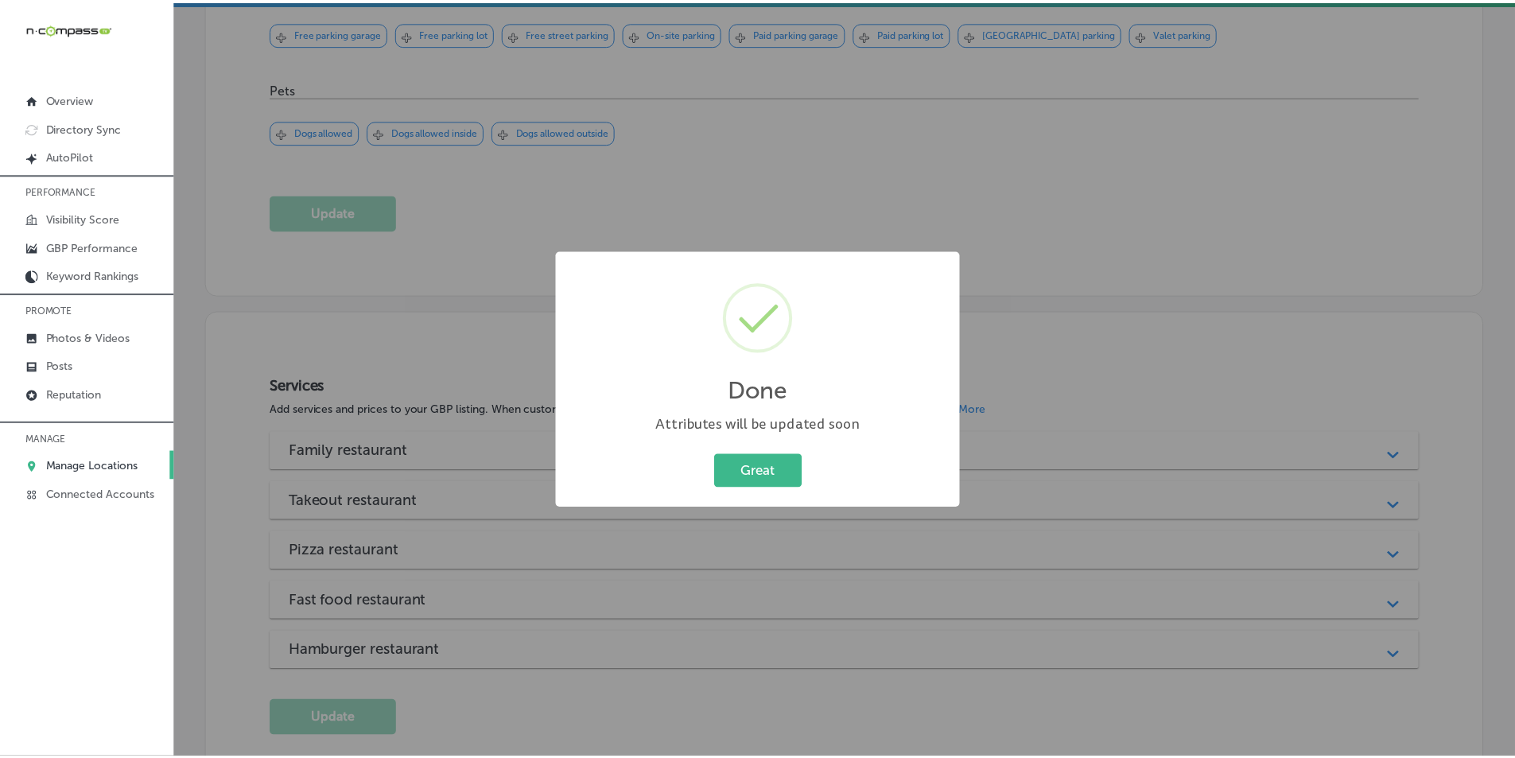
scroll to position [1677, 0]
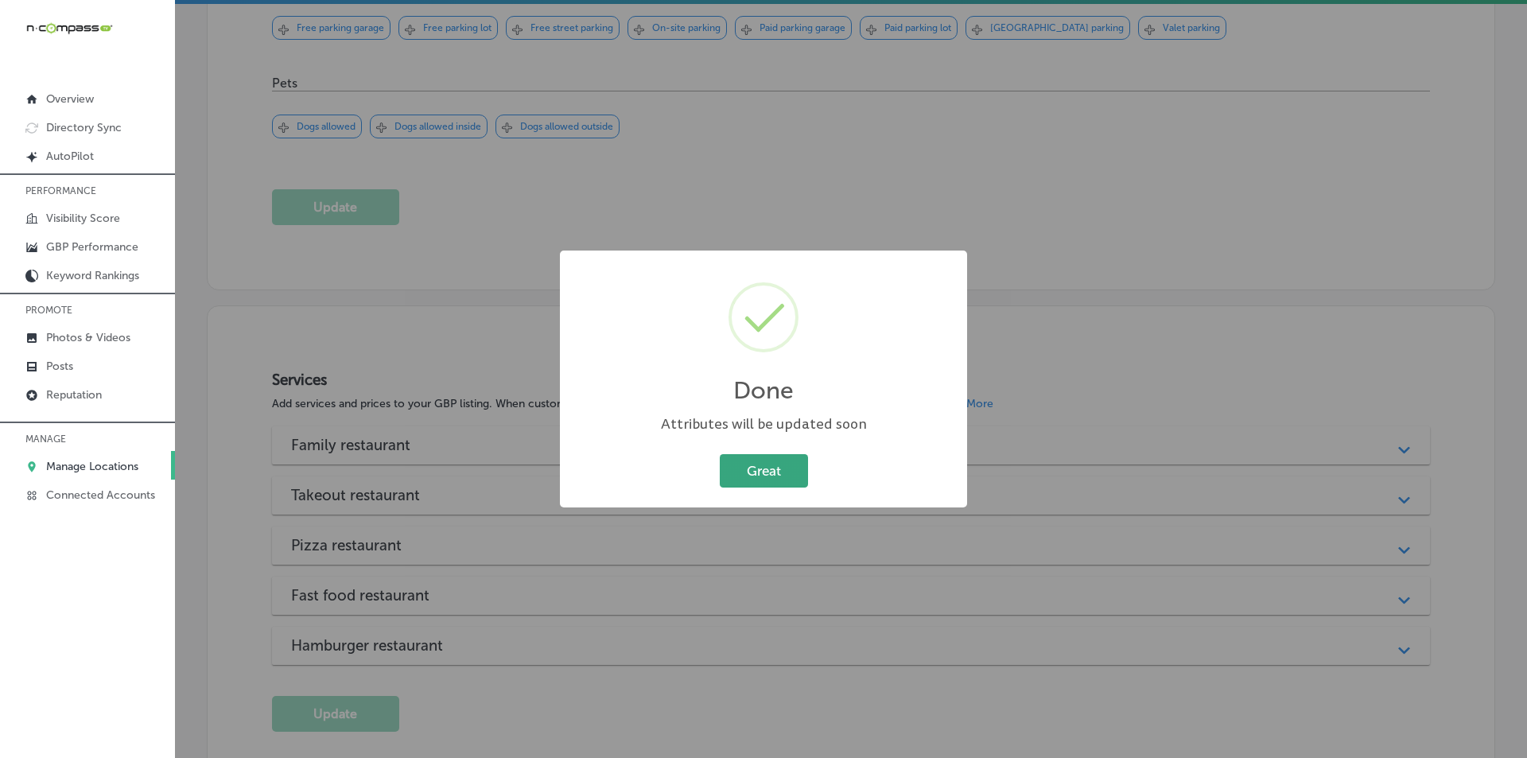
click at [782, 473] on button "Great" at bounding box center [764, 470] width 88 height 33
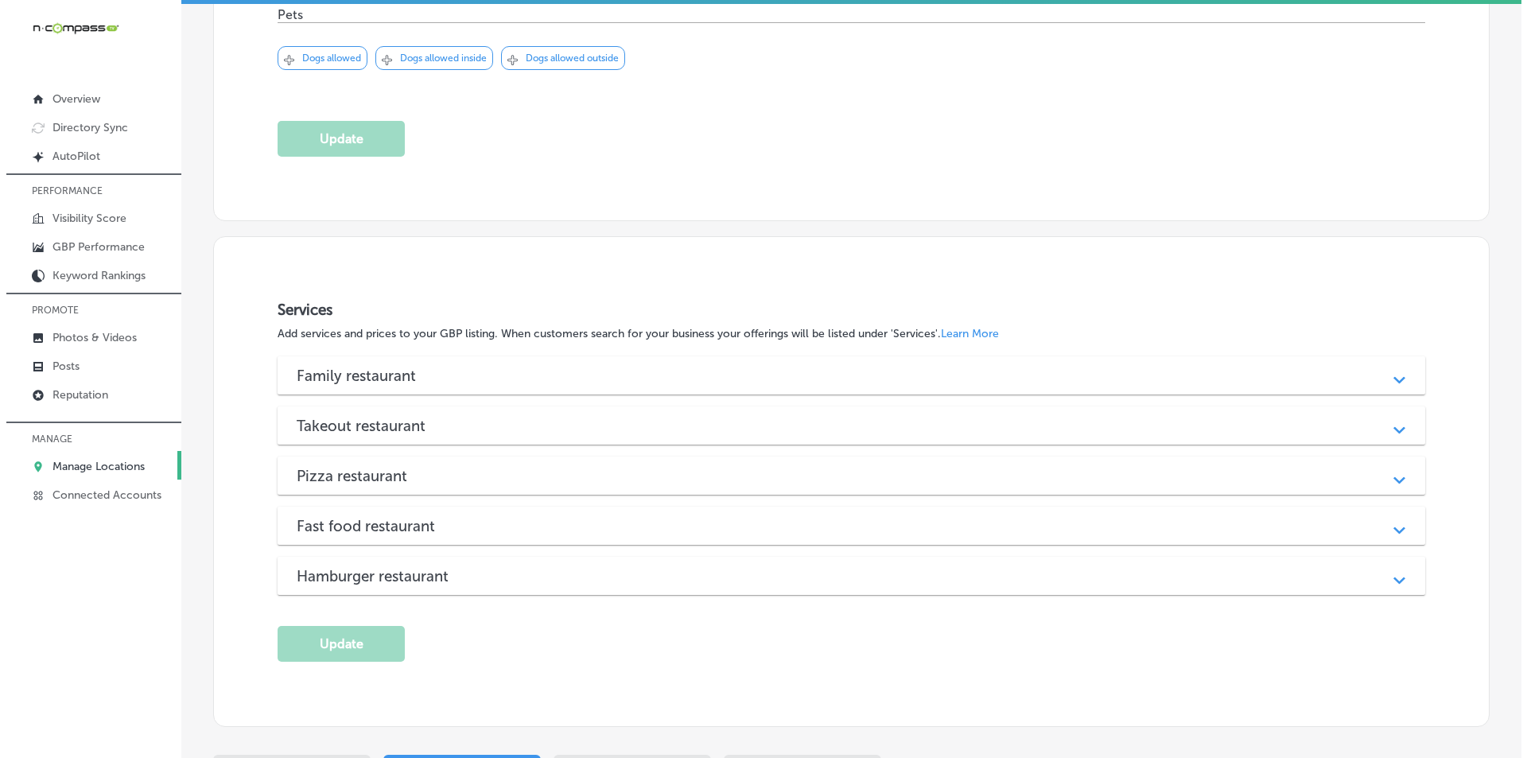
scroll to position [1751, 0]
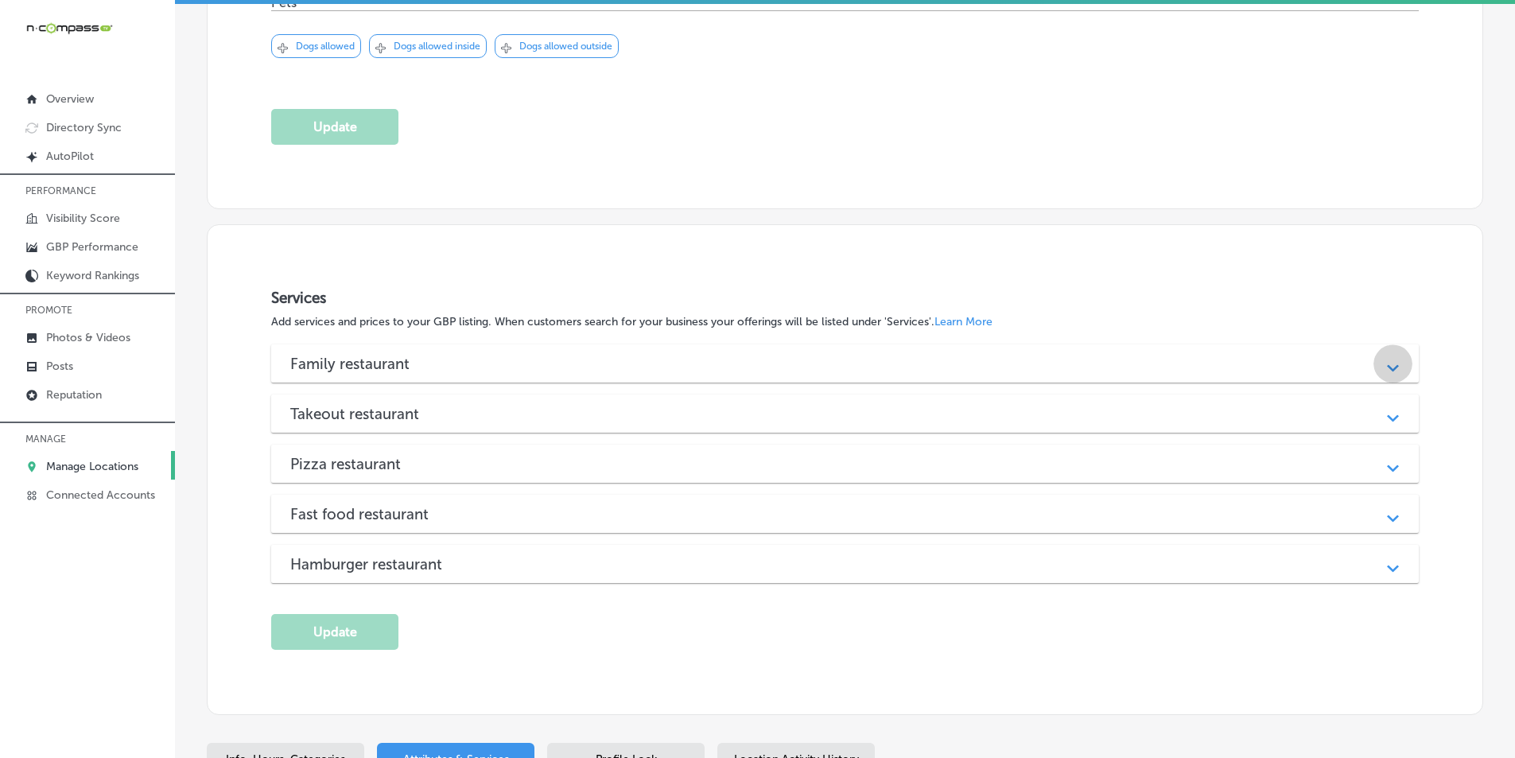
click at [1387, 365] on icon "Path Created with Sketch." at bounding box center [1393, 368] width 12 height 7
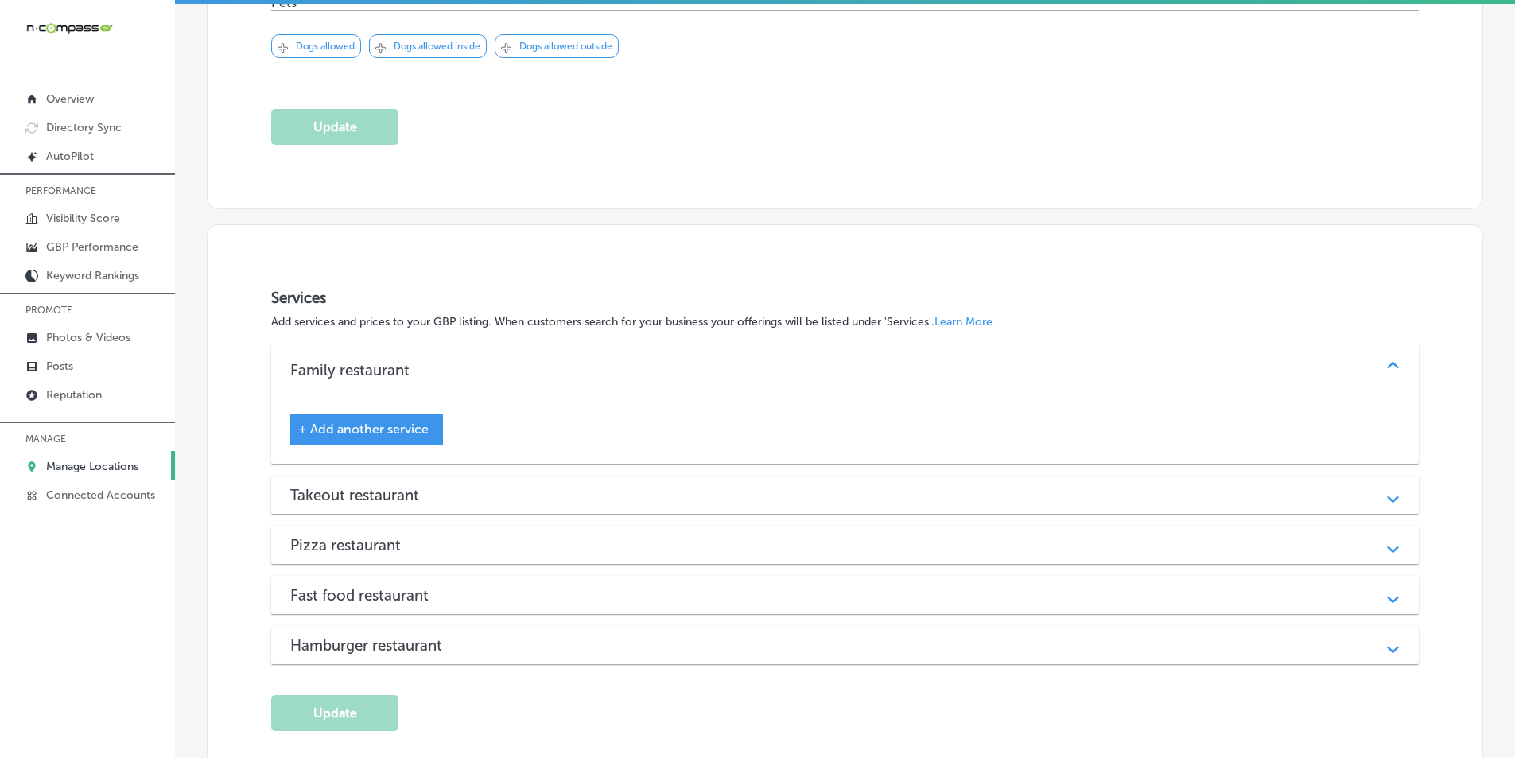
click at [1288, 294] on h3 "Services" at bounding box center [845, 298] width 1148 height 18
click at [1387, 362] on icon "Path Created with Sketch." at bounding box center [1393, 365] width 12 height 7
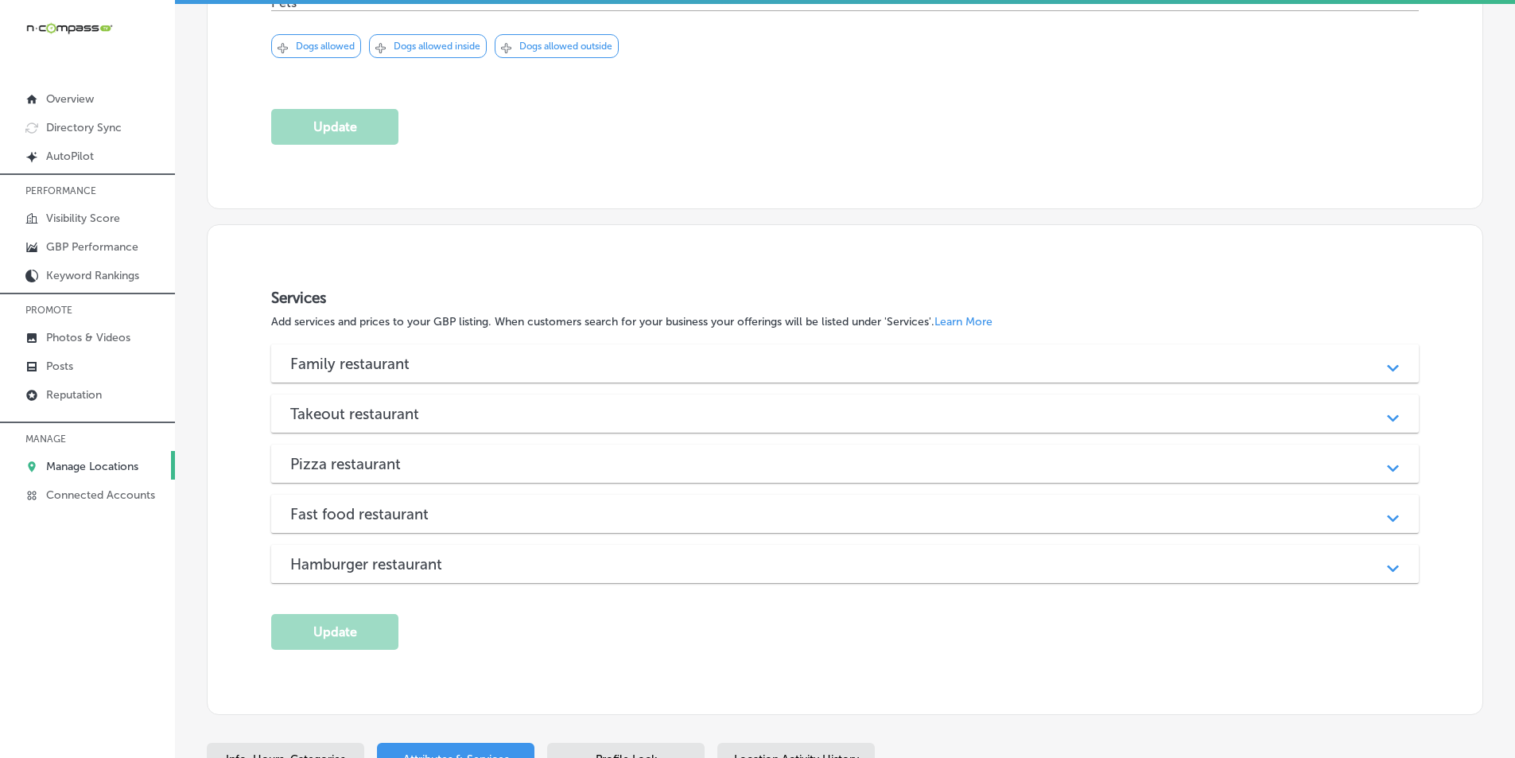
click at [1383, 366] on div "Path Created with Sketch." at bounding box center [1393, 364] width 20 height 20
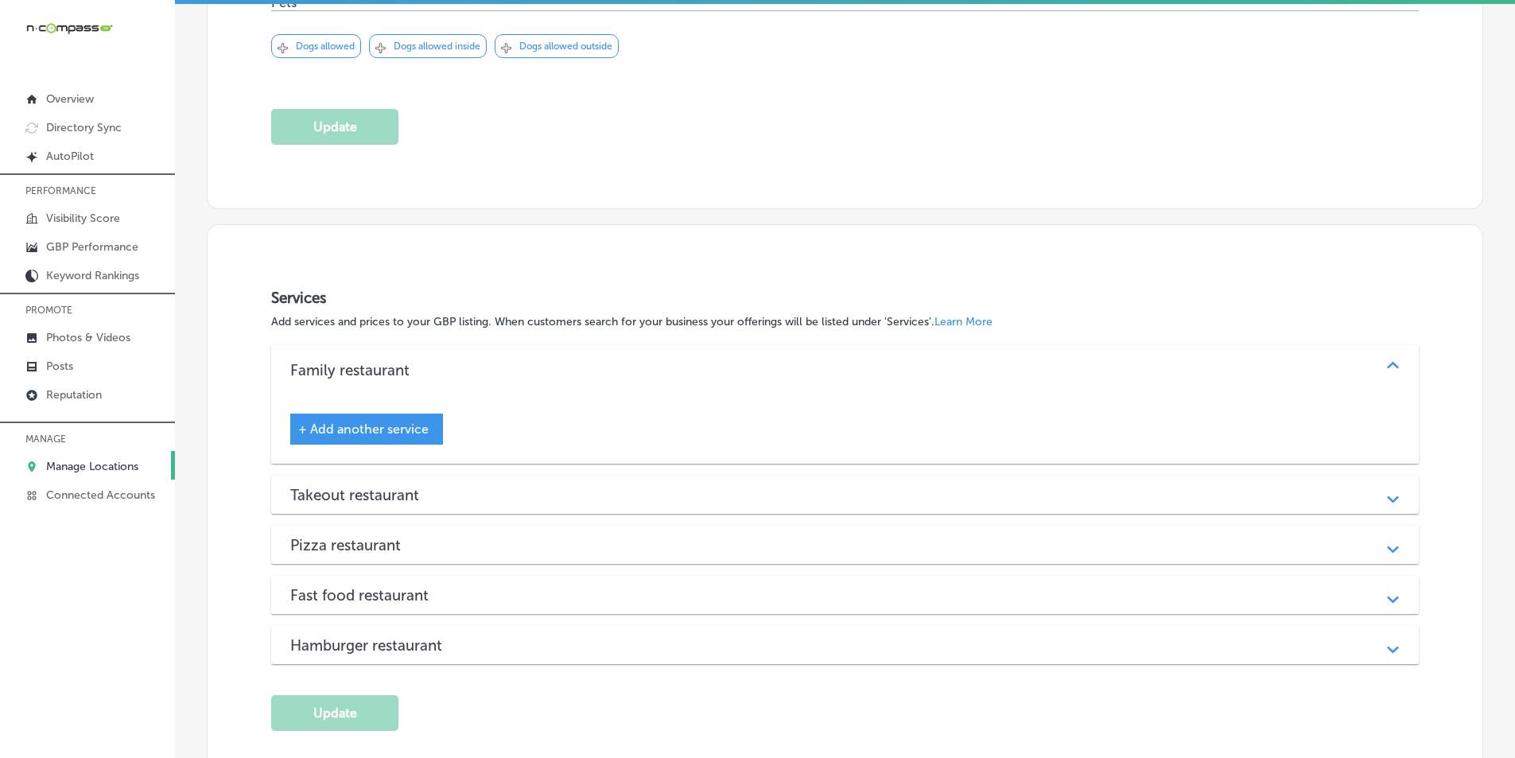
click at [398, 425] on span "+ Add another service" at bounding box center [363, 429] width 130 height 15
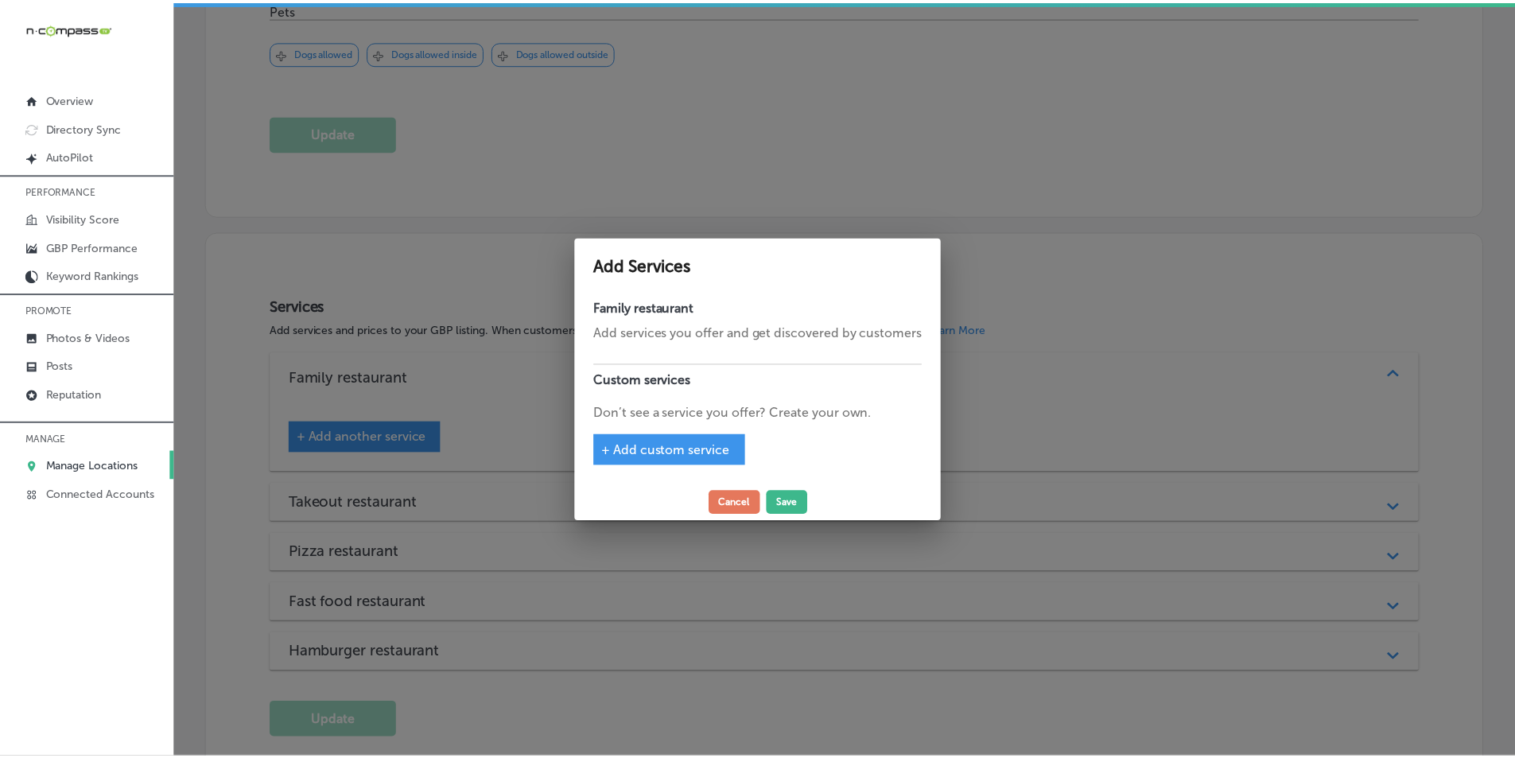
scroll to position [1756, 0]
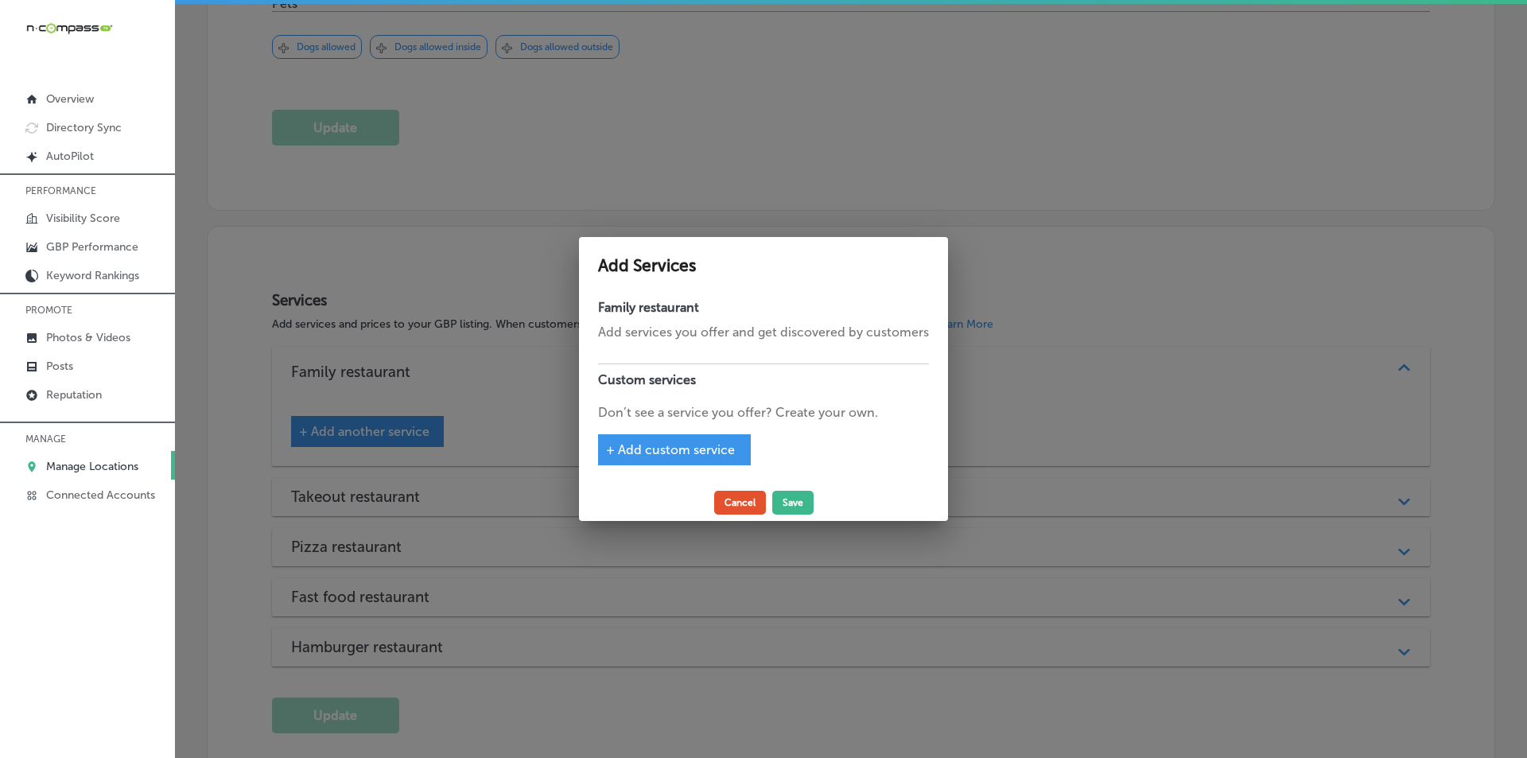
click at [738, 502] on button "Cancel" at bounding box center [740, 503] width 52 height 24
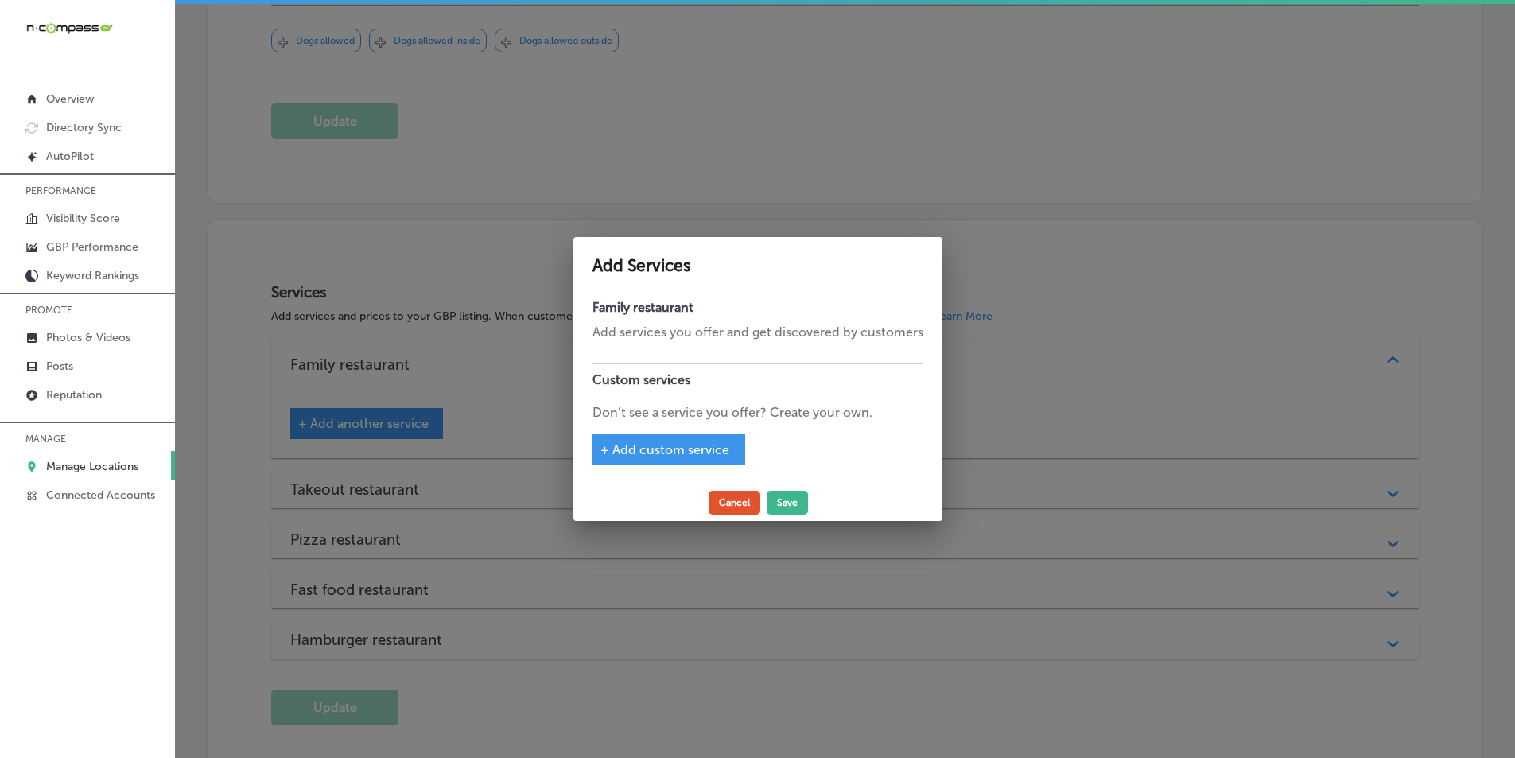
scroll to position [1751, 0]
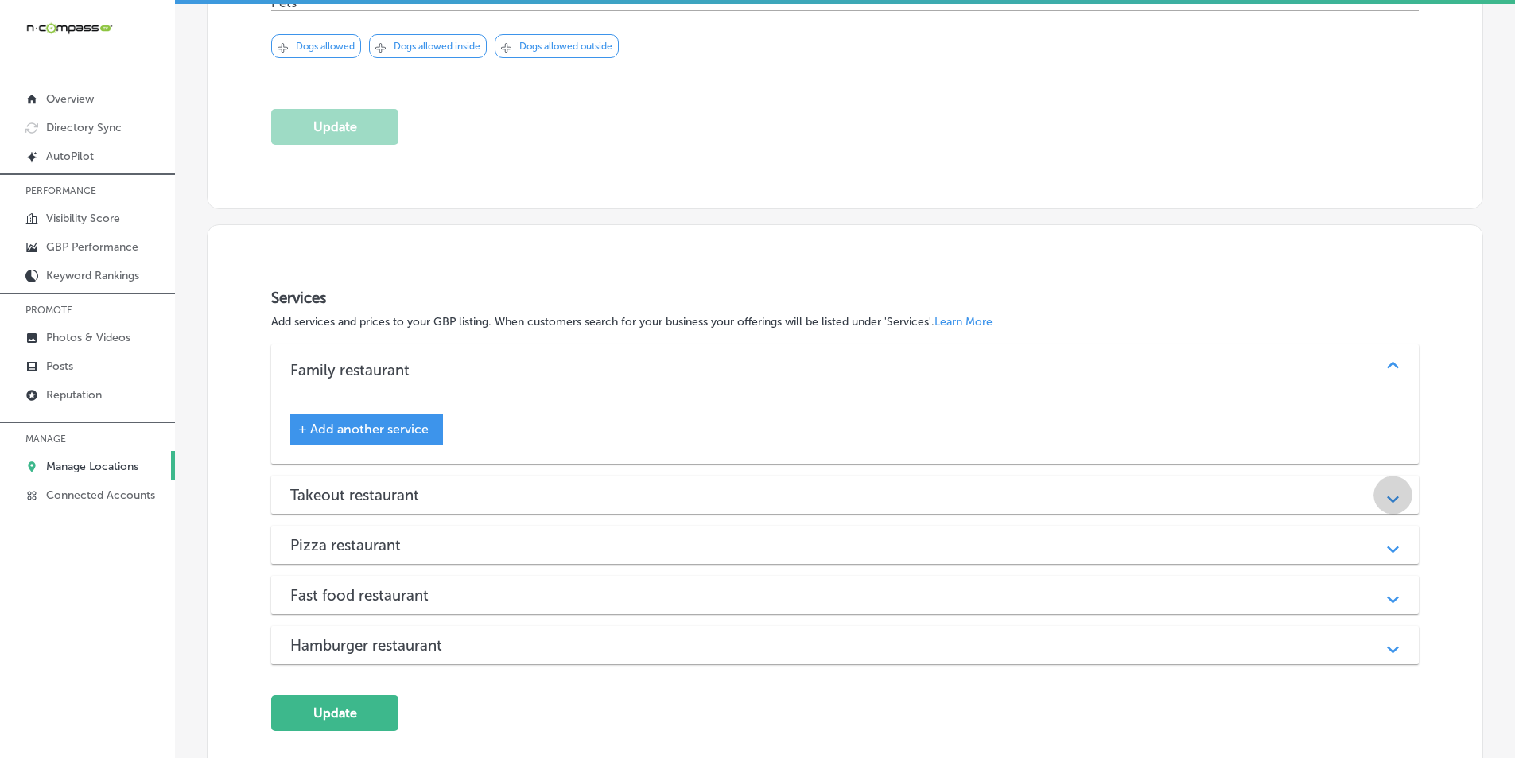
click at [1387, 496] on icon "Path Created with Sketch." at bounding box center [1393, 499] width 12 height 7
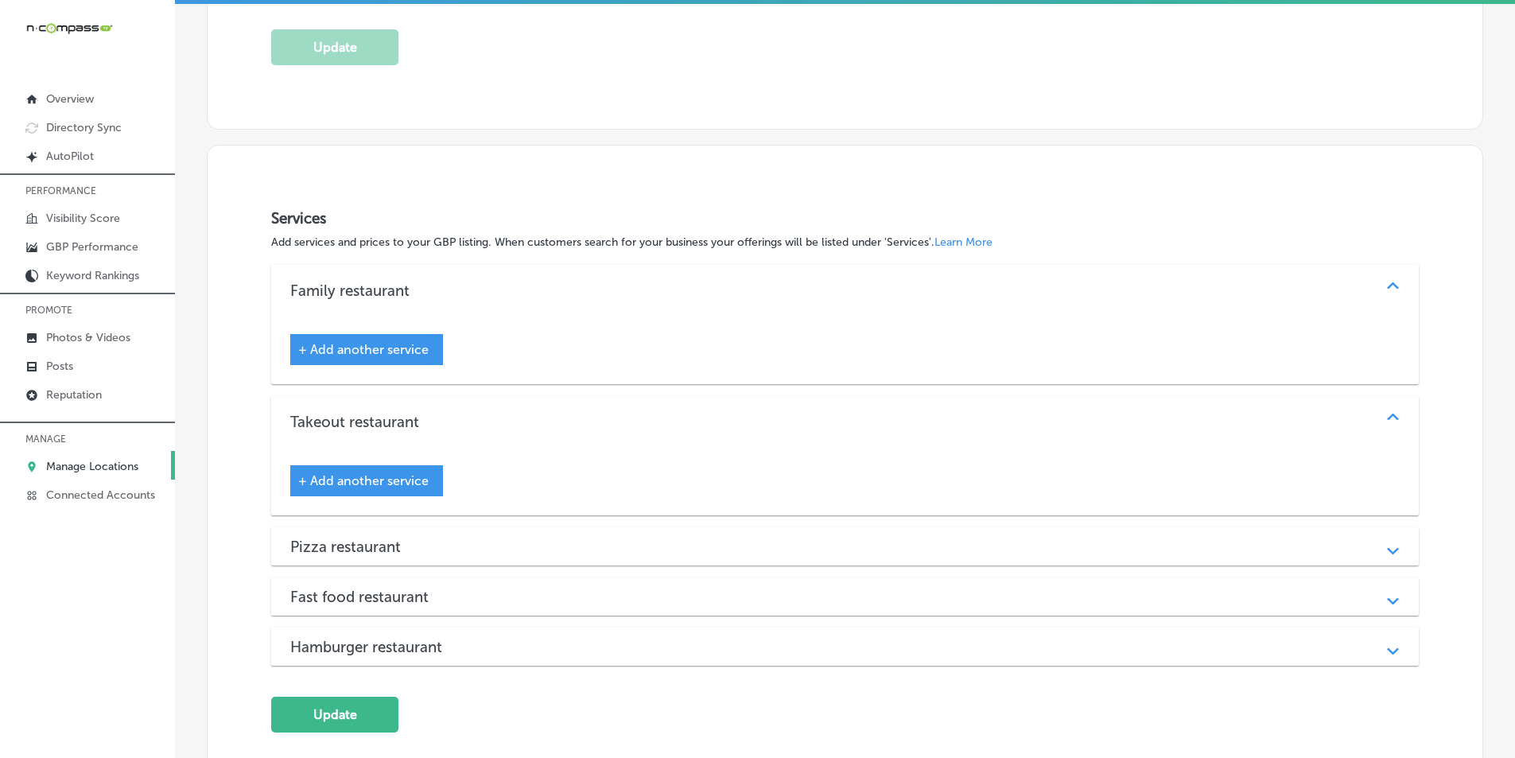
scroll to position [1910, 0]
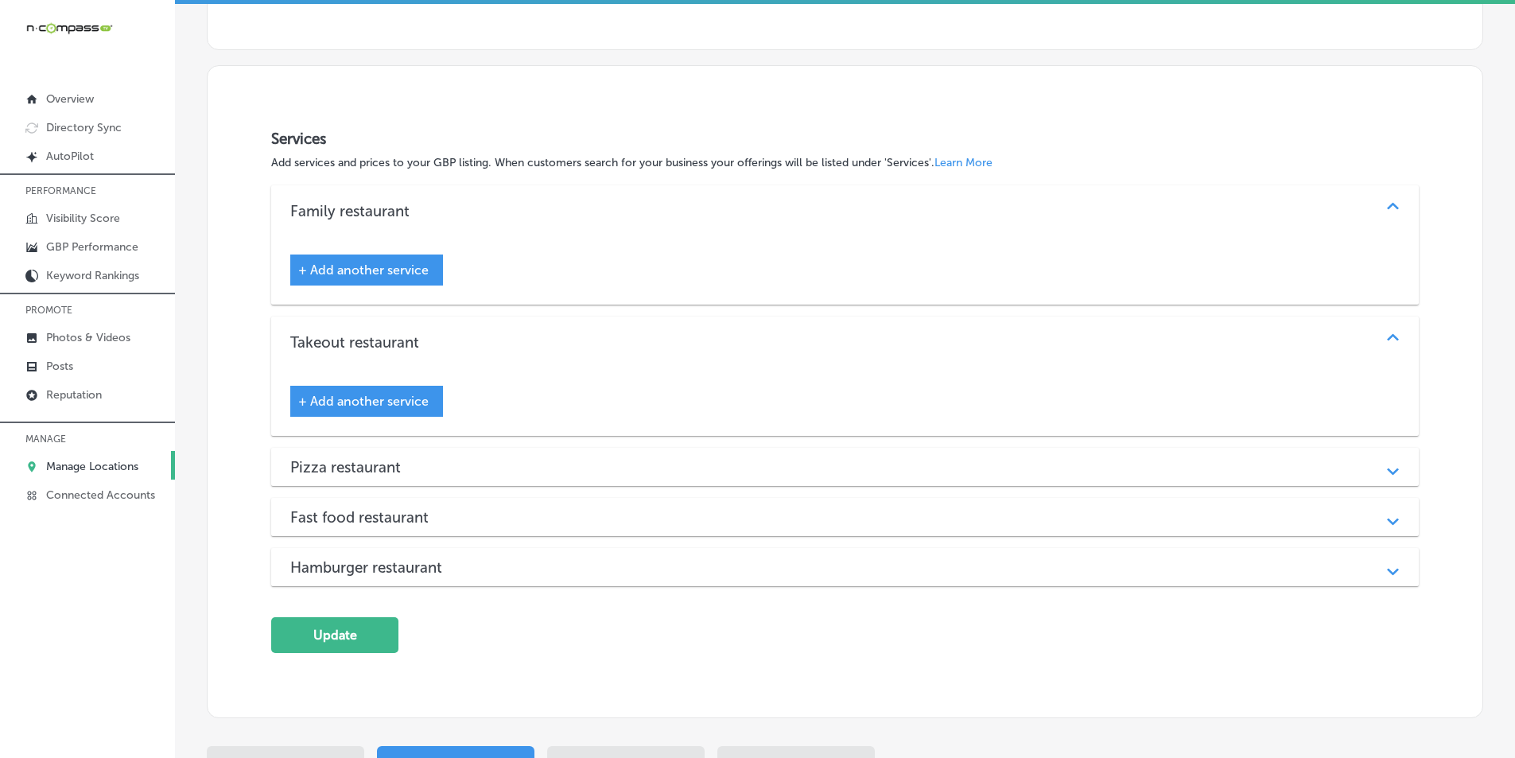
click at [344, 631] on button "Update" at bounding box center [334, 635] width 127 height 36
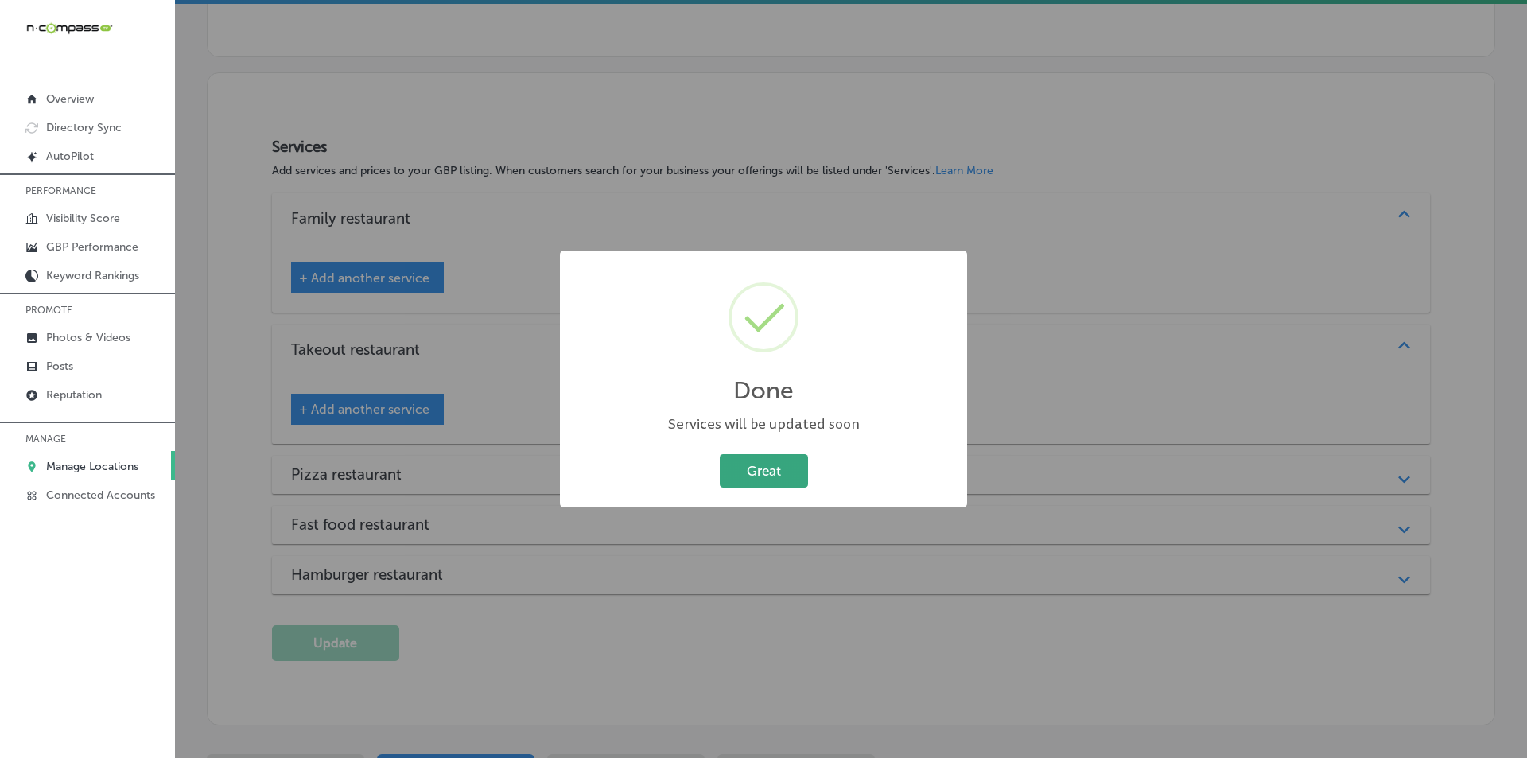
click at [748, 467] on button "Great" at bounding box center [764, 470] width 88 height 33
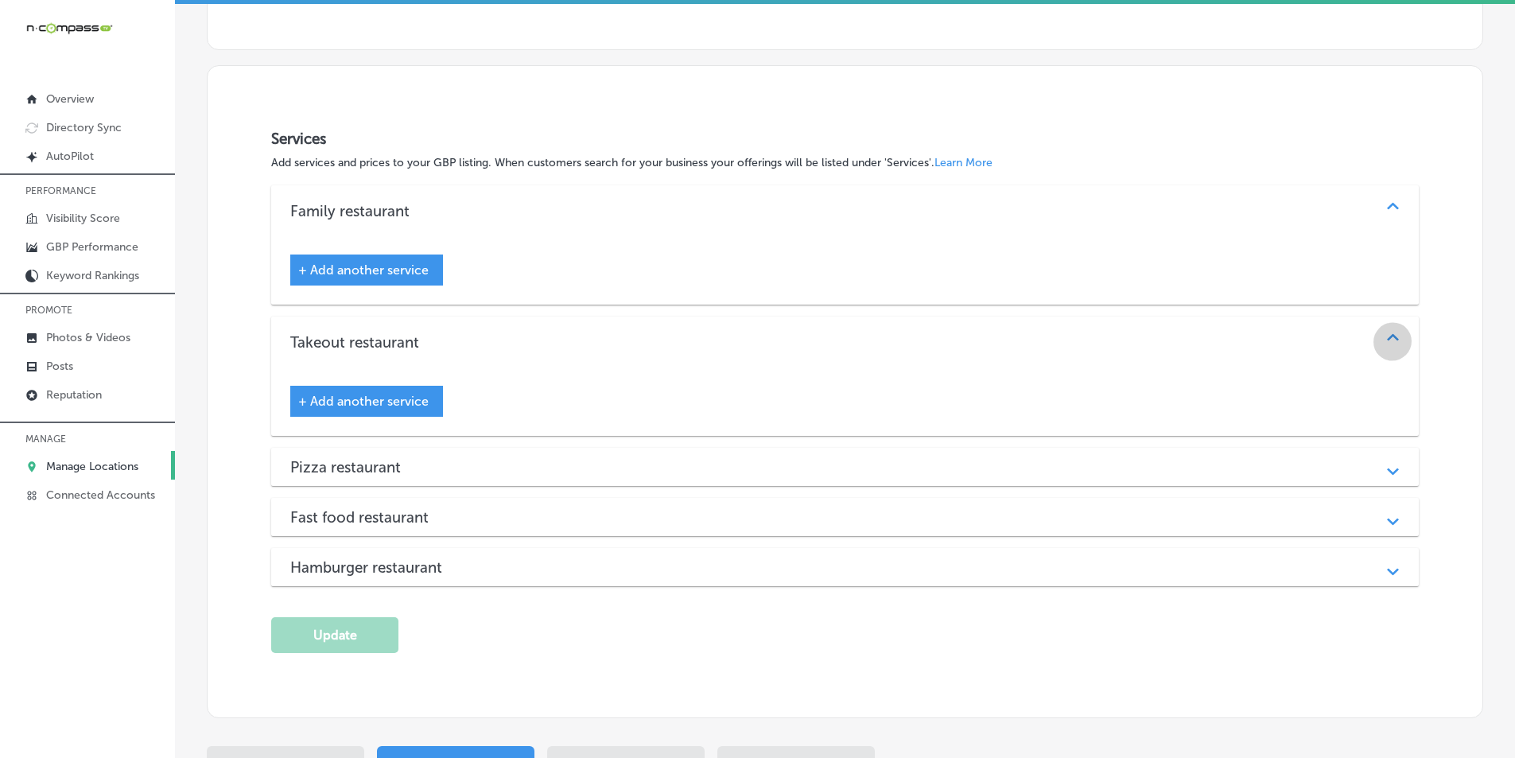
click at [1387, 334] on polygon at bounding box center [1393, 337] width 12 height 7
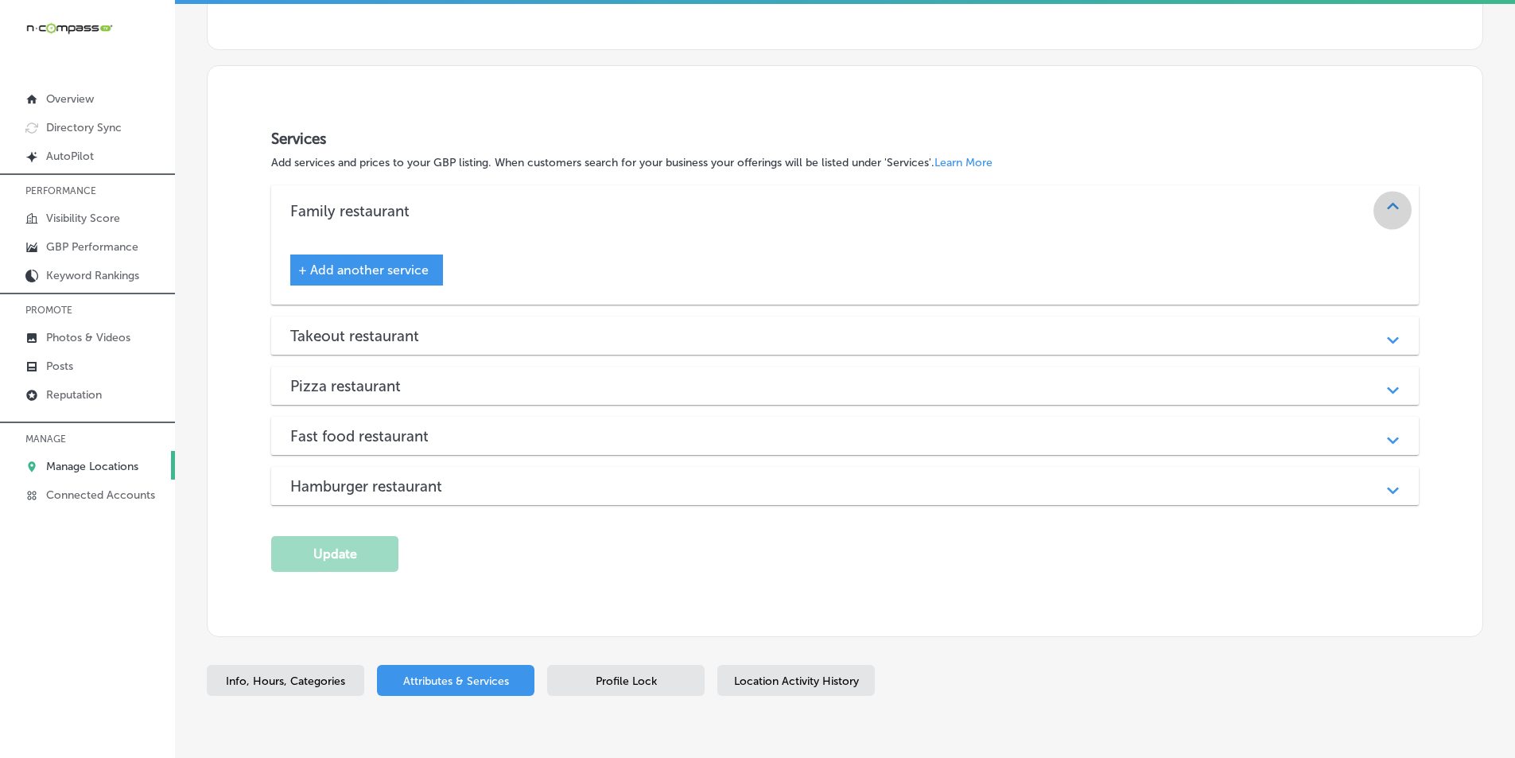
click at [1387, 203] on icon "Path Created with Sketch." at bounding box center [1393, 206] width 12 height 7
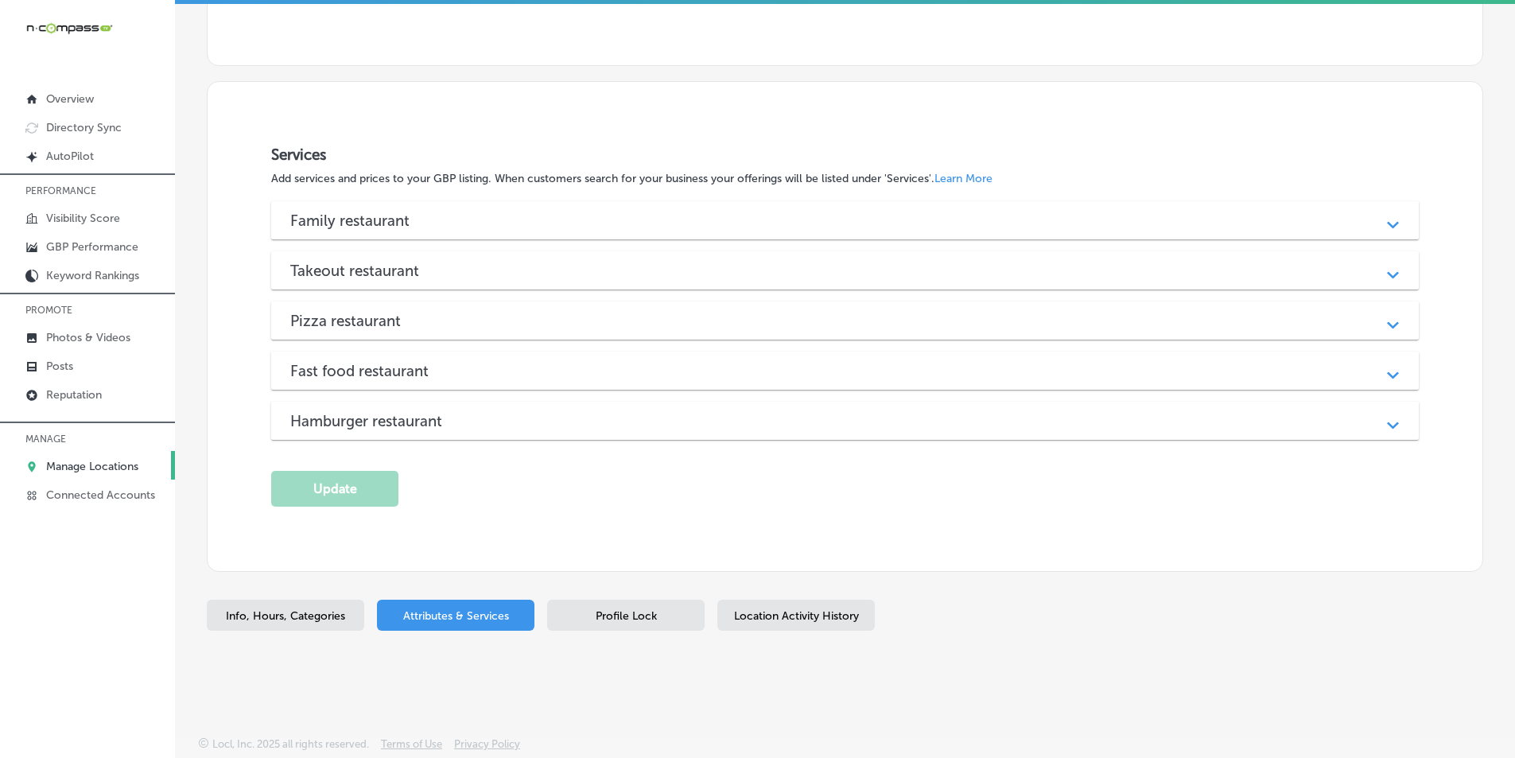
scroll to position [1886, 0]
